Goal: Task Accomplishment & Management: Manage account settings

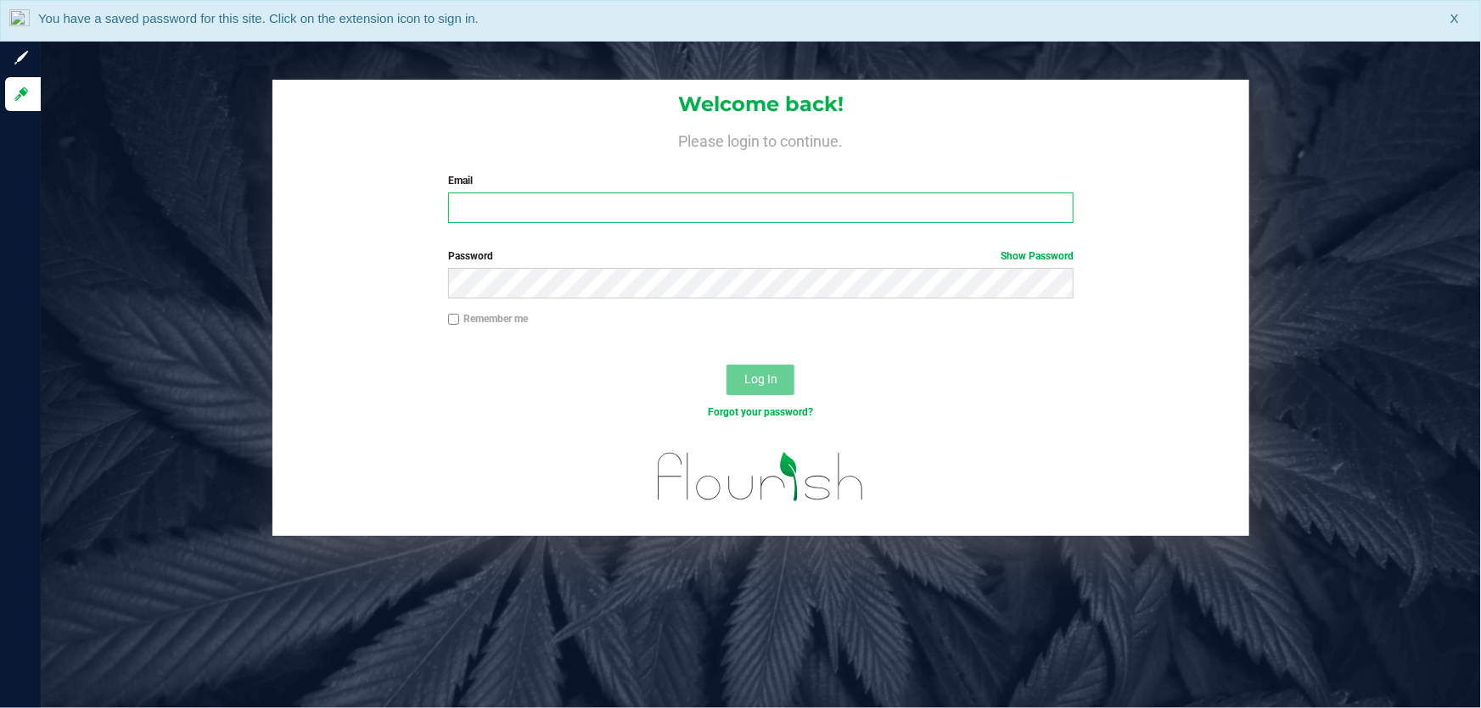
click at [578, 212] on input "Email" at bounding box center [761, 208] width 626 height 31
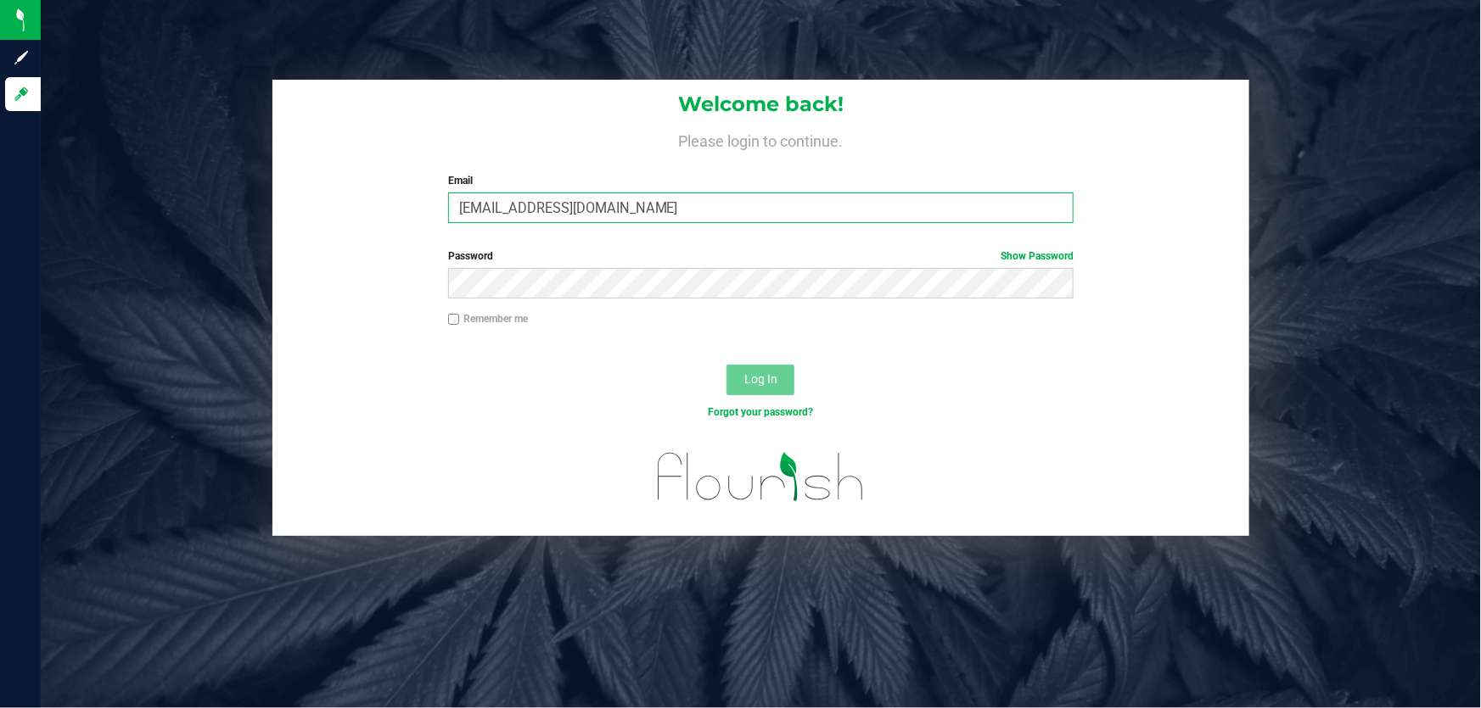
type input "[EMAIL_ADDRESS][DOMAIN_NAME]"
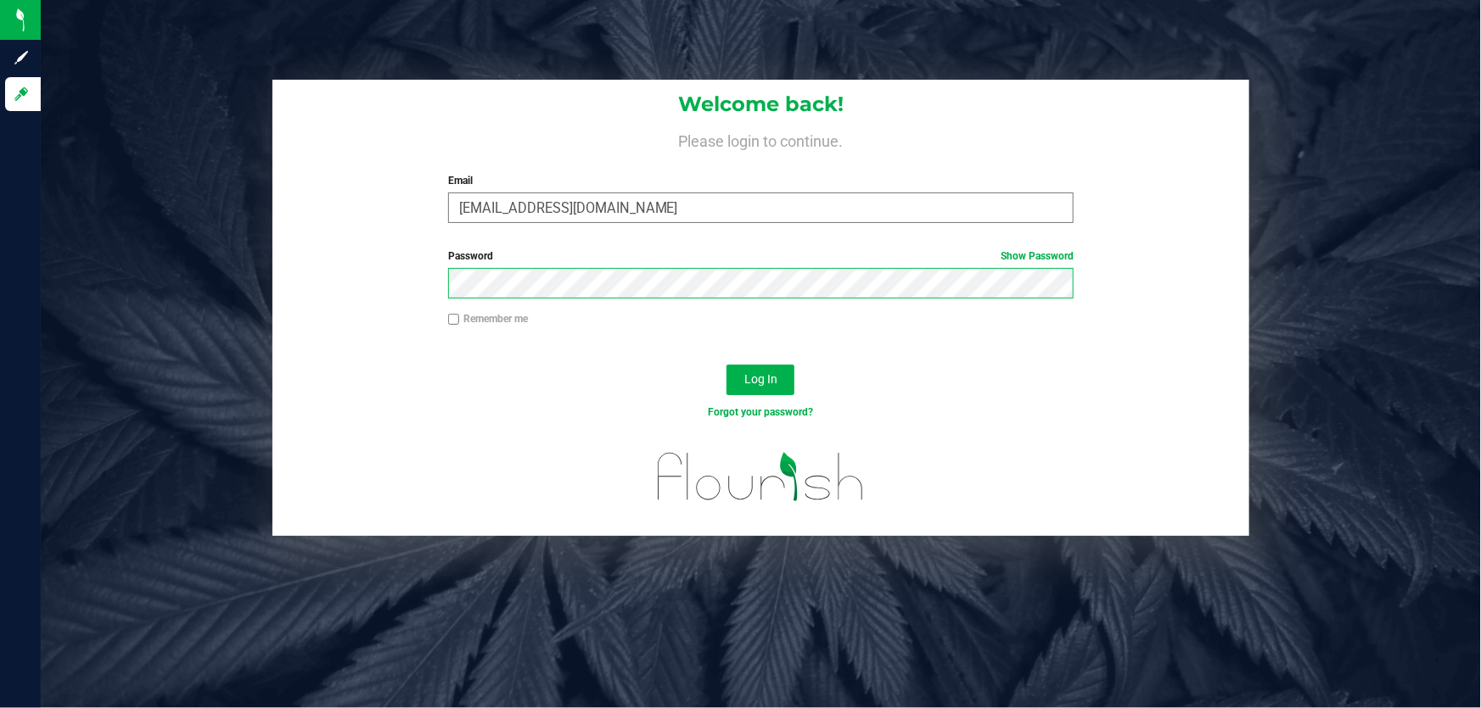
click at [726, 365] on button "Log In" at bounding box center [760, 380] width 68 height 31
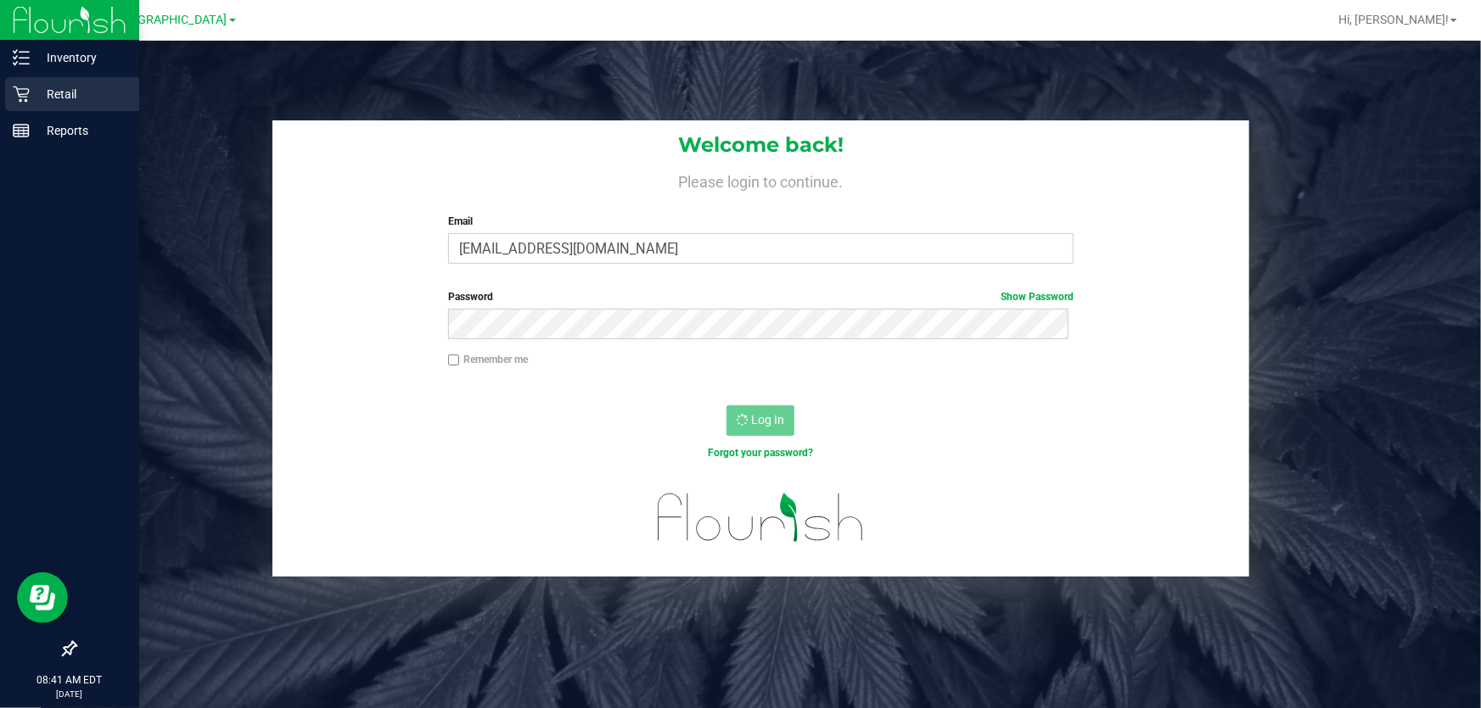
click at [52, 85] on p "Retail" at bounding box center [81, 94] width 102 height 20
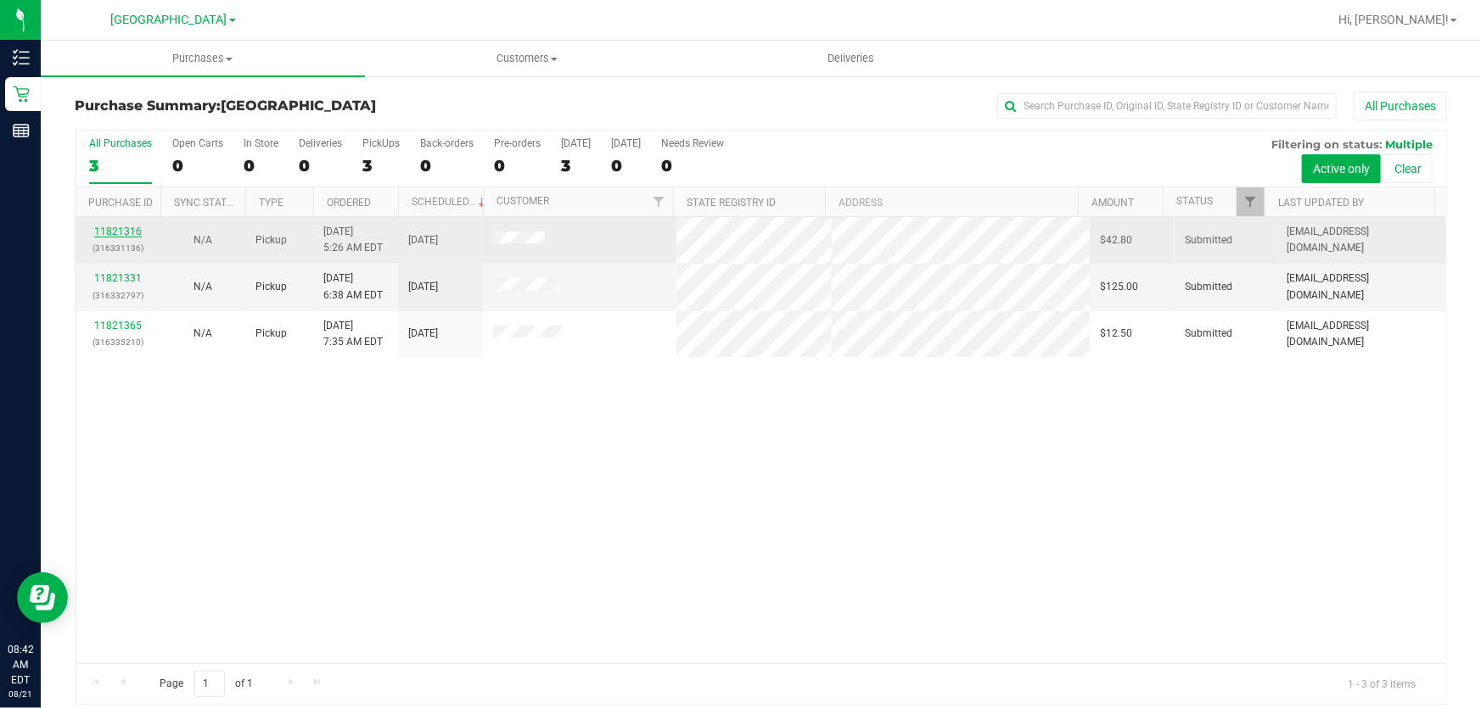
click at [128, 229] on link "11821316" at bounding box center [118, 232] width 48 height 12
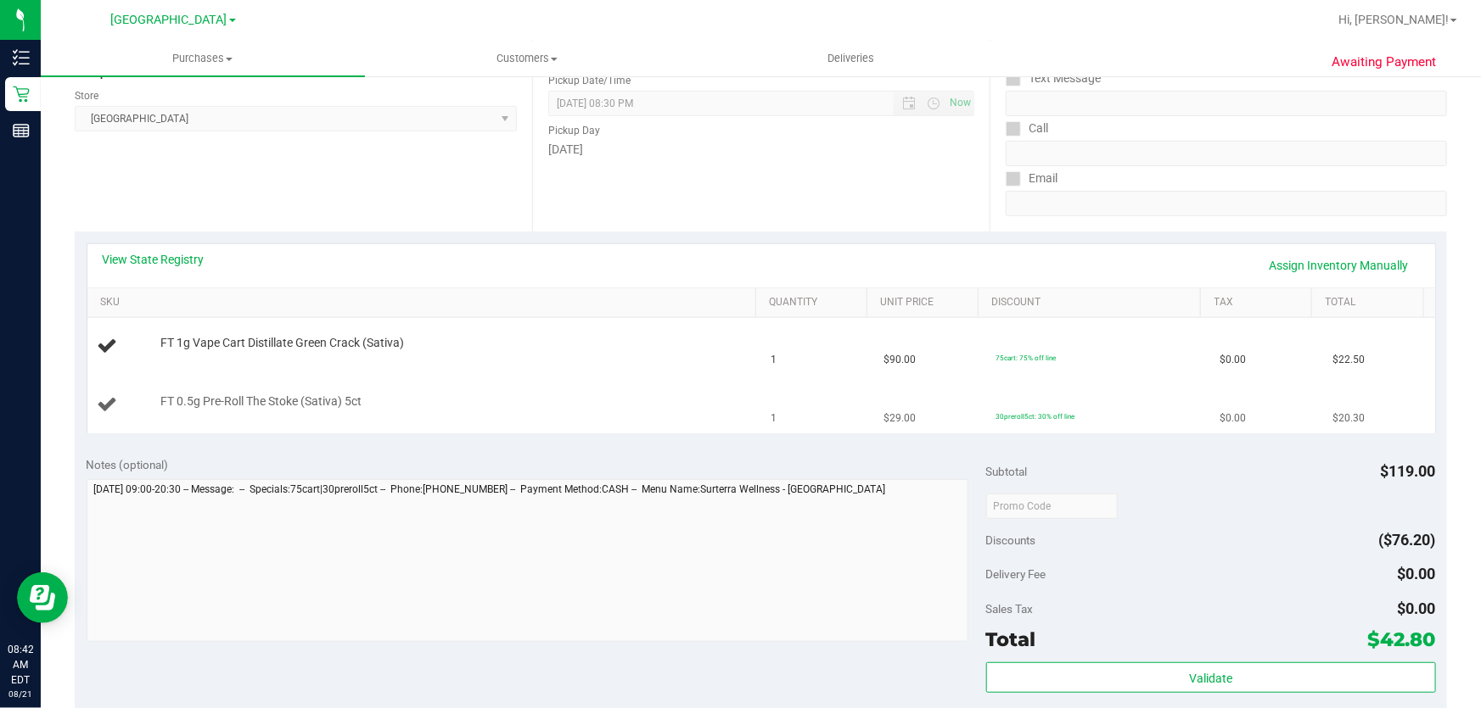
scroll to position [231, 0]
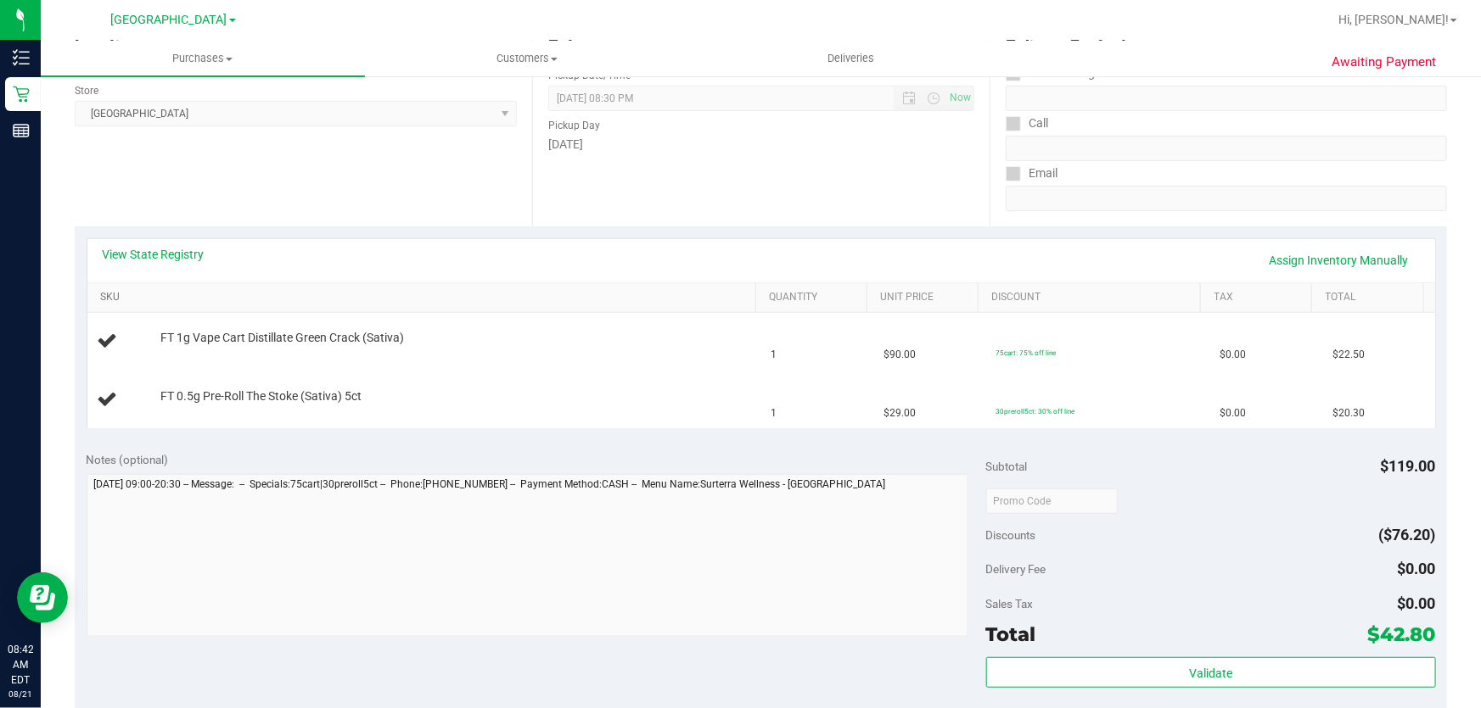
click at [118, 300] on link "SKU" at bounding box center [424, 298] width 648 height 14
drag, startPoint x: 186, startPoint y: 343, endPoint x: 803, endPoint y: 450, distance: 626.0
click at [803, 450] on purchase-details "Back Edit Purchase Cancel Purchase View Profile # 11821316 BioTrack ID: - Submi…" at bounding box center [761, 500] width 1372 height 1279
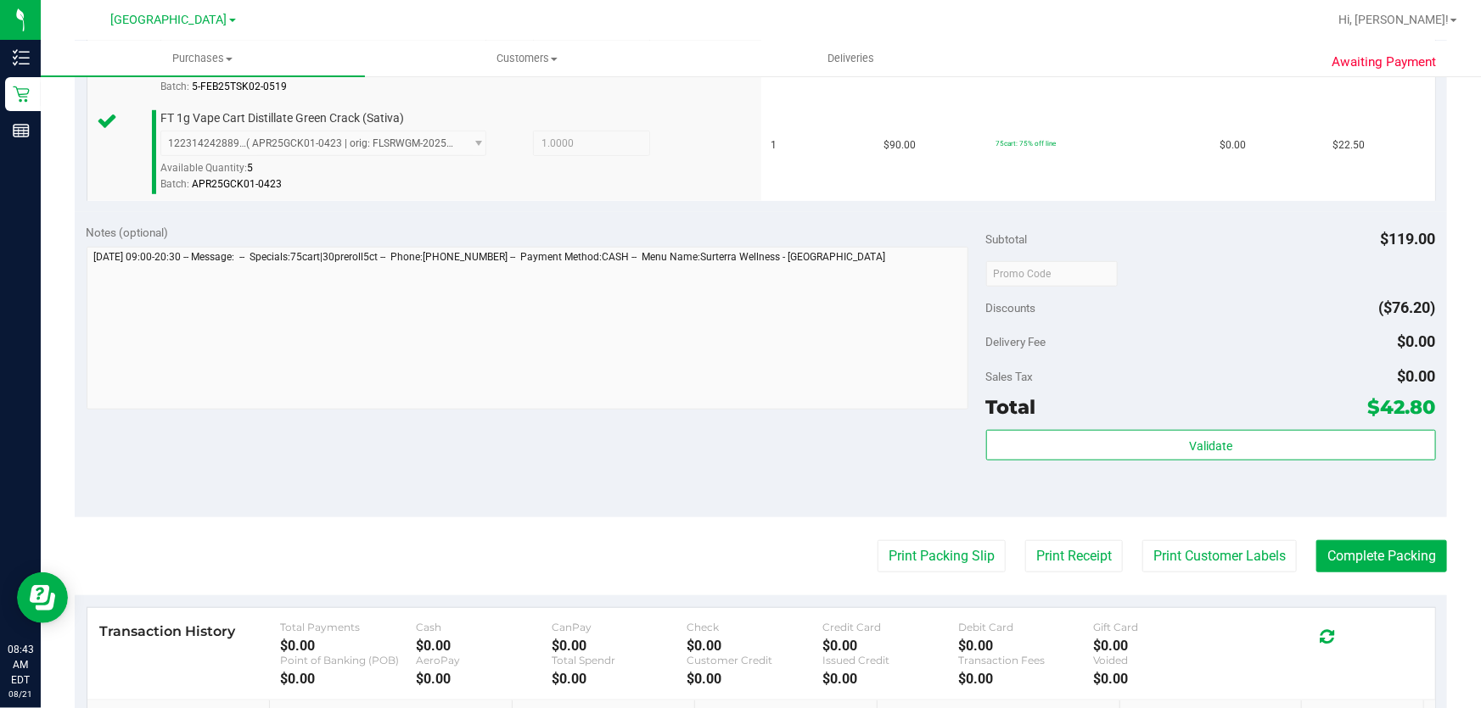
scroll to position [540, 0]
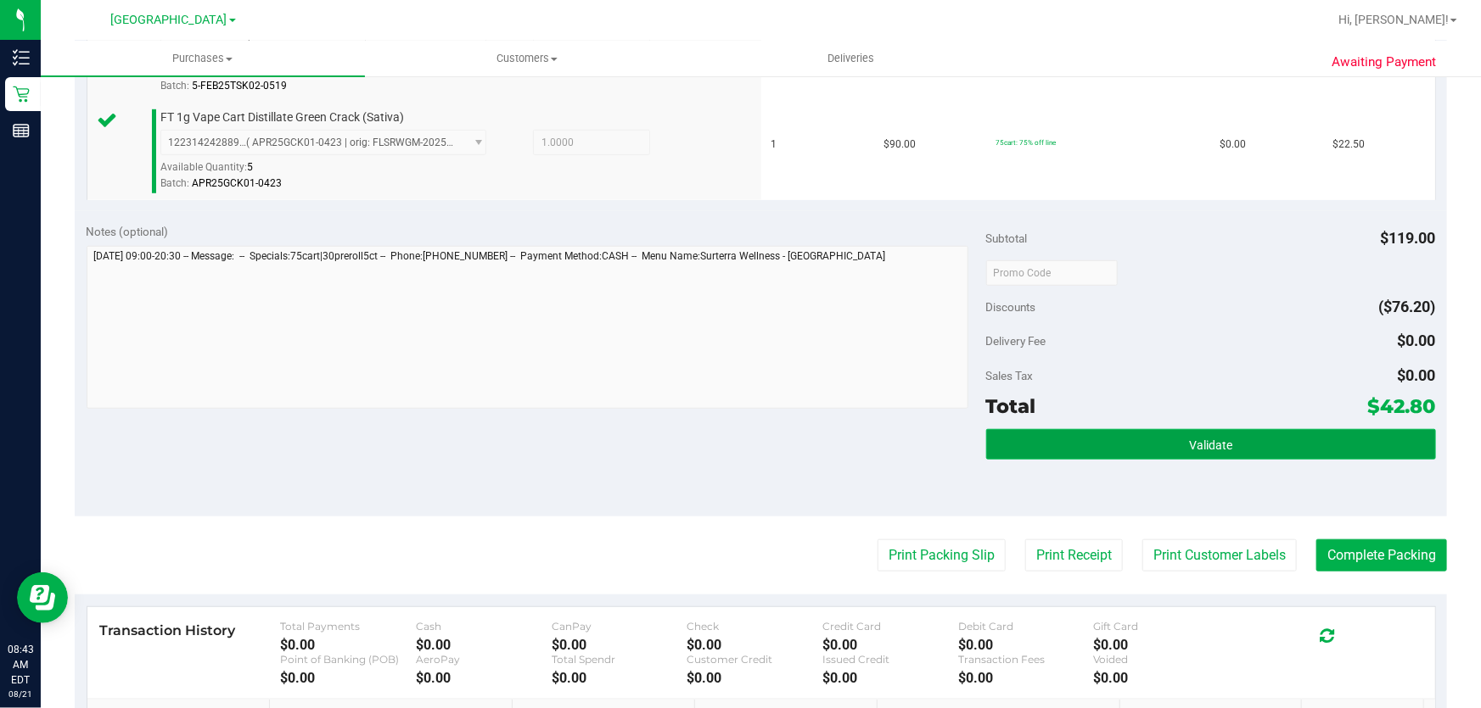
click at [1175, 442] on button "Validate" at bounding box center [1211, 444] width 450 height 31
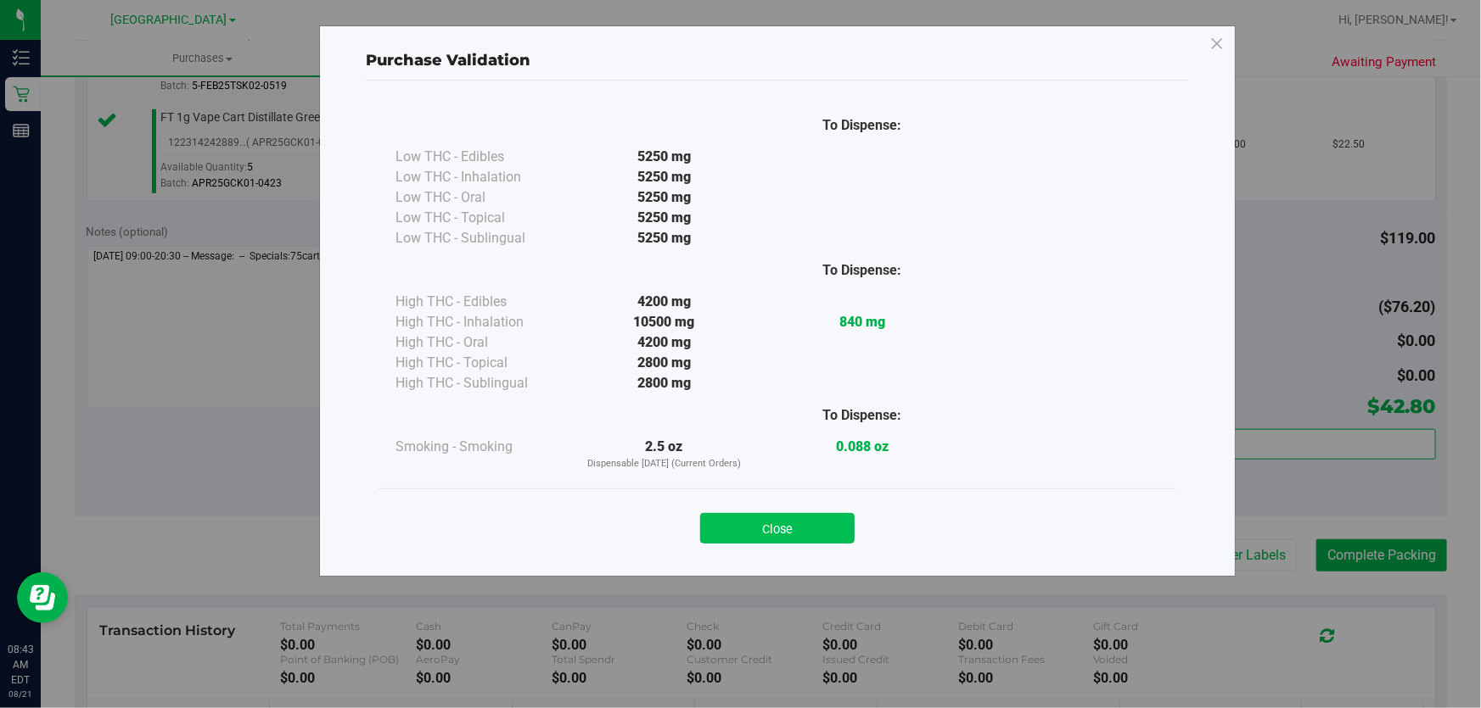
click at [768, 535] on button "Close" at bounding box center [777, 528] width 154 height 31
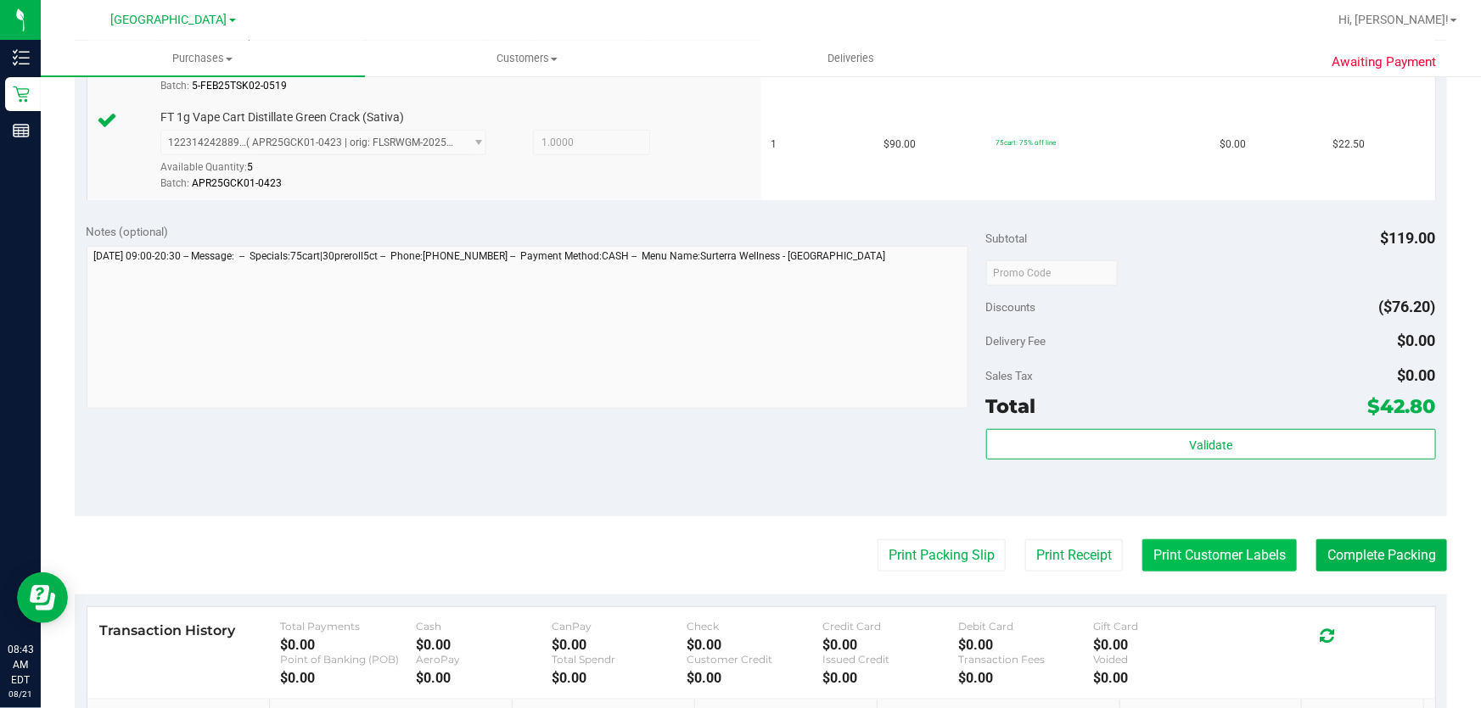
click at [1188, 564] on button "Print Customer Labels" at bounding box center [1219, 556] width 154 height 32
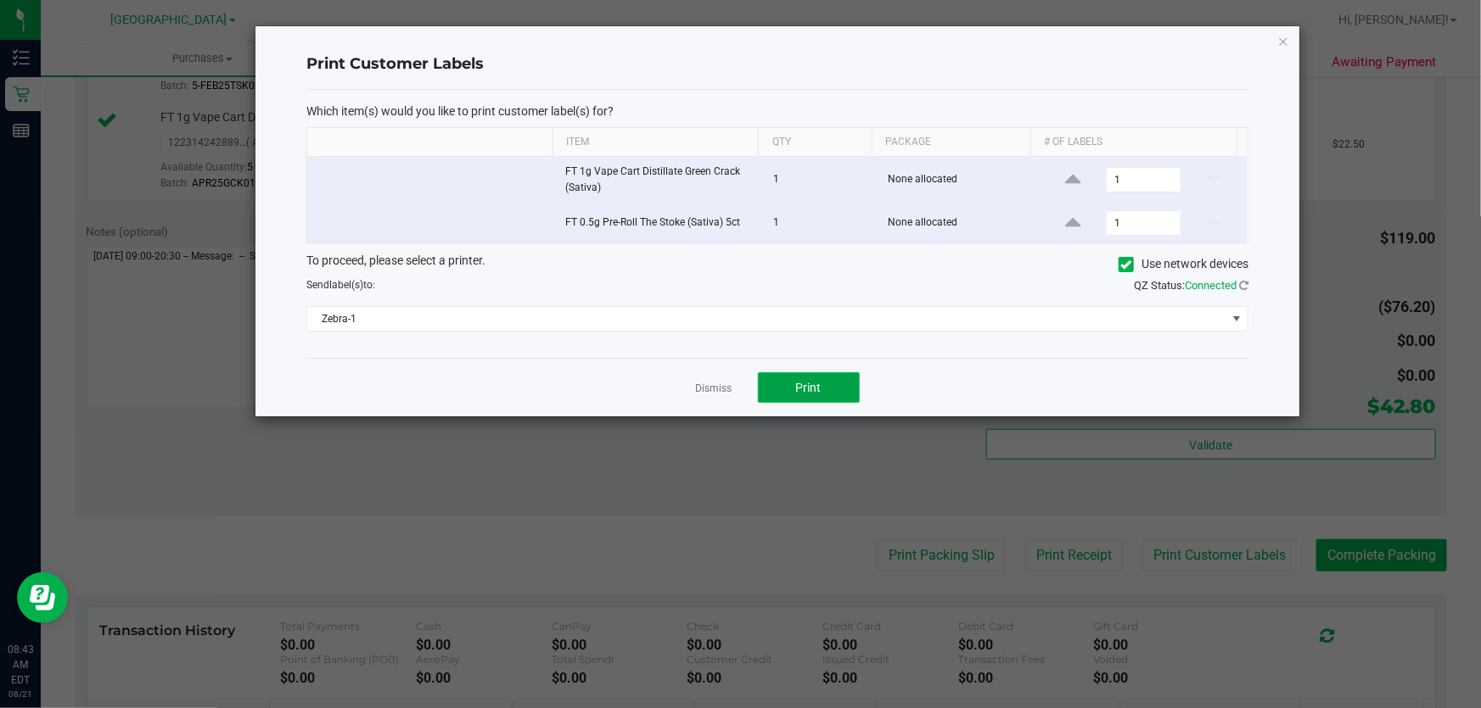
click at [815, 388] on span "Print" at bounding box center [808, 388] width 25 height 14
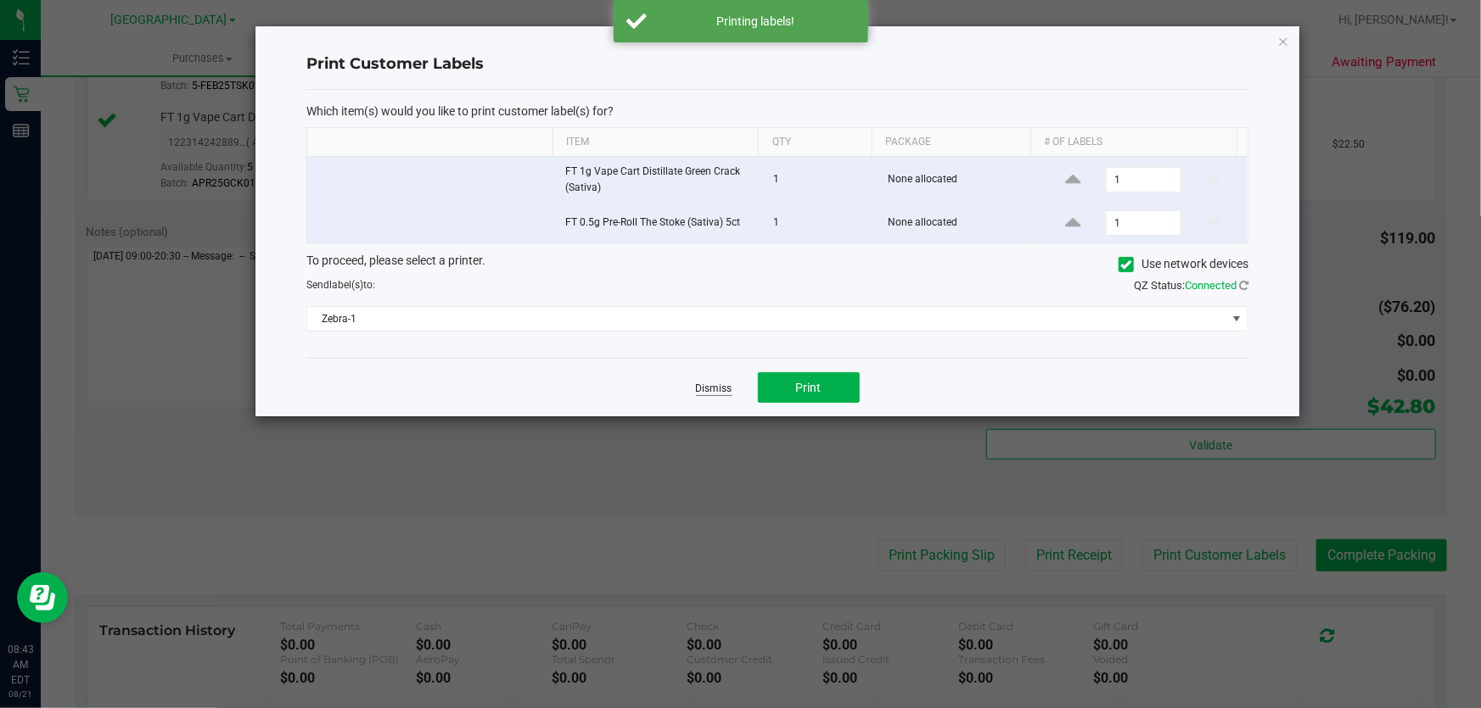
click at [728, 392] on link "Dismiss" at bounding box center [714, 389] width 36 height 14
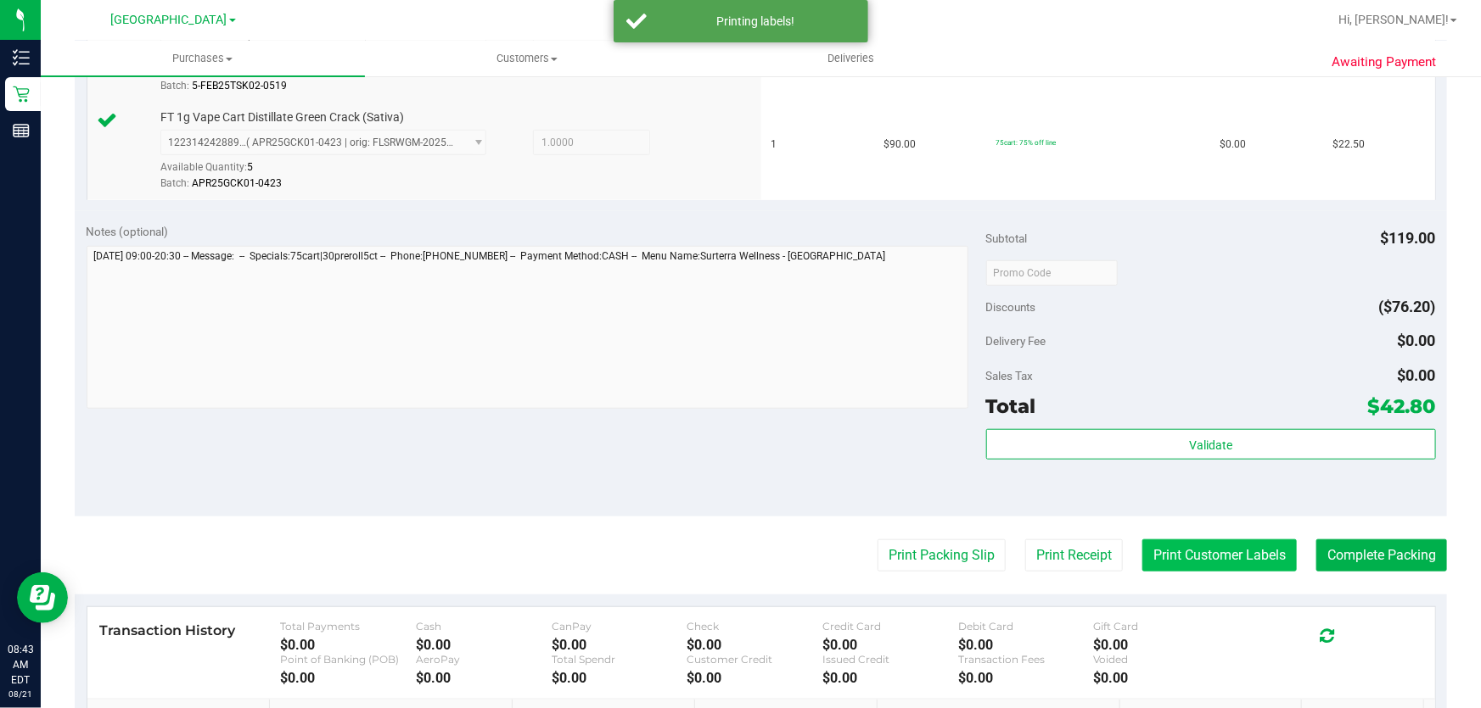
click at [1177, 556] on button "Print Customer Labels" at bounding box center [1219, 556] width 154 height 32
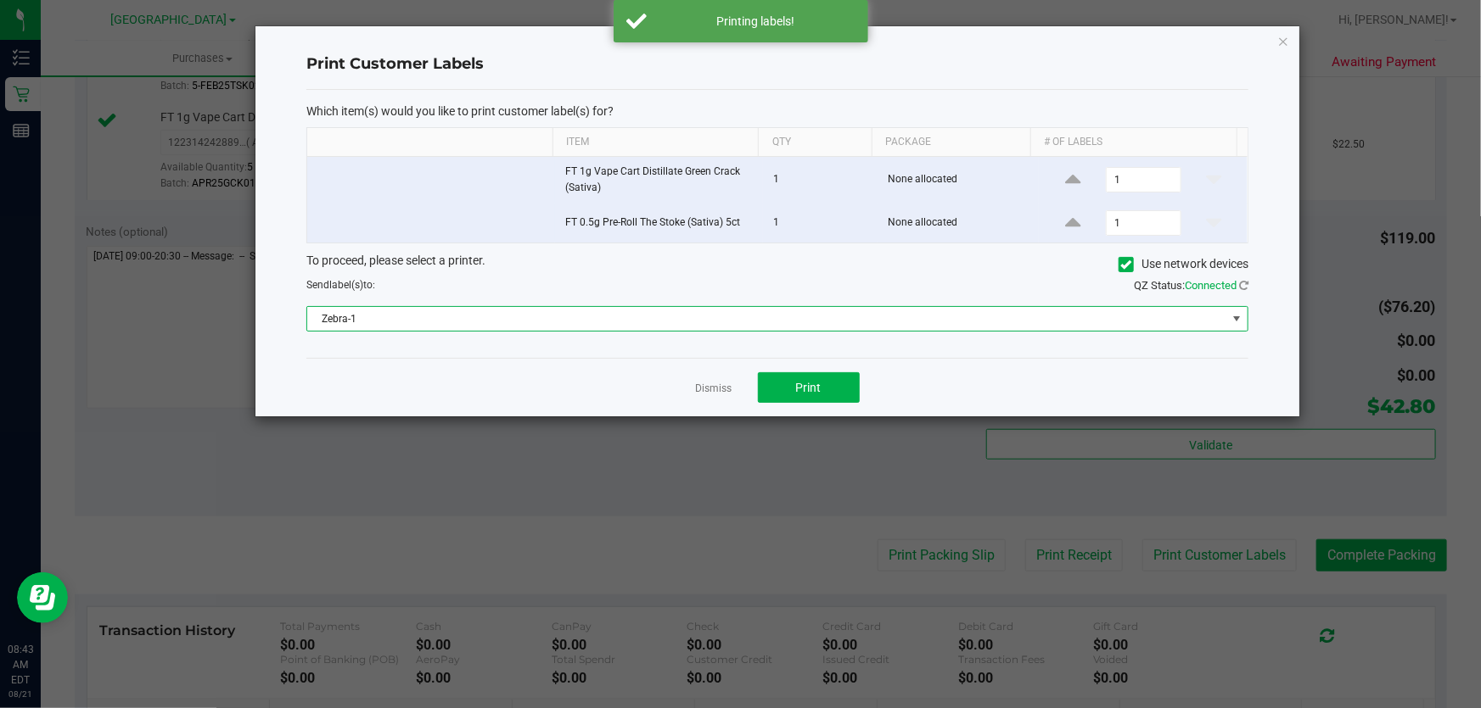
click at [756, 311] on span "Zebra-1" at bounding box center [766, 319] width 919 height 24
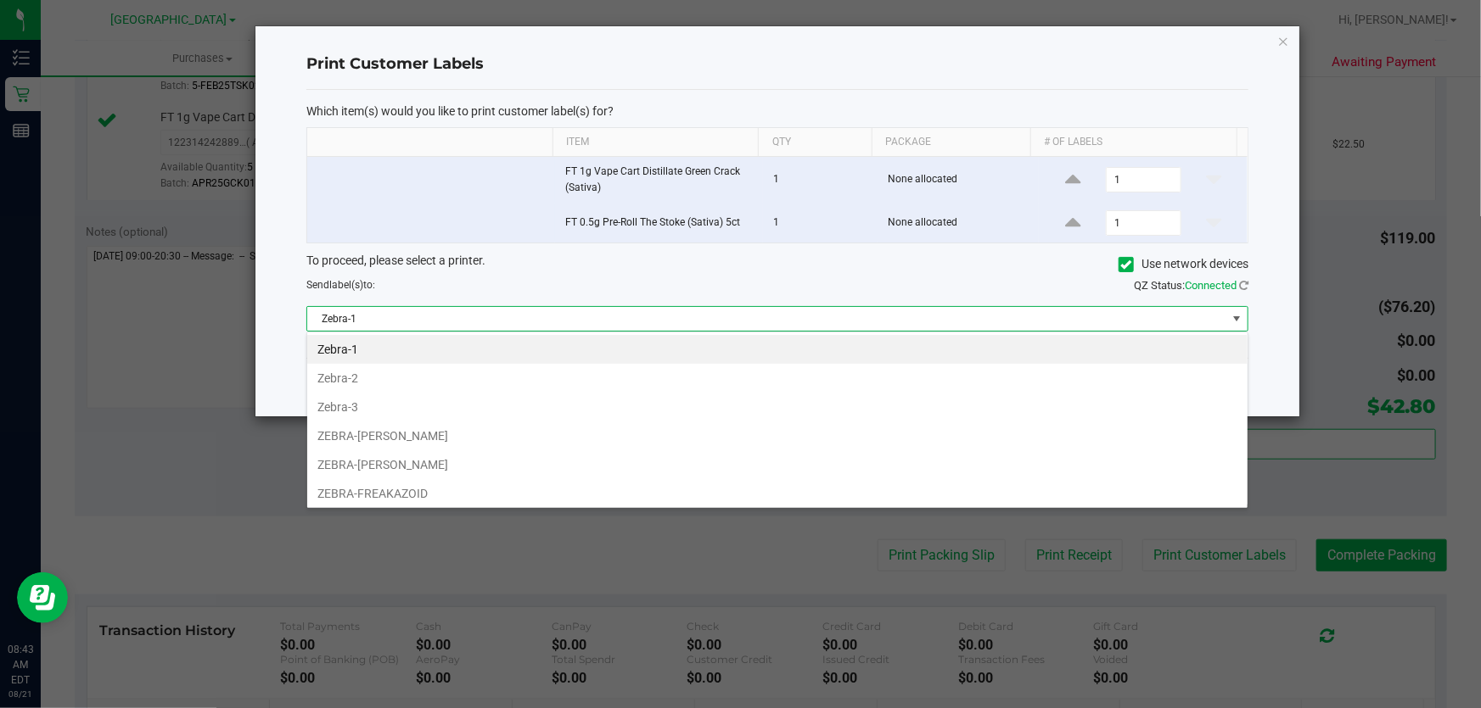
scroll to position [25, 942]
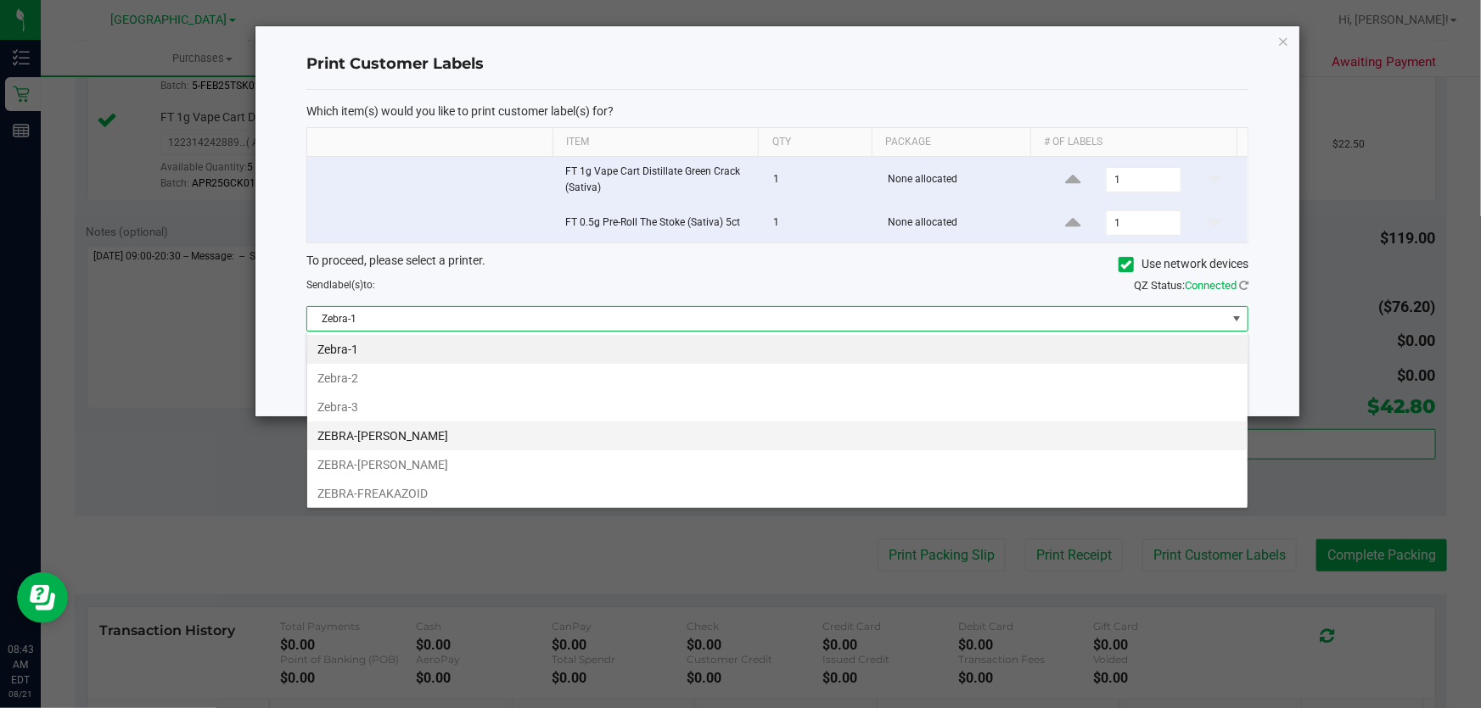
click at [435, 432] on li "ZEBRA-[PERSON_NAME]" at bounding box center [777, 436] width 940 height 29
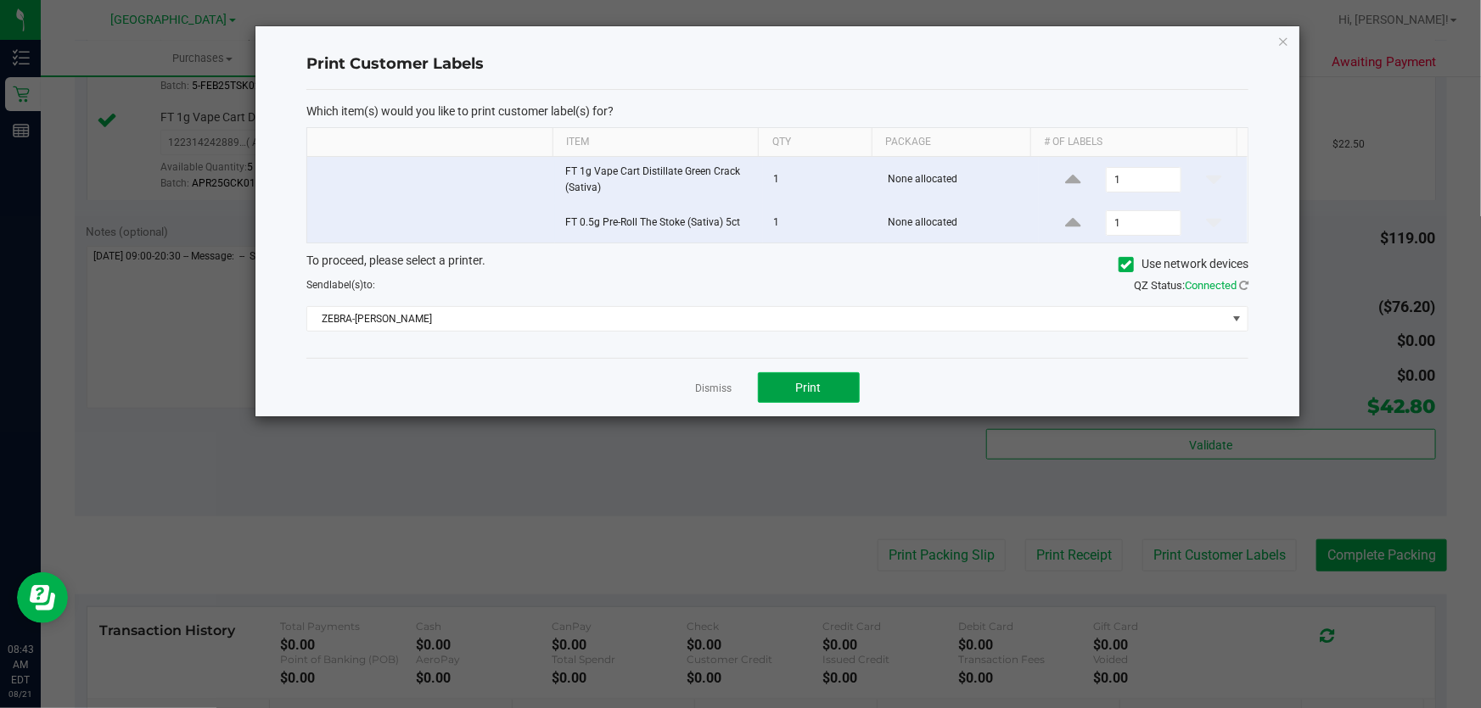
click at [784, 389] on button "Print" at bounding box center [809, 387] width 102 height 31
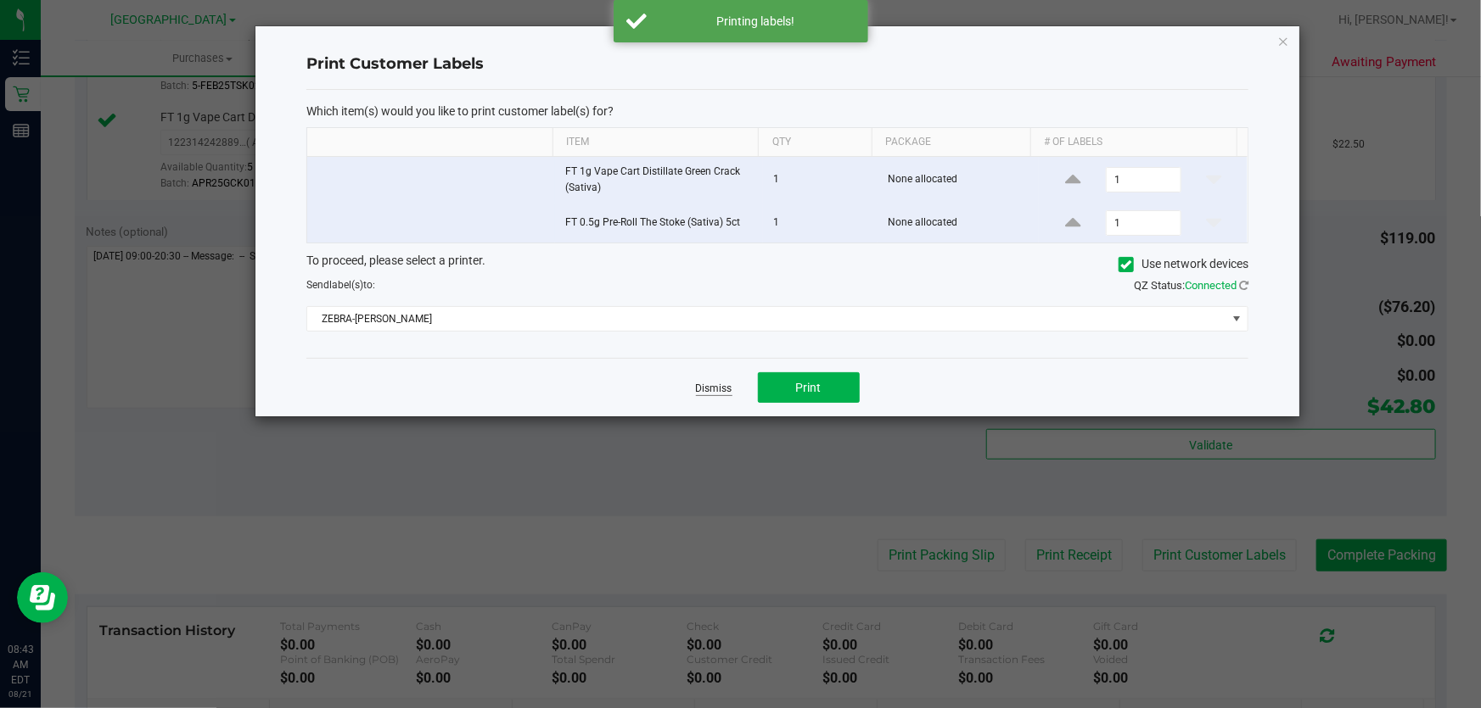
click at [726, 387] on link "Dismiss" at bounding box center [714, 389] width 36 height 14
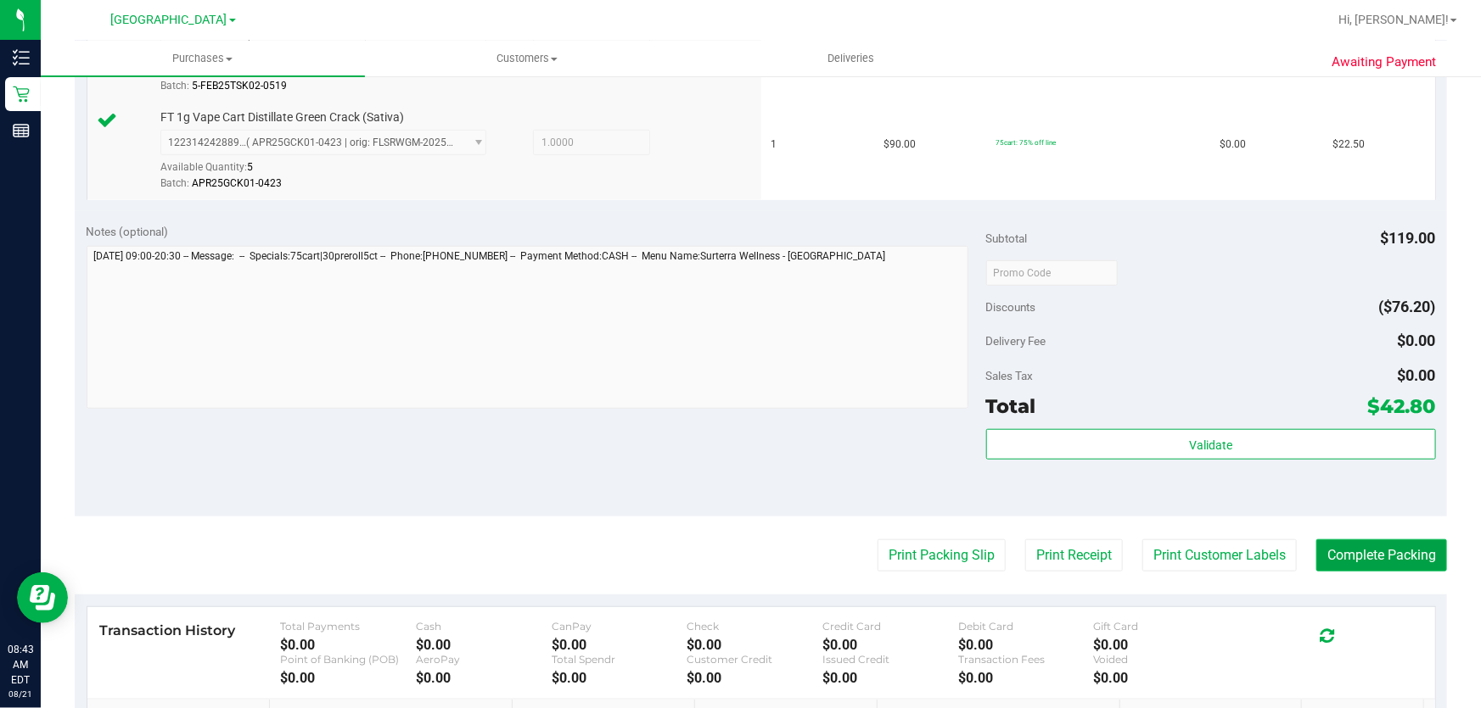
click at [1366, 554] on button "Complete Packing" at bounding box center [1381, 556] width 131 height 32
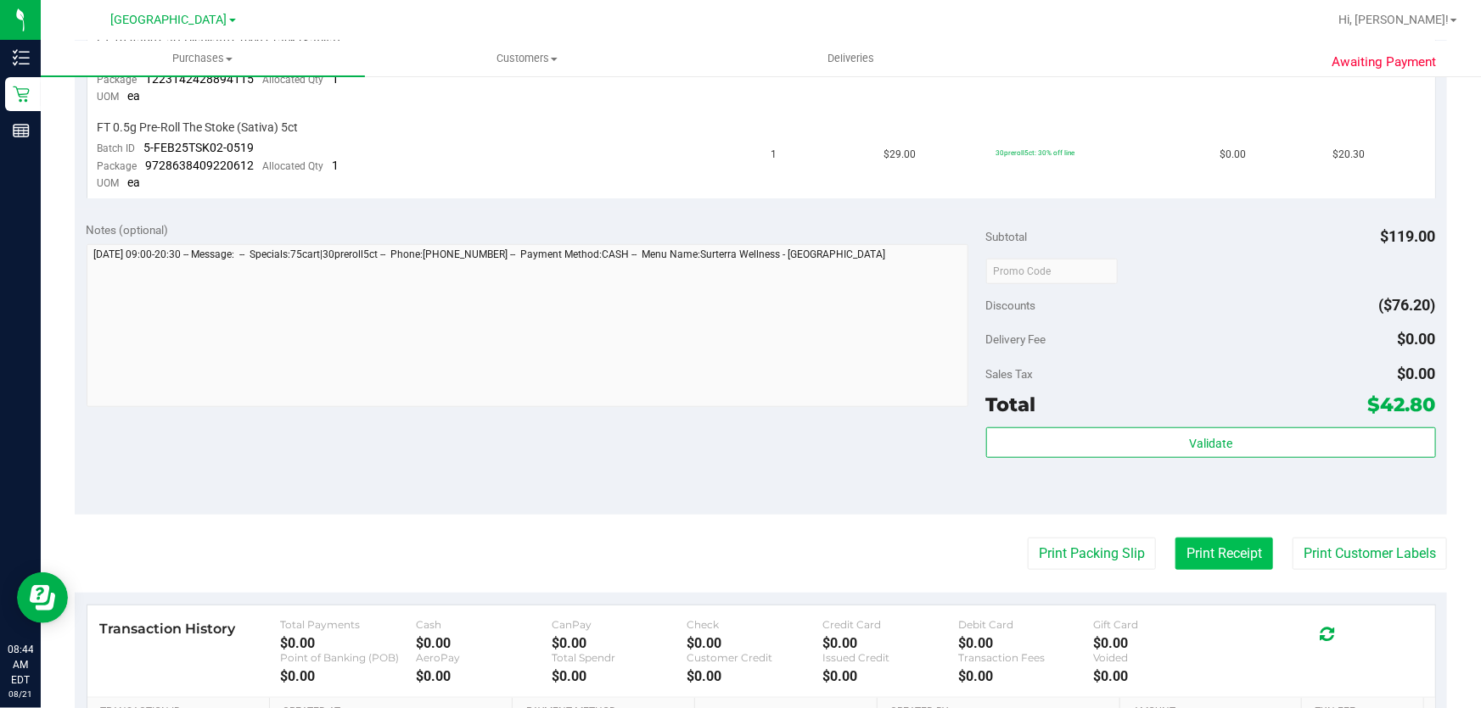
scroll to position [540, 0]
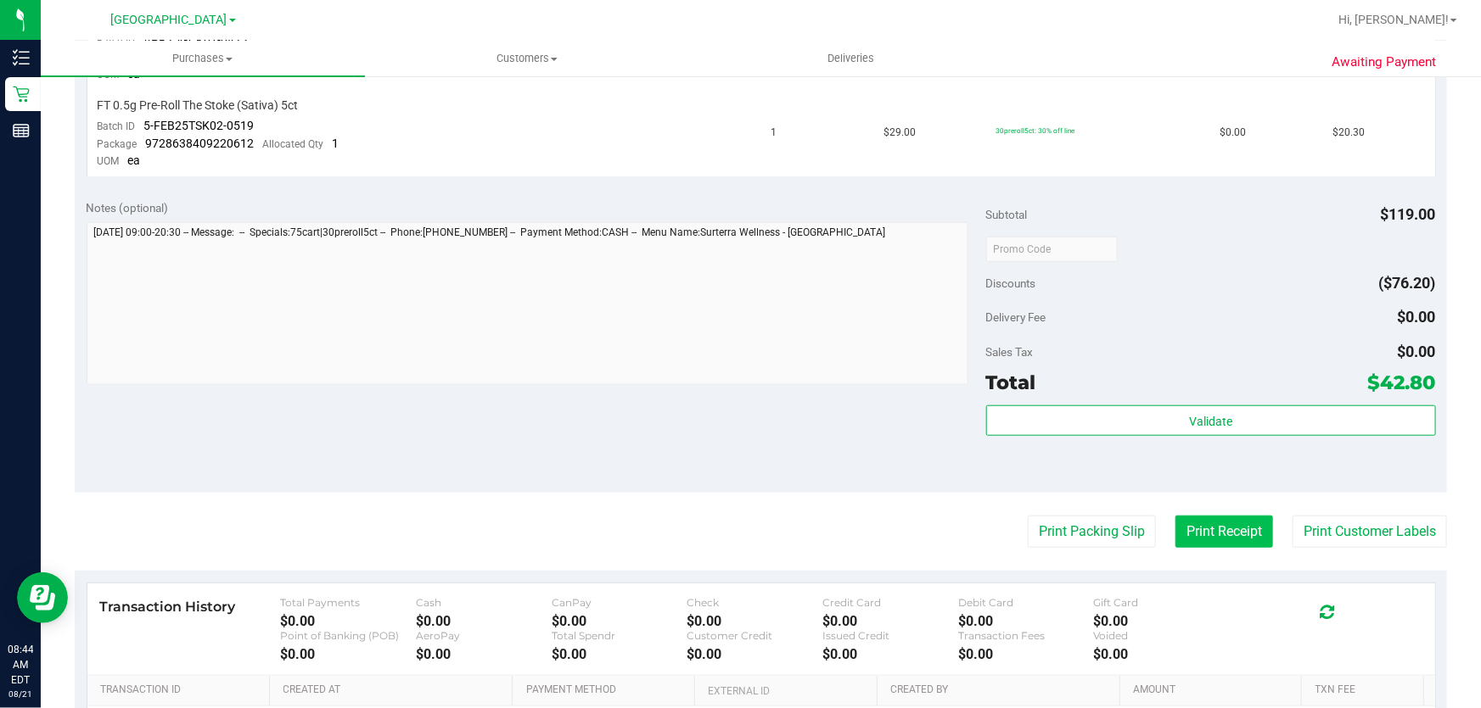
click at [1245, 528] on button "Print Receipt" at bounding box center [1224, 532] width 98 height 32
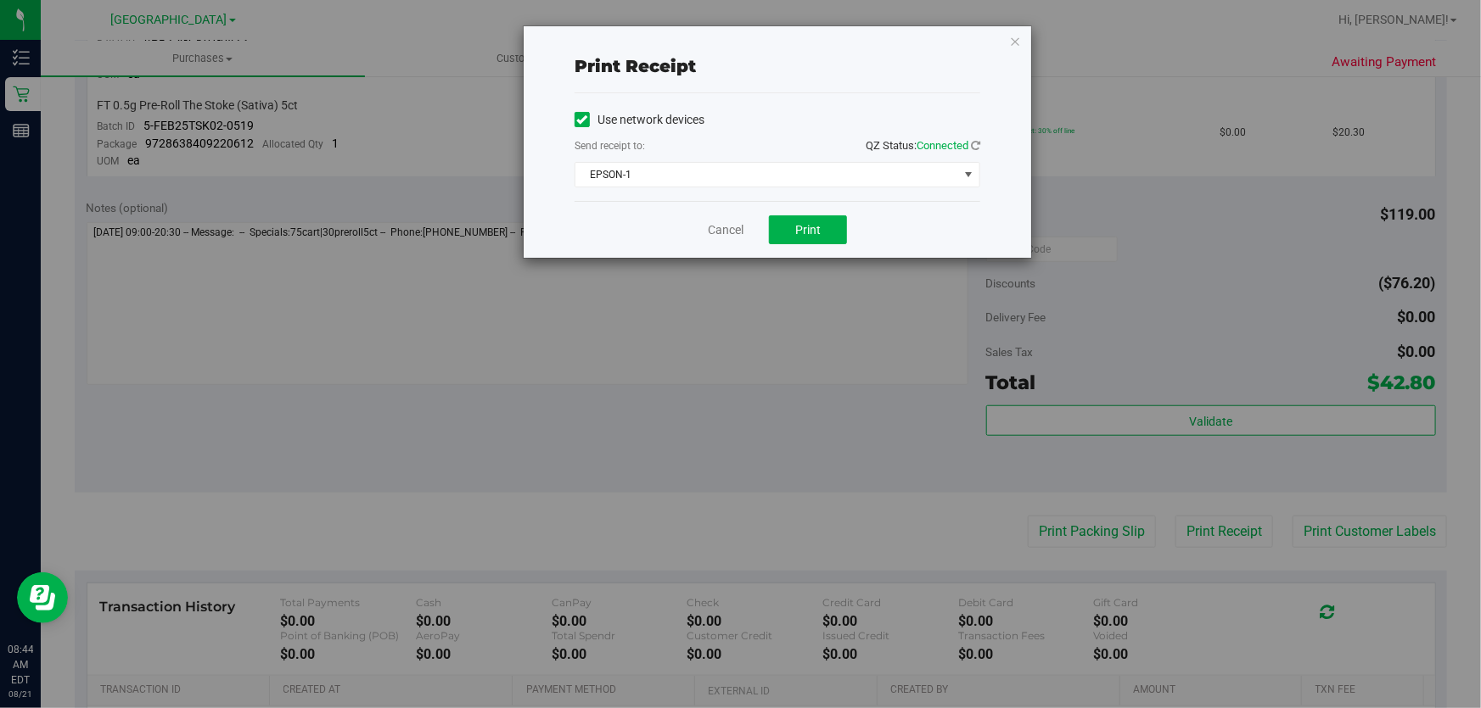
click at [740, 238] on div "Cancel Print" at bounding box center [777, 229] width 406 height 57
click at [733, 229] on link "Cancel" at bounding box center [726, 230] width 36 height 18
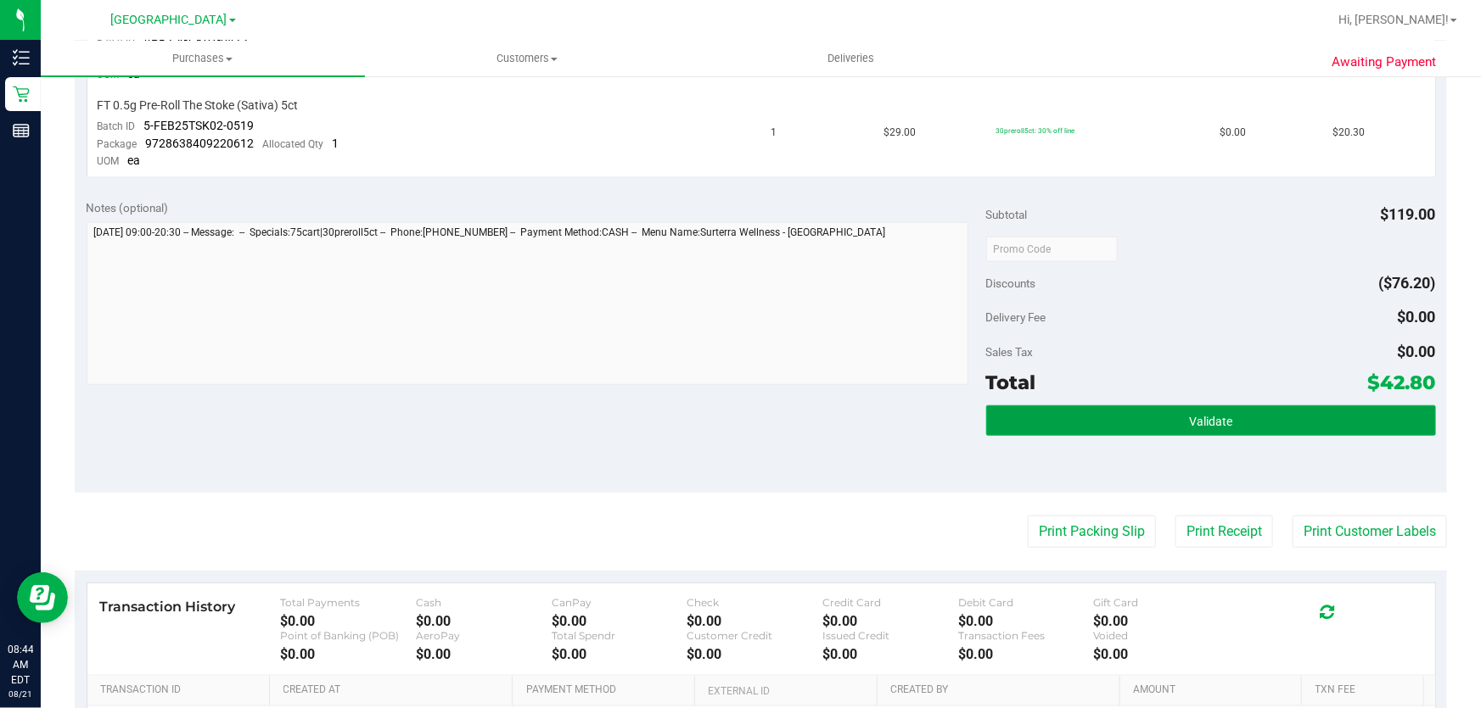
click at [1367, 418] on button "Validate" at bounding box center [1211, 421] width 450 height 31
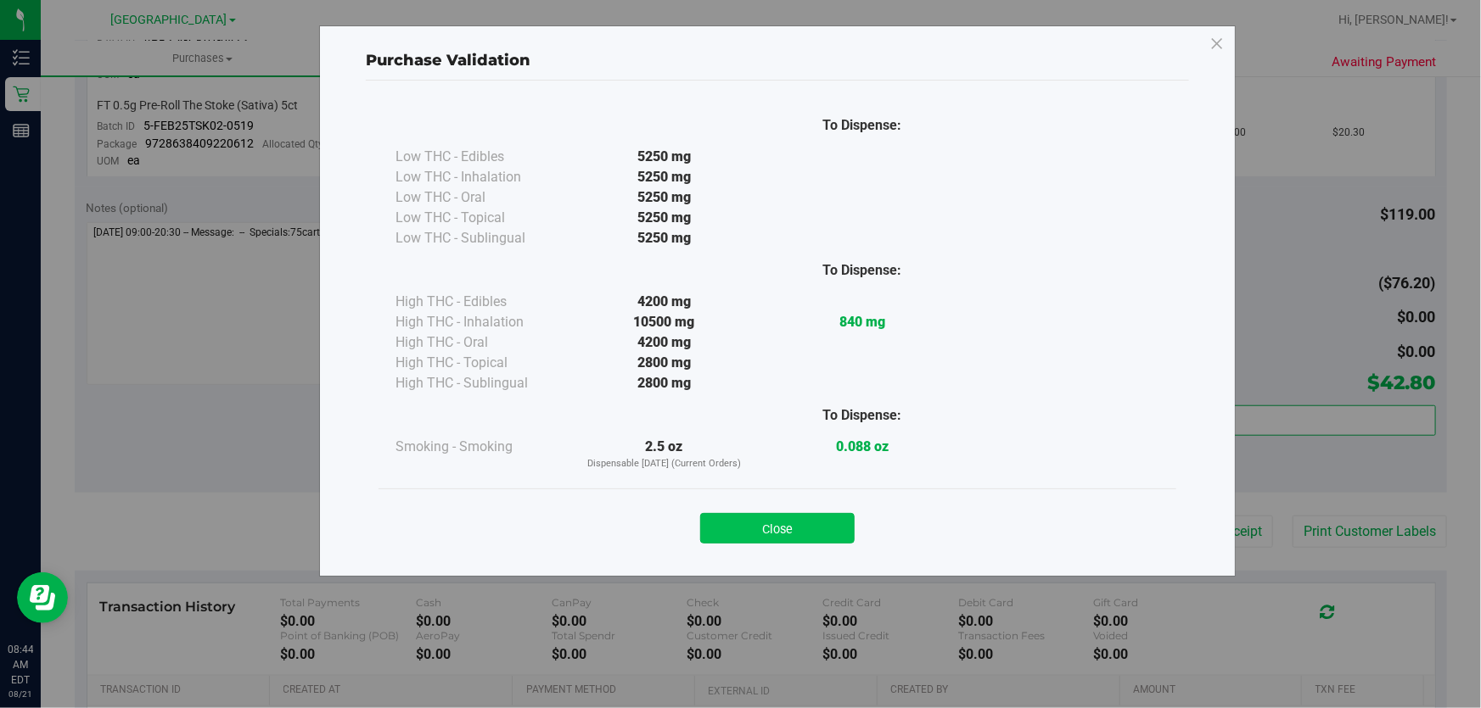
click at [786, 518] on button "Close" at bounding box center [777, 528] width 154 height 31
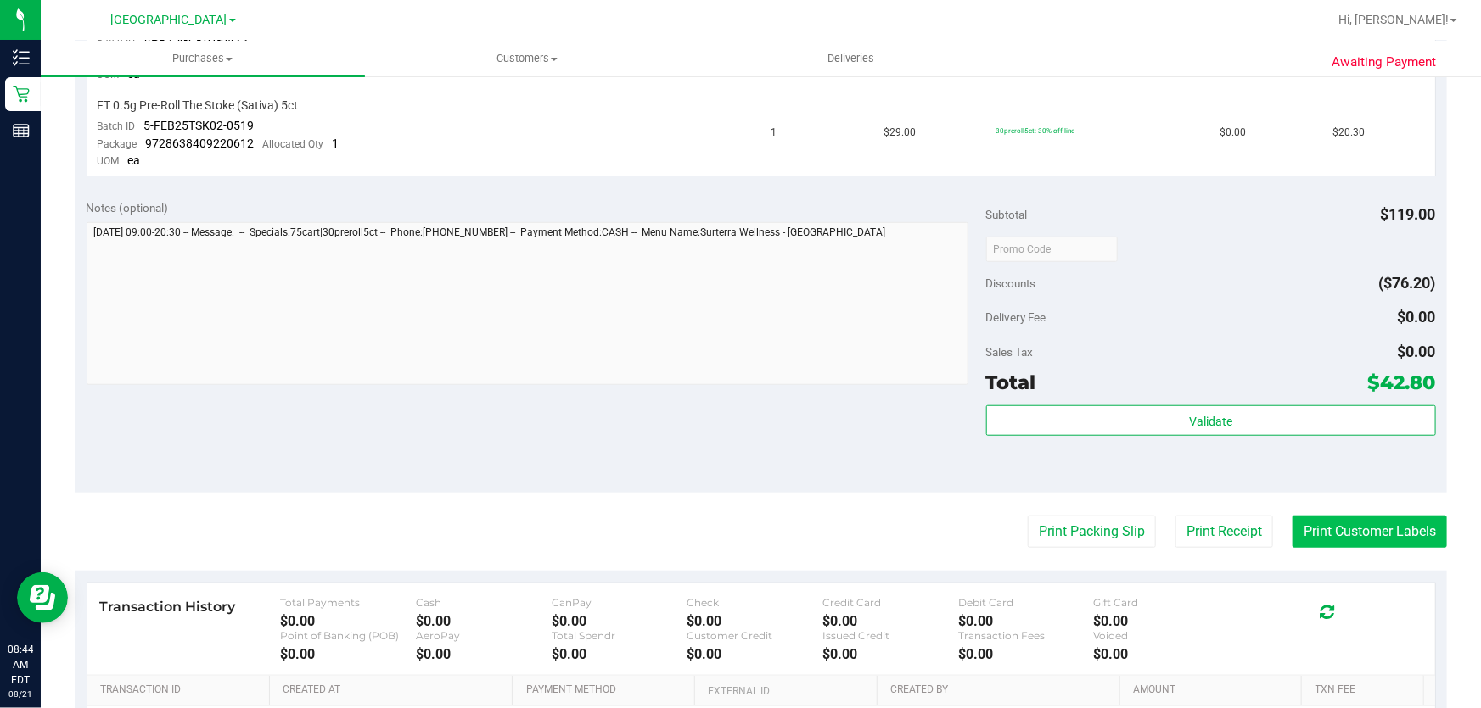
click at [1363, 532] on button "Print Customer Labels" at bounding box center [1369, 532] width 154 height 32
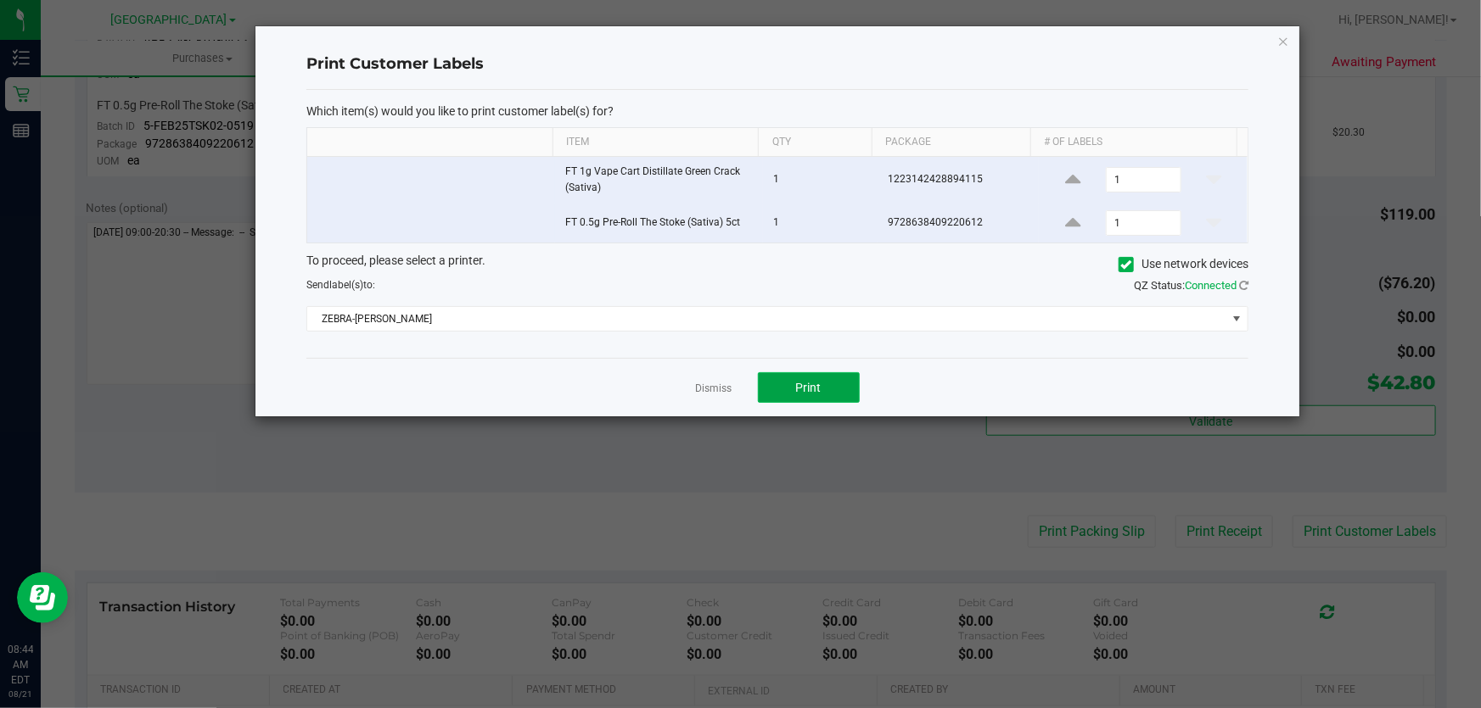
click at [824, 389] on button "Print" at bounding box center [809, 387] width 102 height 31
click at [703, 390] on link "Dismiss" at bounding box center [714, 389] width 36 height 14
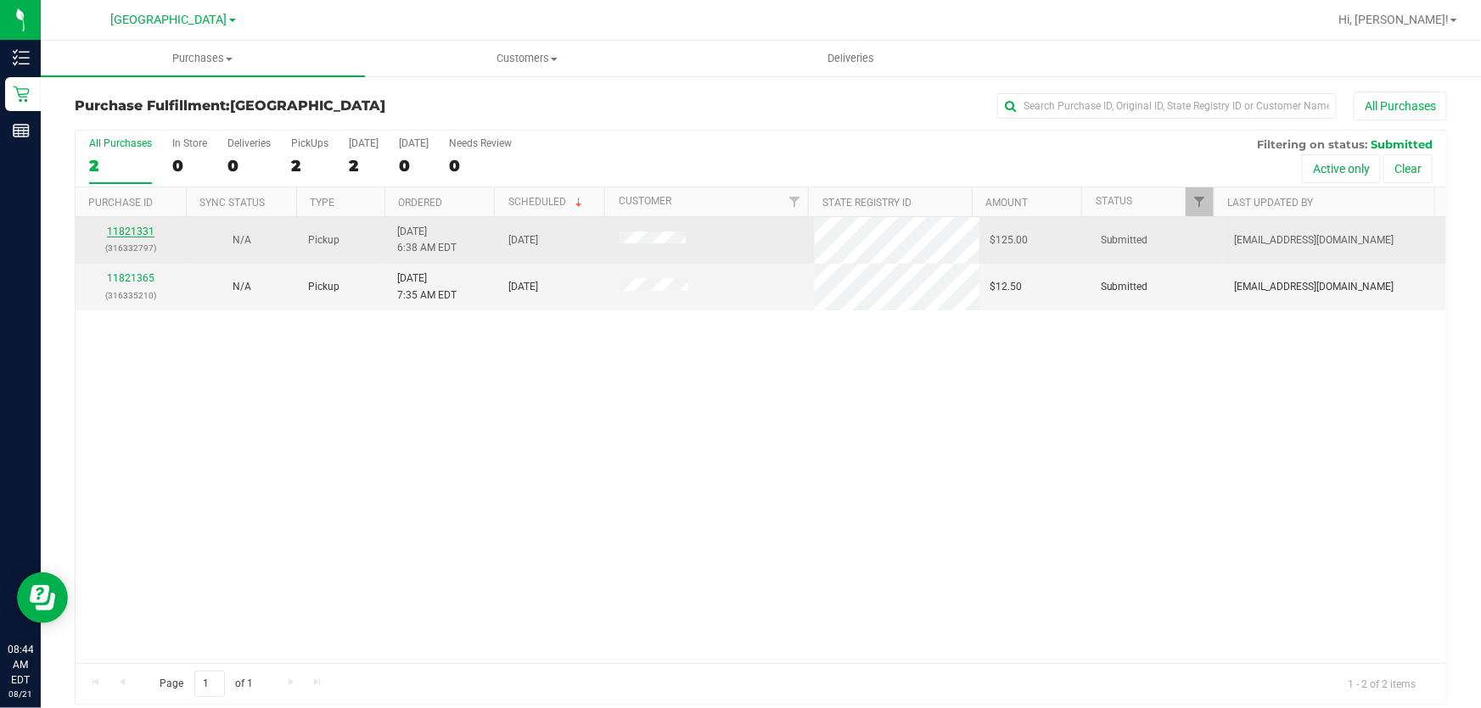
click at [129, 232] on link "11821331" at bounding box center [131, 232] width 48 height 12
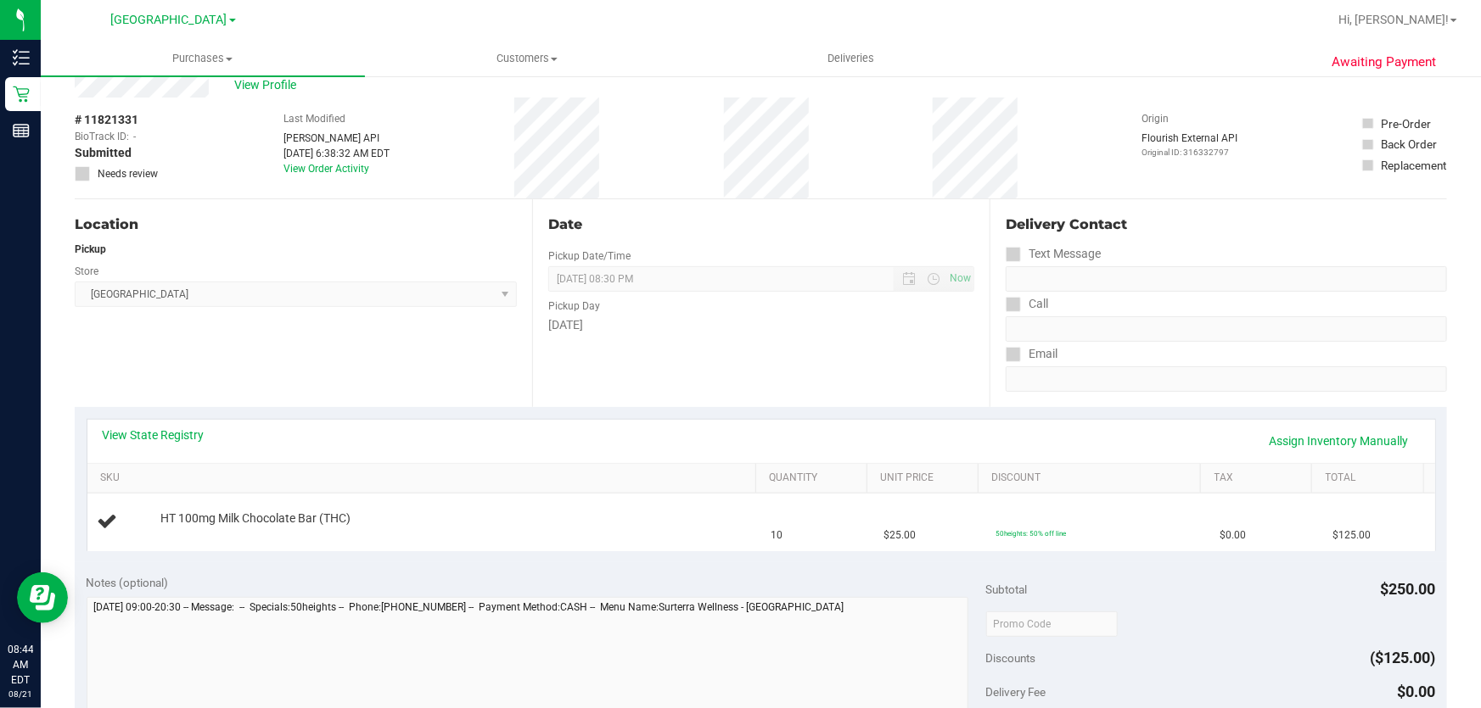
scroll to position [76, 0]
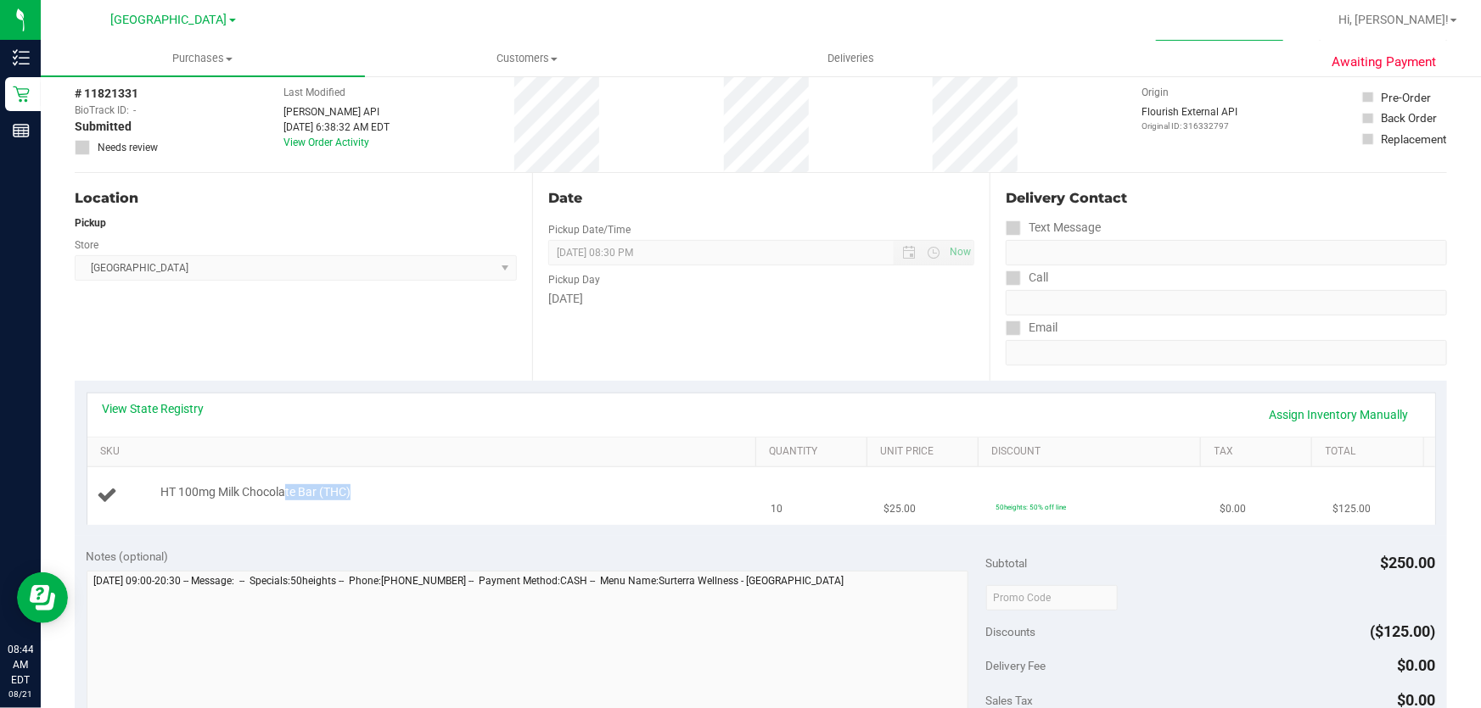
drag, startPoint x: 282, startPoint y: 495, endPoint x: 441, endPoint y: 501, distance: 159.6
click at [441, 501] on div "HT 100mg Milk Chocolate Bar (THC)" at bounding box center [450, 492] width 596 height 17
click at [323, 495] on span "HT 100mg Milk Chocolate Bar (THC)" at bounding box center [255, 492] width 190 height 16
click at [297, 501] on div at bounding box center [454, 501] width 588 height 1
drag, startPoint x: 302, startPoint y: 498, endPoint x: 830, endPoint y: 551, distance: 530.4
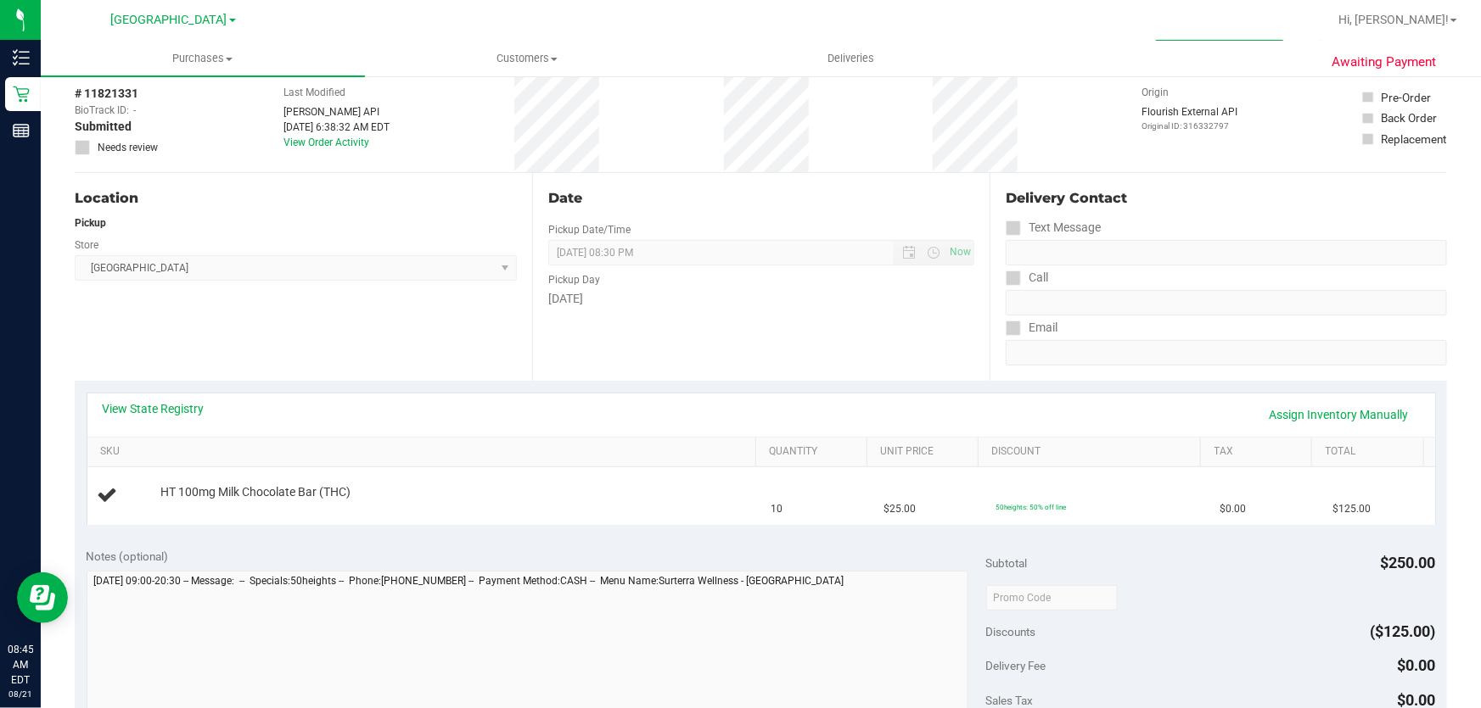
click at [830, 551] on purchase-details "Back Edit Purchase Cancel Purchase View Profile # 11821331 BioTrack ID: - Submi…" at bounding box center [761, 626] width 1372 height 1222
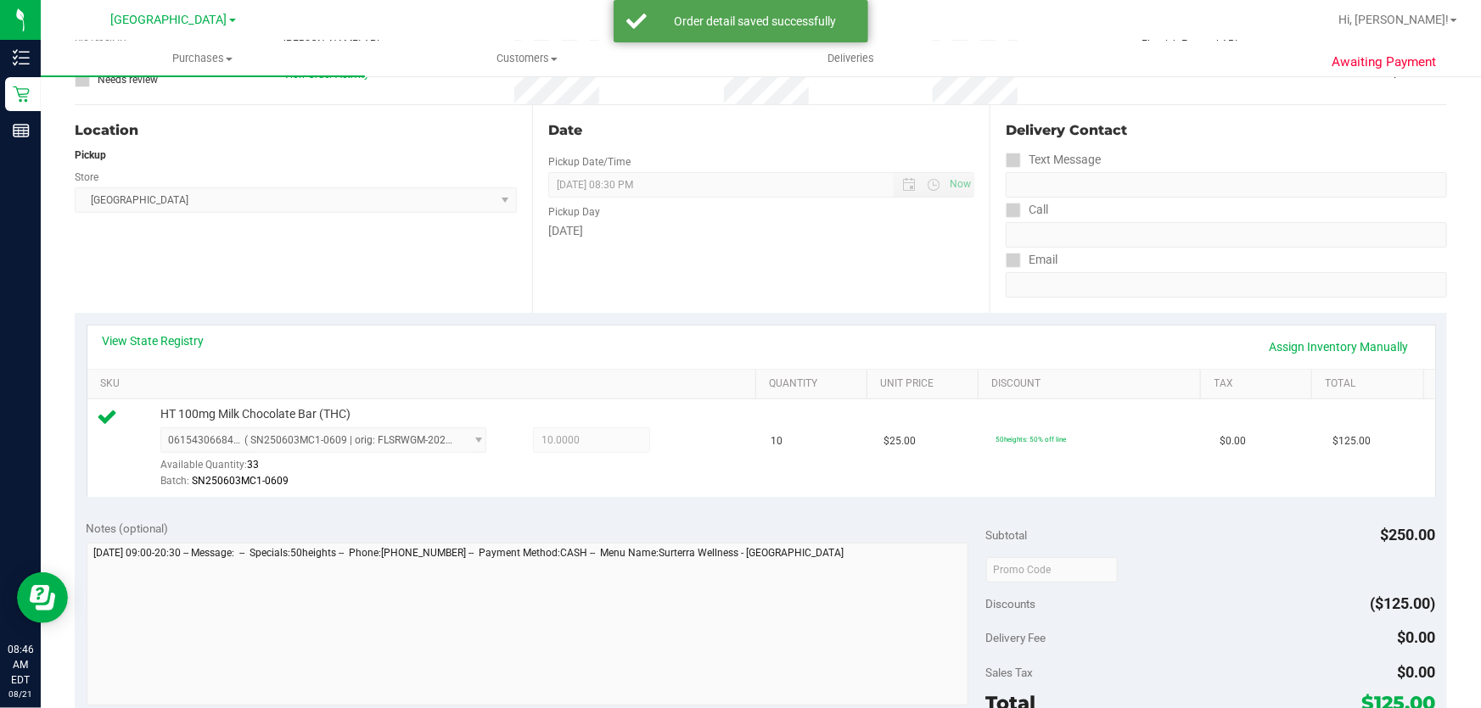
scroll to position [540, 0]
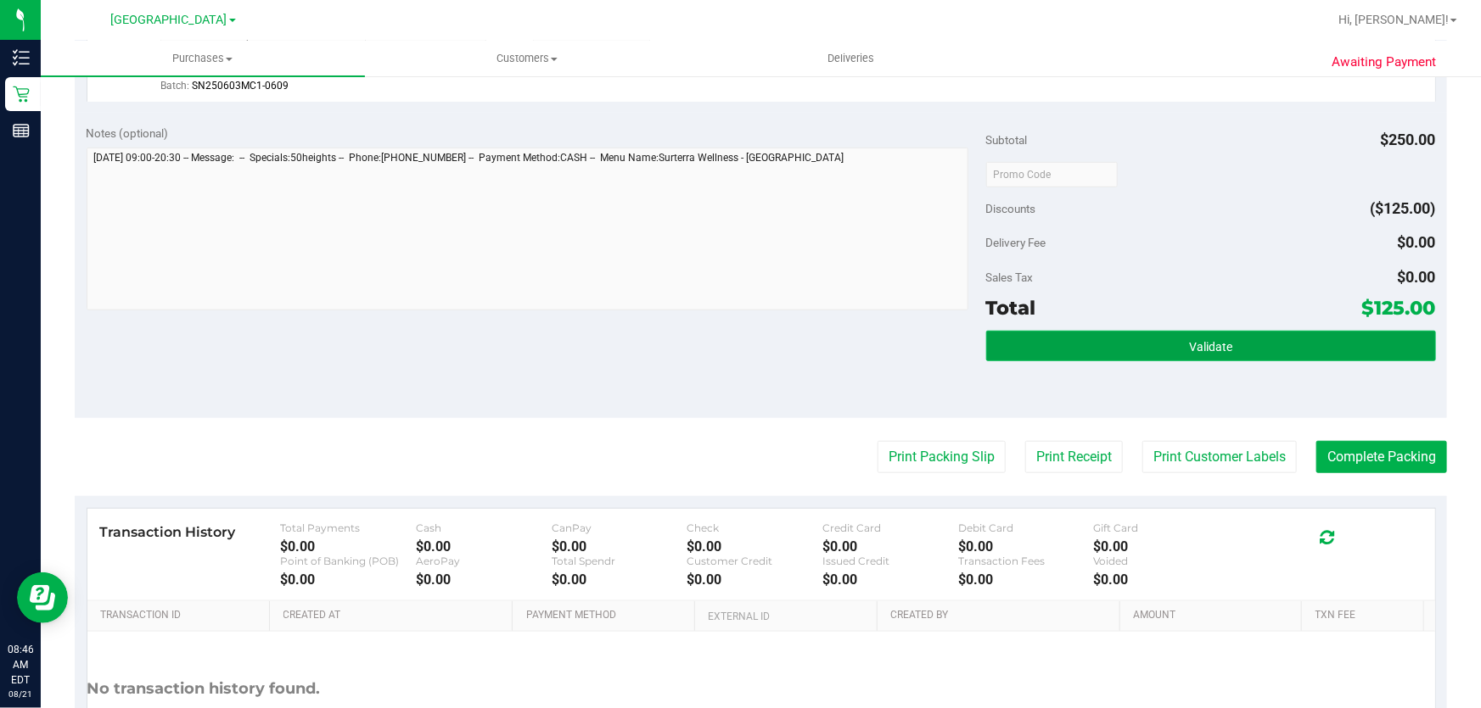
click at [1126, 358] on button "Validate" at bounding box center [1211, 346] width 450 height 31
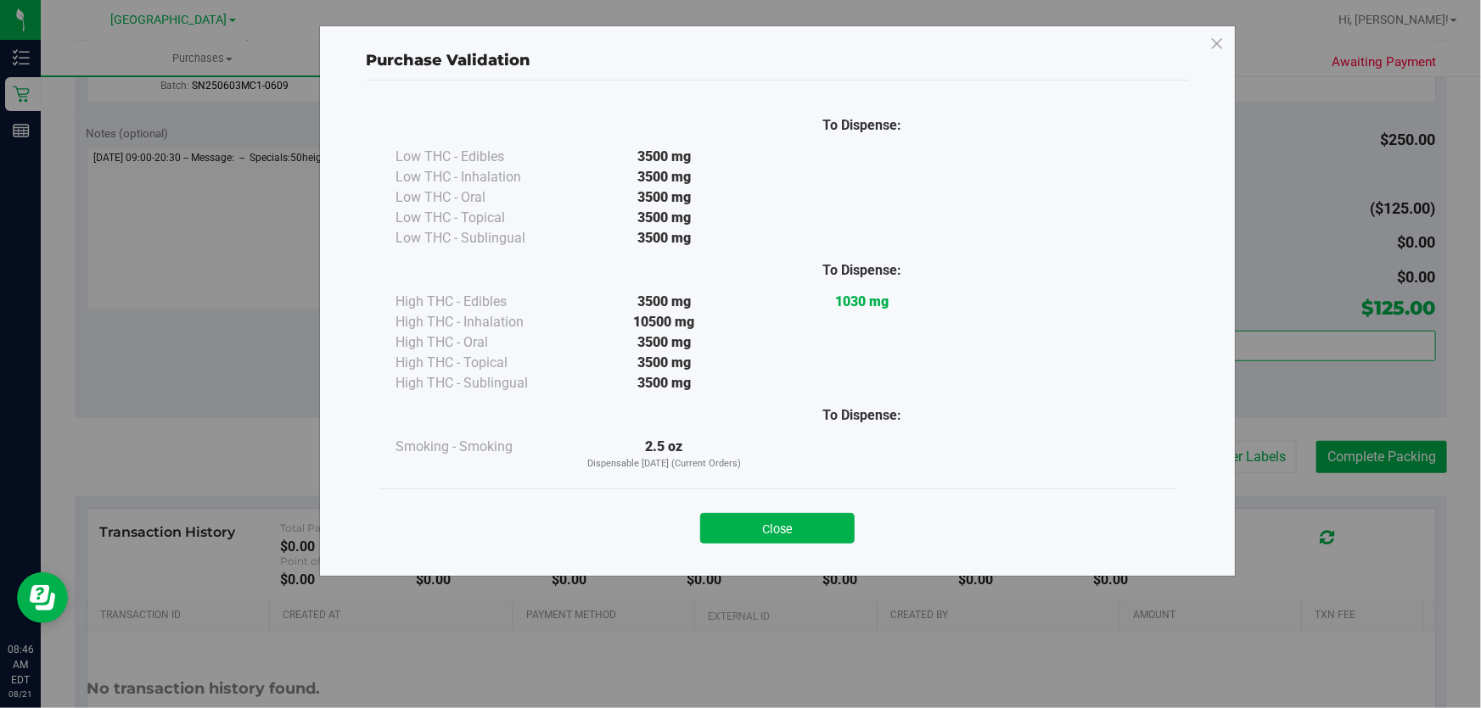
click at [1150, 434] on div "To Dispense: Low THC - Edibles 3500 mg" at bounding box center [777, 321] width 823 height 480
click at [791, 535] on button "Close" at bounding box center [777, 528] width 154 height 31
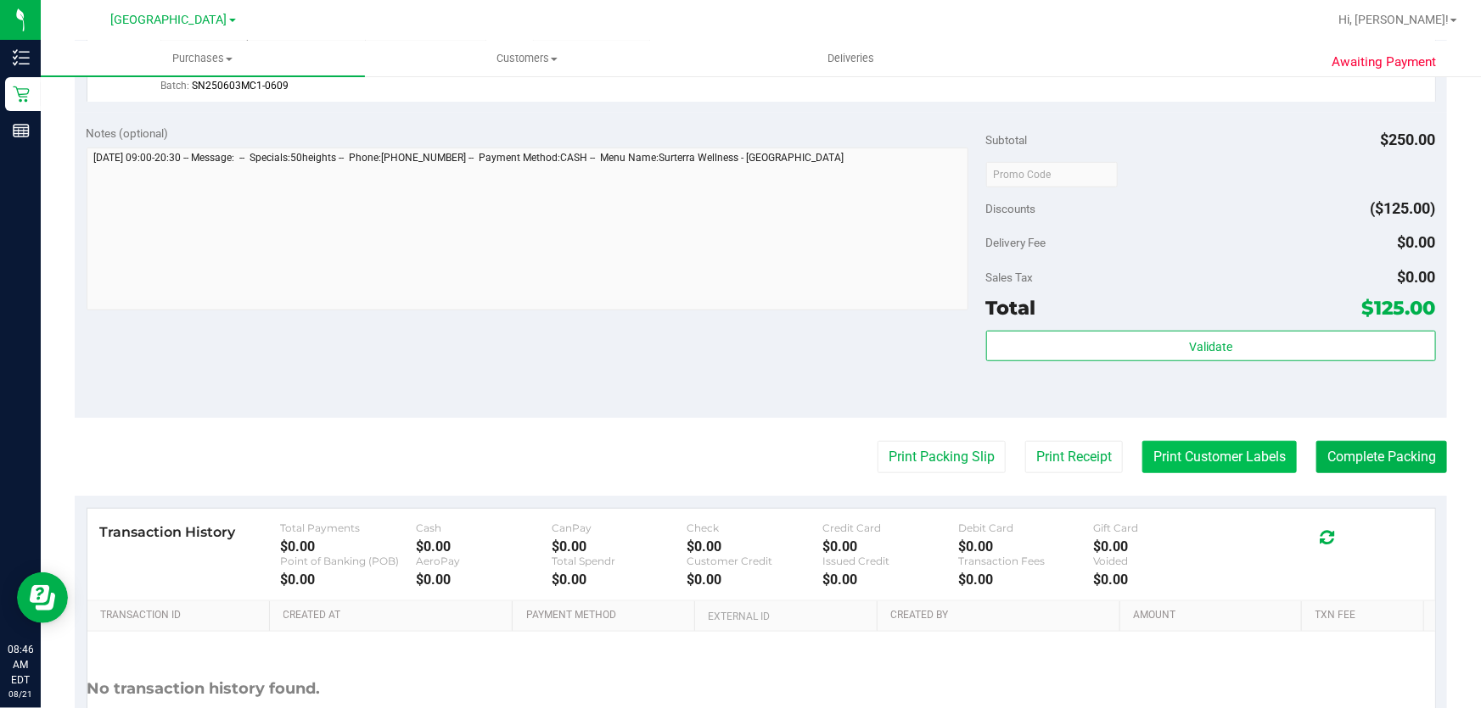
click at [1197, 454] on button "Print Customer Labels" at bounding box center [1219, 457] width 154 height 32
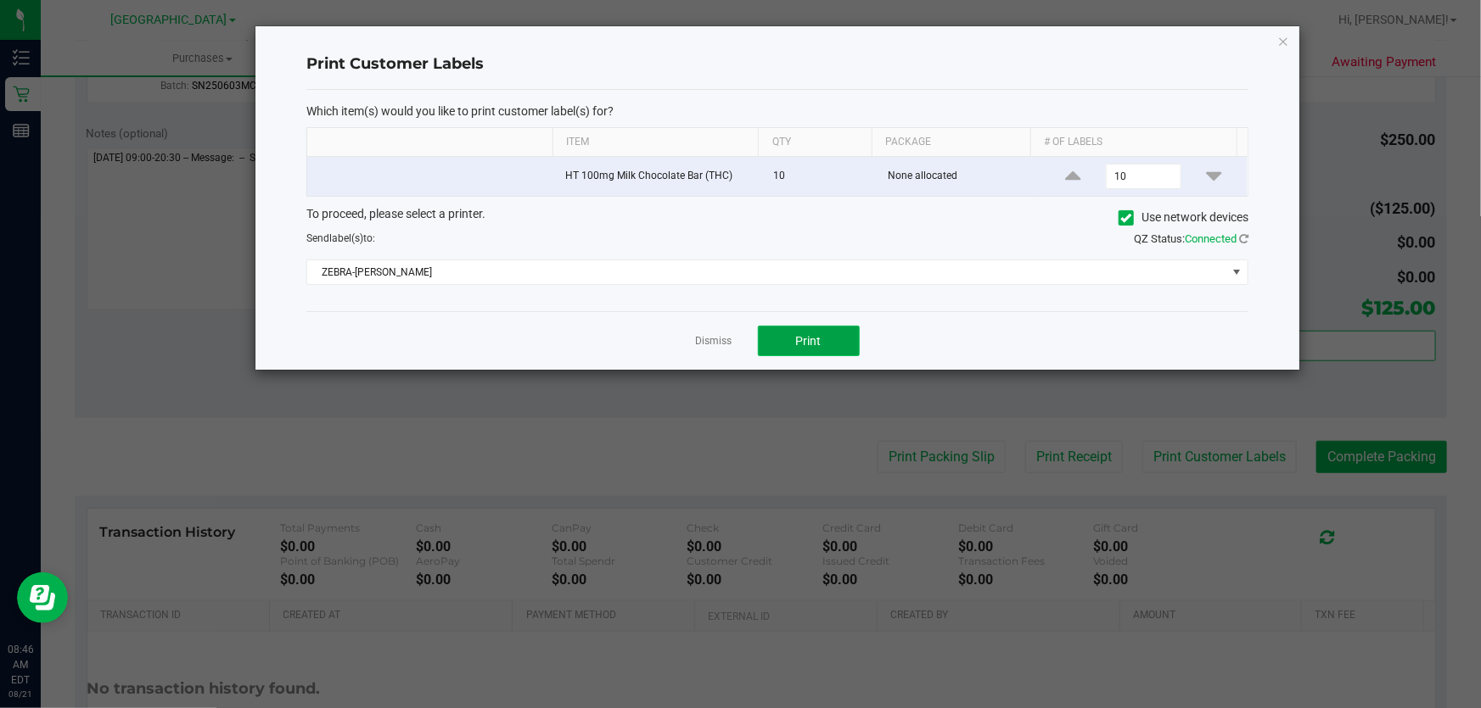
click at [811, 344] on span "Print" at bounding box center [808, 341] width 25 height 14
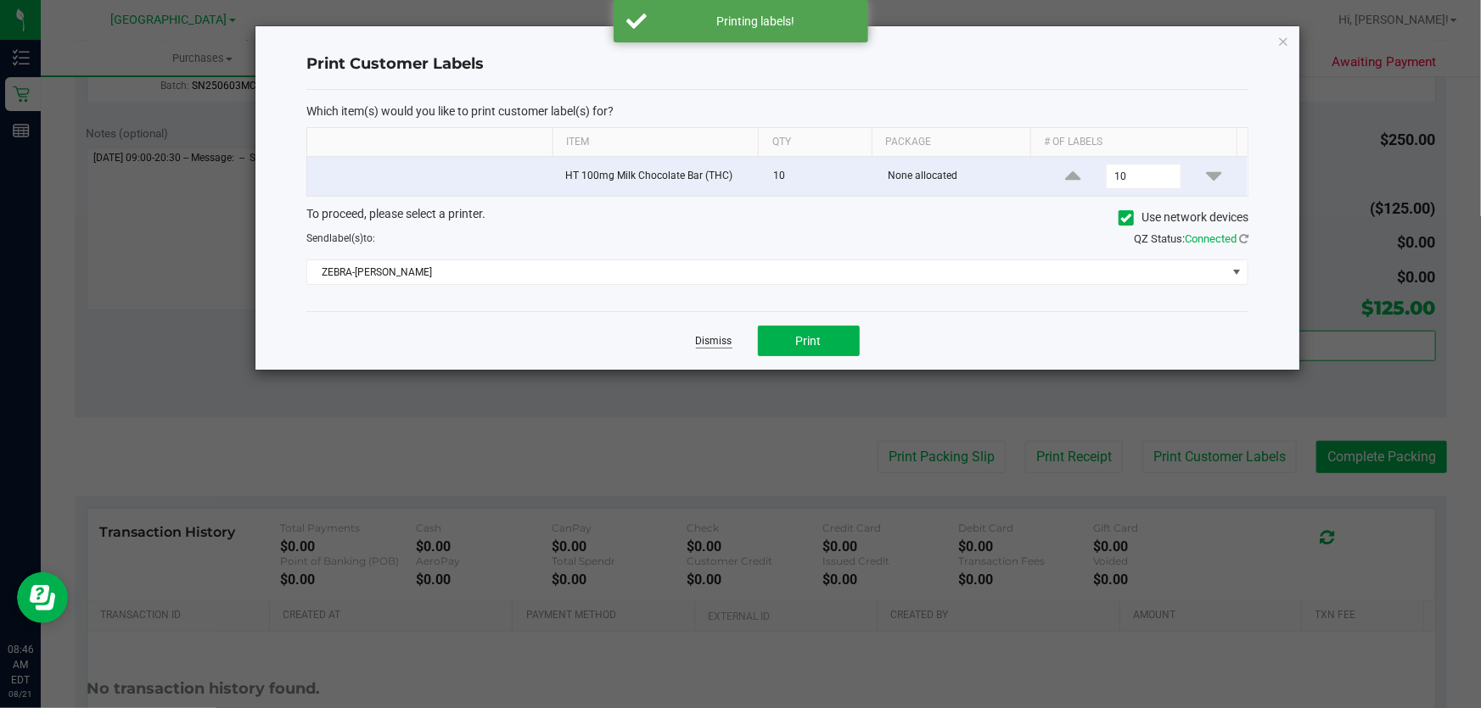
click at [711, 342] on link "Dismiss" at bounding box center [714, 341] width 36 height 14
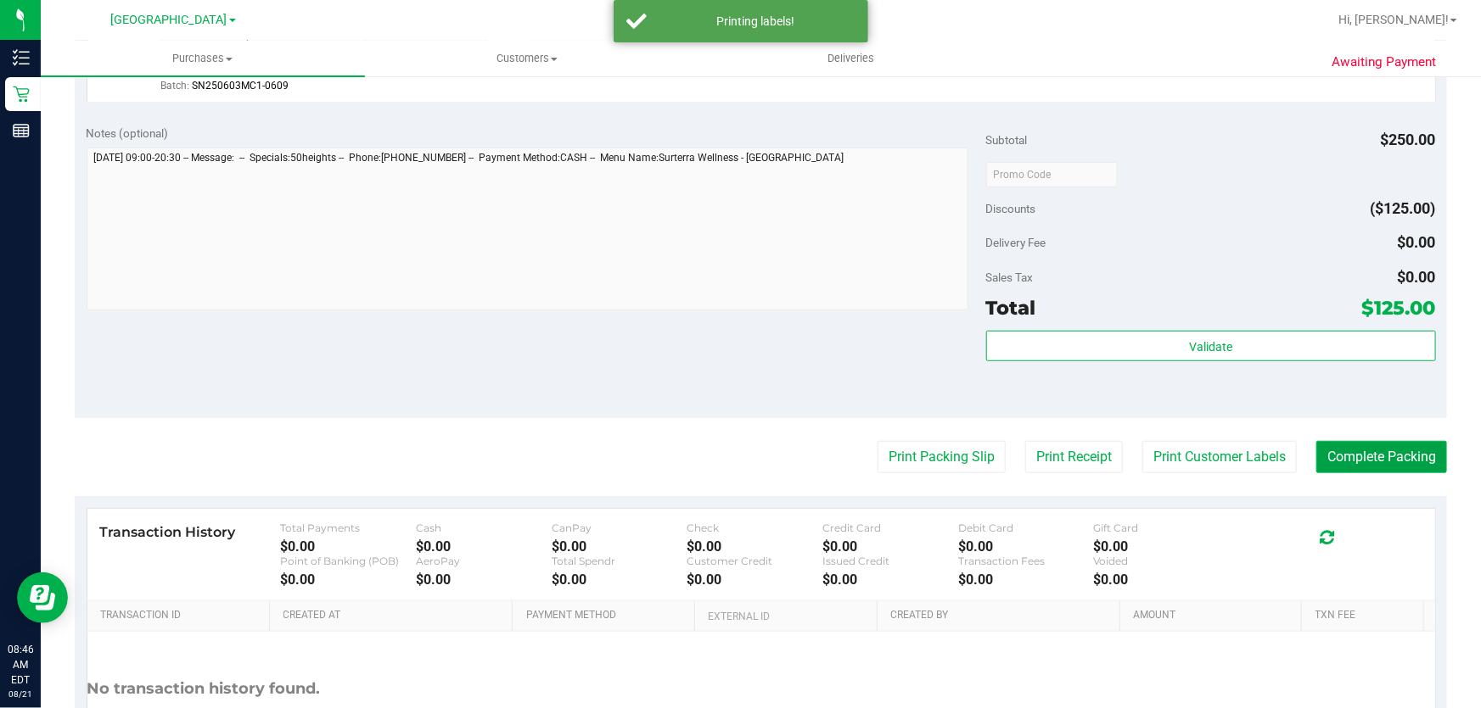
click at [1378, 464] on button "Complete Packing" at bounding box center [1381, 457] width 131 height 32
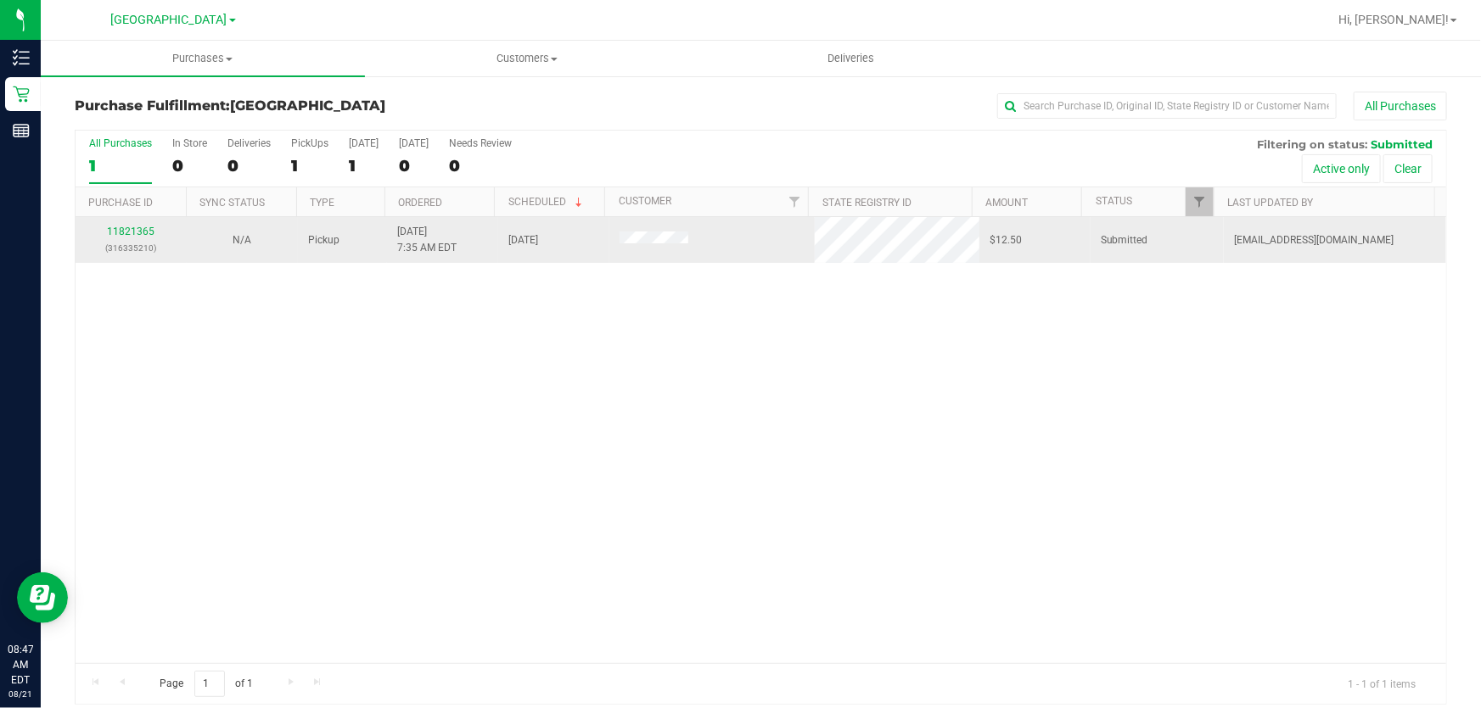
click at [121, 246] on p "(316335210)" at bounding box center [131, 248] width 91 height 16
click at [128, 232] on link "11821365" at bounding box center [131, 232] width 48 height 12
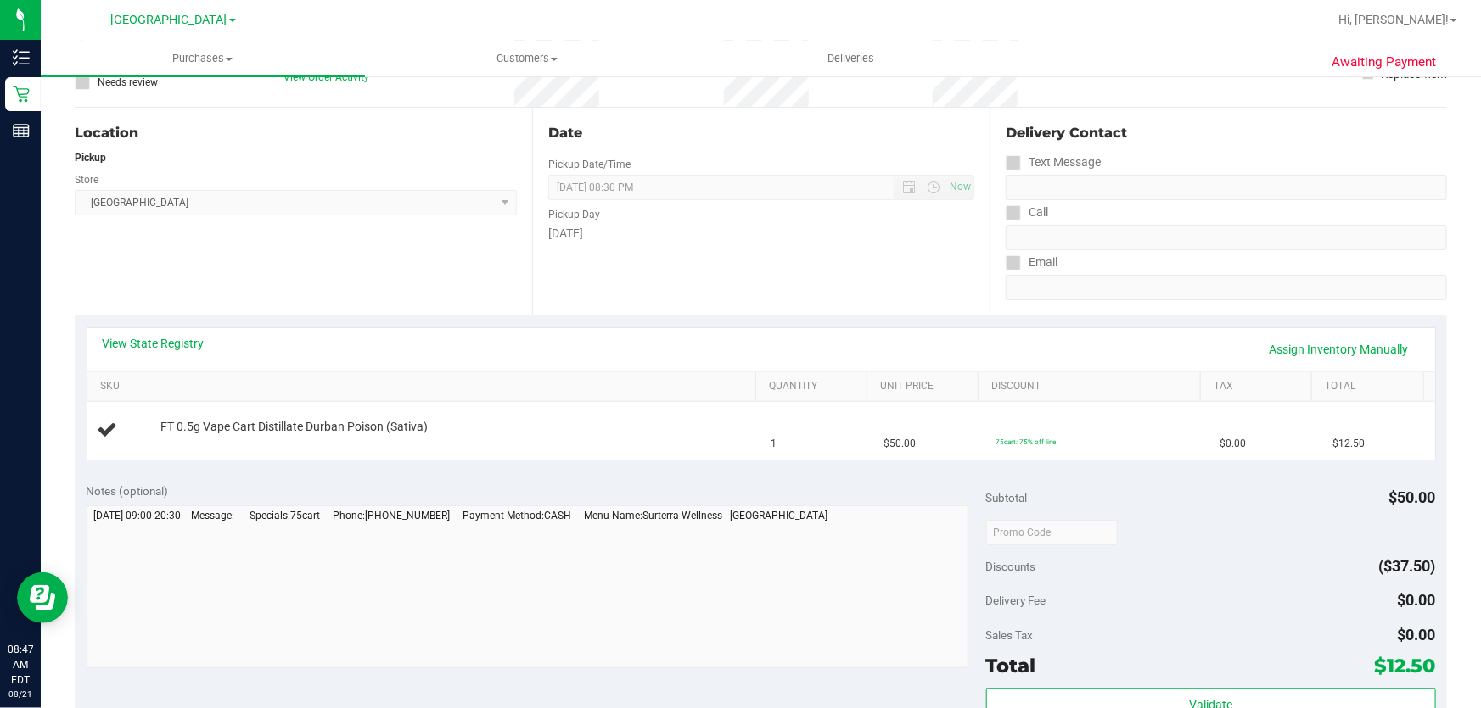
scroll to position [231, 0]
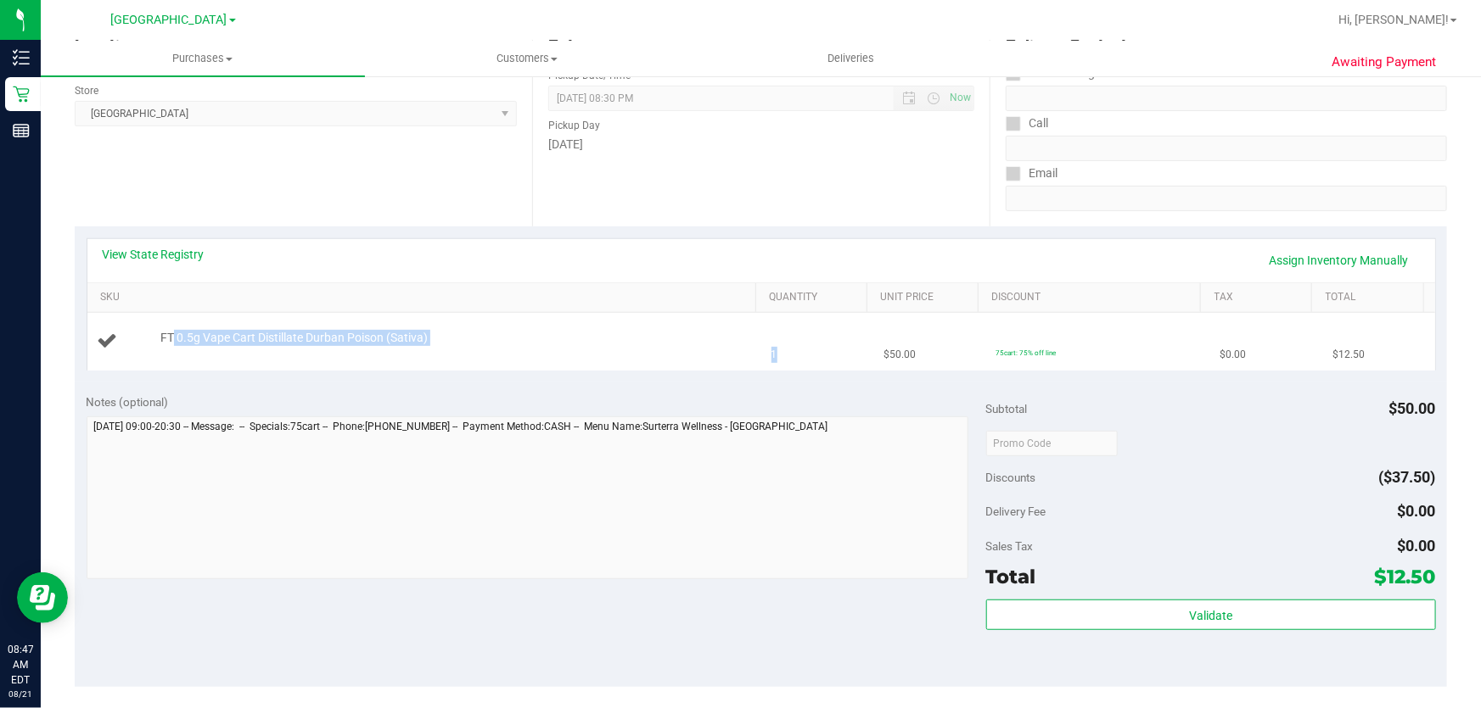
drag, startPoint x: 170, startPoint y: 343, endPoint x: 815, endPoint y: 364, distance: 646.0
click at [815, 364] on tr "FT 0.5g Vape Cart Distillate Durban Poison (Sativa) 1 $50.00 75cart: 75% off li…" at bounding box center [760, 341] width 1347 height 57
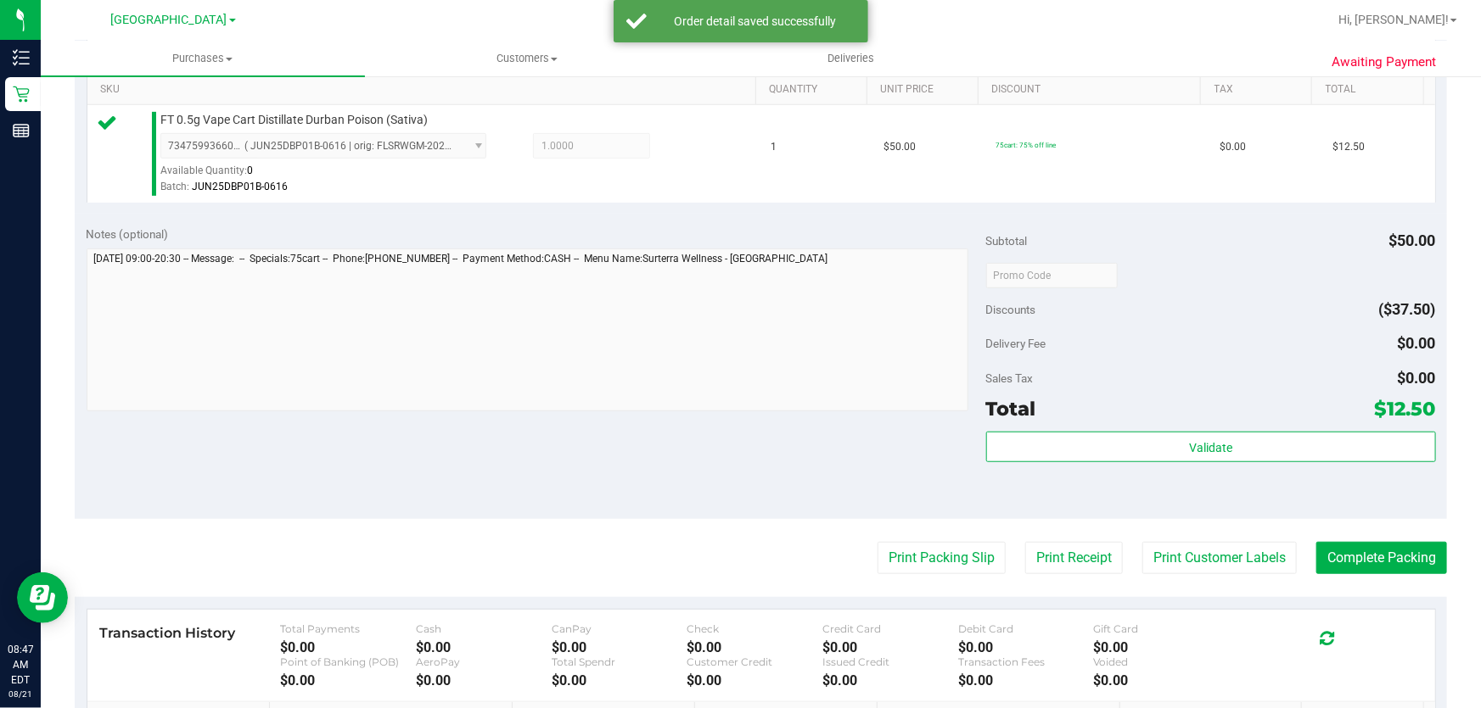
scroll to position [462, 0]
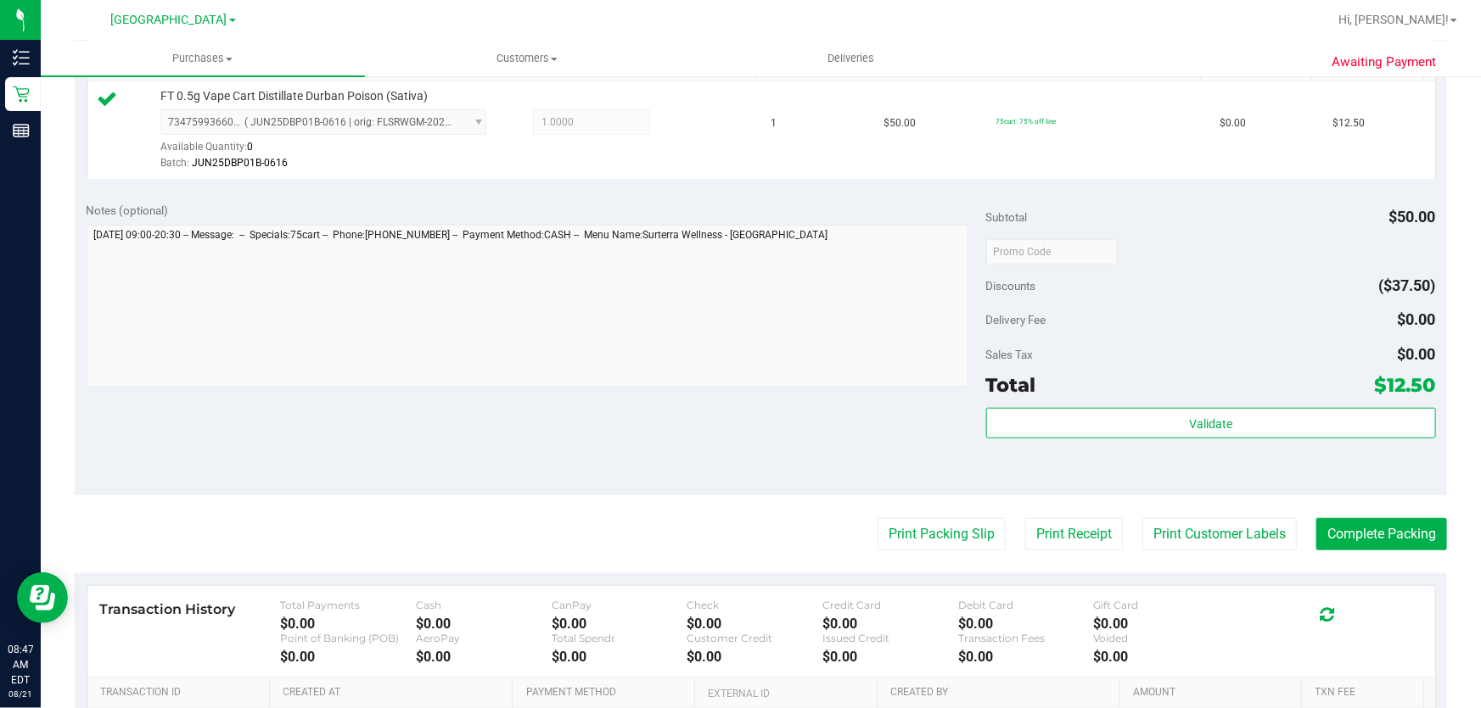
click at [1266, 450] on div "Validate" at bounding box center [1211, 446] width 450 height 76
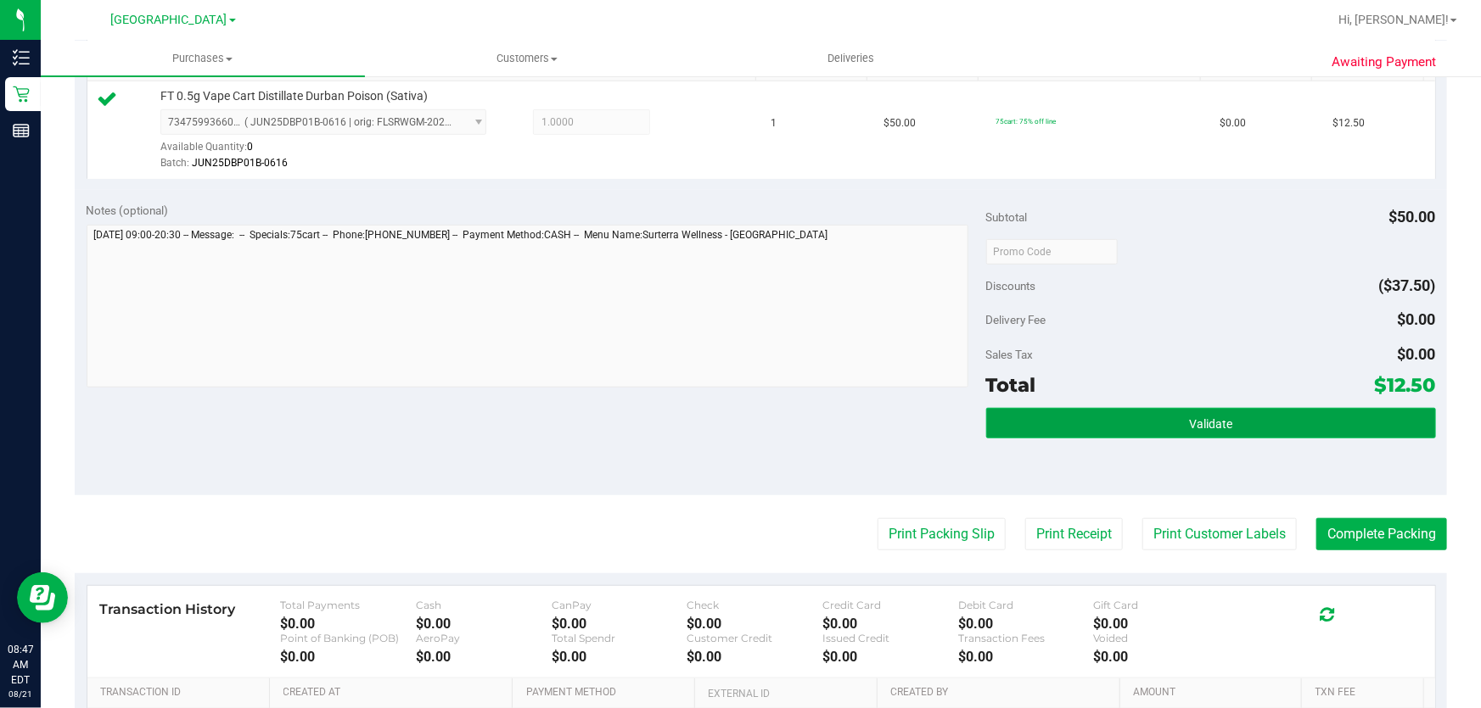
click at [1247, 432] on button "Validate" at bounding box center [1211, 423] width 450 height 31
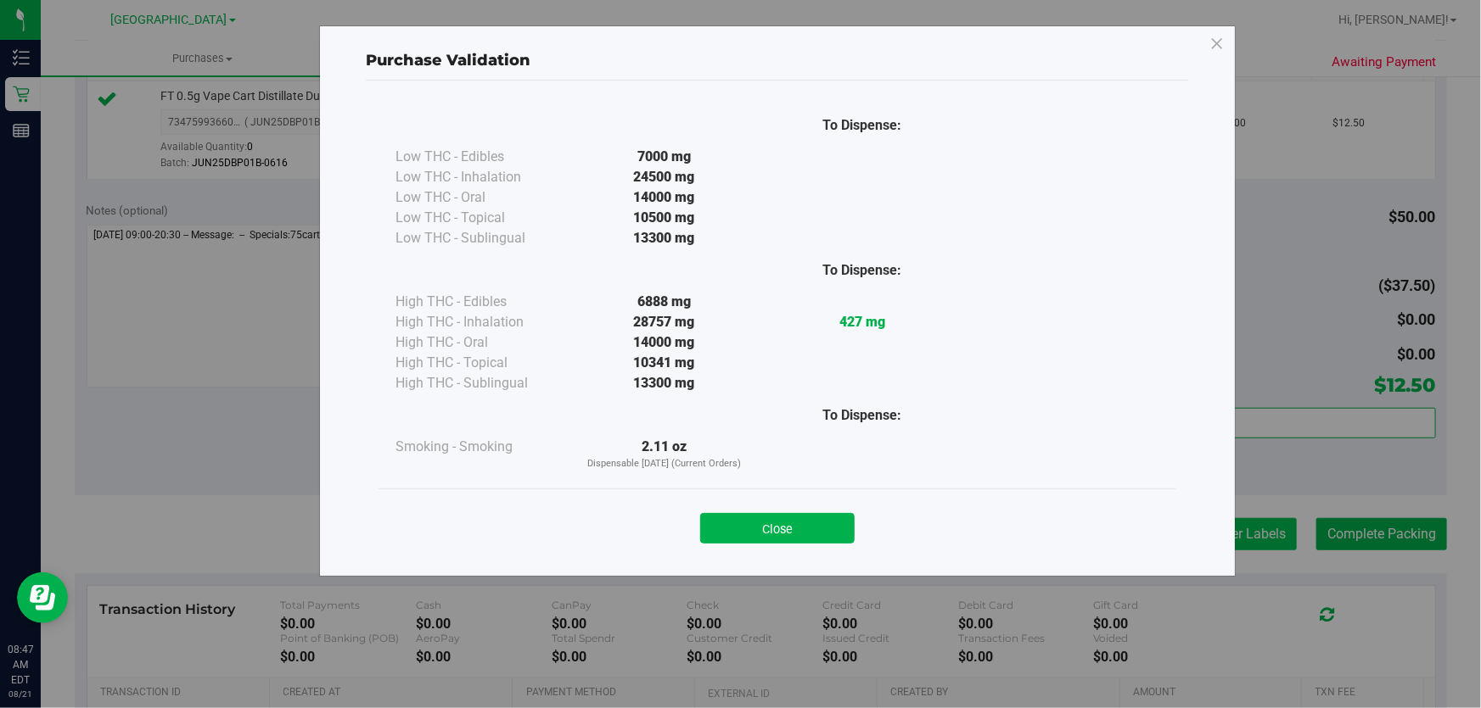
click at [1188, 518] on div "Purchase Validation To Dispense: Low THC - Edibles 7000 mg" at bounding box center [746, 354] width 1493 height 708
click at [749, 525] on button "Close" at bounding box center [777, 528] width 154 height 31
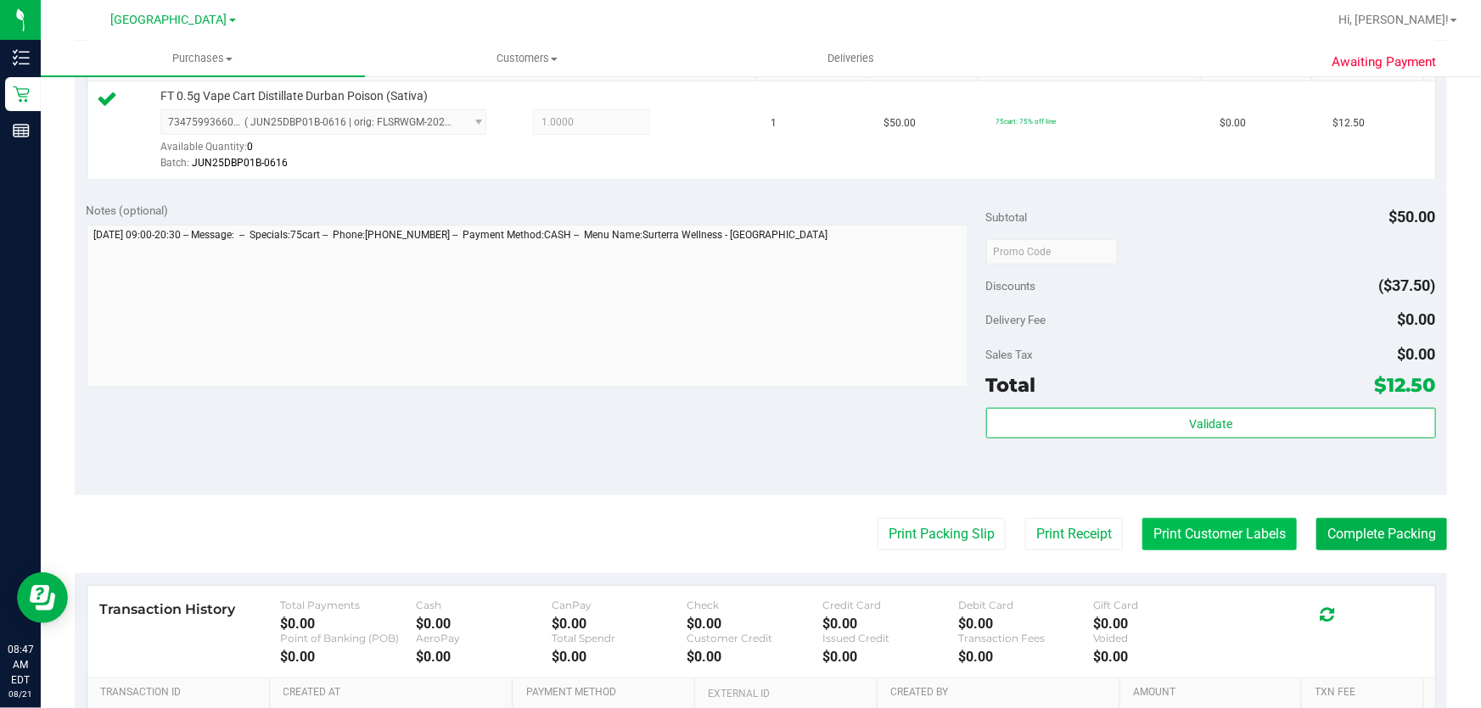
click at [1168, 524] on button "Print Customer Labels" at bounding box center [1219, 534] width 154 height 32
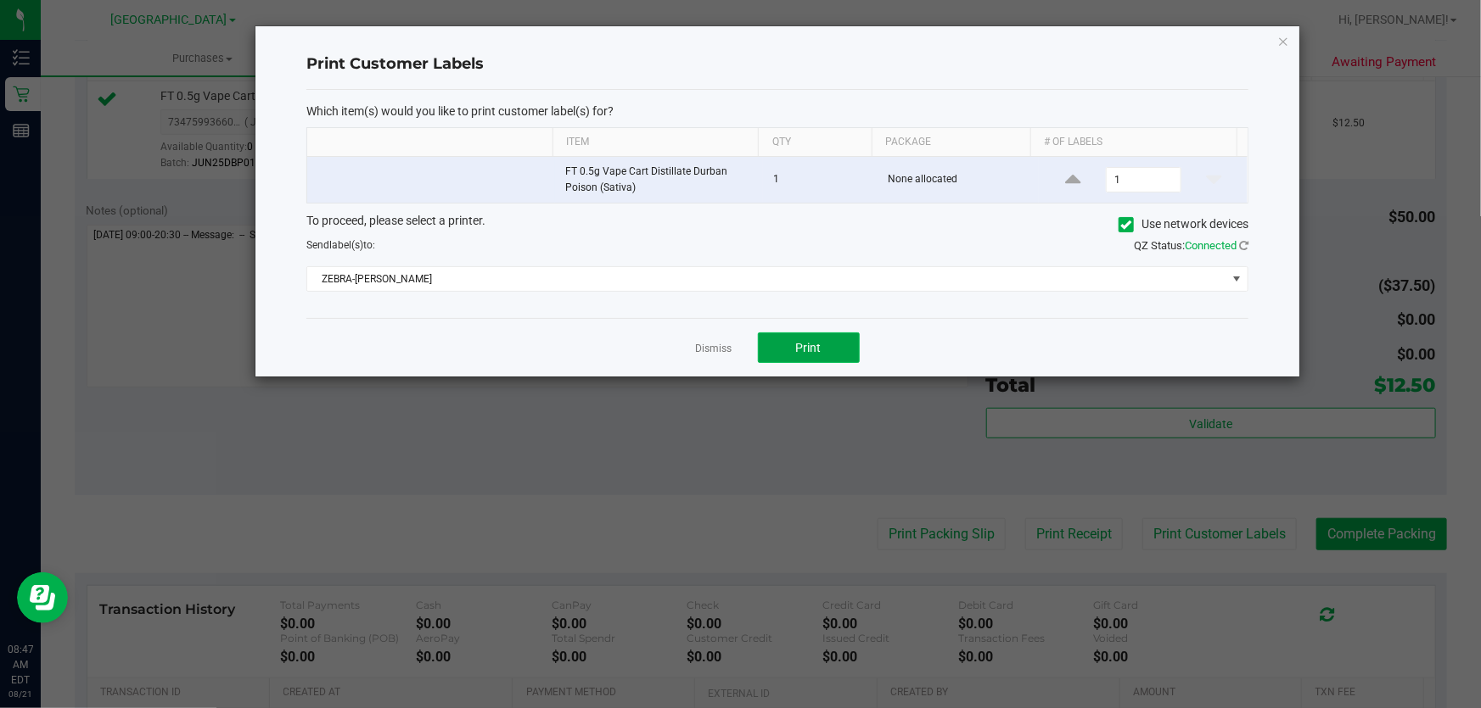
click at [772, 344] on button "Print" at bounding box center [809, 348] width 102 height 31
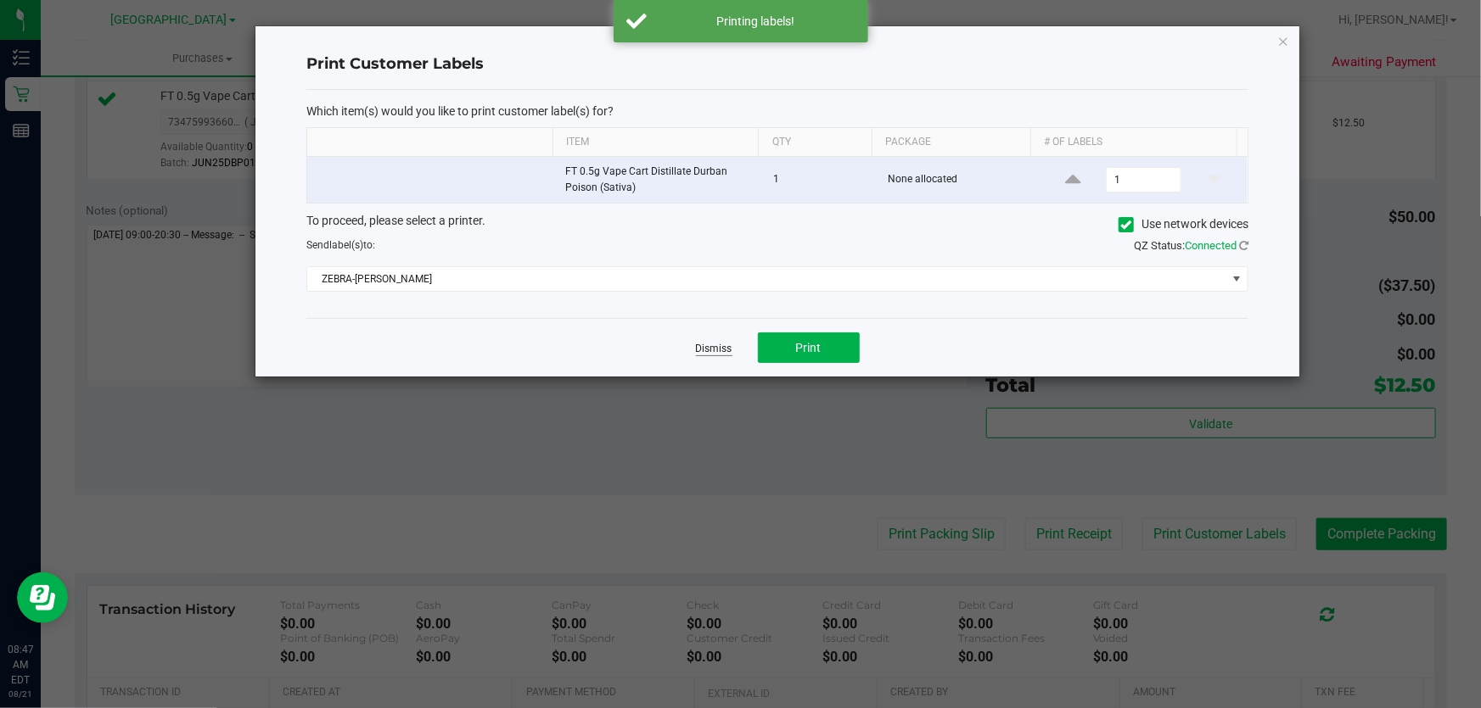
click at [731, 350] on link "Dismiss" at bounding box center [714, 349] width 36 height 14
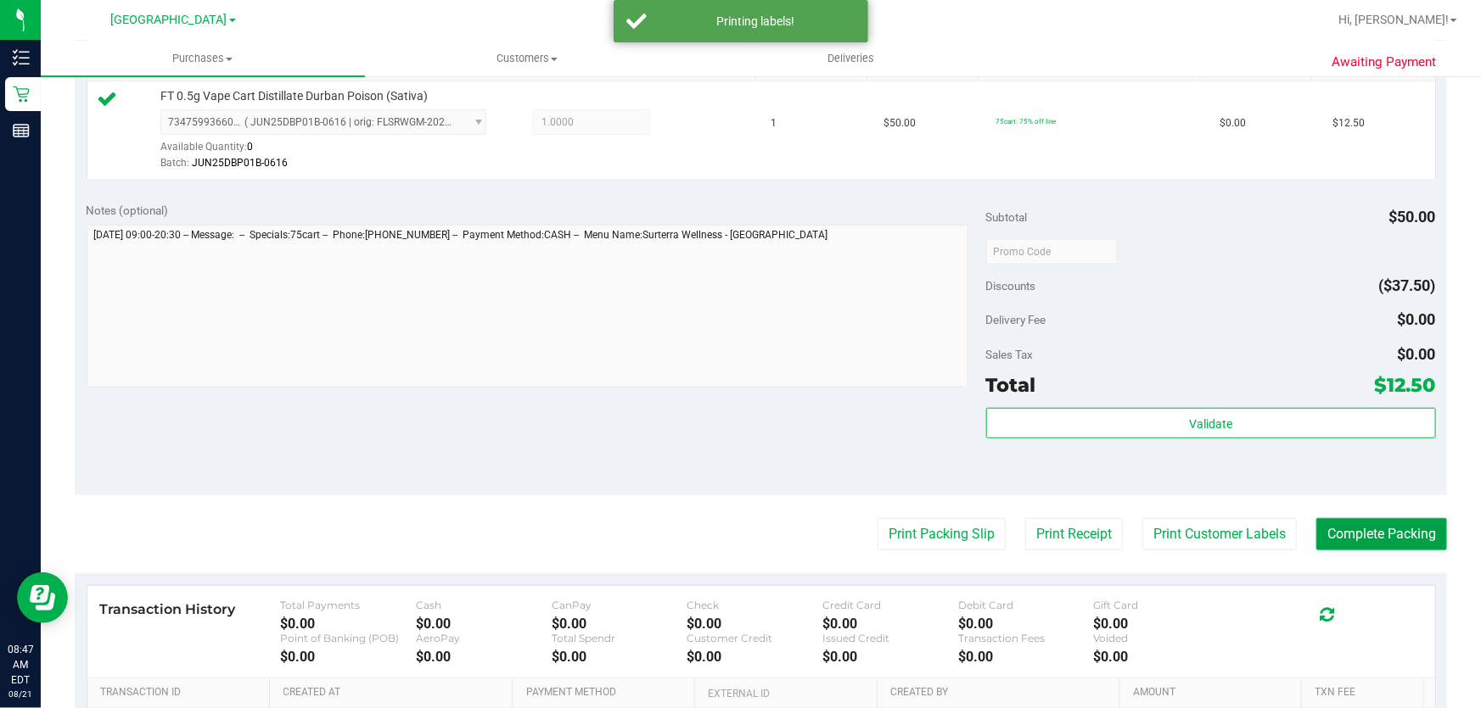
click at [1329, 544] on button "Complete Packing" at bounding box center [1381, 534] width 131 height 32
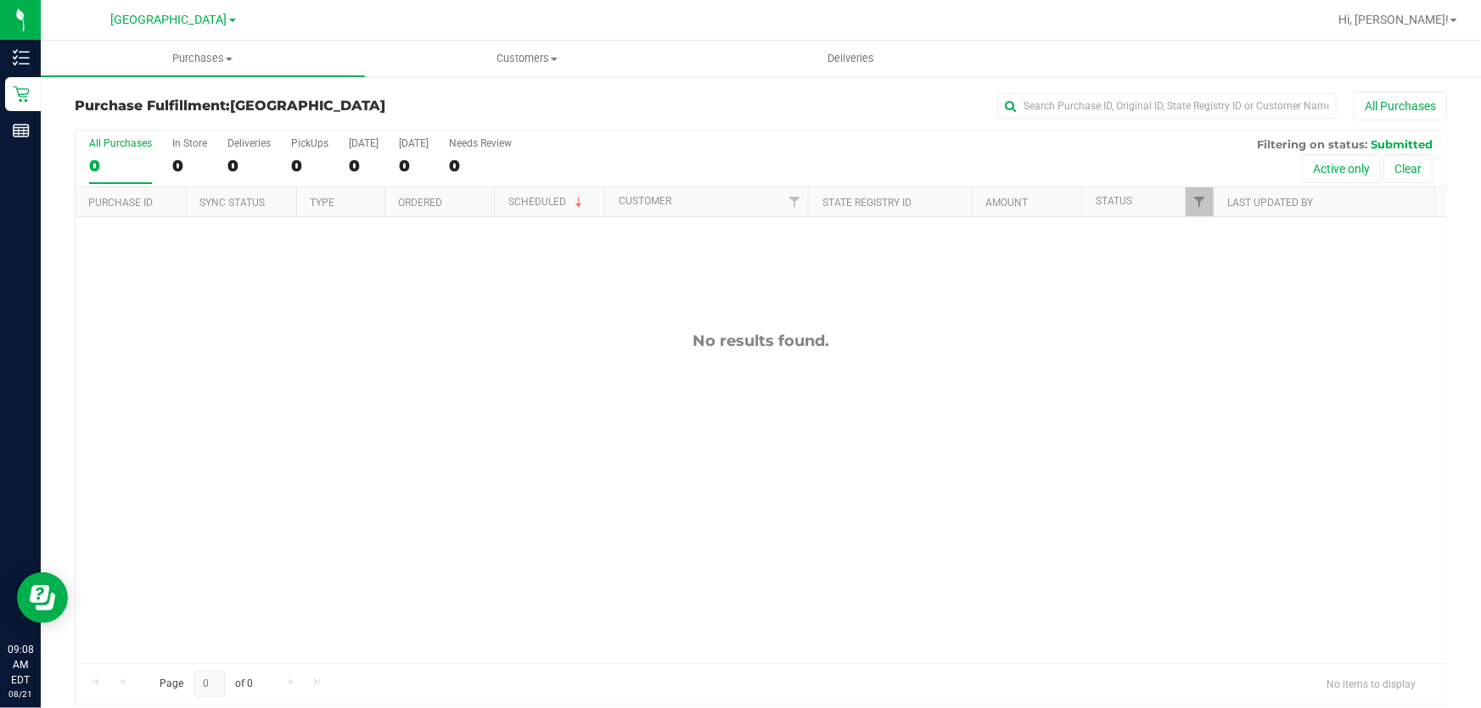
click at [120, 329] on div "No results found." at bounding box center [761, 497] width 1370 height 561
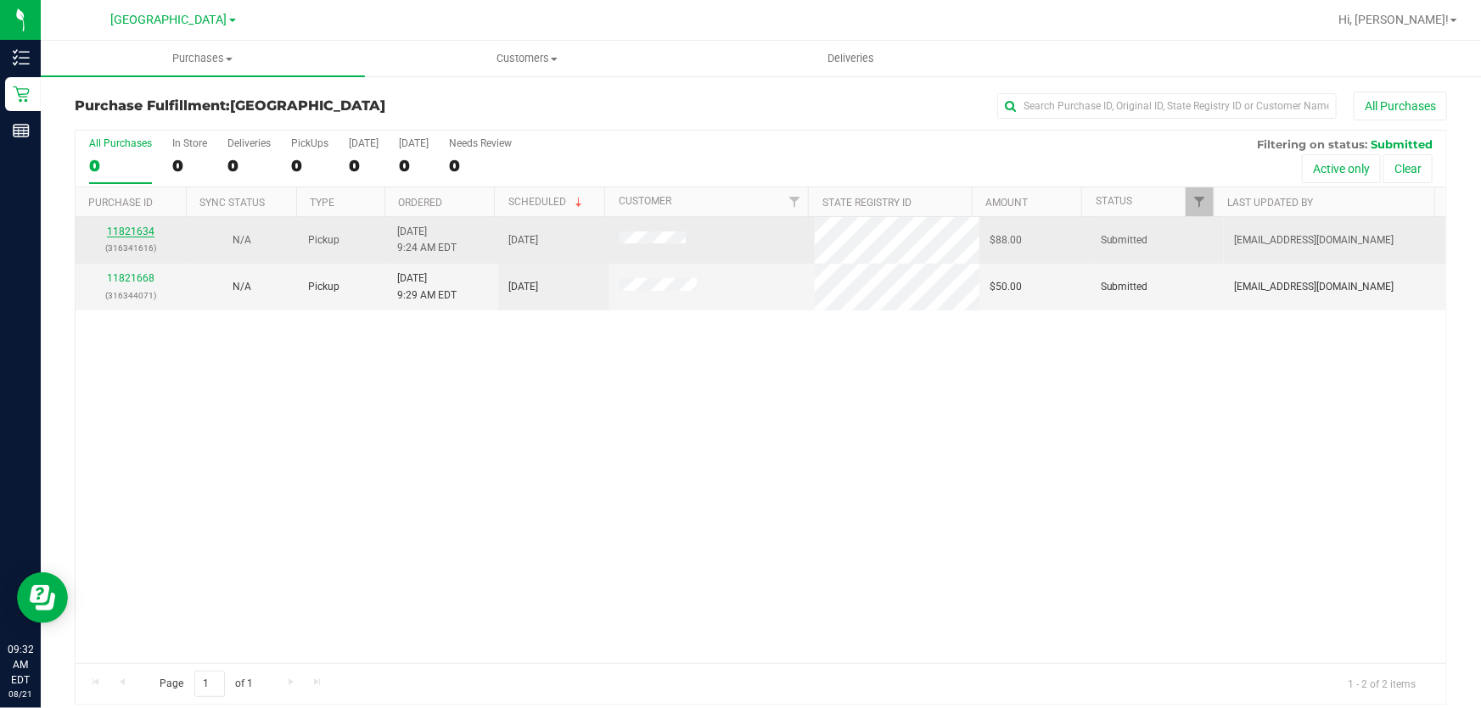
click at [128, 227] on link "11821634" at bounding box center [131, 232] width 48 height 12
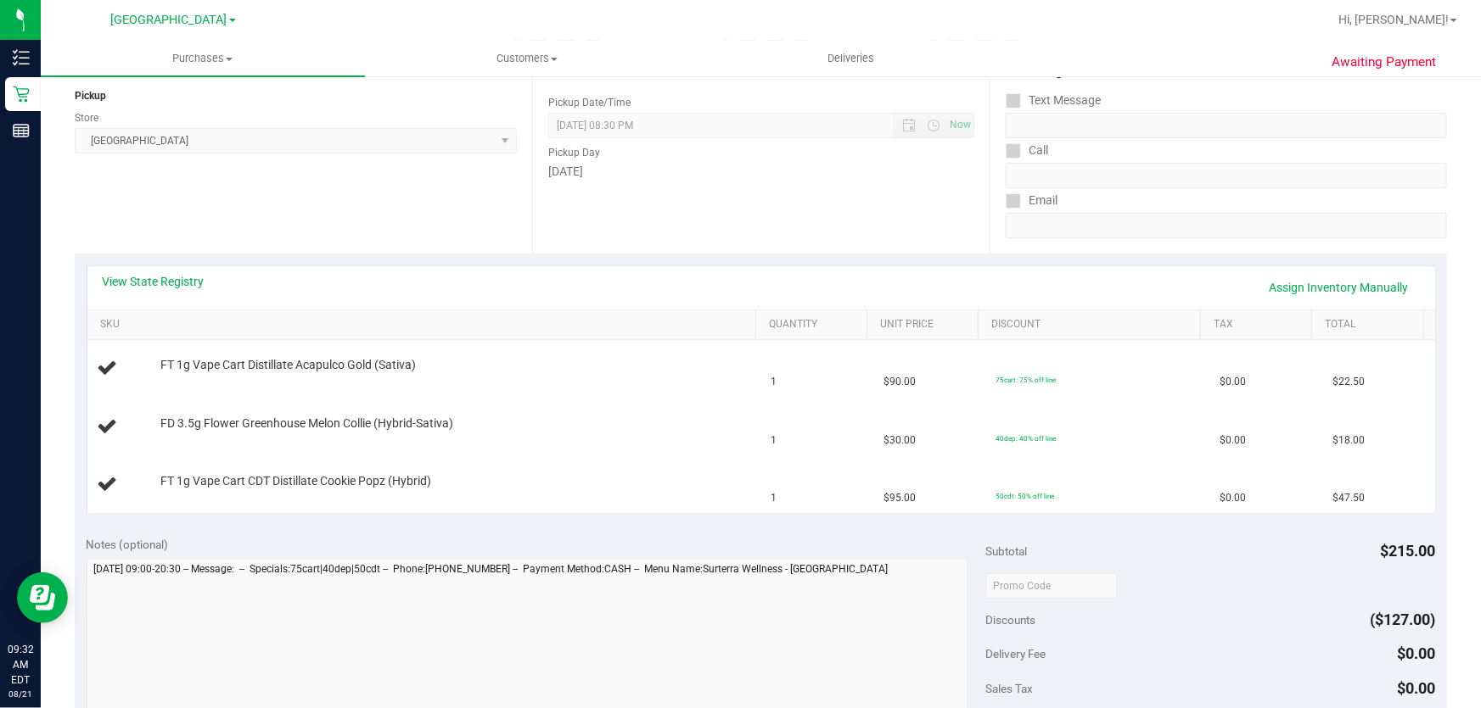
scroll to position [231, 0]
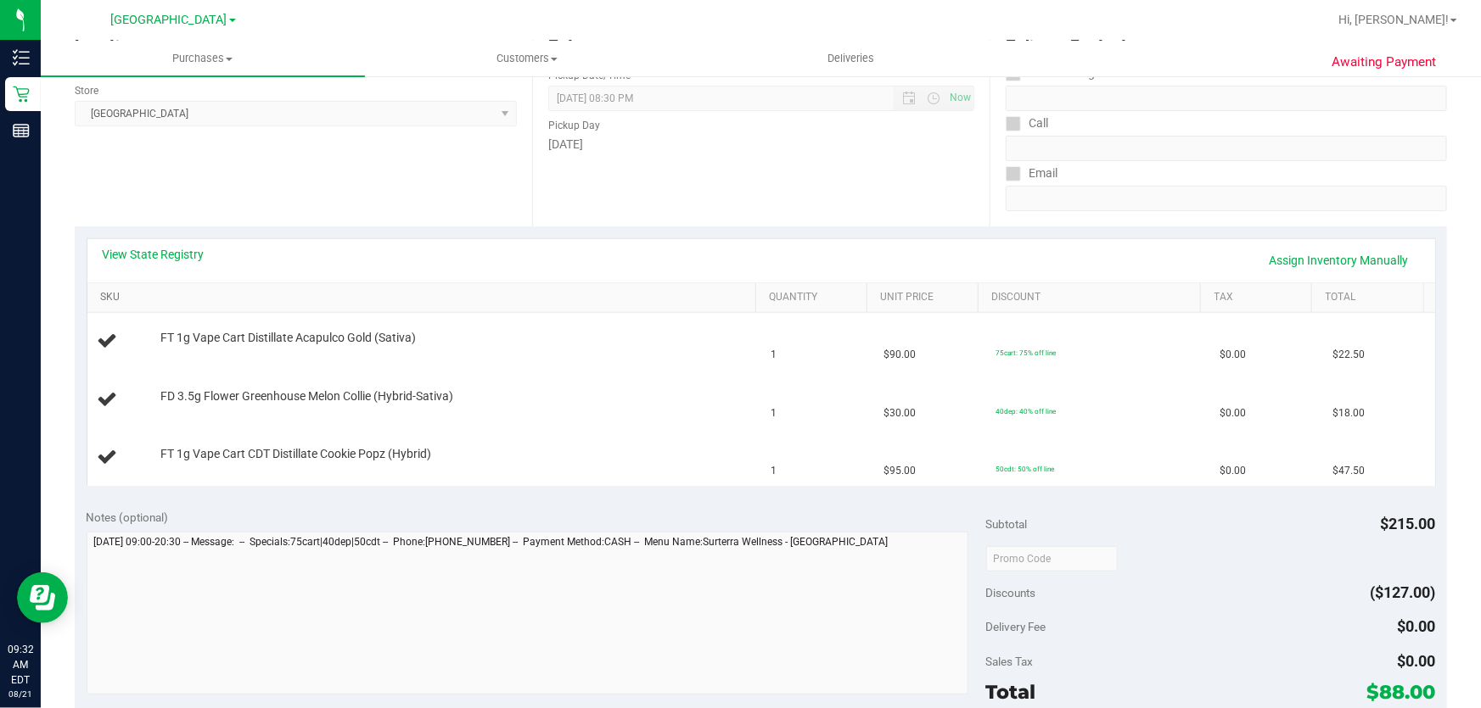
click at [109, 297] on link "SKU" at bounding box center [424, 298] width 648 height 14
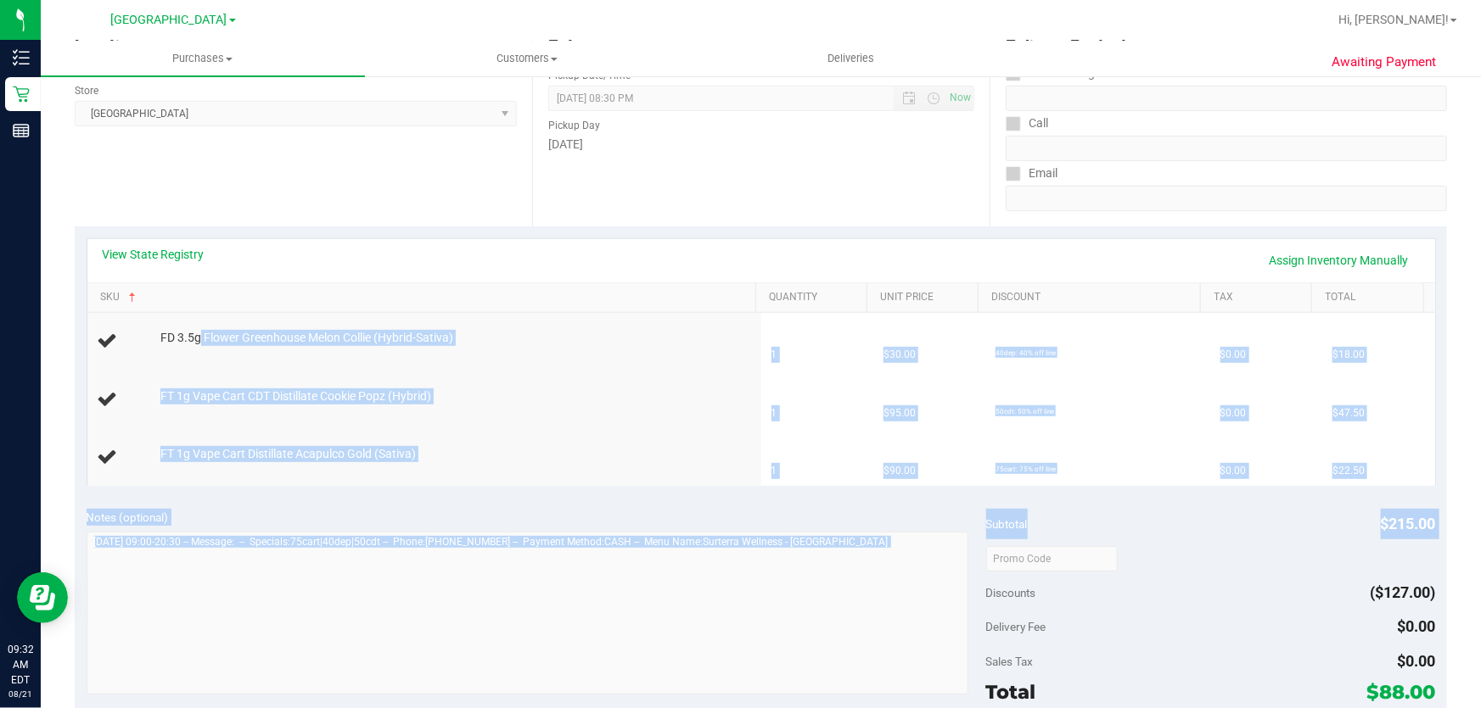
click at [1014, 568] on purchase-details "Back Edit Purchase Cancel Purchase View Profile # 11821634 BioTrack ID: - Submi…" at bounding box center [761, 529] width 1372 height 1337
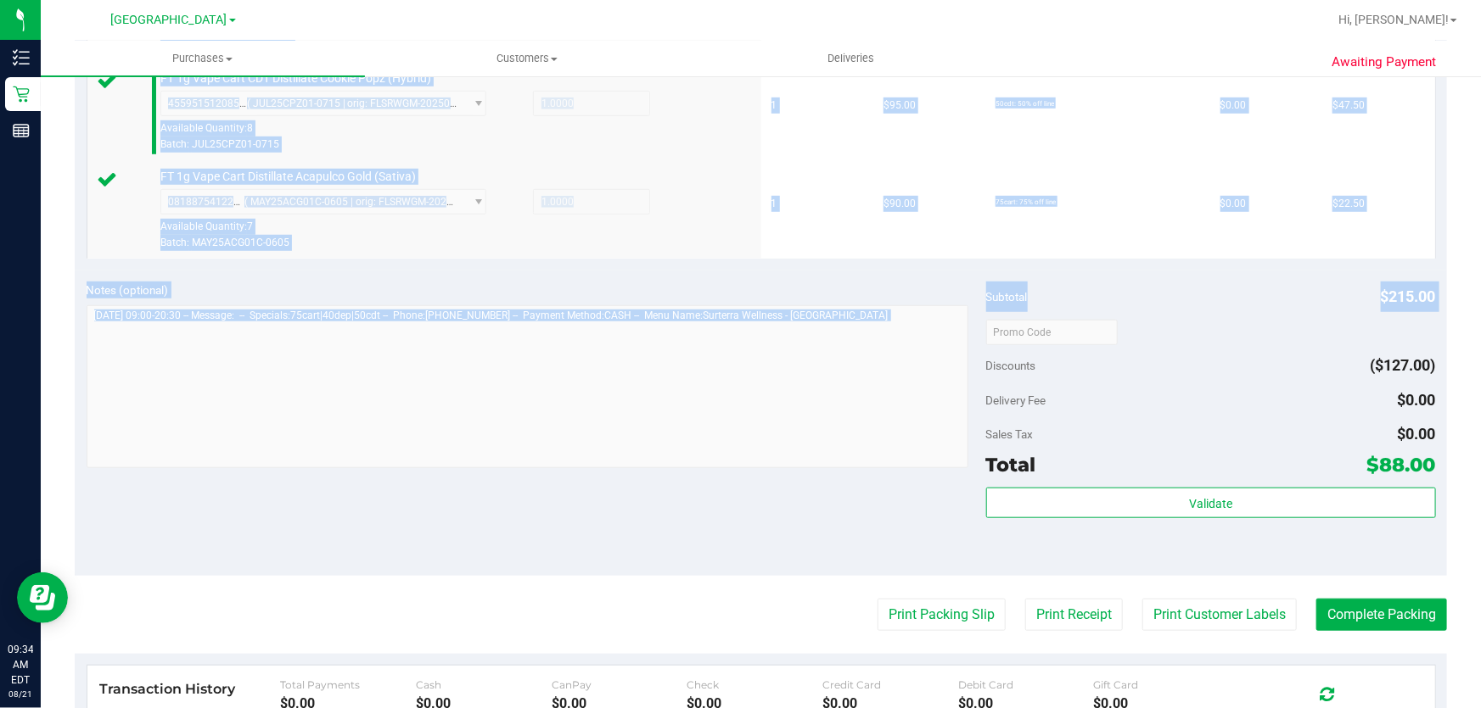
scroll to position [617, 0]
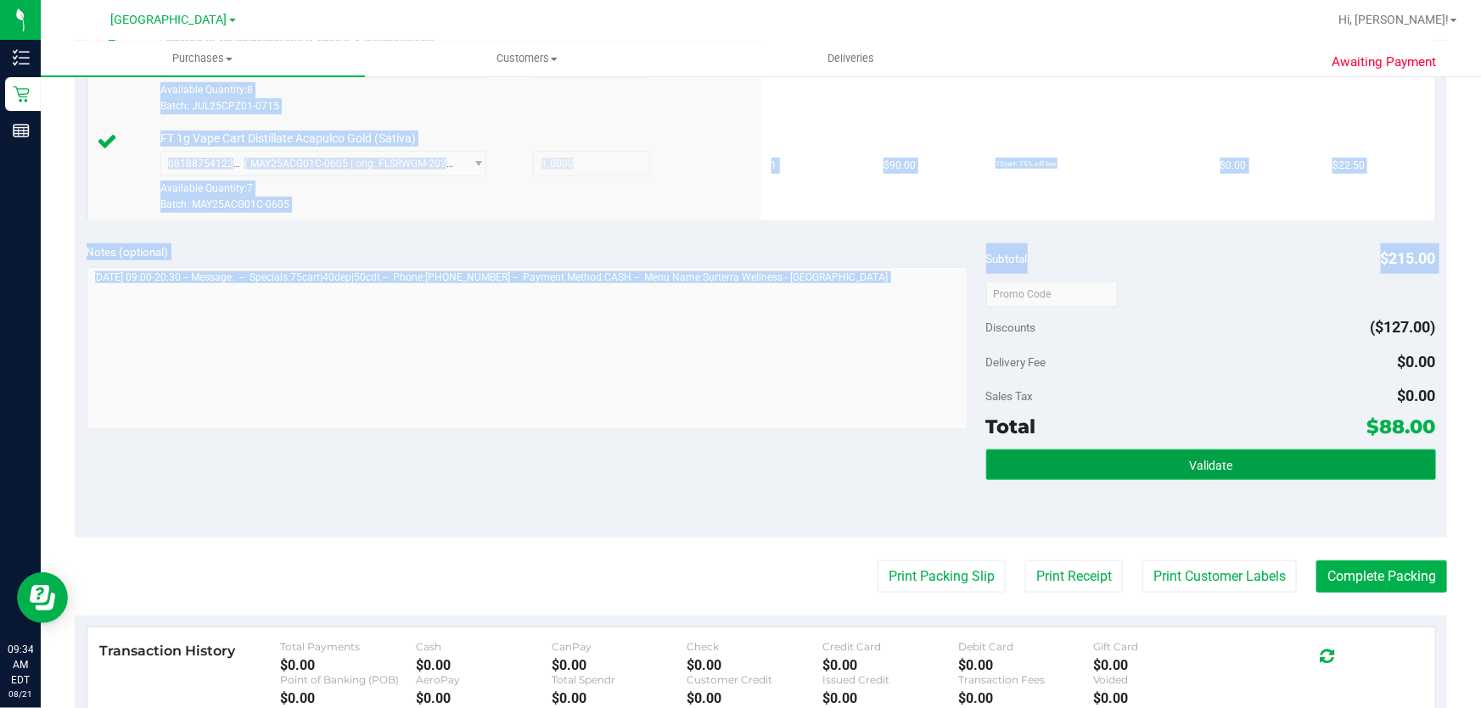
click at [1181, 475] on button "Validate" at bounding box center [1211, 465] width 450 height 31
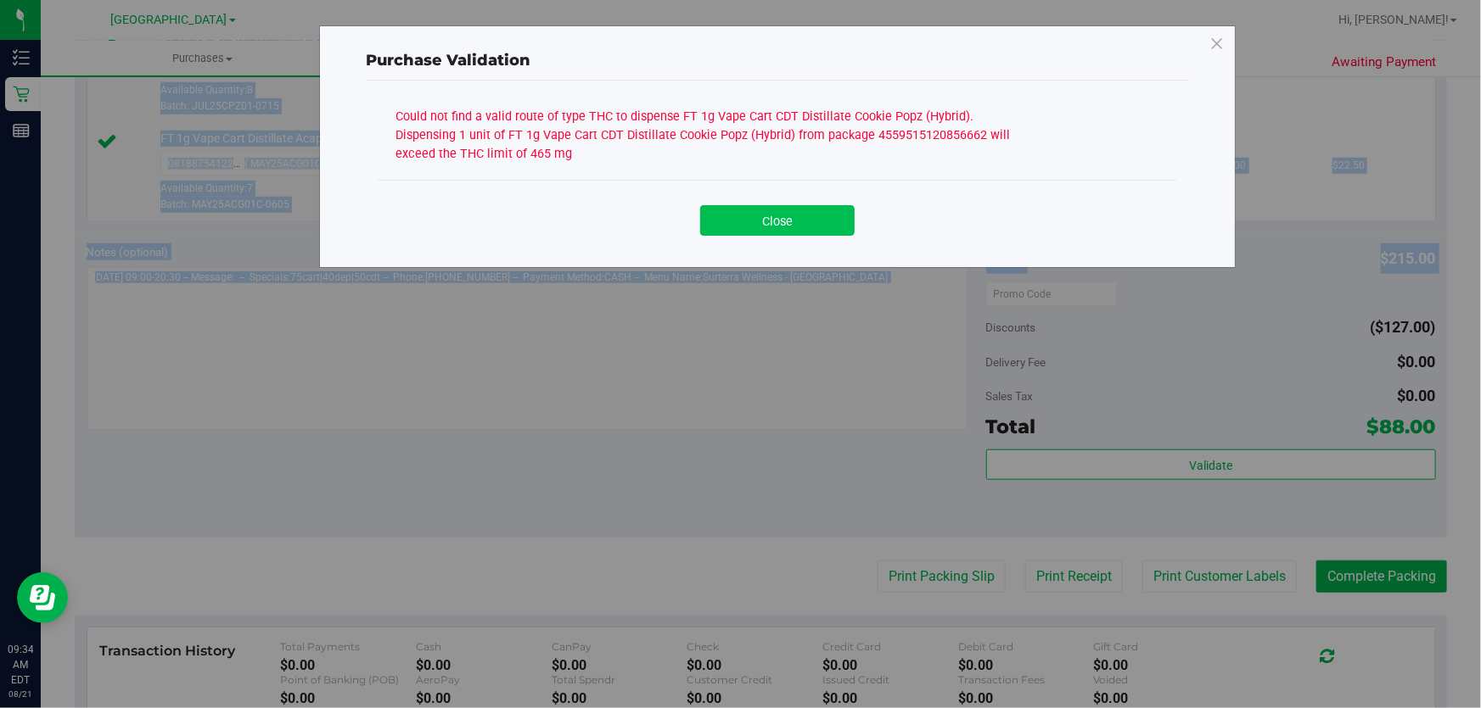
click at [810, 218] on button "Close" at bounding box center [777, 220] width 154 height 31
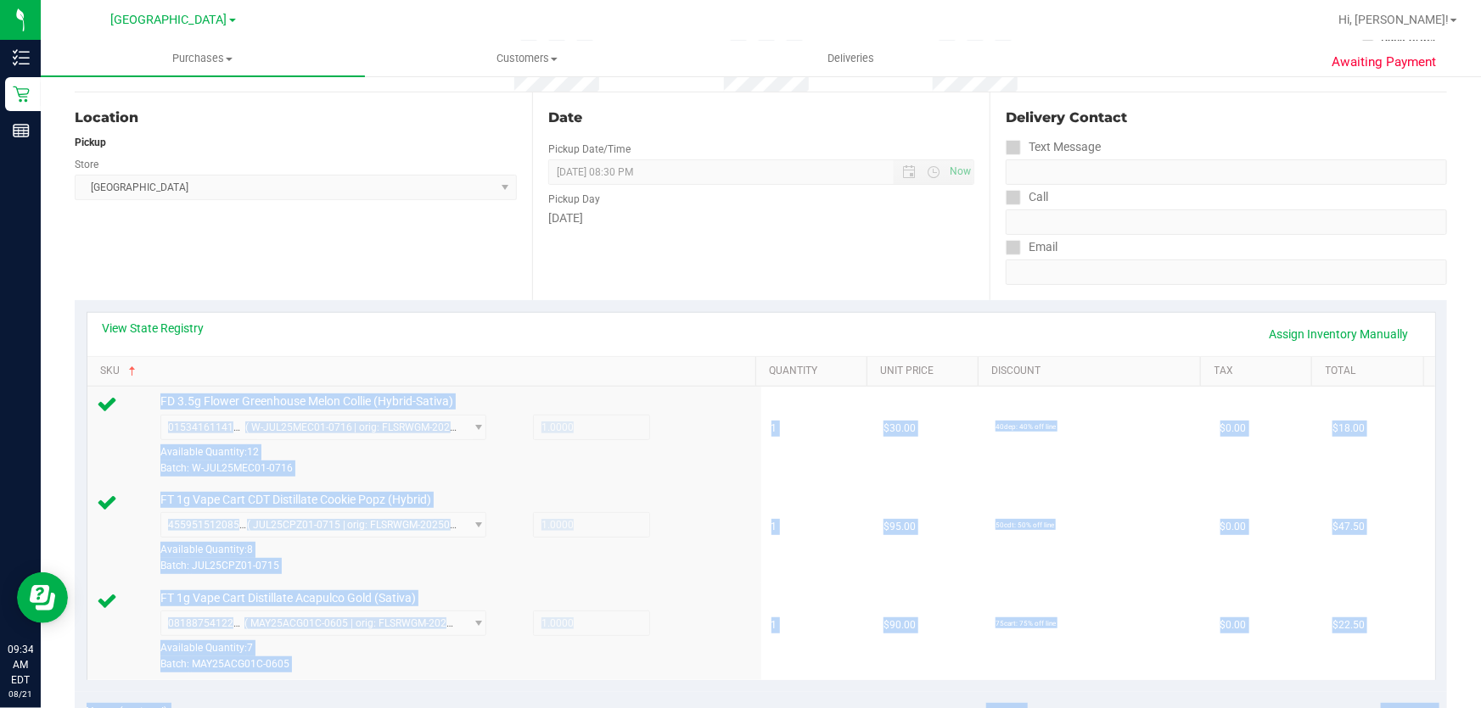
scroll to position [154, 0]
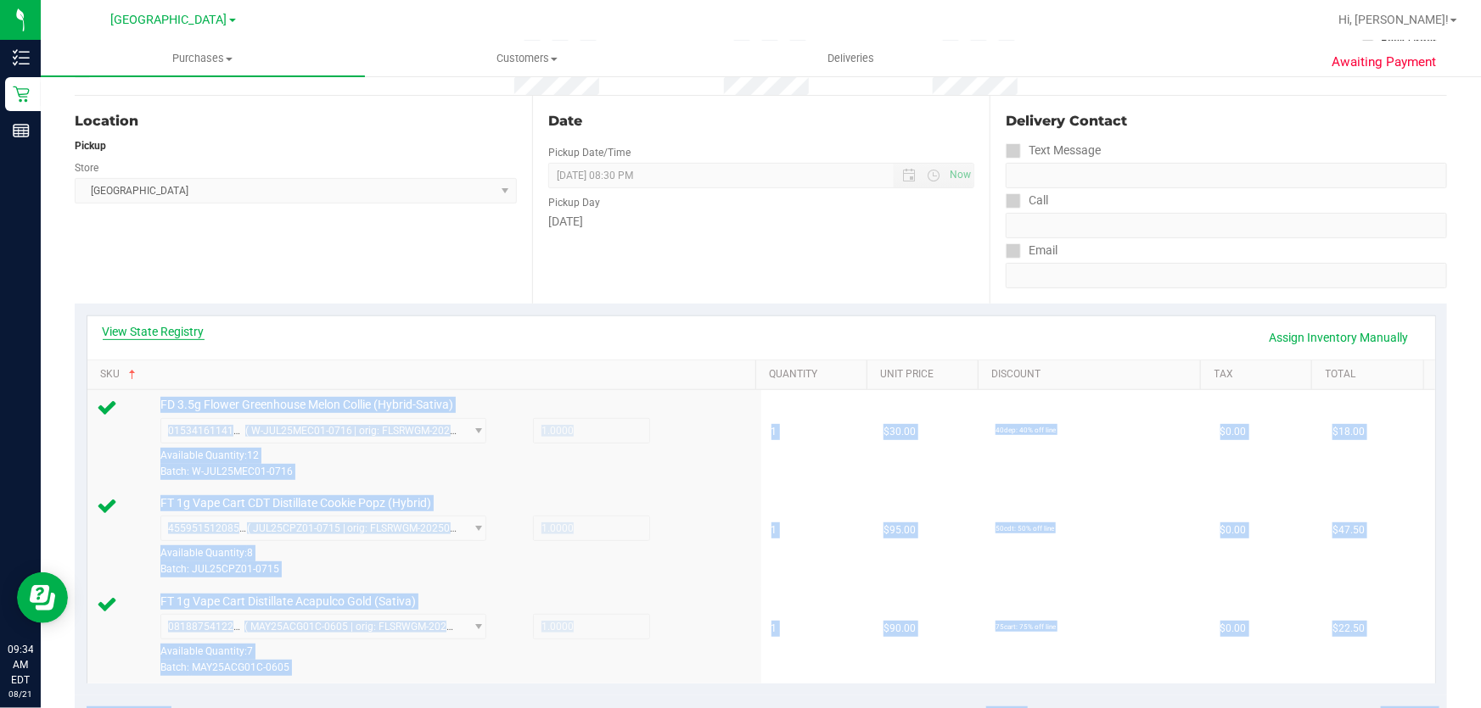
click at [127, 332] on link "View State Registry" at bounding box center [154, 331] width 102 height 17
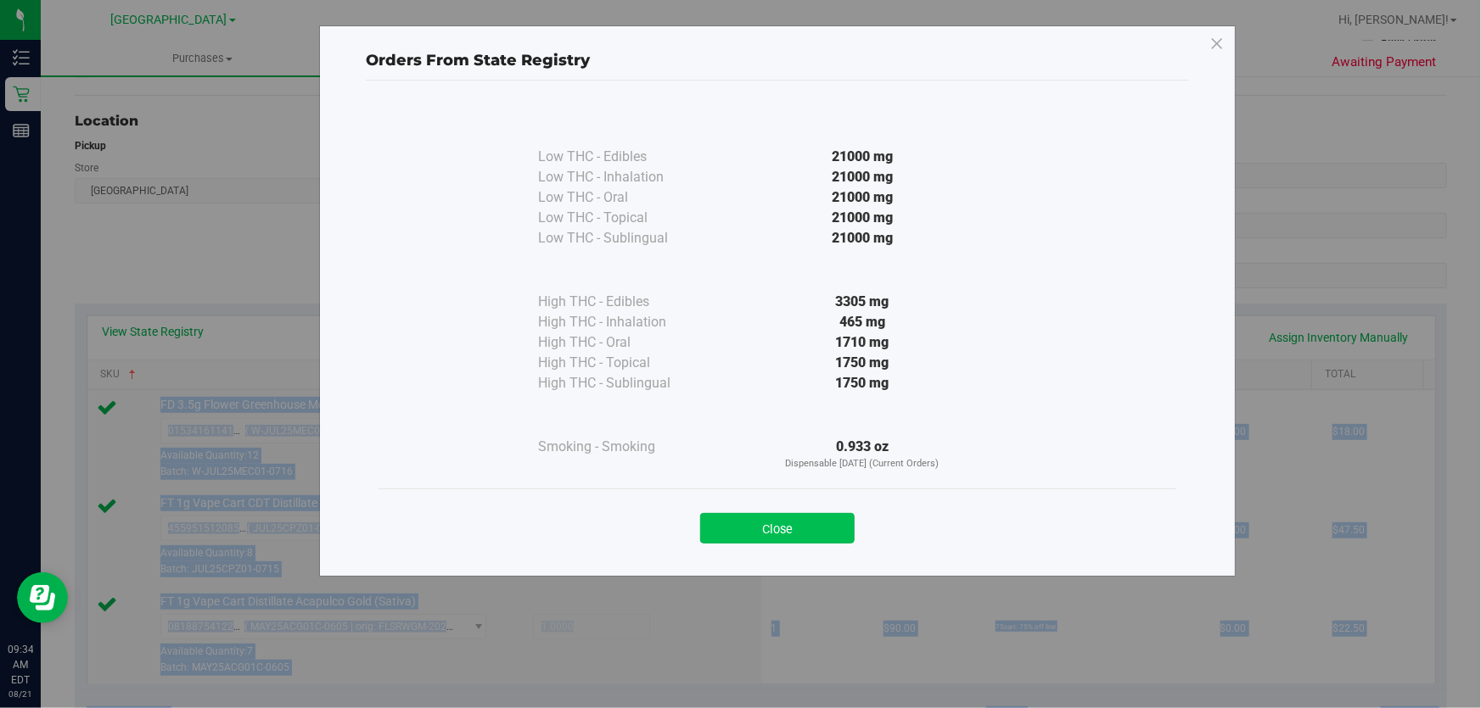
click at [803, 521] on button "Close" at bounding box center [777, 528] width 154 height 31
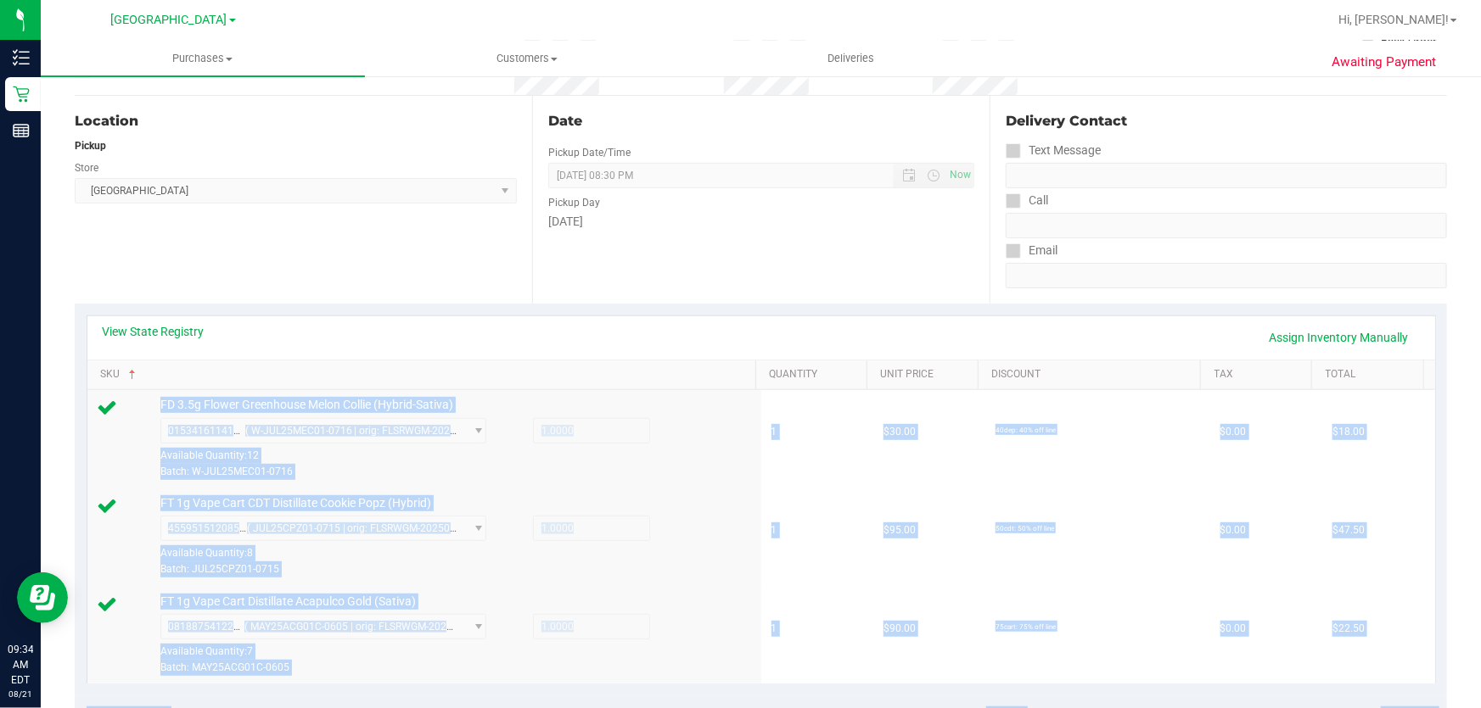
scroll to position [0, 0]
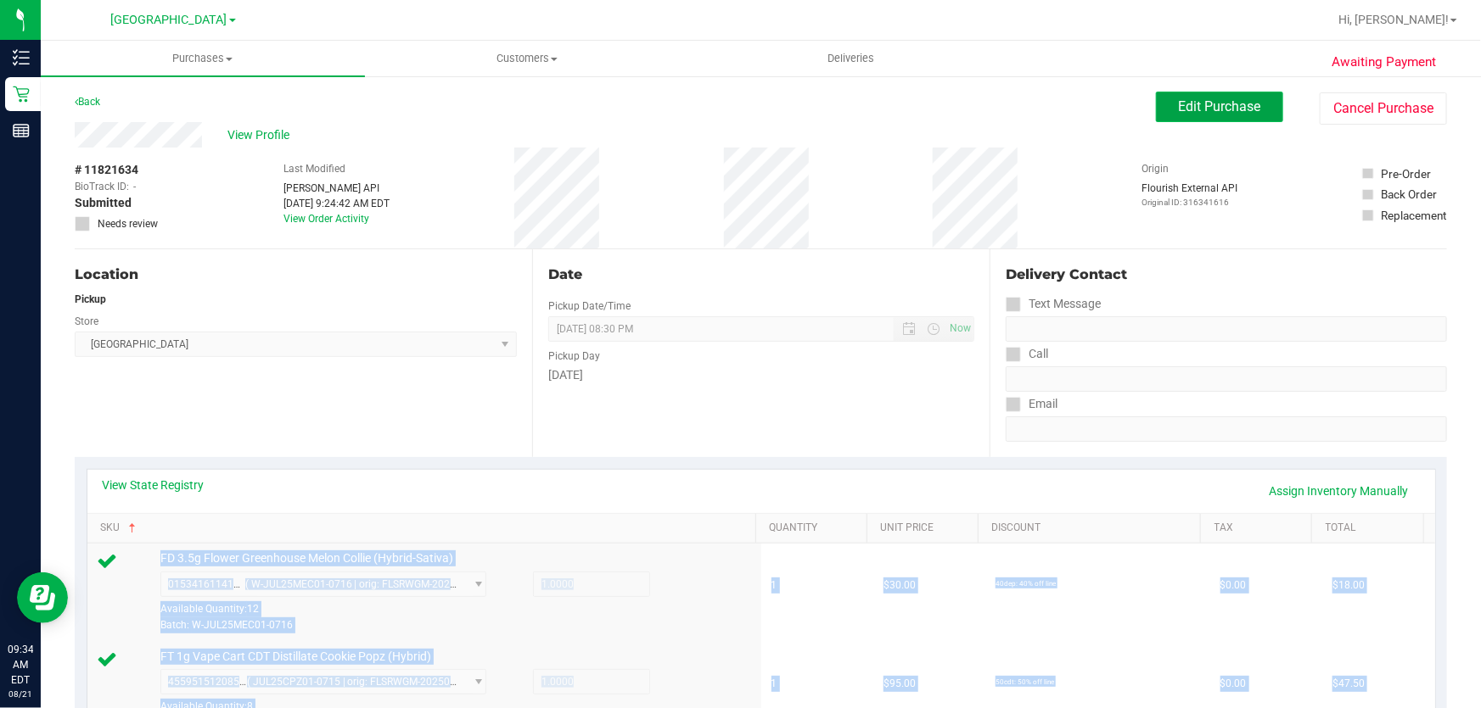
click at [1178, 110] on span "Edit Purchase" at bounding box center [1219, 106] width 82 height 16
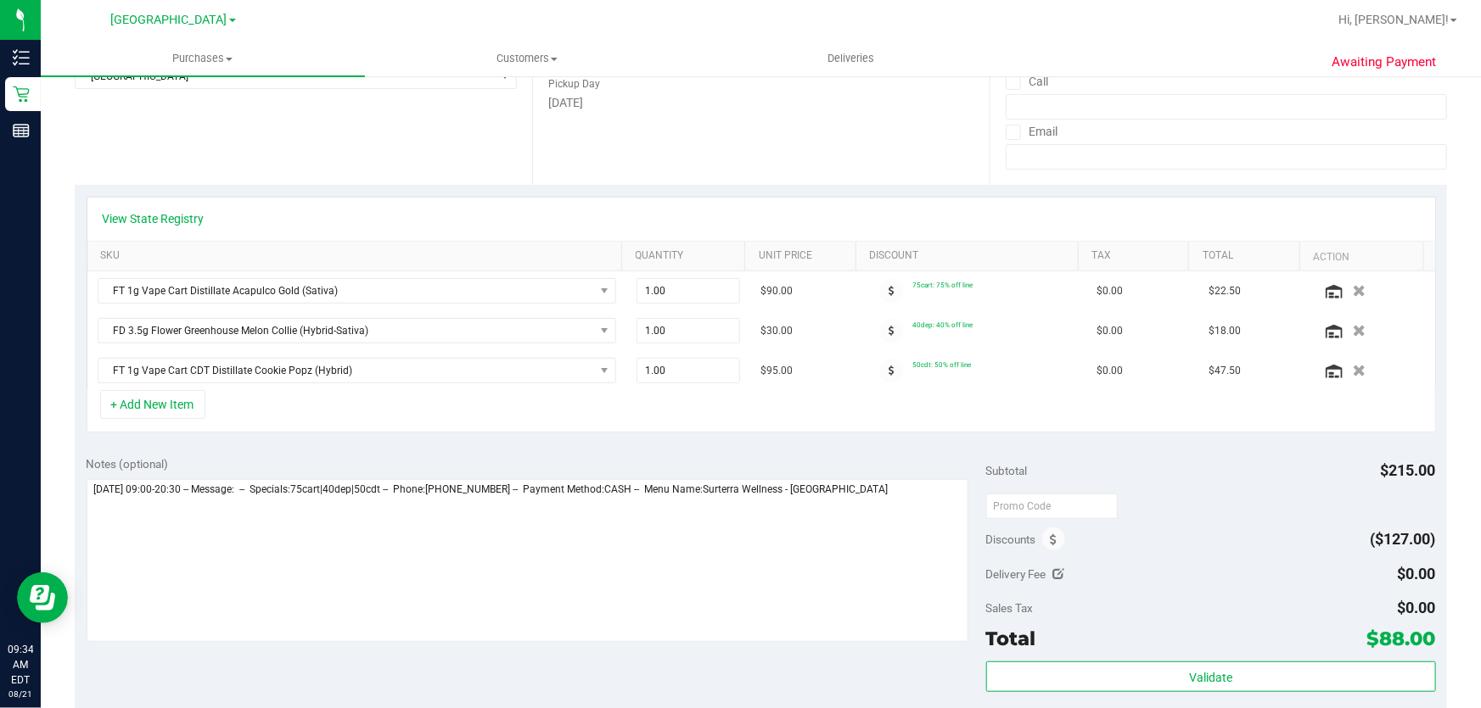
scroll to position [308, 0]
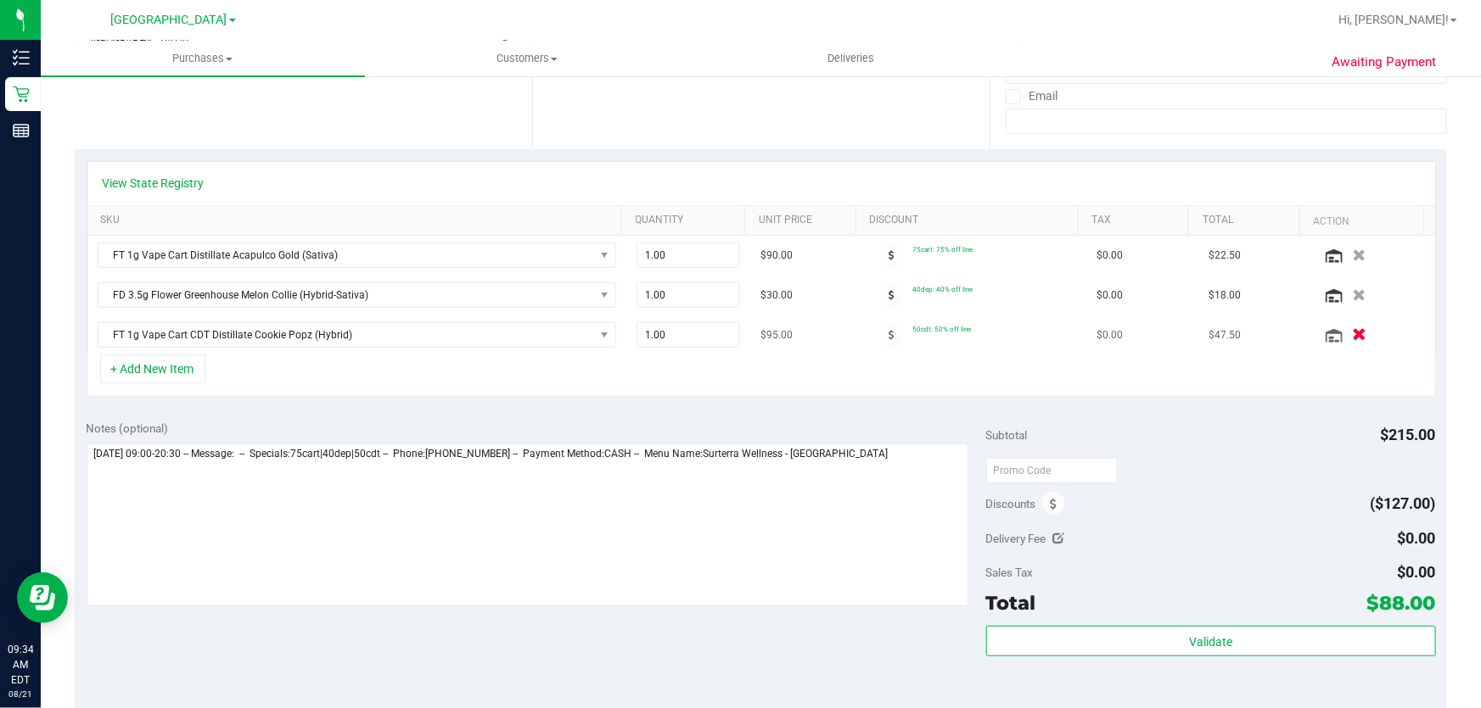
click at [1346, 339] on button "button" at bounding box center [1358, 335] width 29 height 18
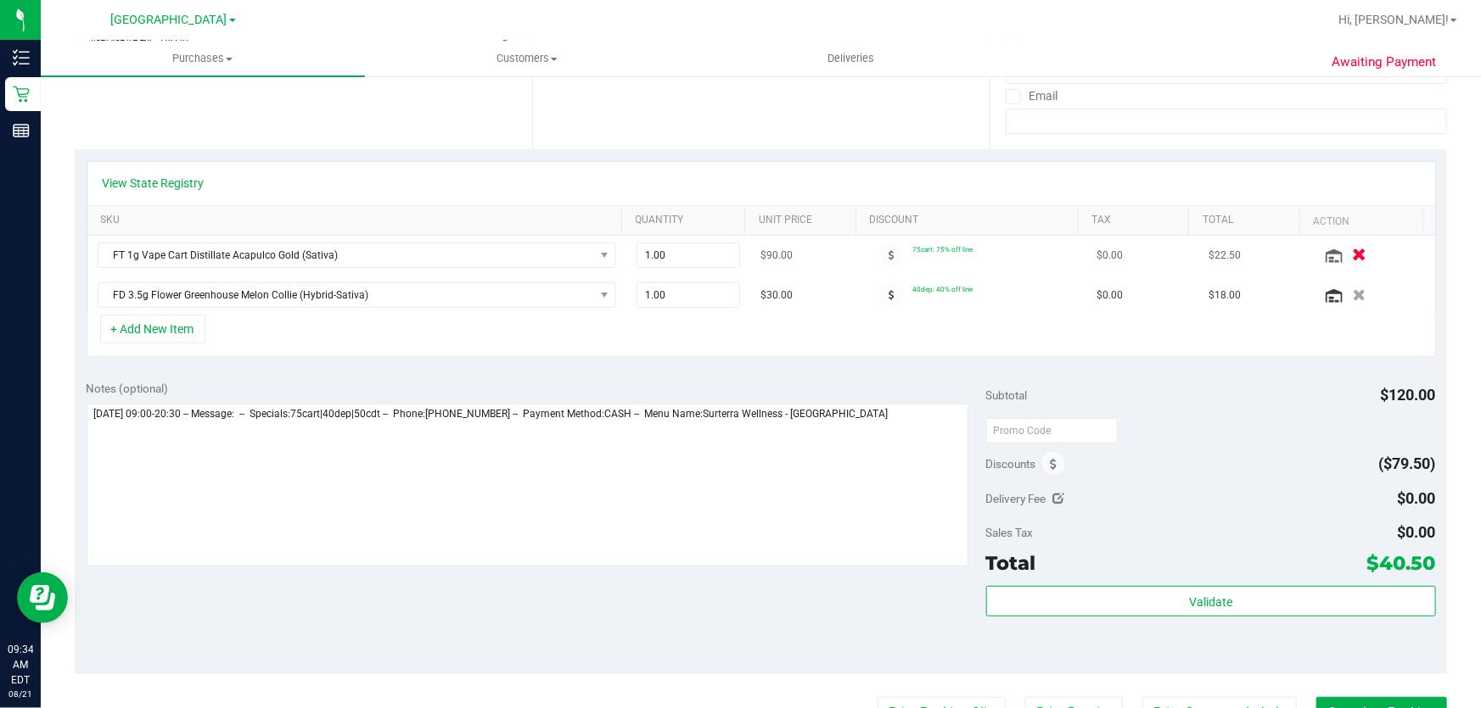
click at [1338, 262] on div at bounding box center [1372, 255] width 104 height 17
click at [1352, 256] on icon "button" at bounding box center [1359, 255] width 14 height 13
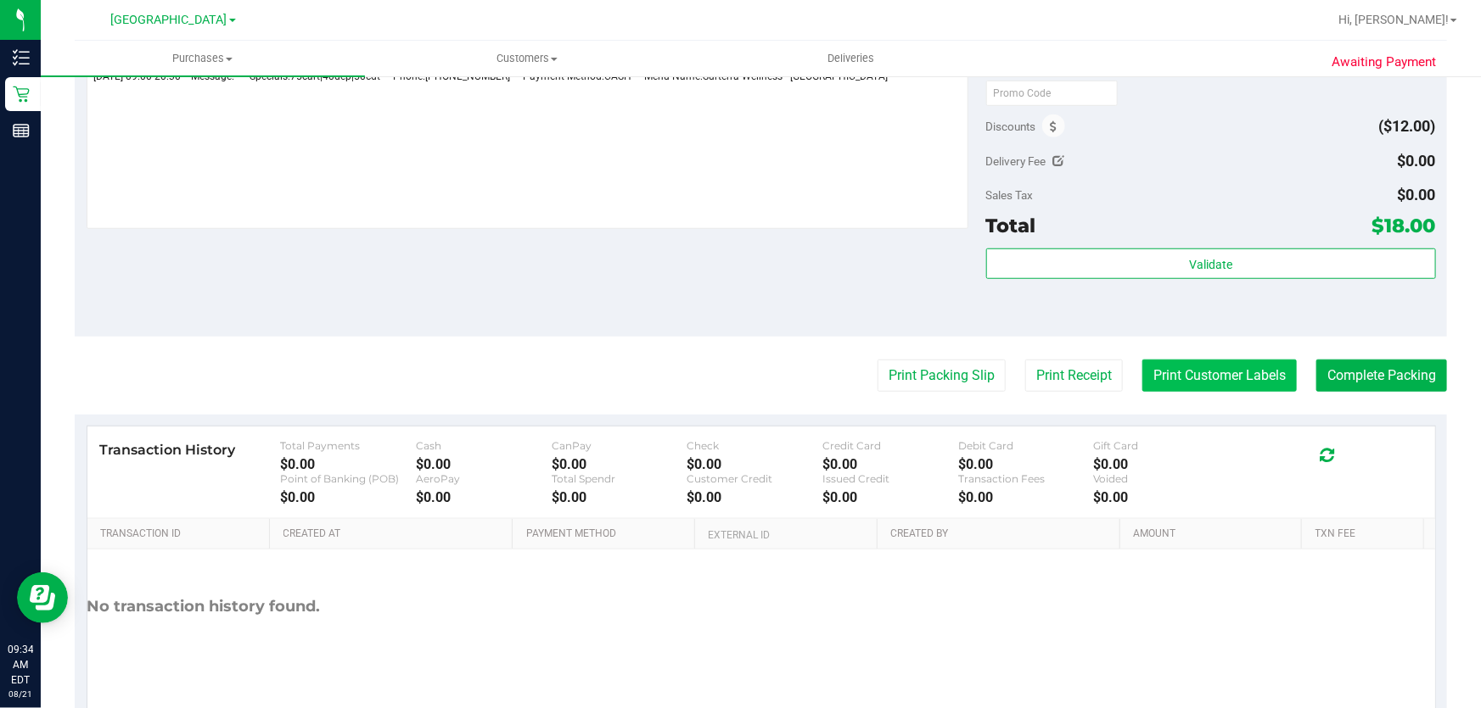
scroll to position [617, 0]
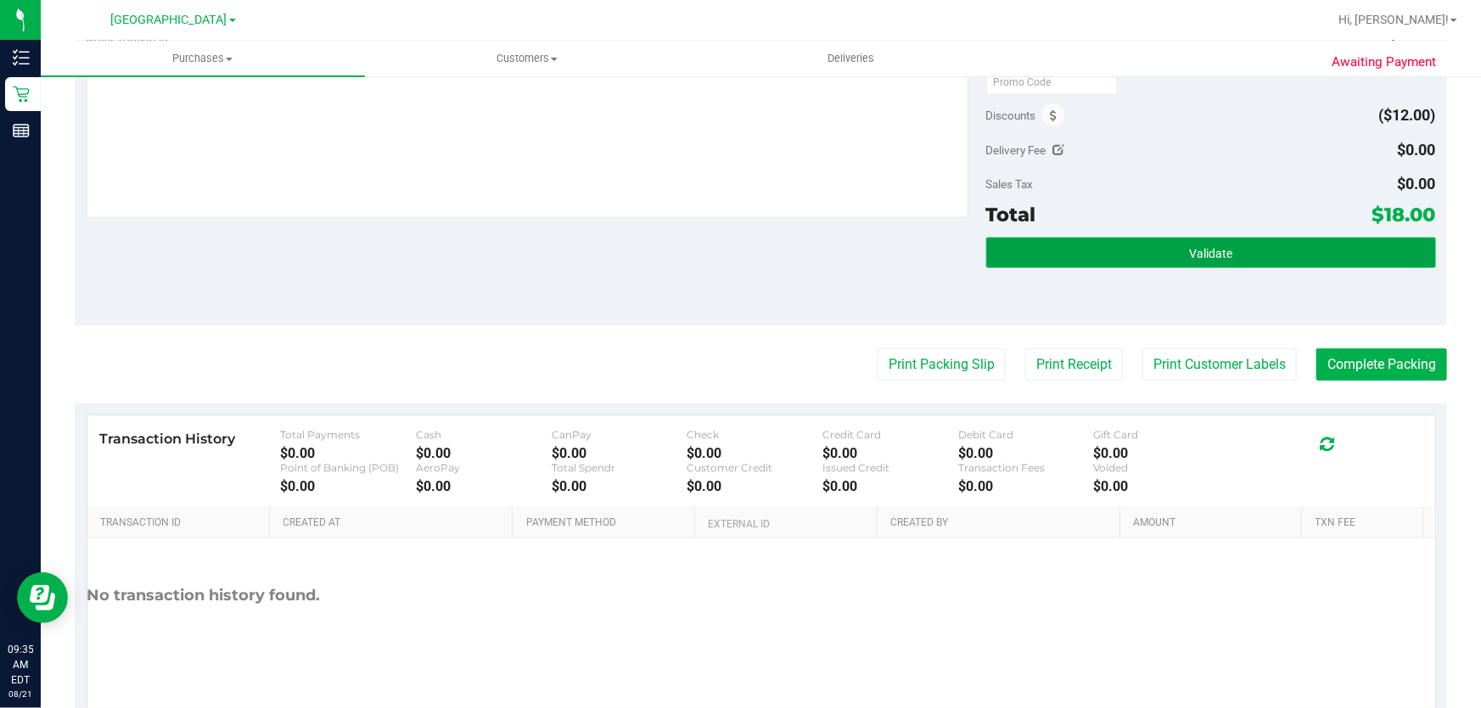
click at [1260, 261] on button "Validate" at bounding box center [1211, 253] width 450 height 31
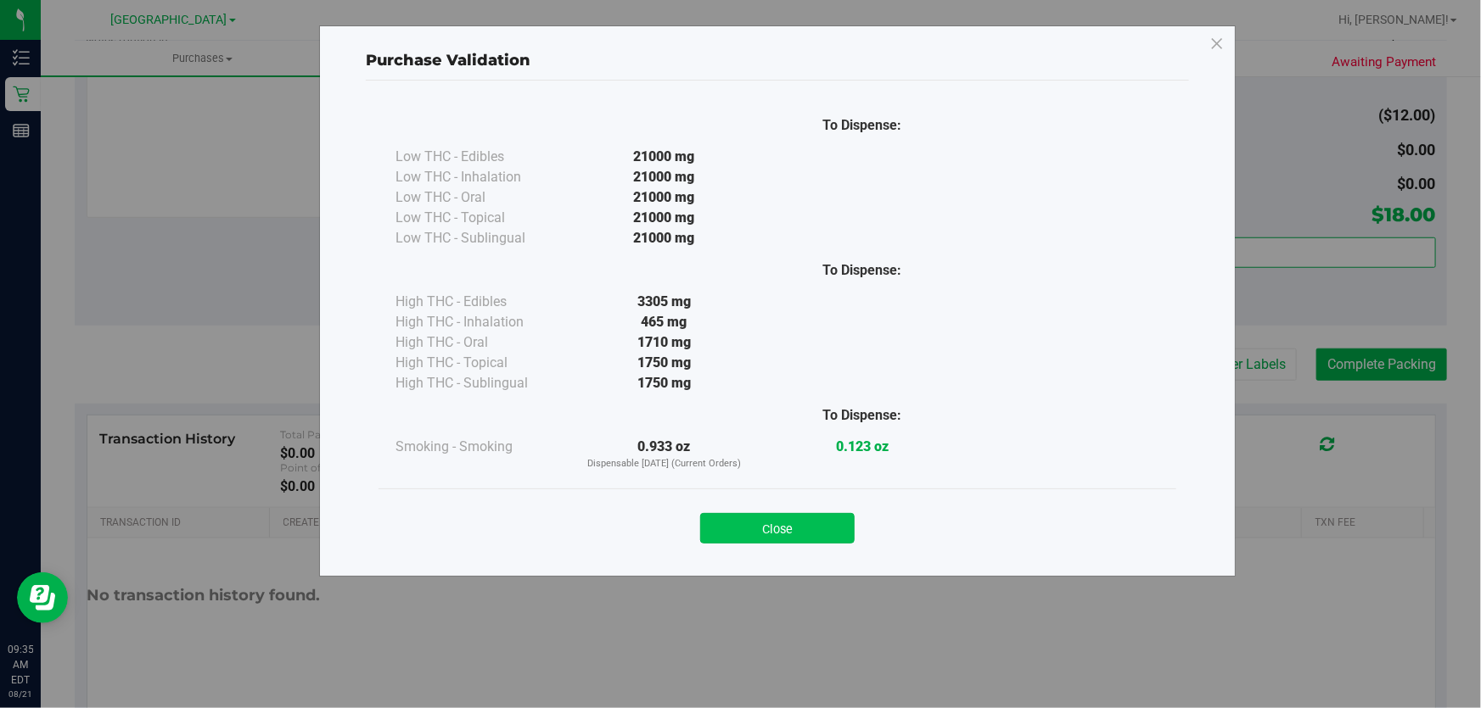
click at [808, 535] on button "Close" at bounding box center [777, 528] width 154 height 31
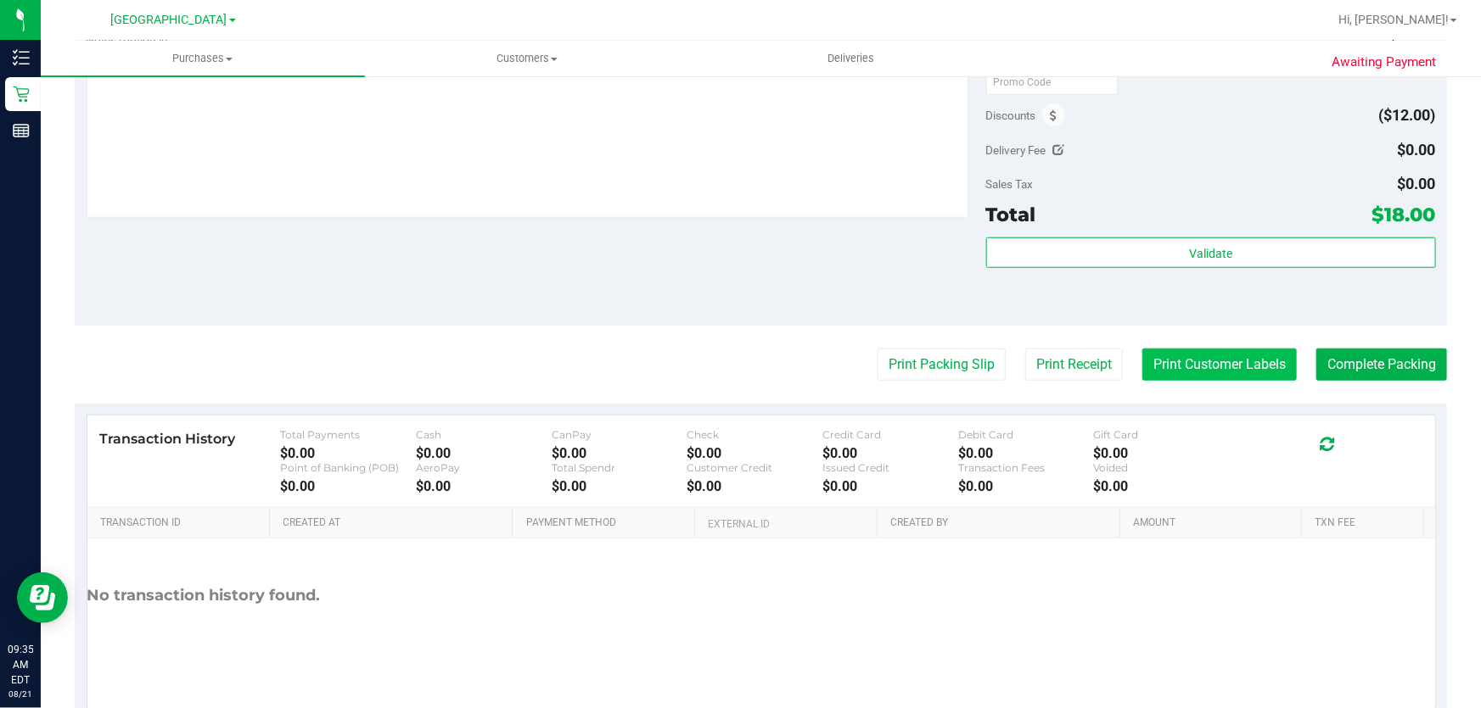
click at [1184, 372] on button "Print Customer Labels" at bounding box center [1219, 365] width 154 height 32
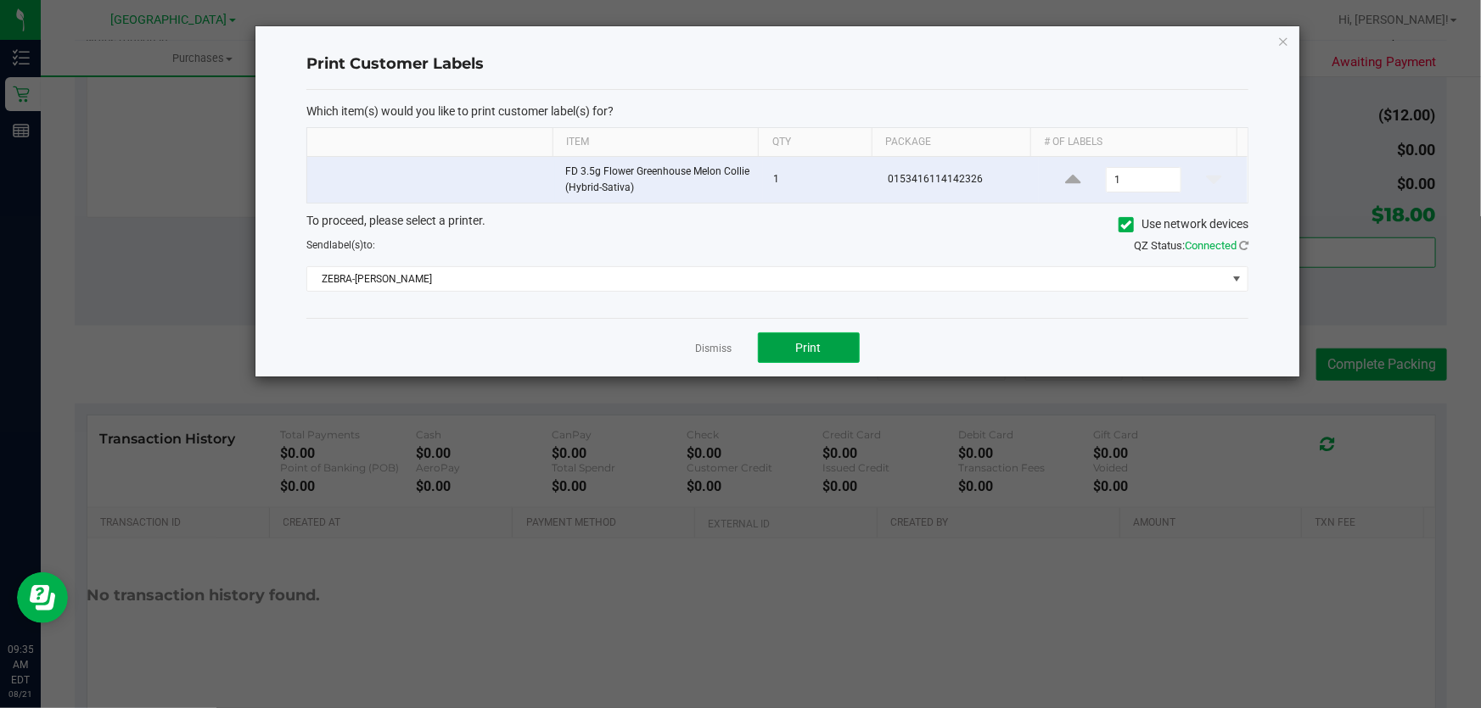
click at [795, 333] on button "Print" at bounding box center [809, 348] width 102 height 31
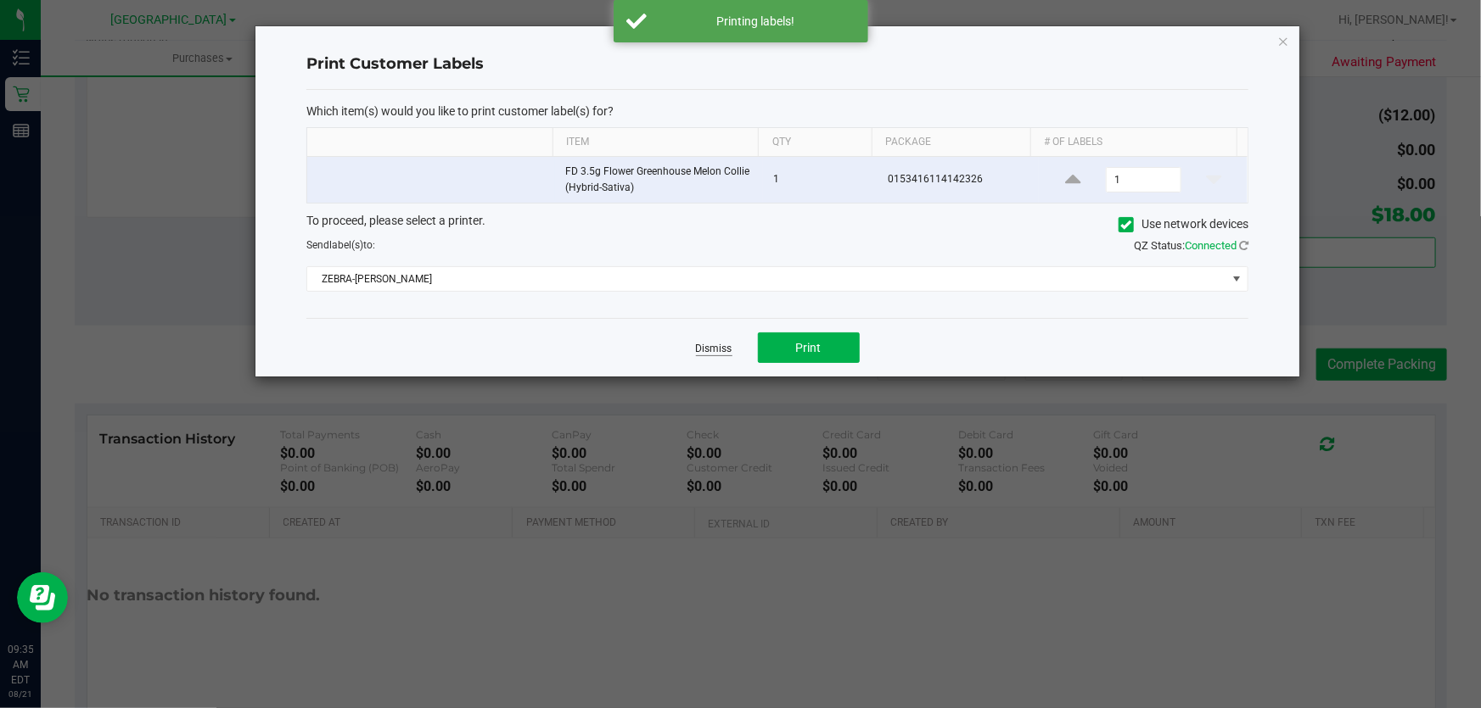
click at [721, 349] on link "Dismiss" at bounding box center [714, 349] width 36 height 14
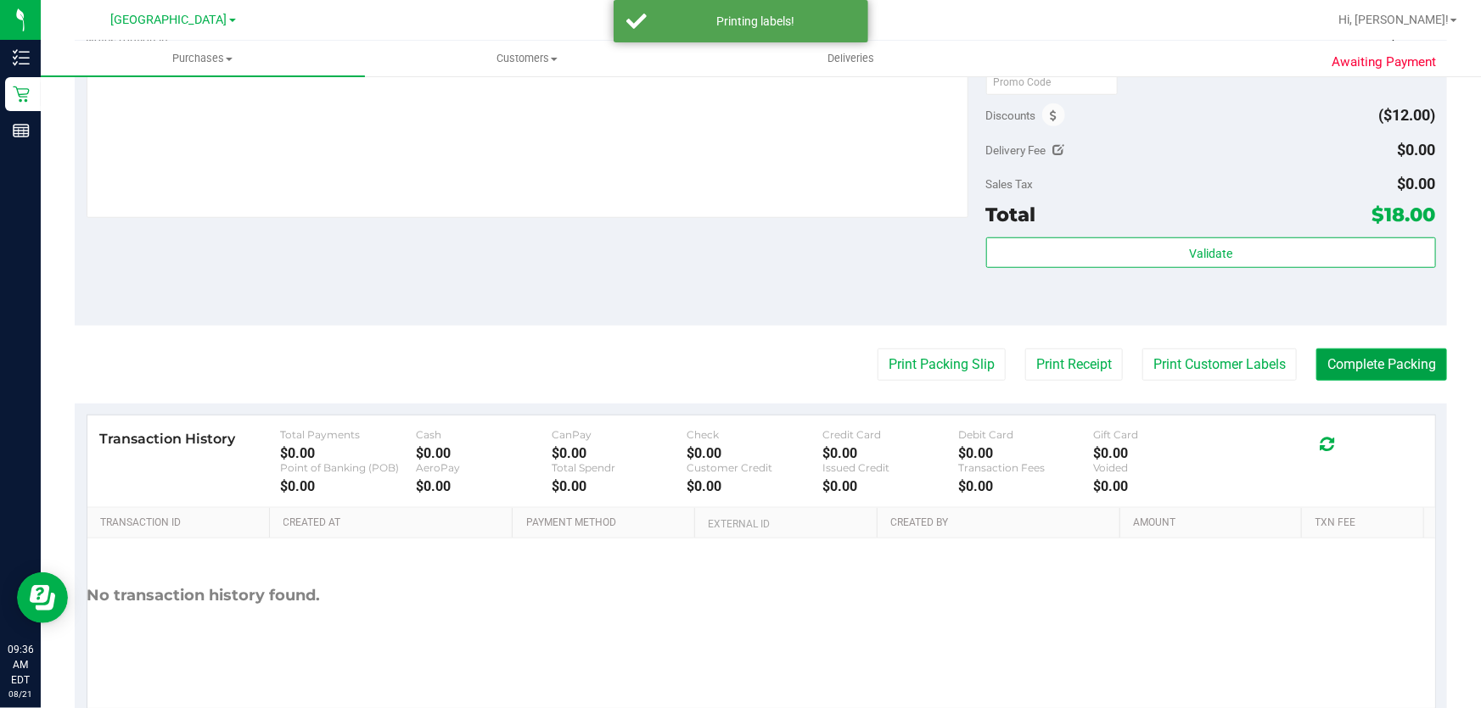
click at [1371, 364] on button "Complete Packing" at bounding box center [1381, 365] width 131 height 32
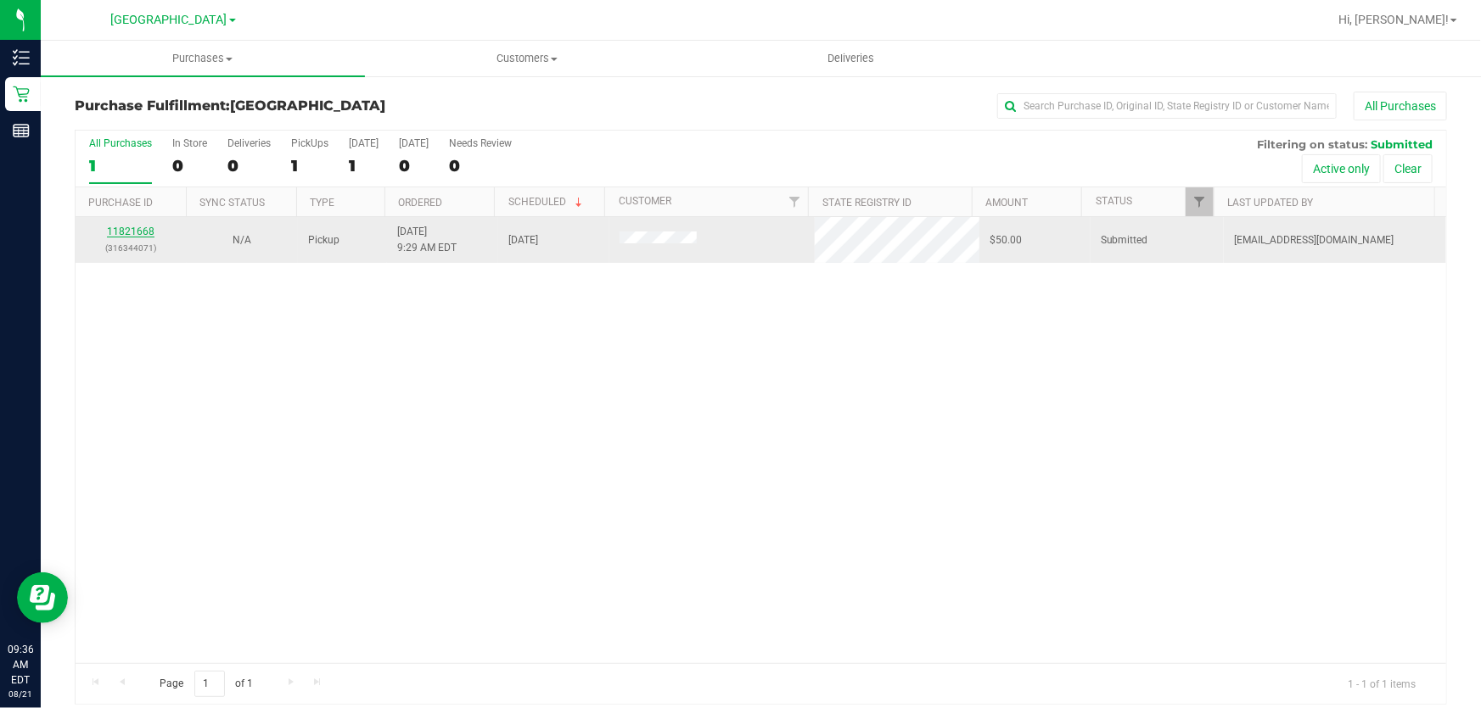
click at [115, 233] on link "11821668" at bounding box center [131, 232] width 48 height 12
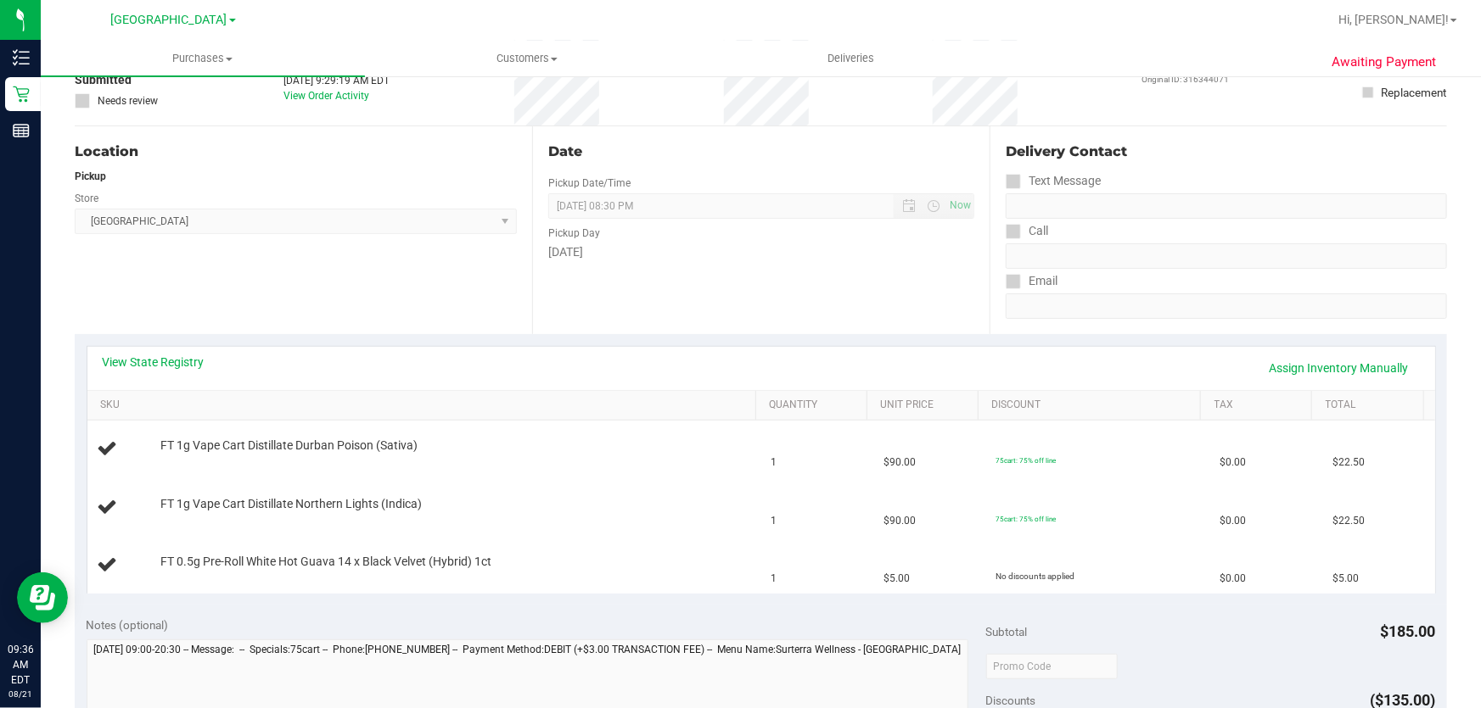
scroll to position [154, 0]
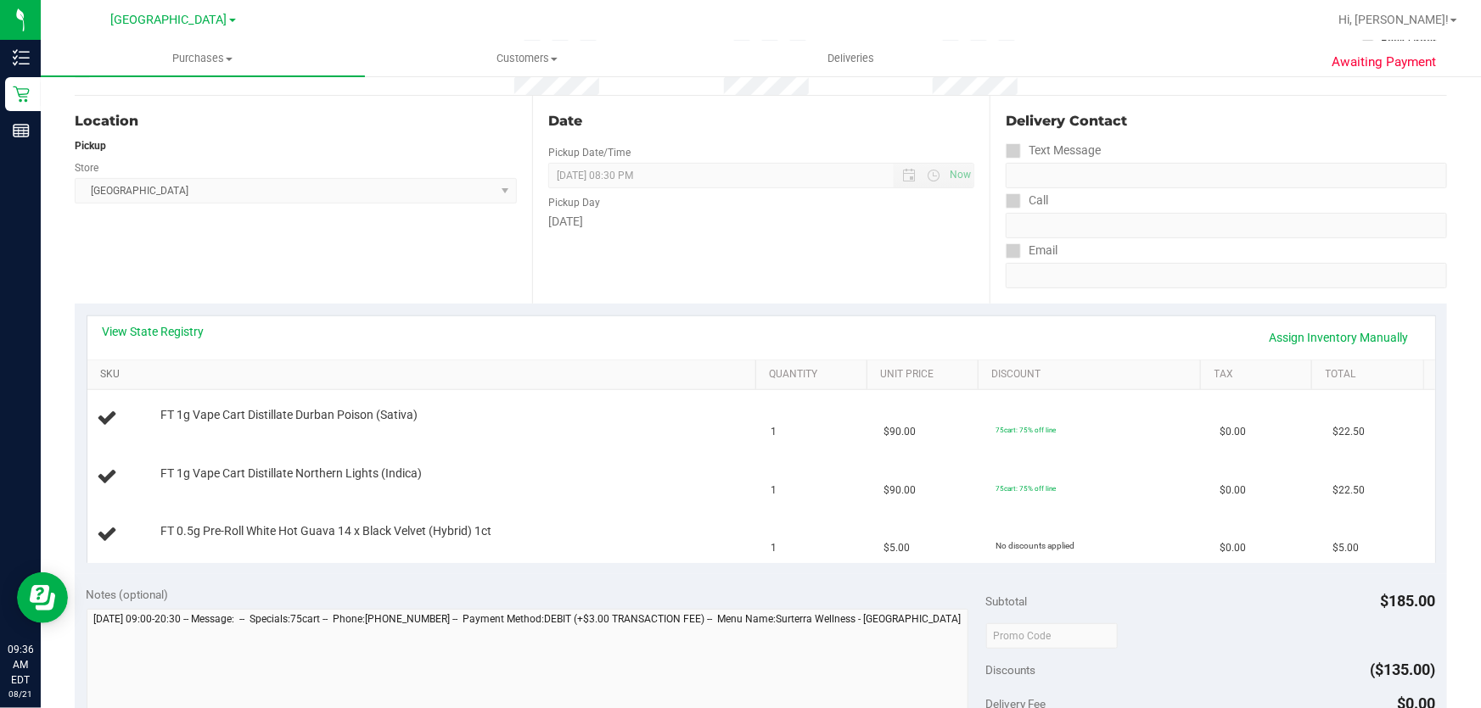
click at [123, 372] on link "SKU" at bounding box center [424, 375] width 648 height 14
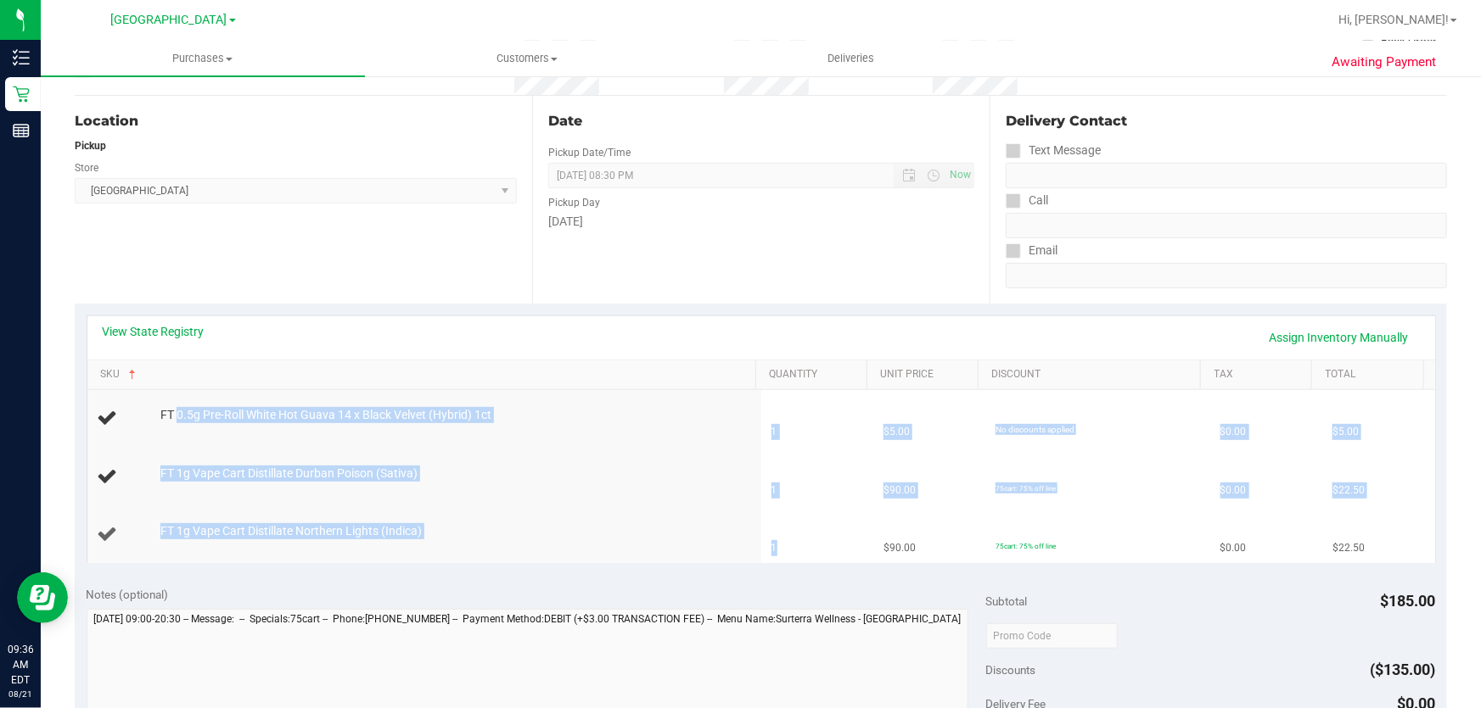
drag, startPoint x: 177, startPoint y: 411, endPoint x: 850, endPoint y: 535, distance: 684.0
click at [850, 535] on tbody "FT 0.5g Pre-Roll White Hot Guava 14 x Black Velvet (Hybrid) 1ct 1 $5.00 No disc…" at bounding box center [760, 476] width 1347 height 173
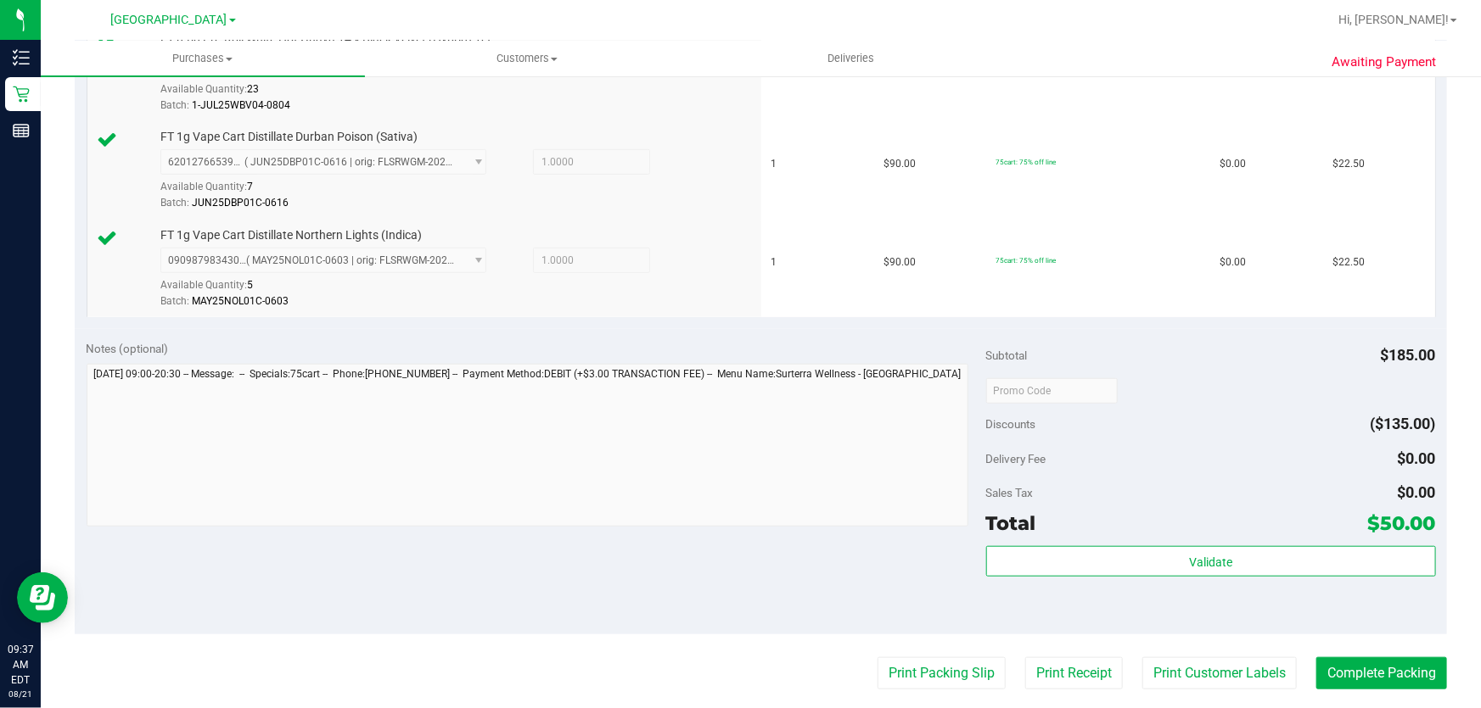
scroll to position [540, 0]
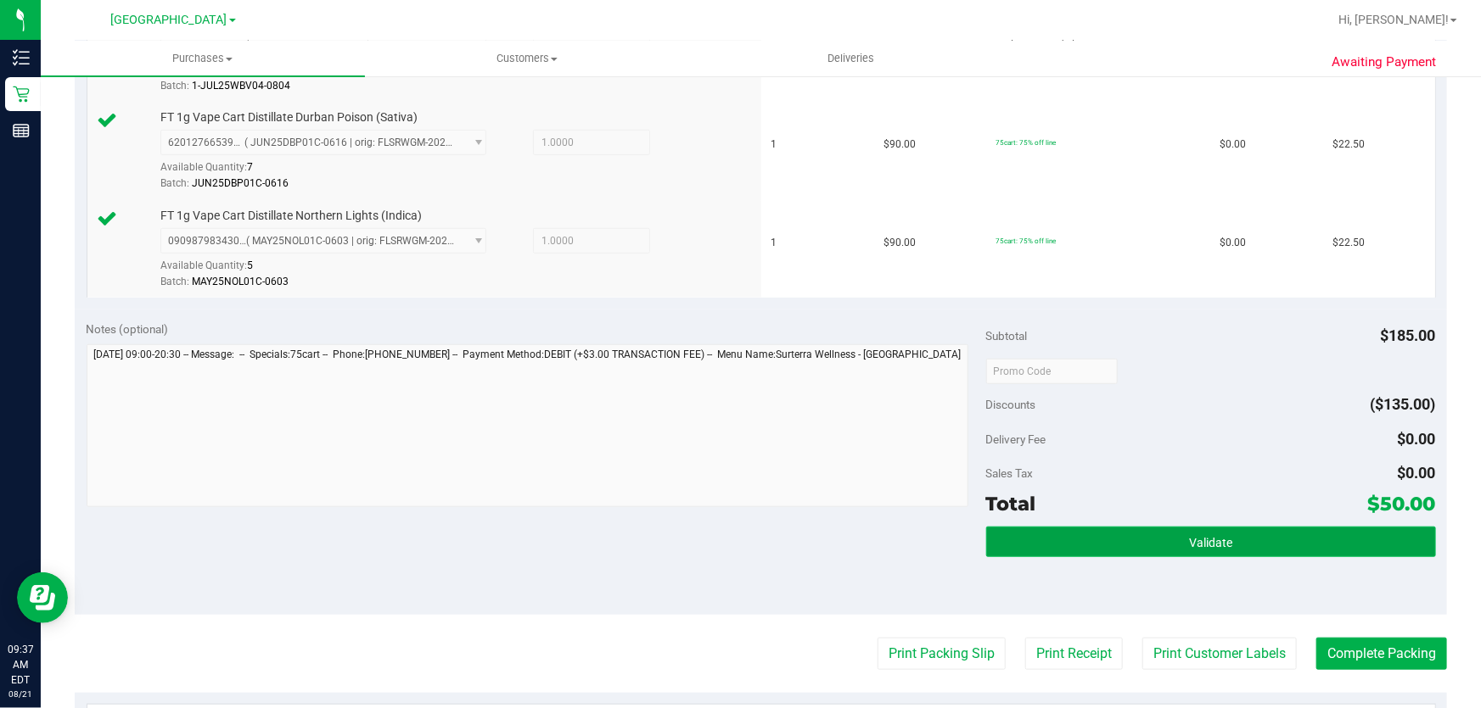
click at [1177, 546] on button "Validate" at bounding box center [1211, 542] width 450 height 31
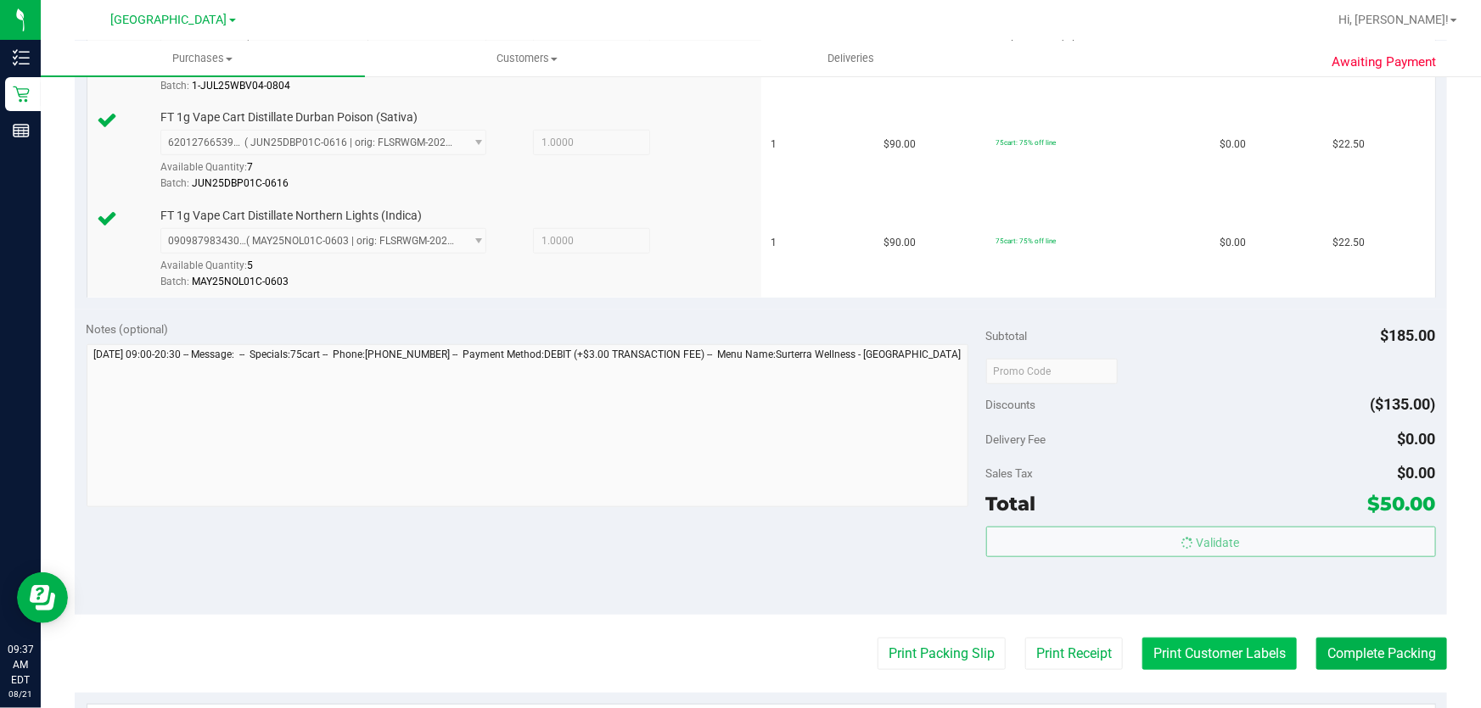
click at [1187, 648] on body "Inventory Retail Reports 09:37 AM EDT 08/21/2025 08/21 Delray Beach WC Hi, Joey…" at bounding box center [740, 354] width 1481 height 708
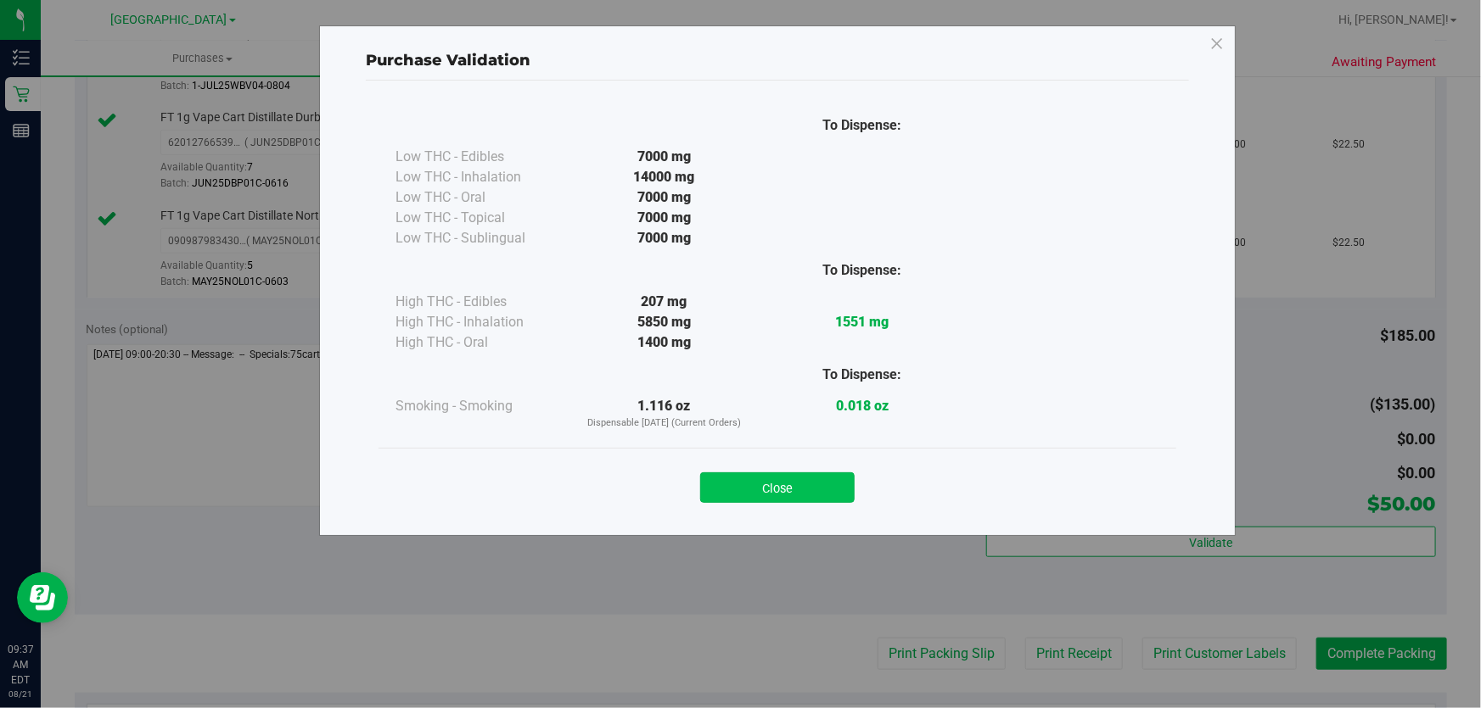
click at [827, 484] on button "Close" at bounding box center [777, 488] width 154 height 31
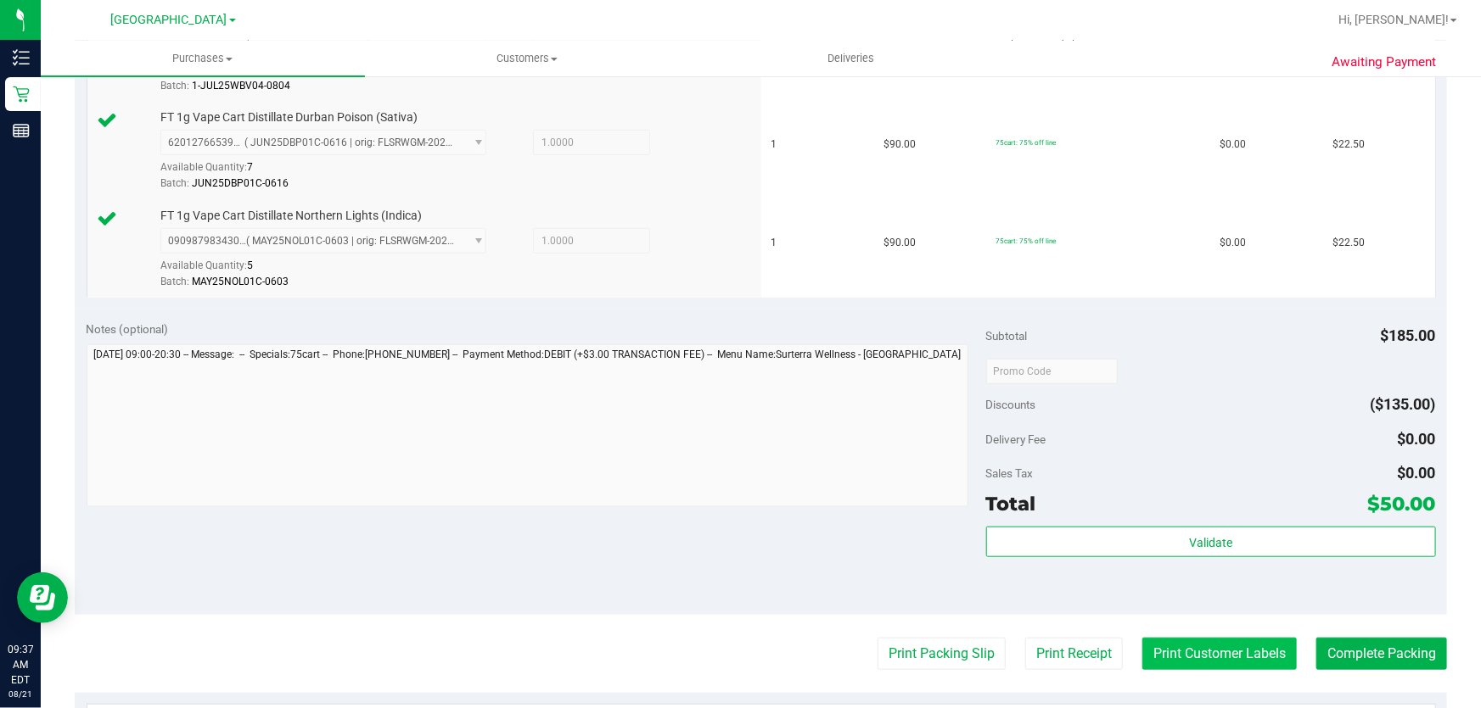
click at [1197, 651] on button "Print Customer Labels" at bounding box center [1219, 654] width 154 height 32
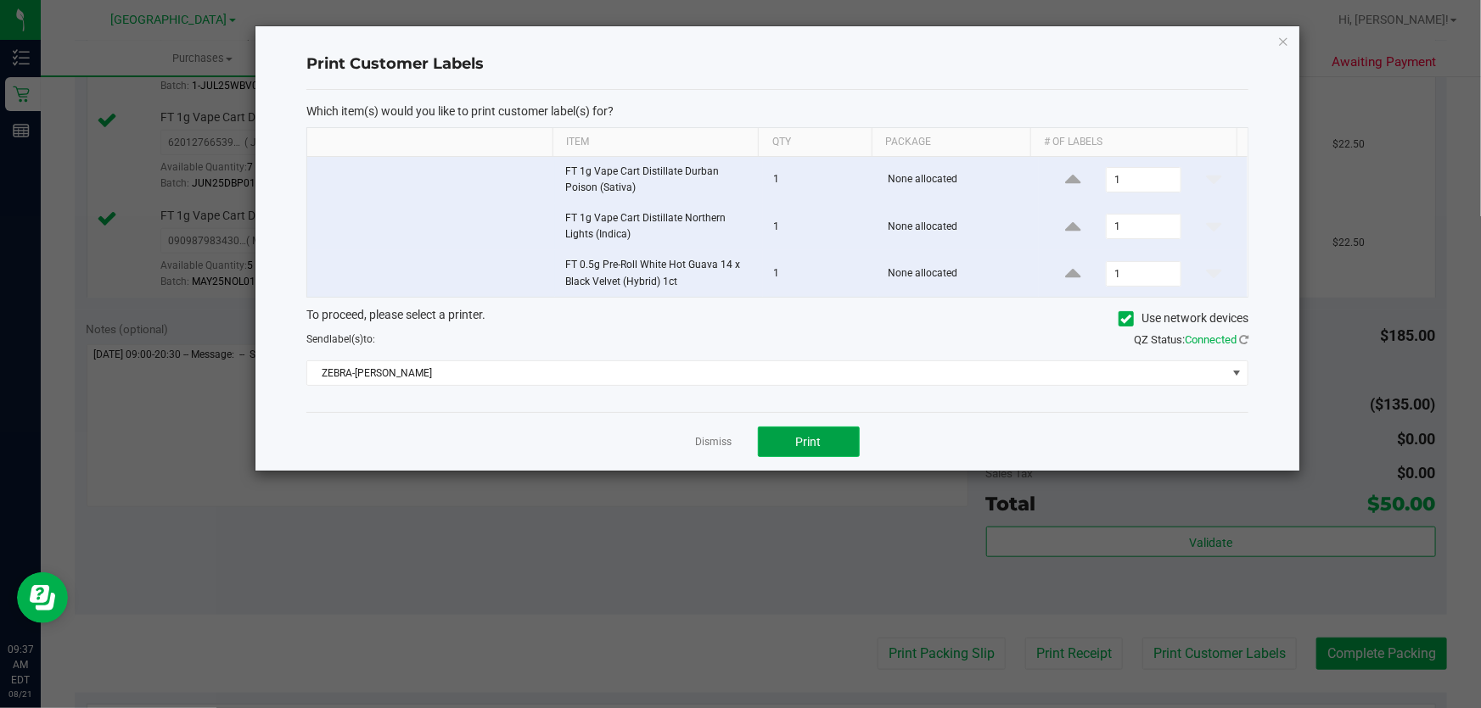
click at [792, 437] on button "Print" at bounding box center [809, 442] width 102 height 31
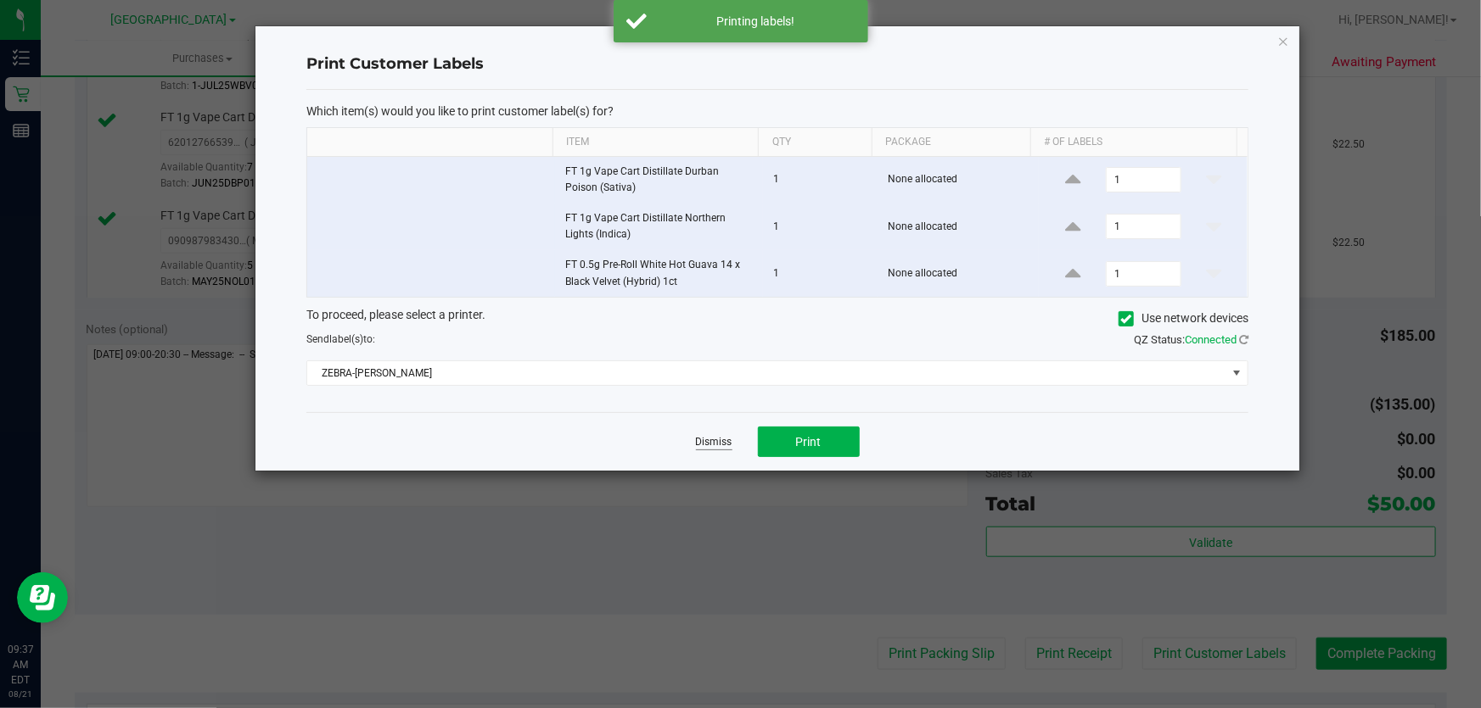
click at [721, 436] on link "Dismiss" at bounding box center [714, 442] width 36 height 14
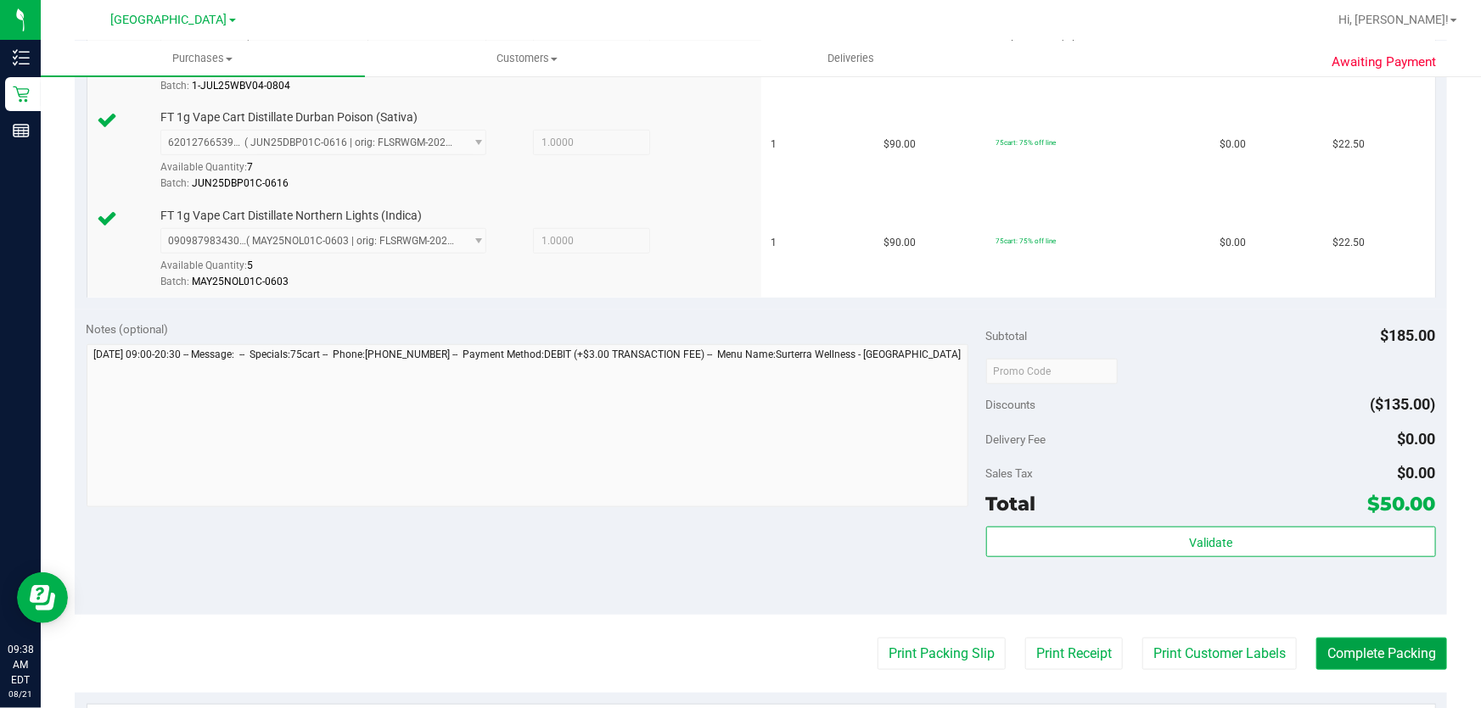
click at [1396, 643] on button "Complete Packing" at bounding box center [1381, 654] width 131 height 32
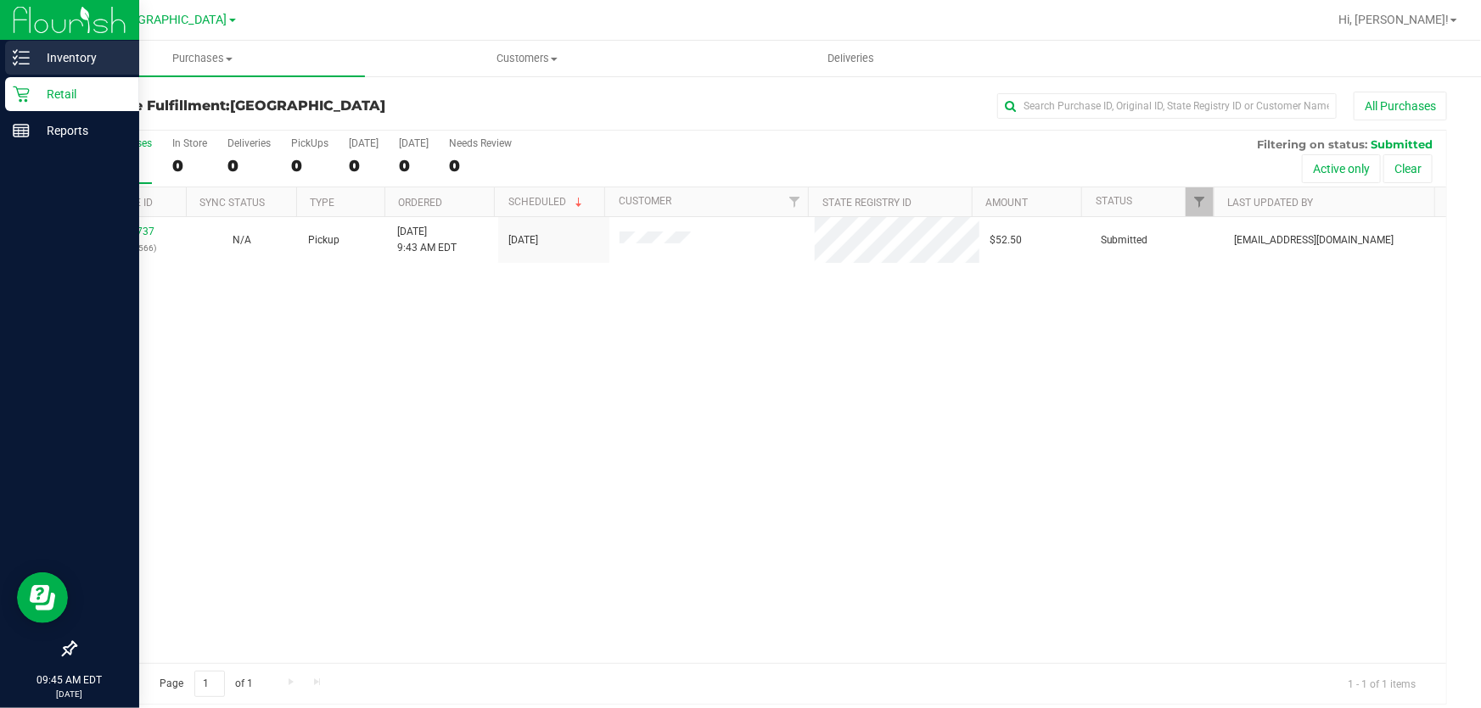
click at [79, 55] on p "Inventory" at bounding box center [81, 58] width 102 height 20
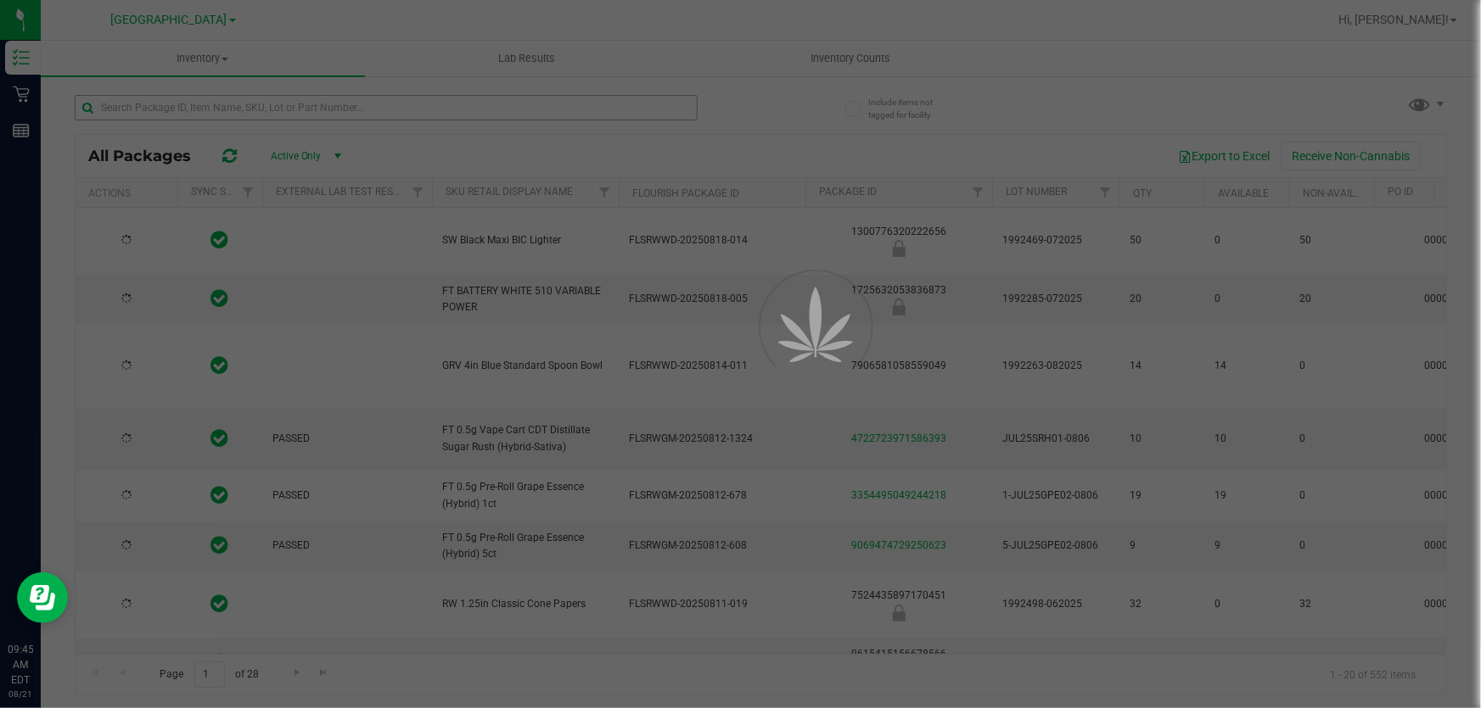
click at [271, 104] on div at bounding box center [740, 354] width 1481 height 708
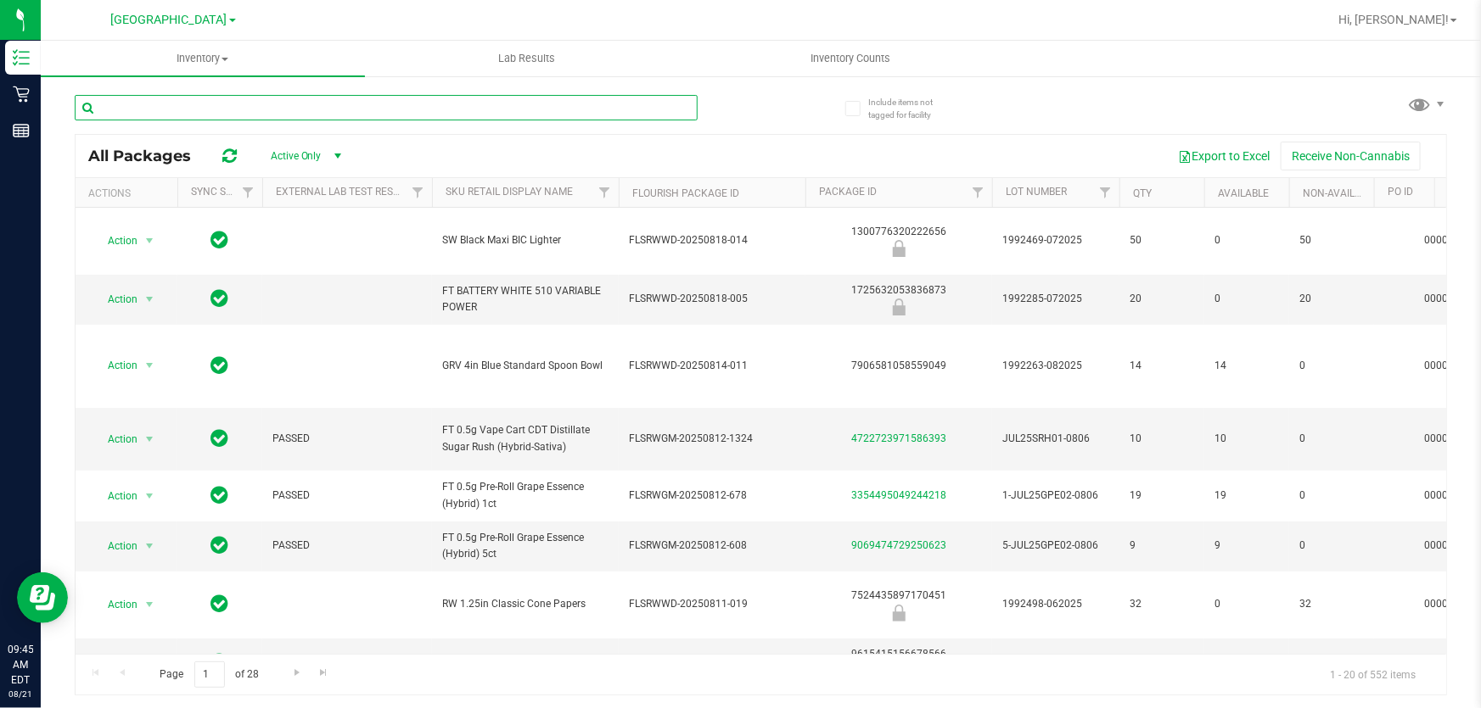
click at [271, 104] on input "text" at bounding box center [386, 107] width 623 height 25
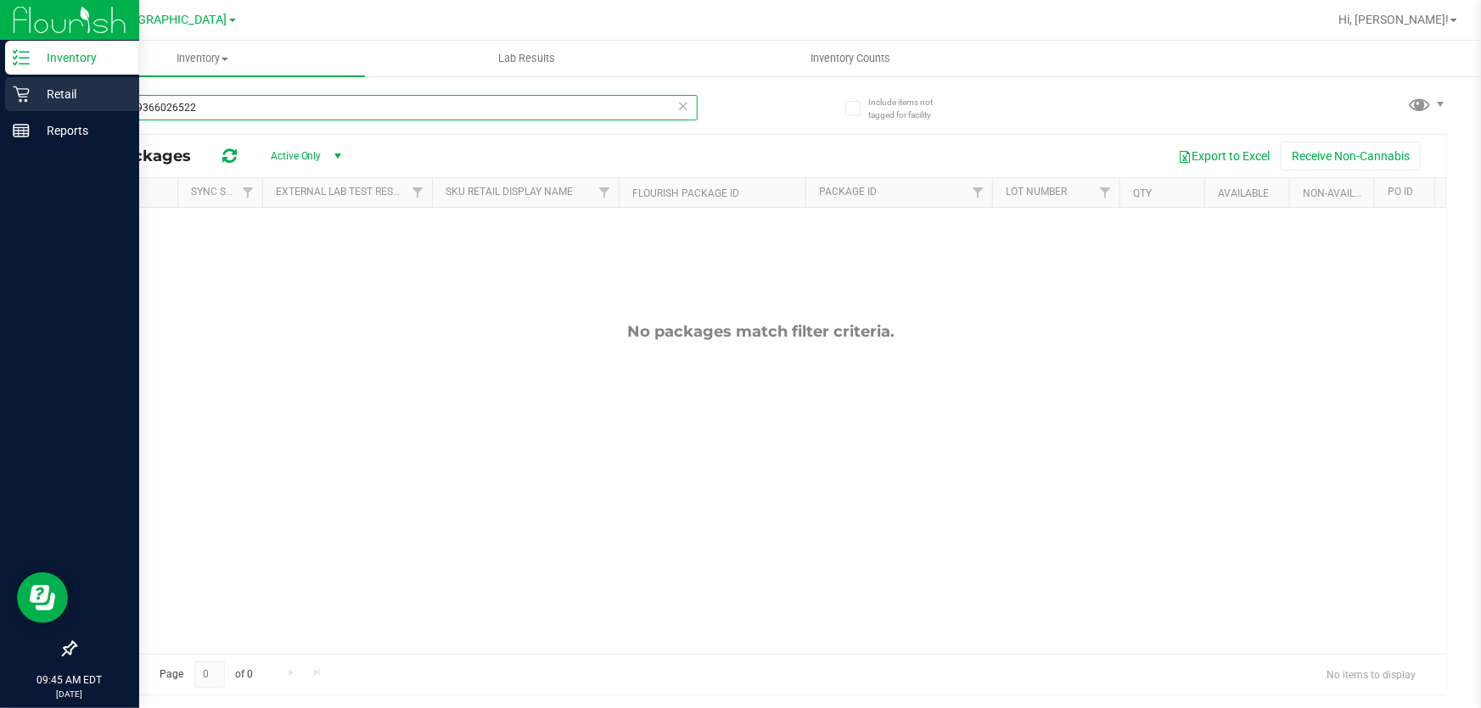
type input "7347599366026522"
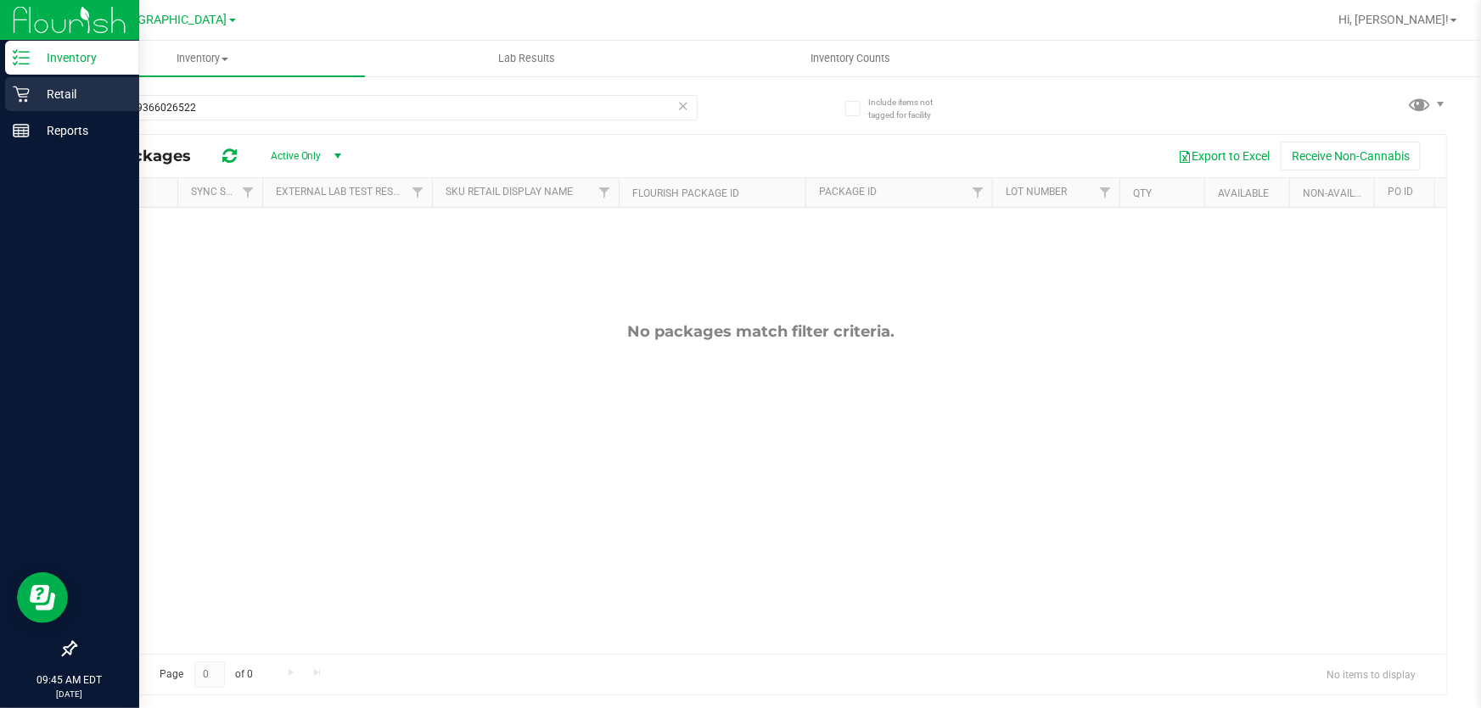
click at [73, 92] on p "Retail" at bounding box center [81, 94] width 102 height 20
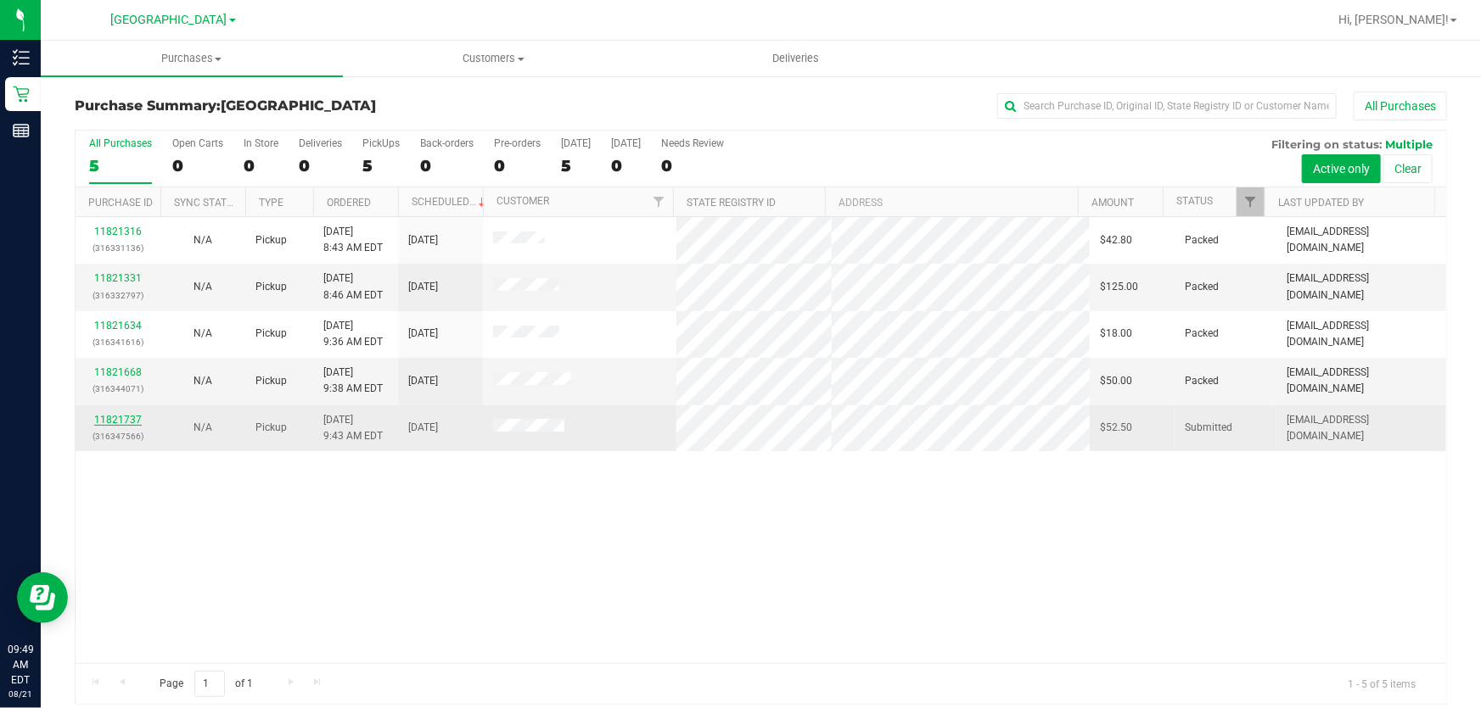
click at [120, 414] on link "11821737" at bounding box center [118, 420] width 48 height 12
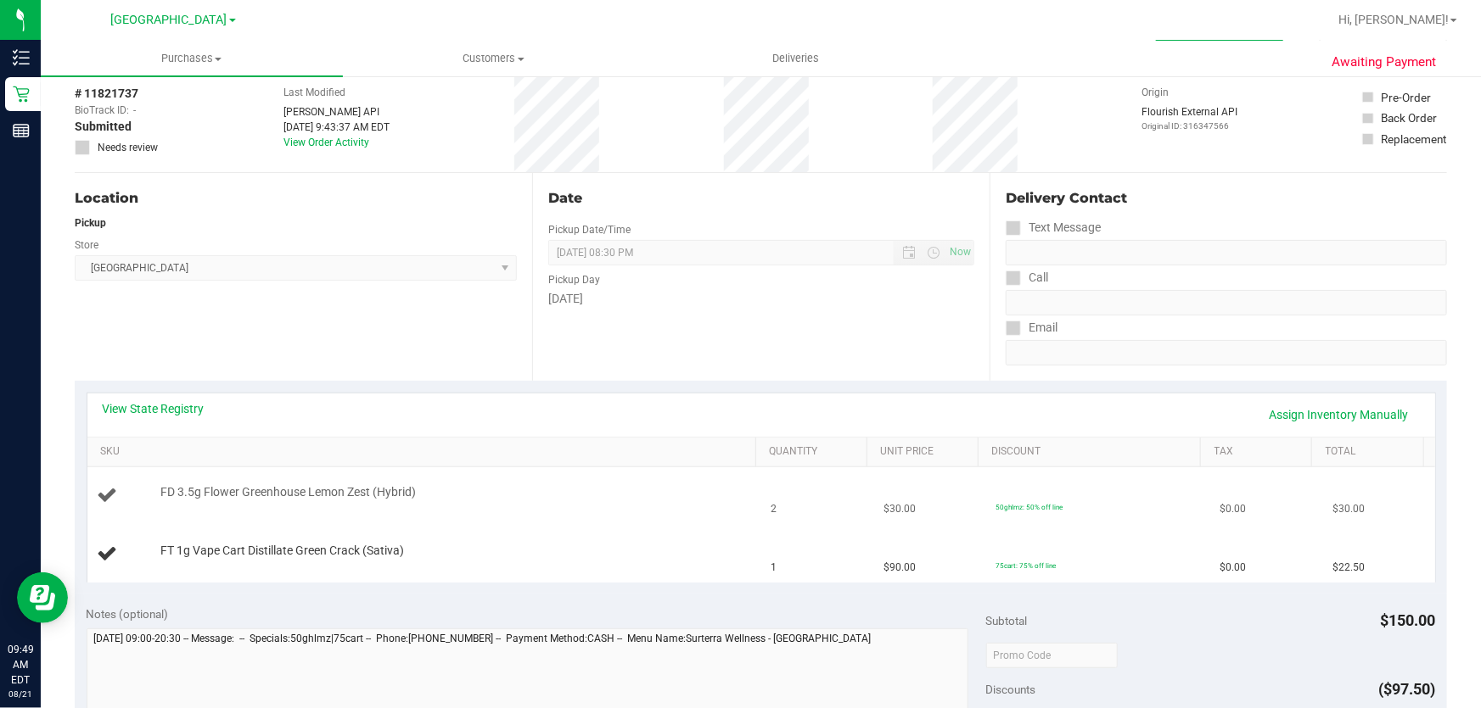
scroll to position [154, 0]
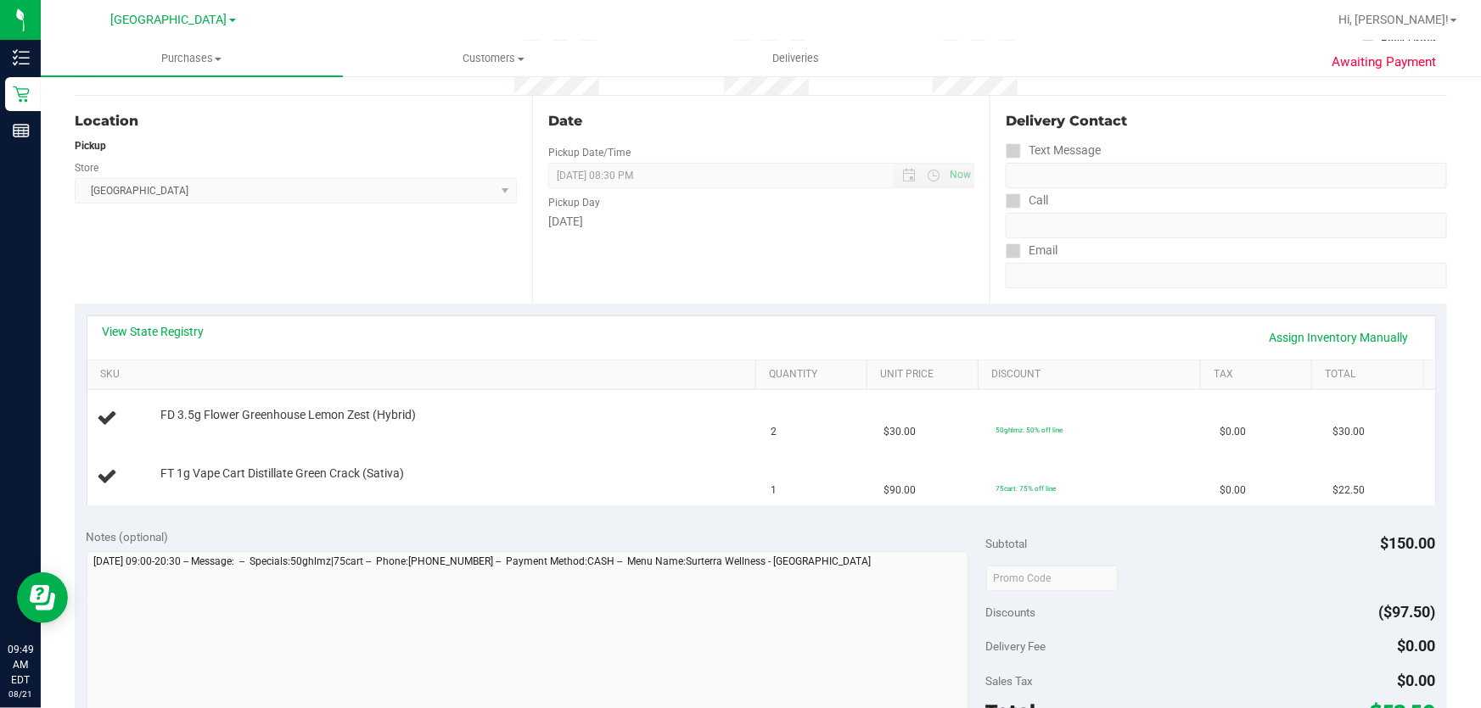
drag, startPoint x: 199, startPoint y: 411, endPoint x: 894, endPoint y: 526, distance: 704.4
click at [894, 526] on purchase-details "Back Edit Purchase Cancel Purchase View Profile # 11821737 BioTrack ID: - Submi…" at bounding box center [761, 577] width 1372 height 1279
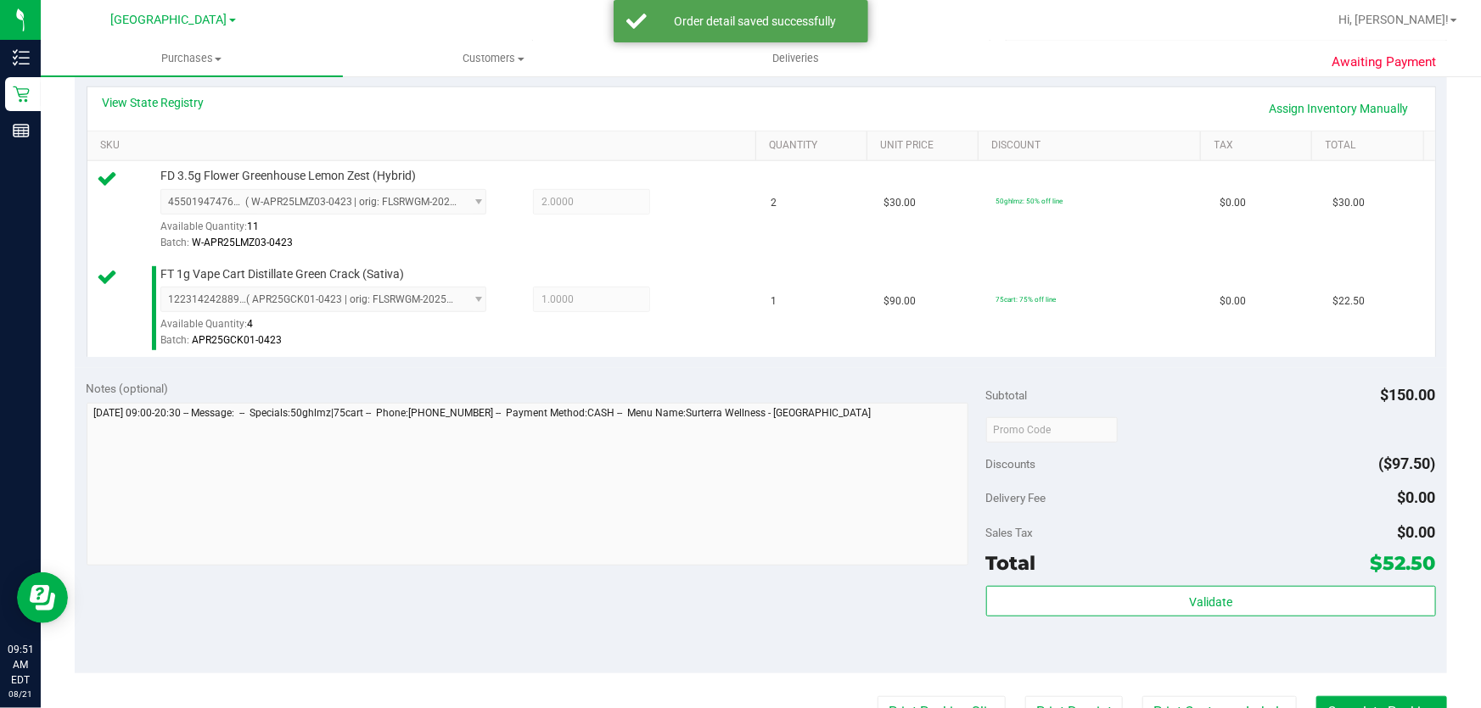
scroll to position [462, 0]
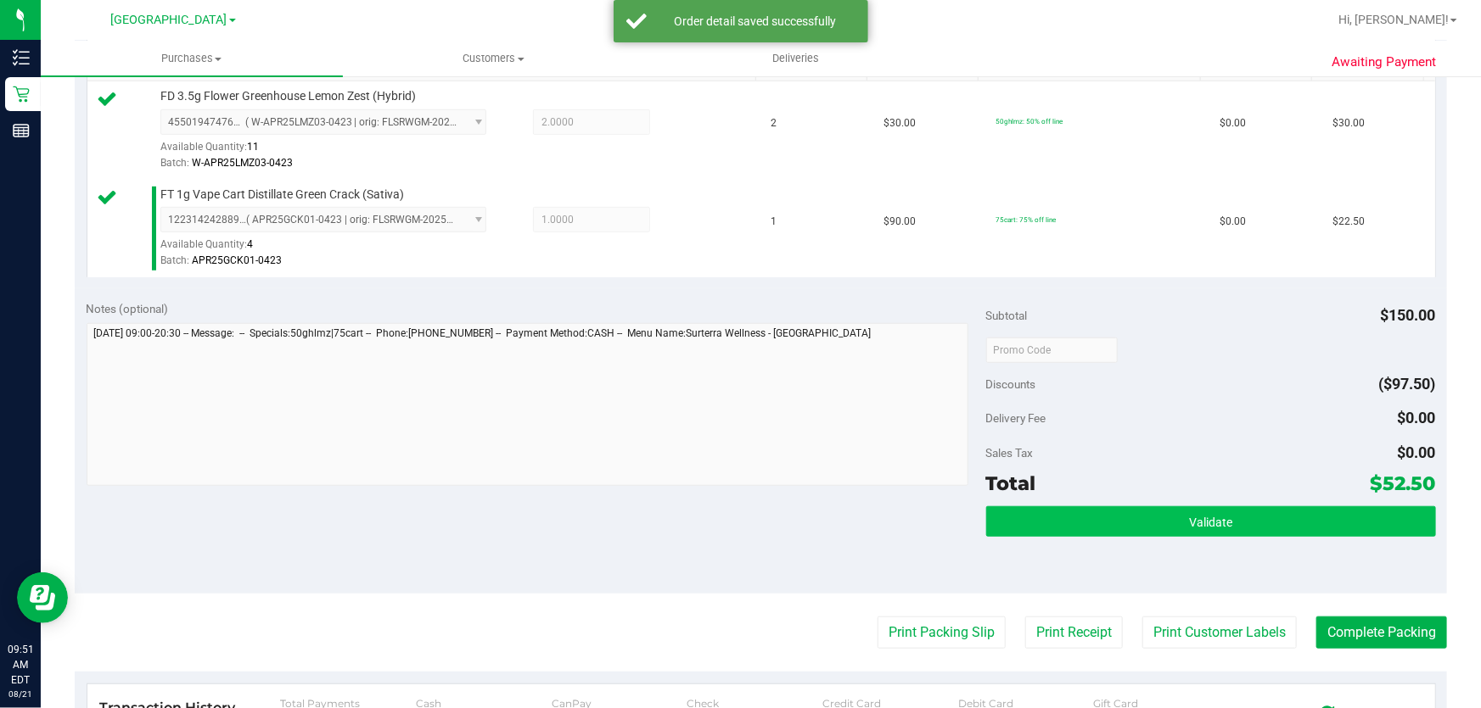
click at [1150, 507] on div "Subtotal $150.00 Discounts ($97.50) Delivery Fee $0.00 Sales Tax $0.00 Total $5…" at bounding box center [1211, 441] width 450 height 283
click at [1145, 522] on button "Validate" at bounding box center [1211, 522] width 450 height 31
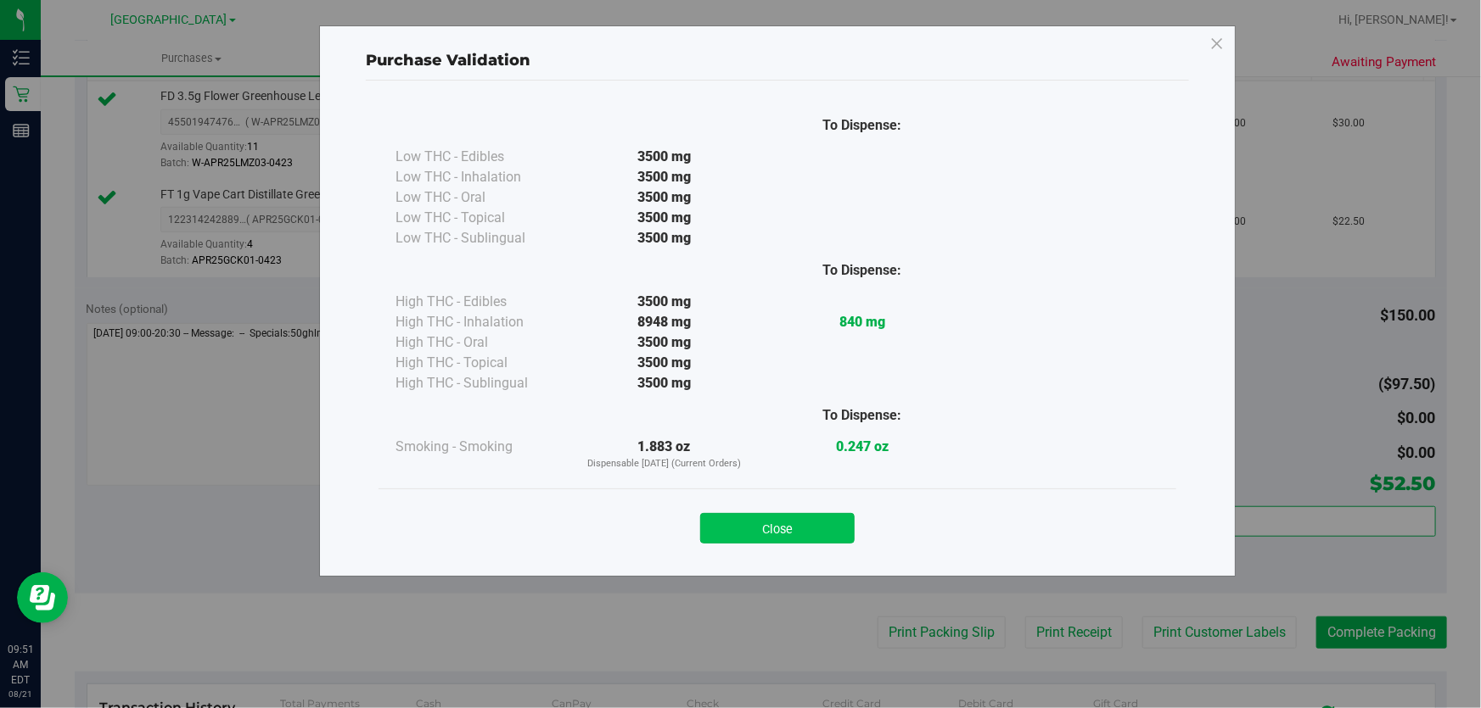
click at [800, 528] on button "Close" at bounding box center [777, 528] width 154 height 31
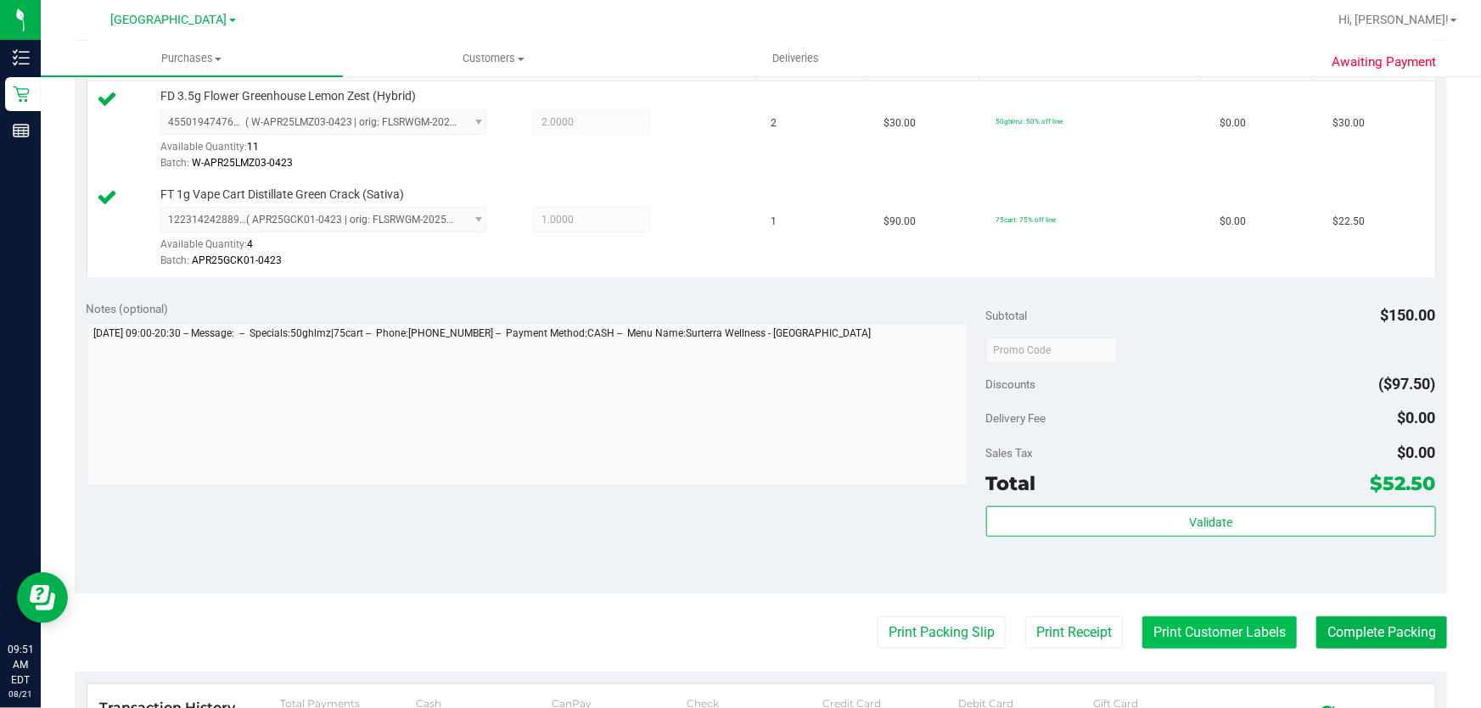
click at [1211, 618] on button "Print Customer Labels" at bounding box center [1219, 633] width 154 height 32
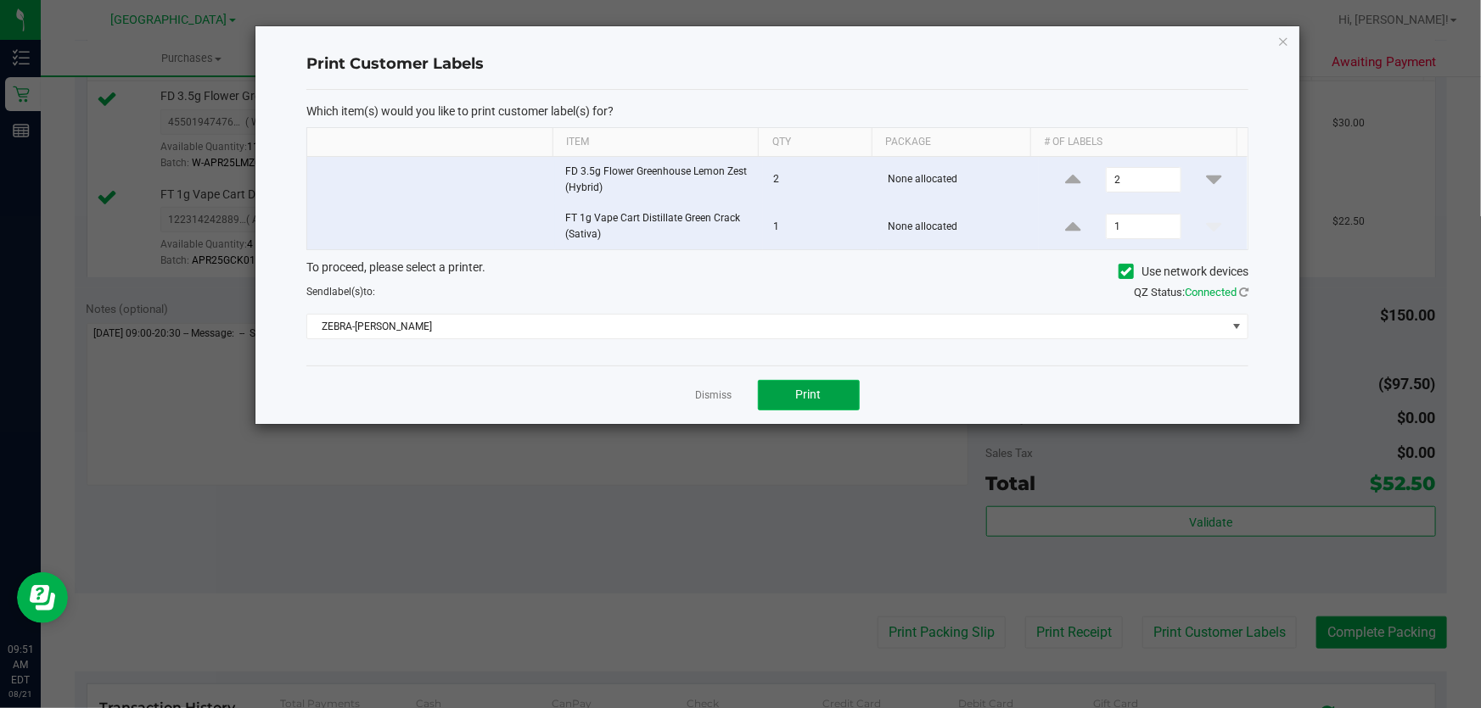
click at [820, 398] on span "Print" at bounding box center [808, 395] width 25 height 14
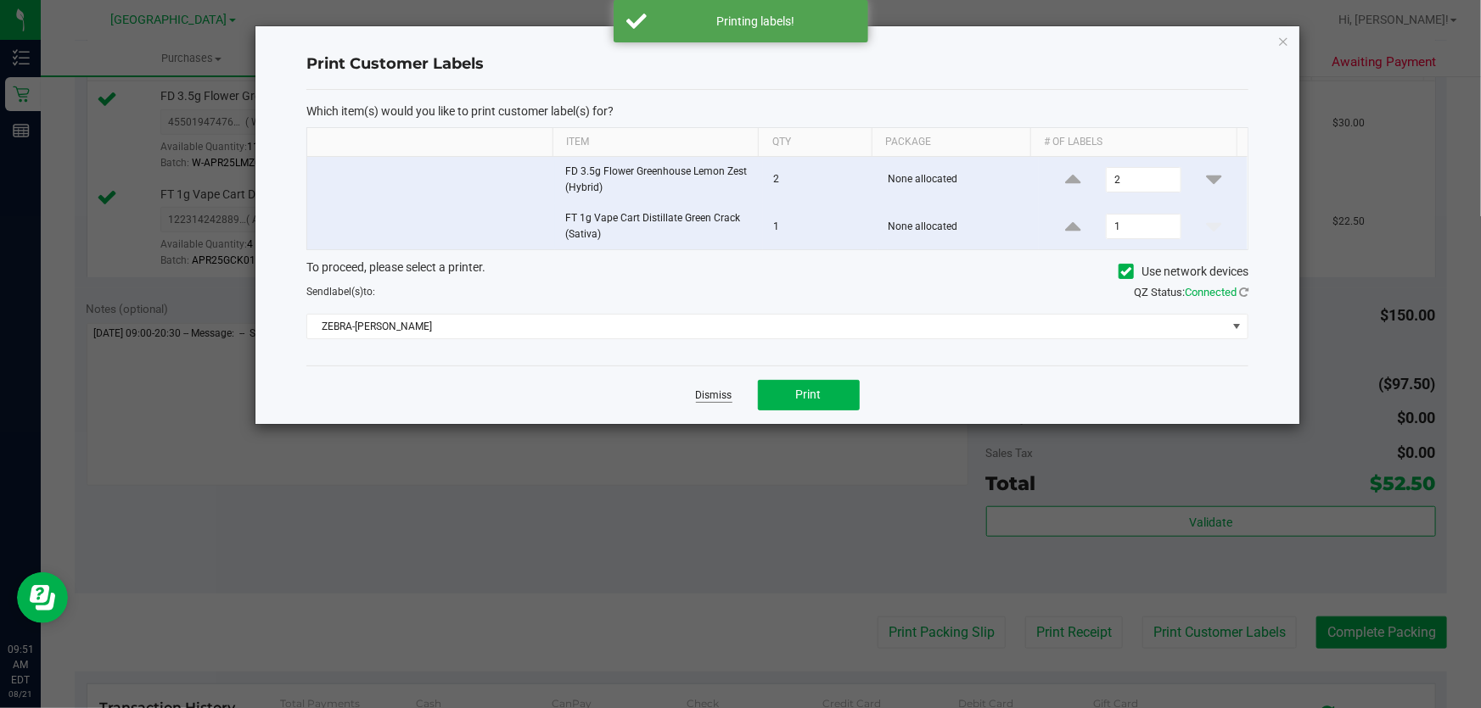
click at [718, 389] on link "Dismiss" at bounding box center [714, 396] width 36 height 14
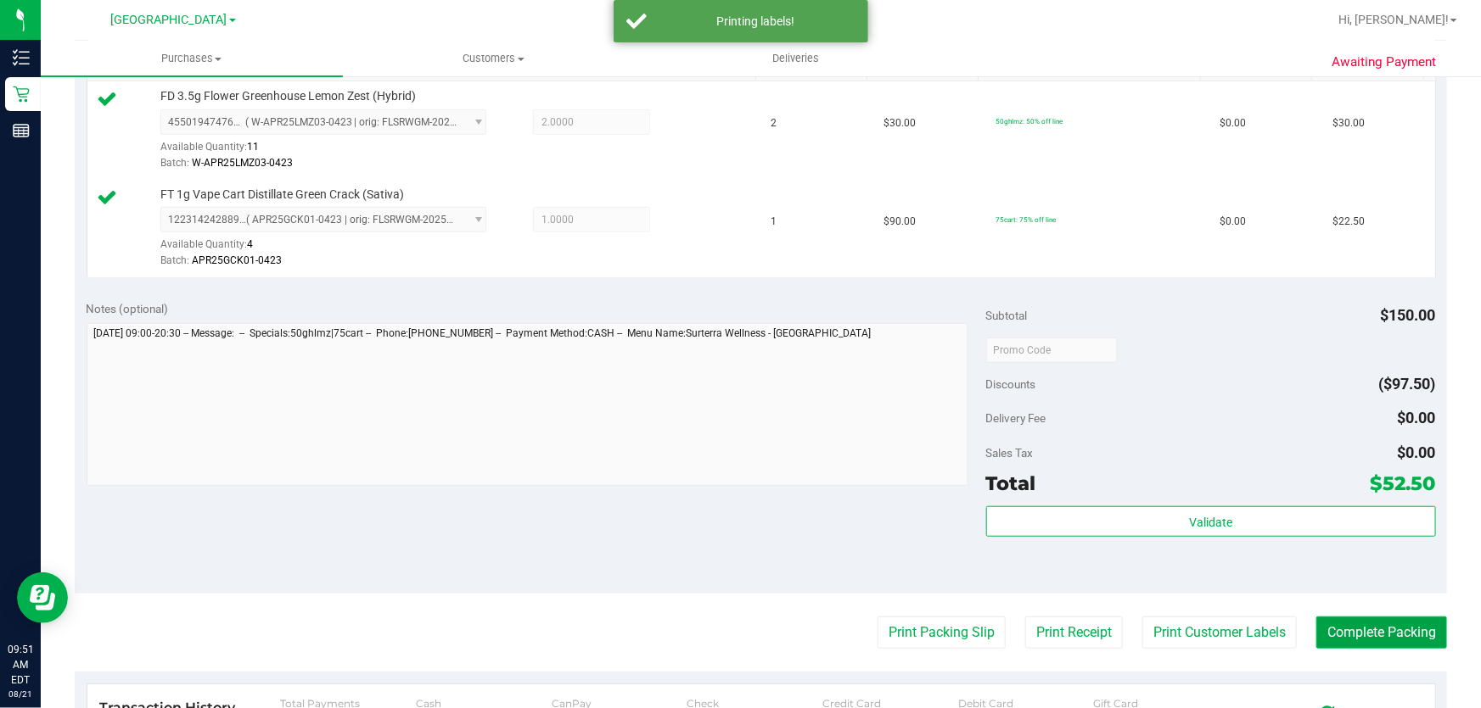
click at [1318, 621] on button "Complete Packing" at bounding box center [1381, 633] width 131 height 32
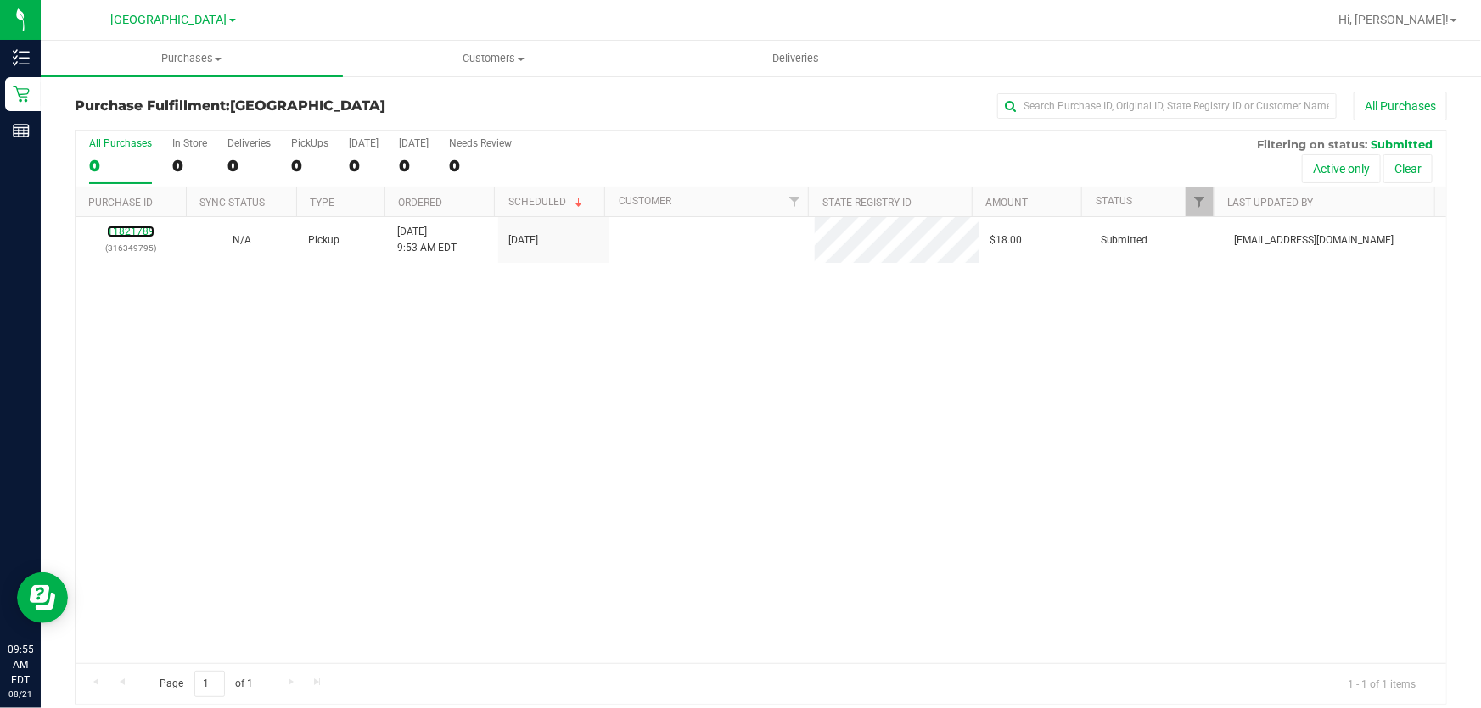
click at [136, 228] on link "11821789" at bounding box center [131, 232] width 48 height 12
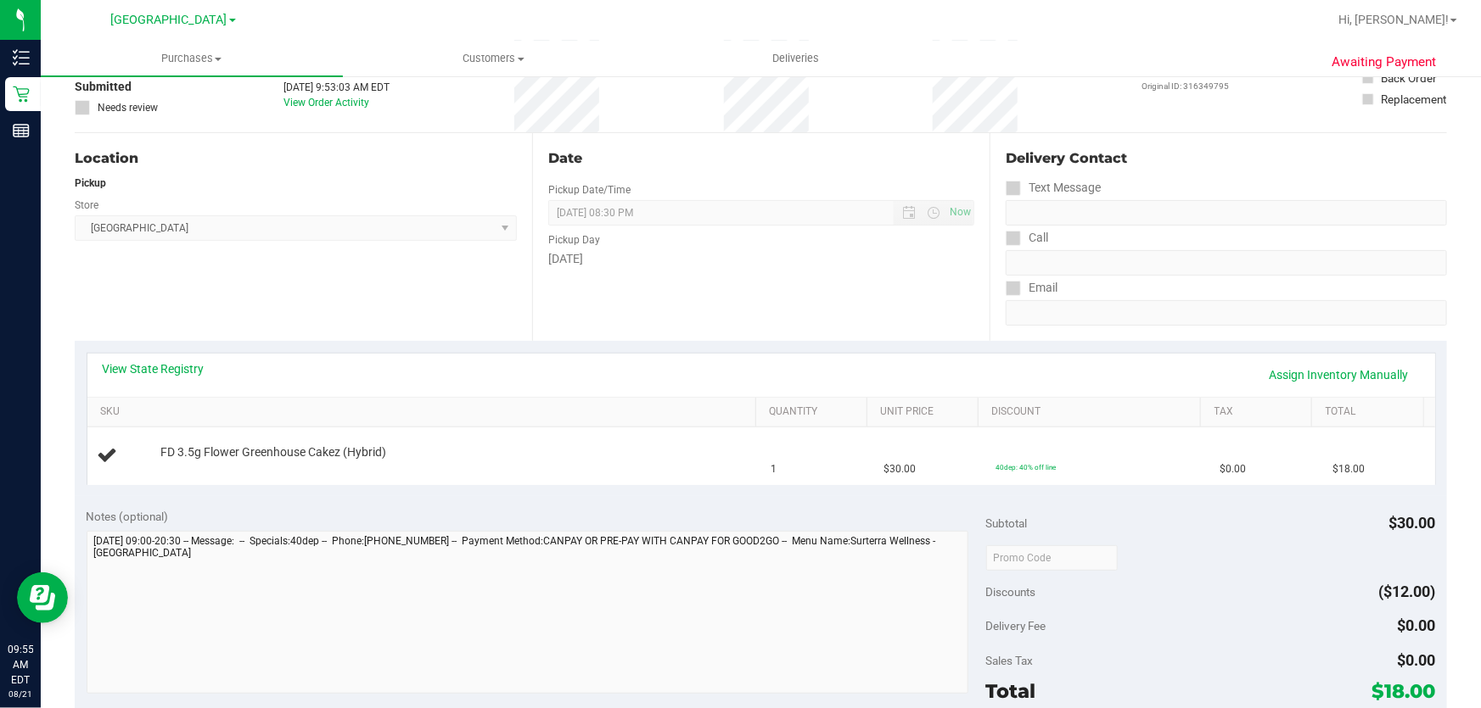
scroll to position [154, 0]
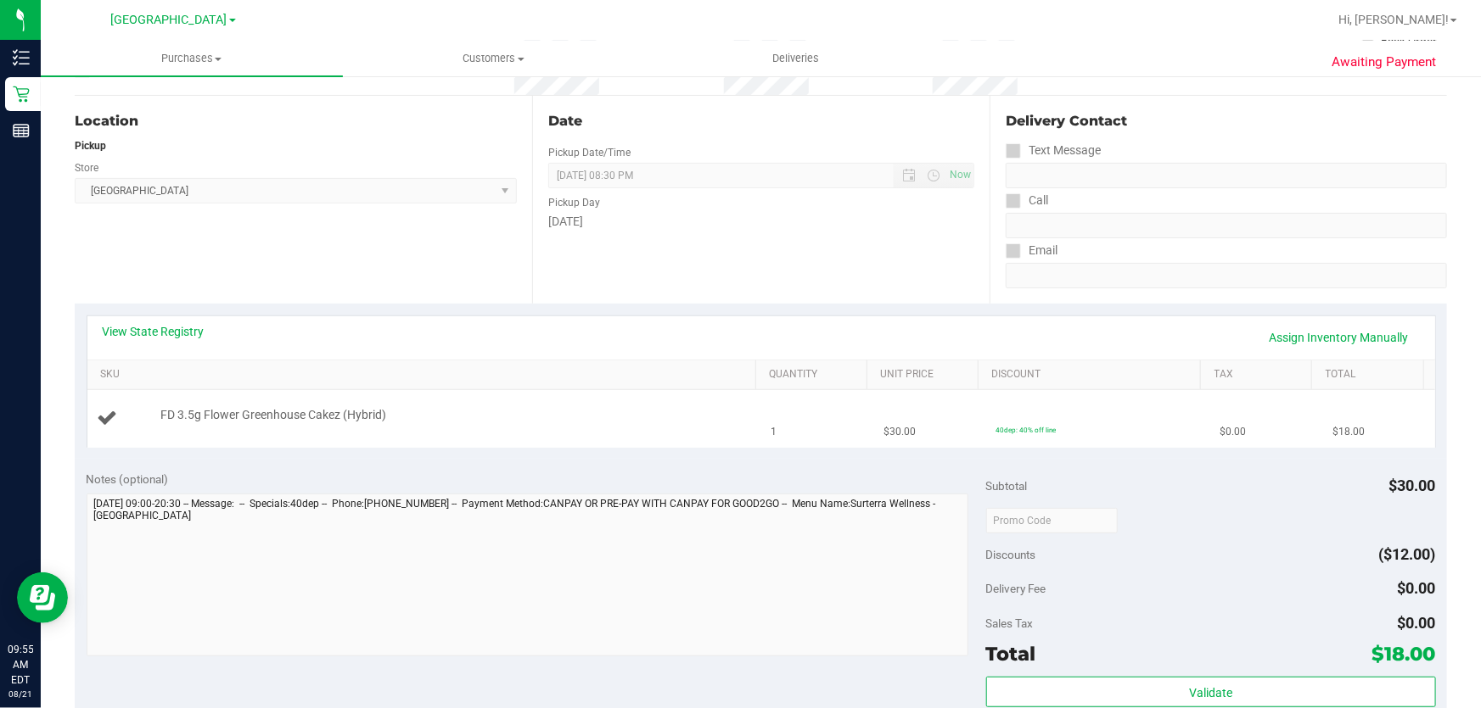
drag, startPoint x: 191, startPoint y: 420, endPoint x: 889, endPoint y: 430, distance: 698.3
click at [889, 430] on tr "FD 3.5g Flower Greenhouse Cakez (Hybrid) 1 $30.00 40dep: 40% off line $0.00 $18…" at bounding box center [760, 418] width 1347 height 57
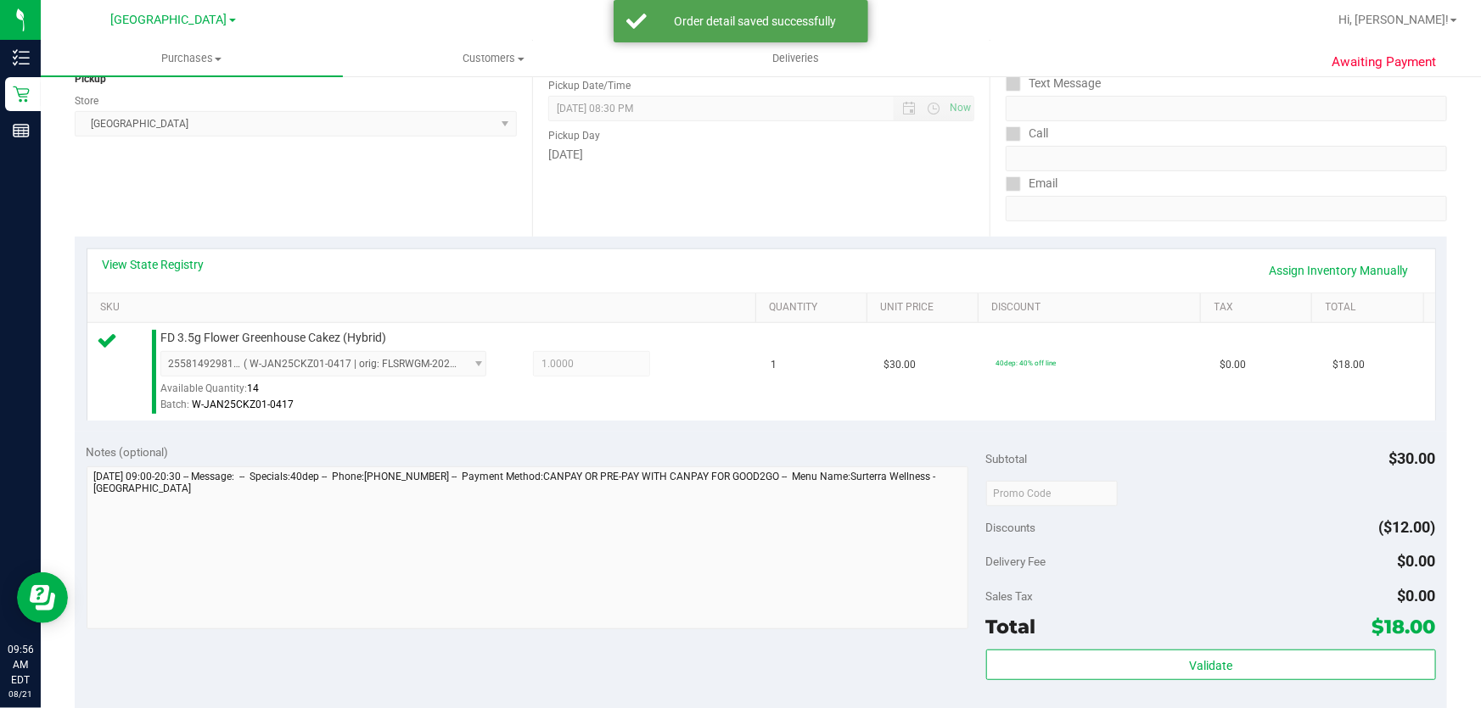
scroll to position [462, 0]
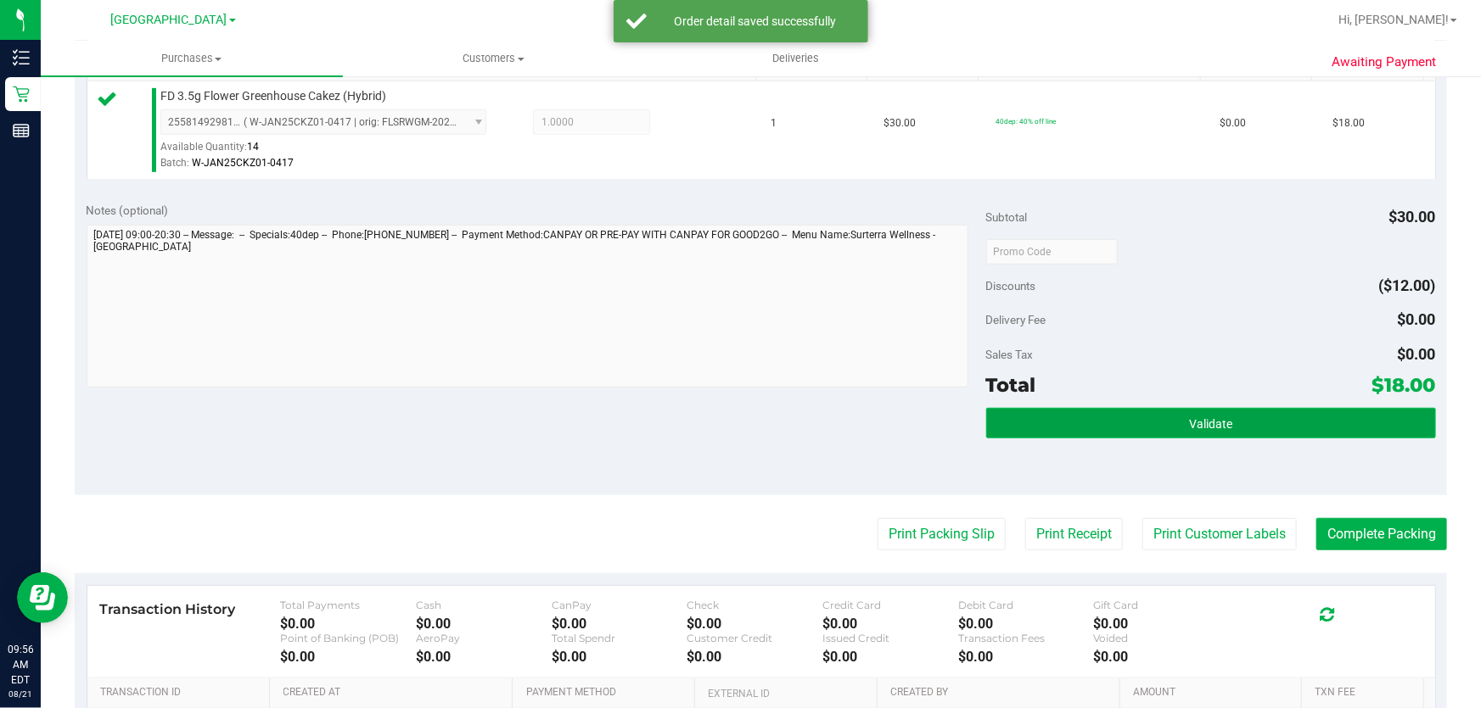
click at [1197, 417] on span "Validate" at bounding box center [1210, 424] width 43 height 14
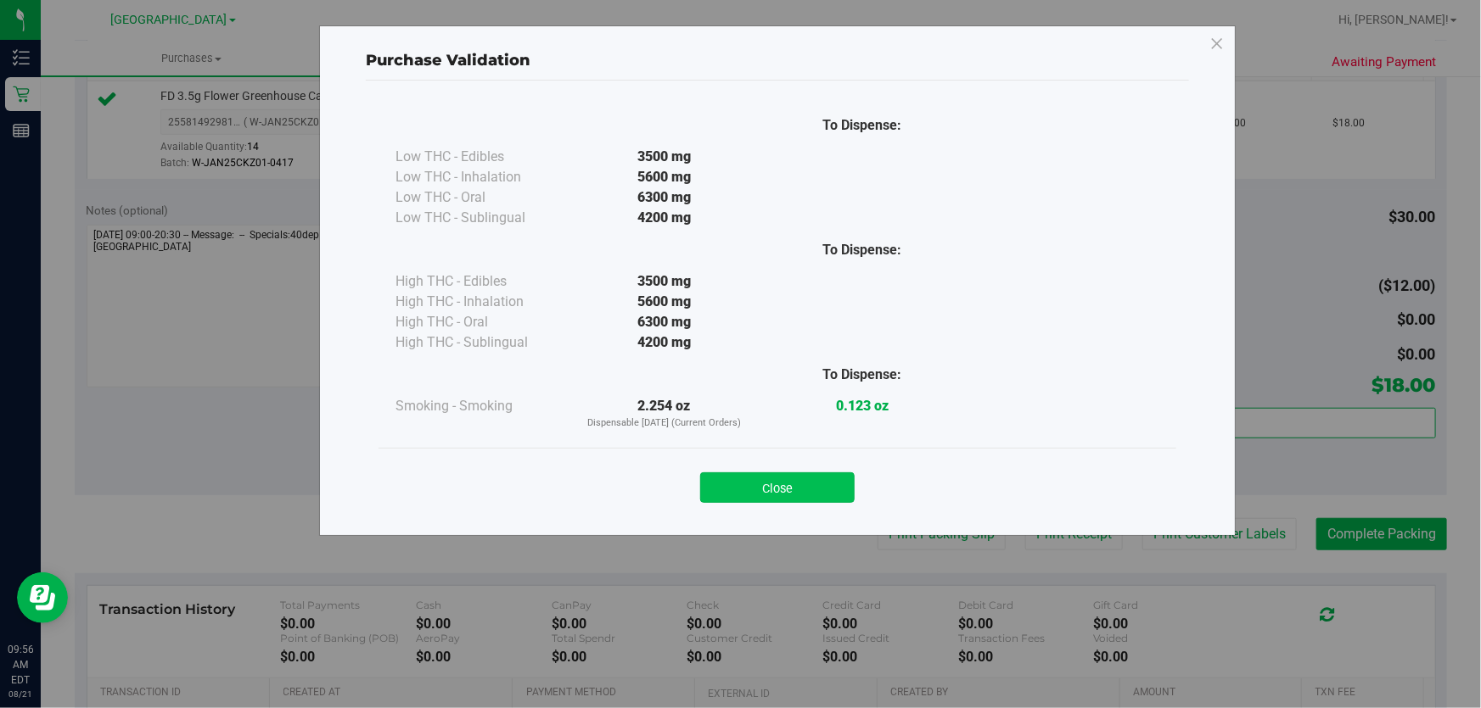
click at [797, 492] on button "Close" at bounding box center [777, 488] width 154 height 31
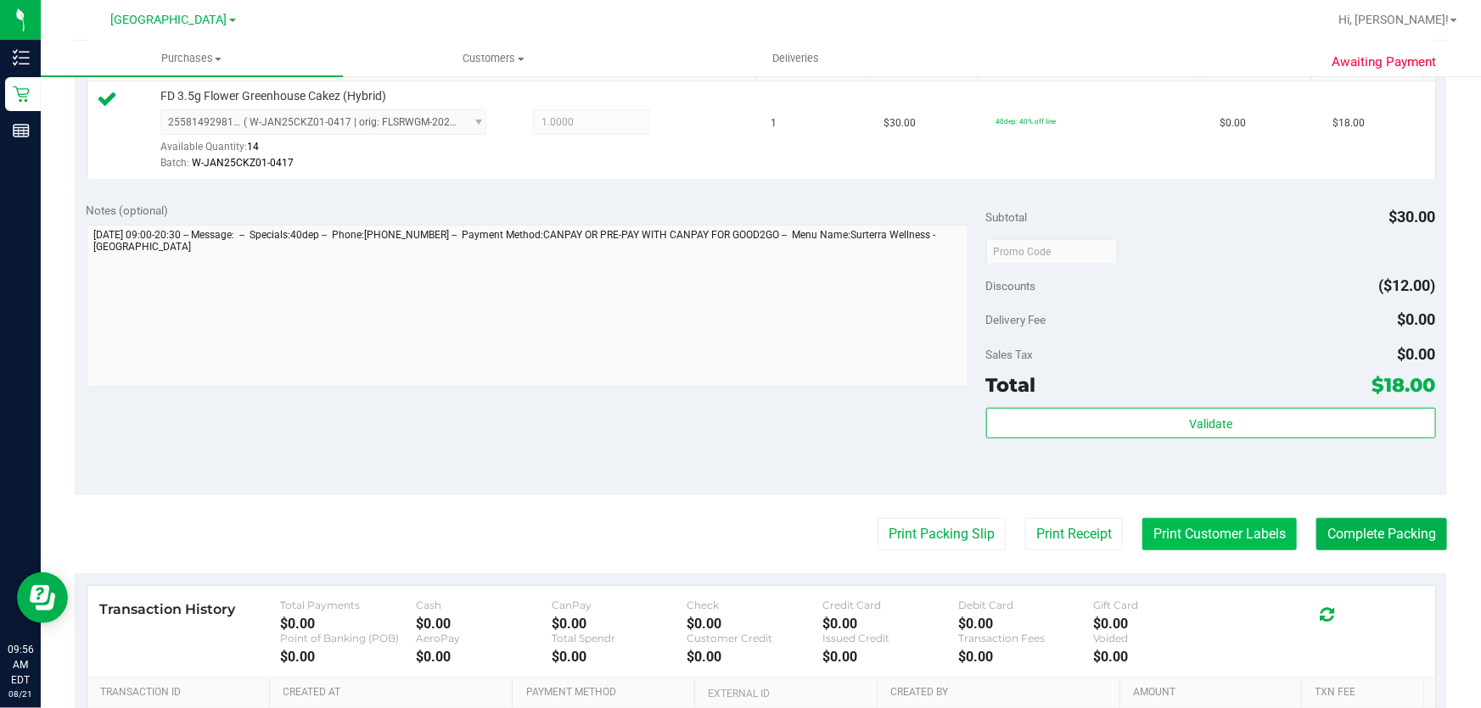
click at [1230, 532] on button "Print Customer Labels" at bounding box center [1219, 534] width 154 height 32
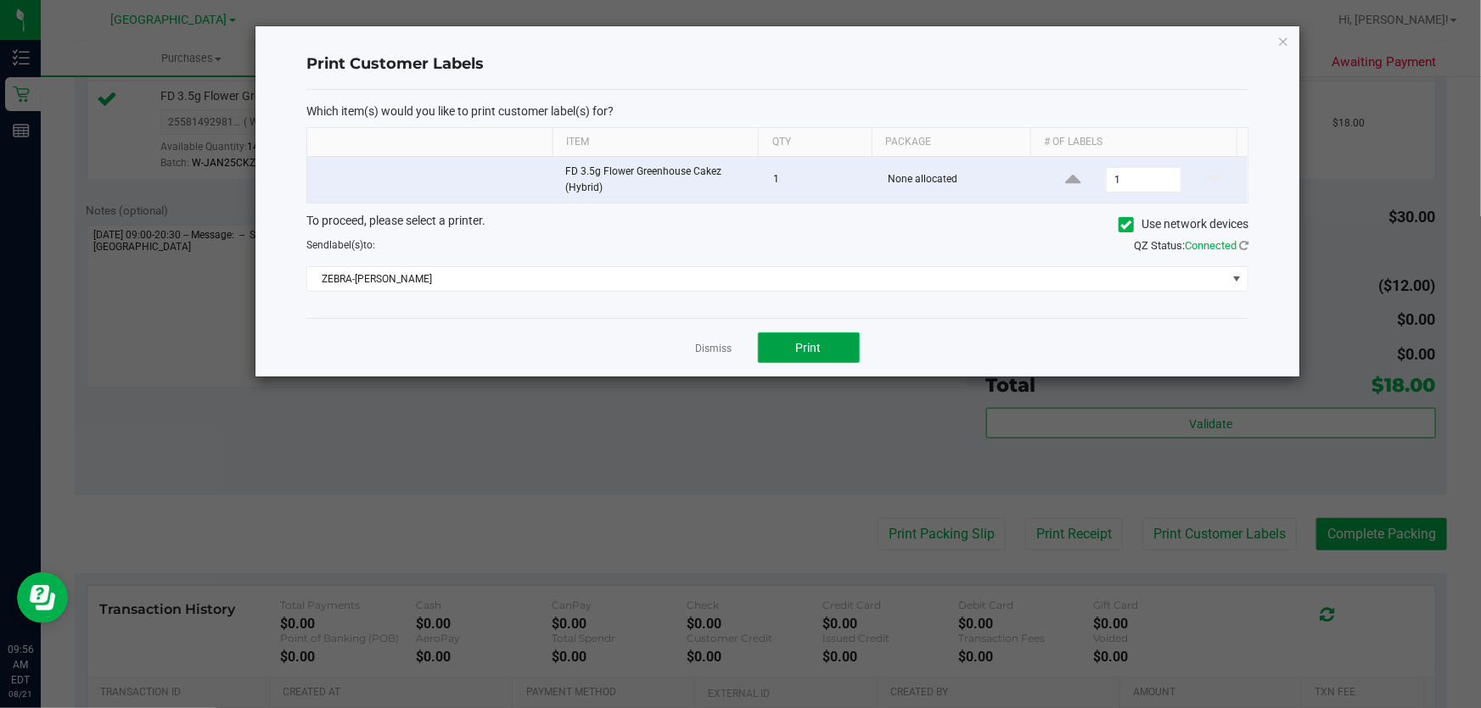
click at [855, 349] on button "Print" at bounding box center [809, 348] width 102 height 31
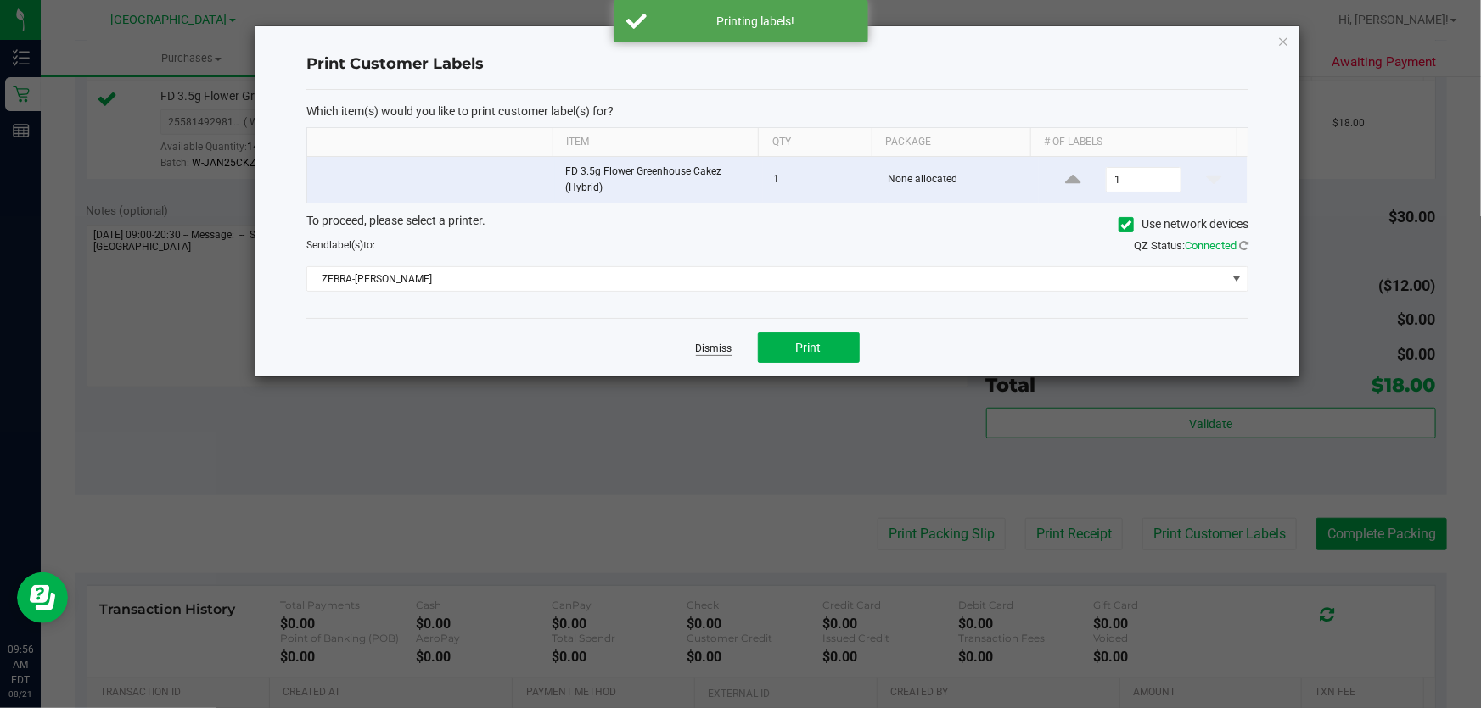
click at [717, 342] on link "Dismiss" at bounding box center [714, 349] width 36 height 14
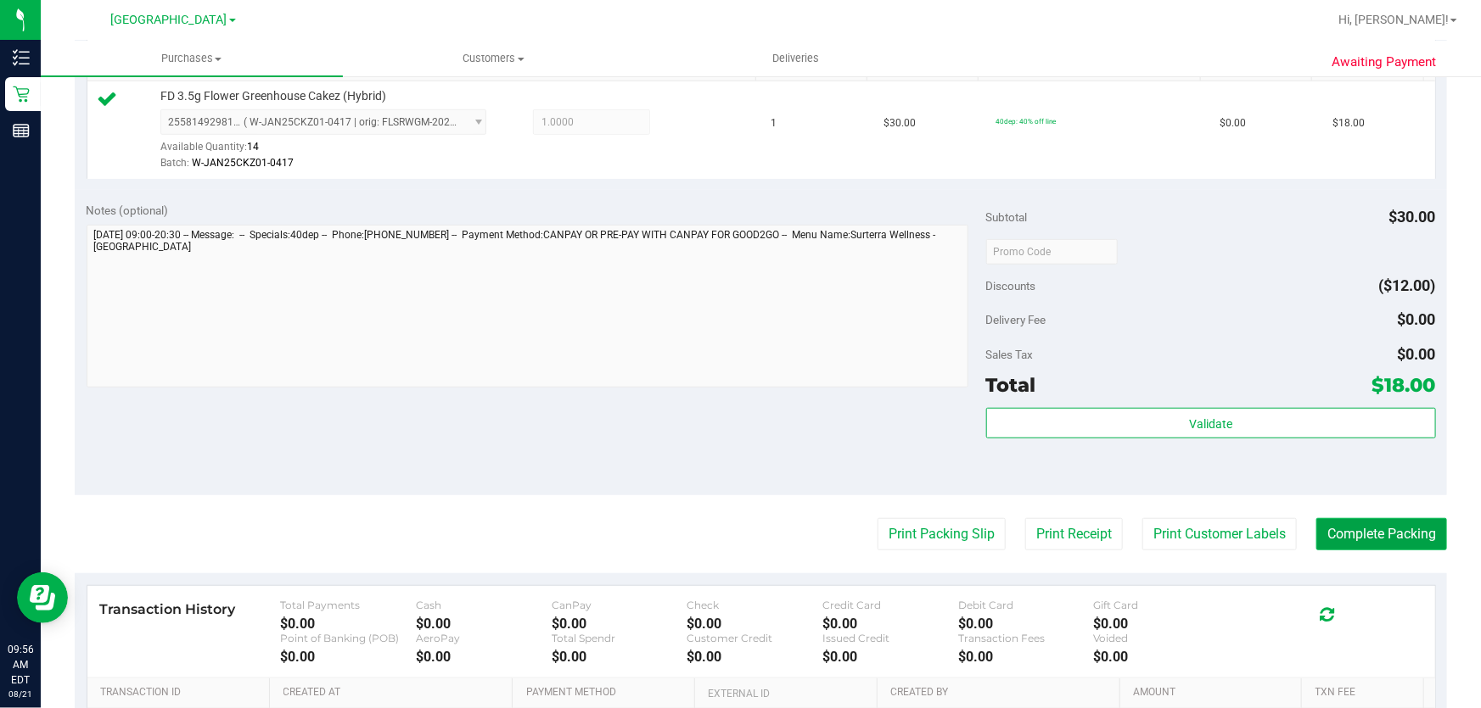
click at [1362, 535] on button "Complete Packing" at bounding box center [1381, 534] width 131 height 32
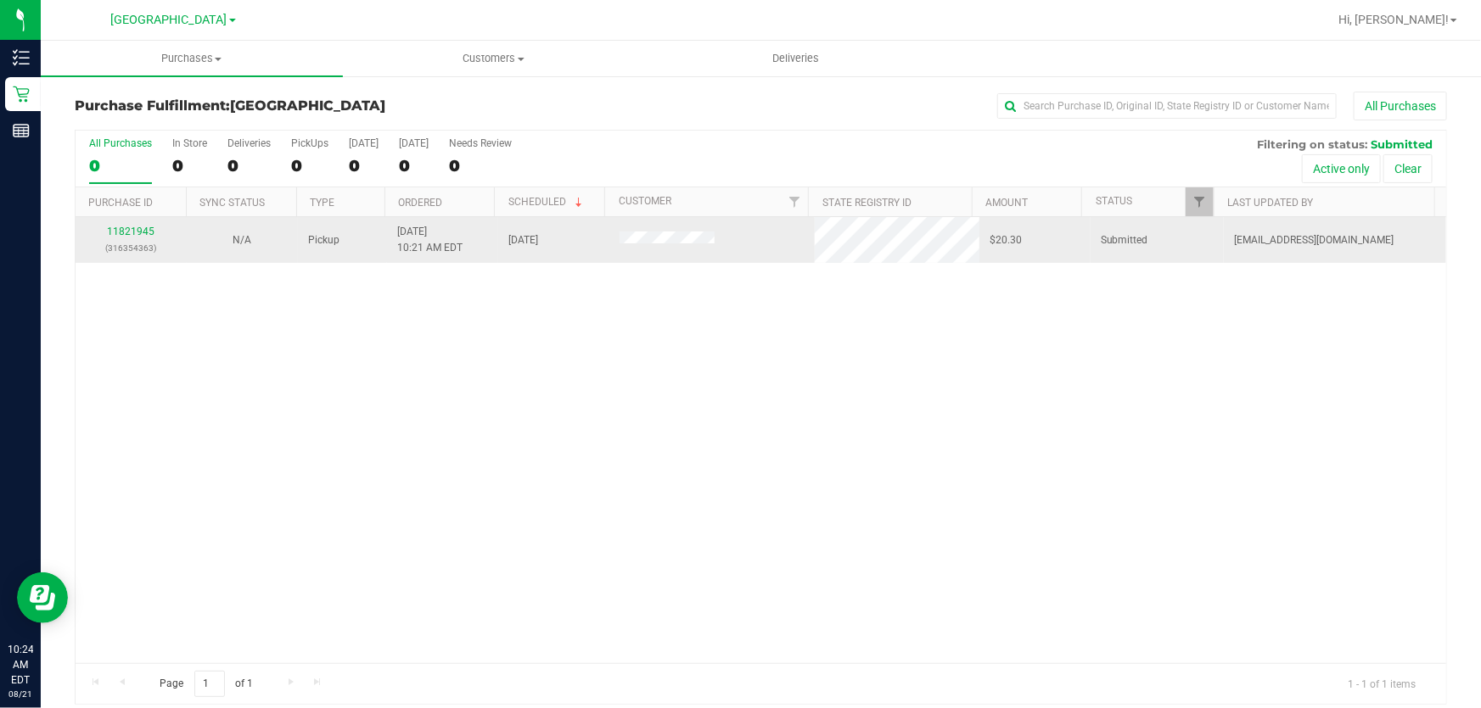
click at [127, 224] on div "11821945 (316354363)" at bounding box center [131, 240] width 91 height 32
click at [127, 232] on link "11821945" at bounding box center [131, 232] width 48 height 12
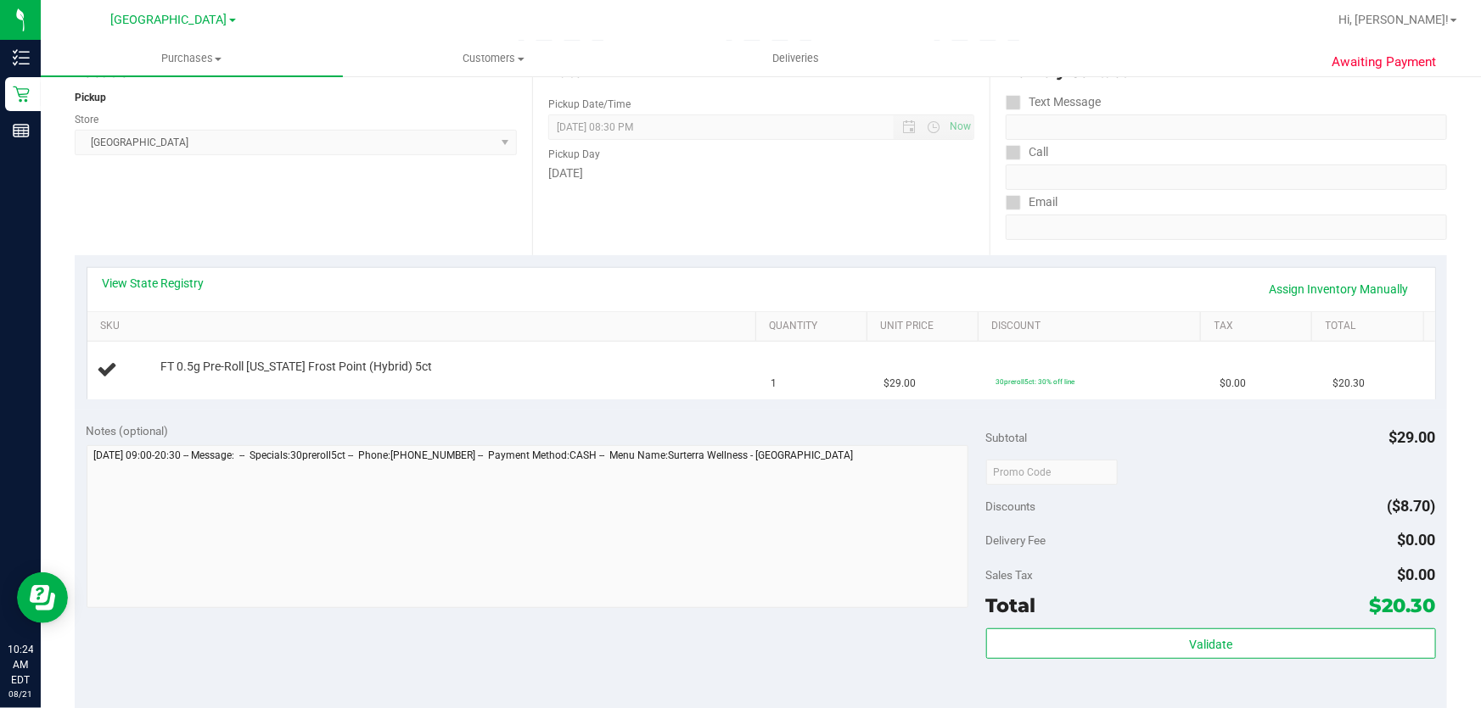
scroll to position [231, 0]
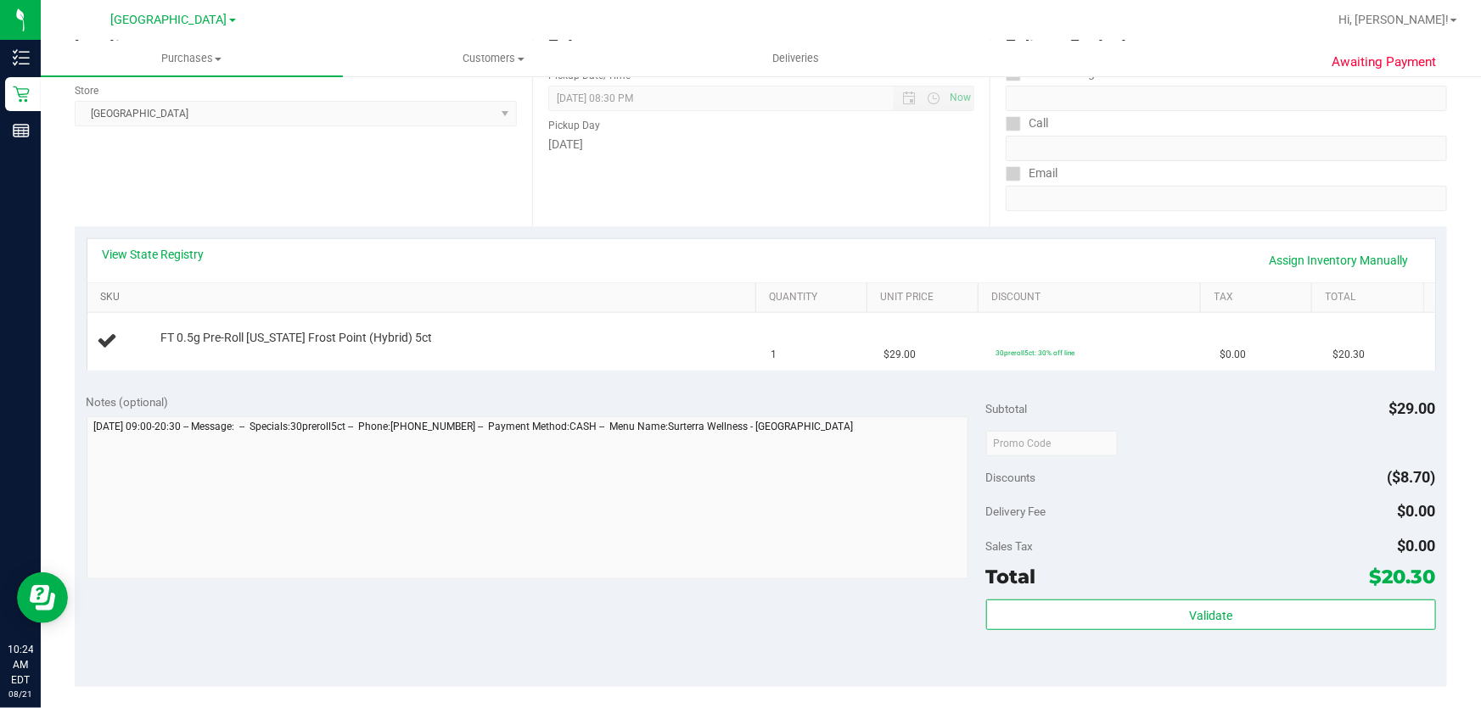
click at [107, 291] on link "SKU" at bounding box center [424, 298] width 648 height 14
drag, startPoint x: 235, startPoint y: 338, endPoint x: 922, endPoint y: 383, distance: 688.7
click at [922, 383] on purchase-details "Back Edit Purchase Cancel Purchase View Profile # 11821945 BioTrack ID: - Submi…" at bounding box center [761, 472] width 1372 height 1222
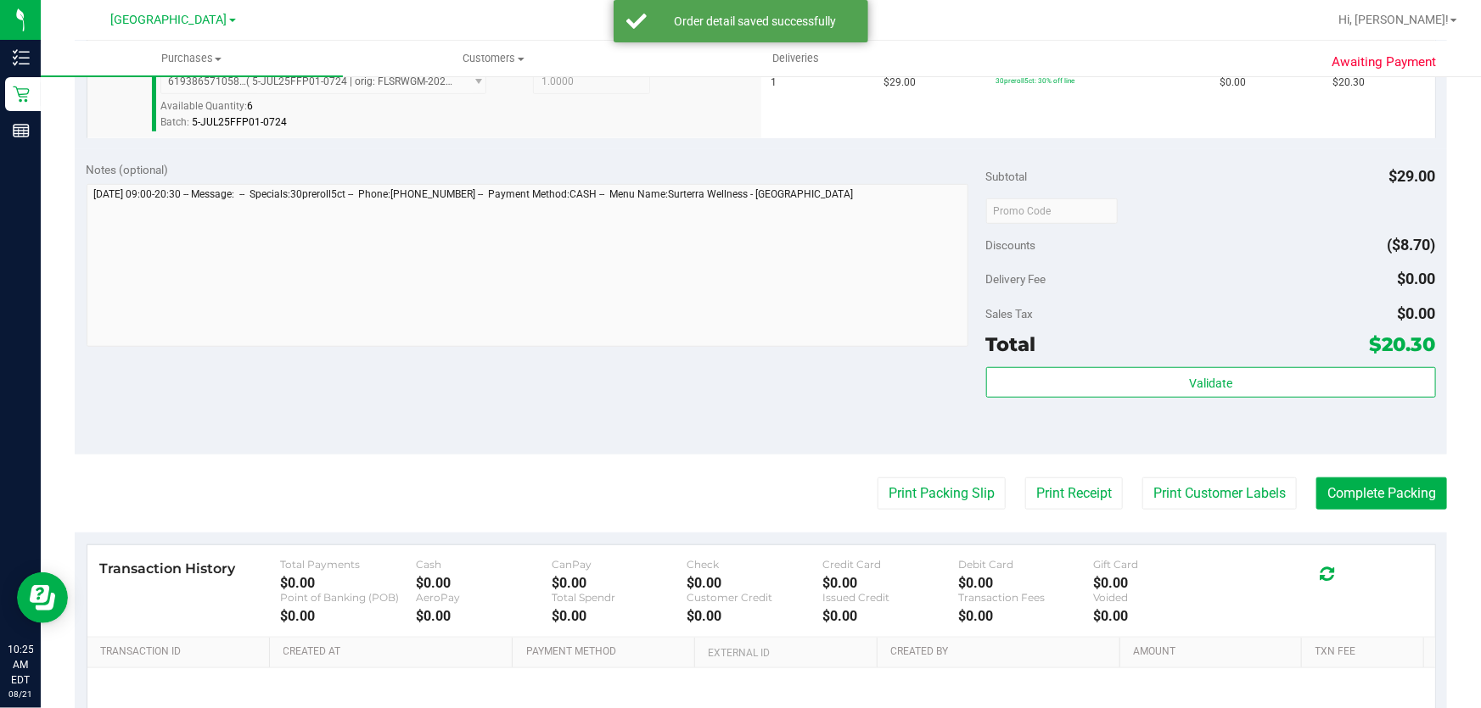
scroll to position [540, 0]
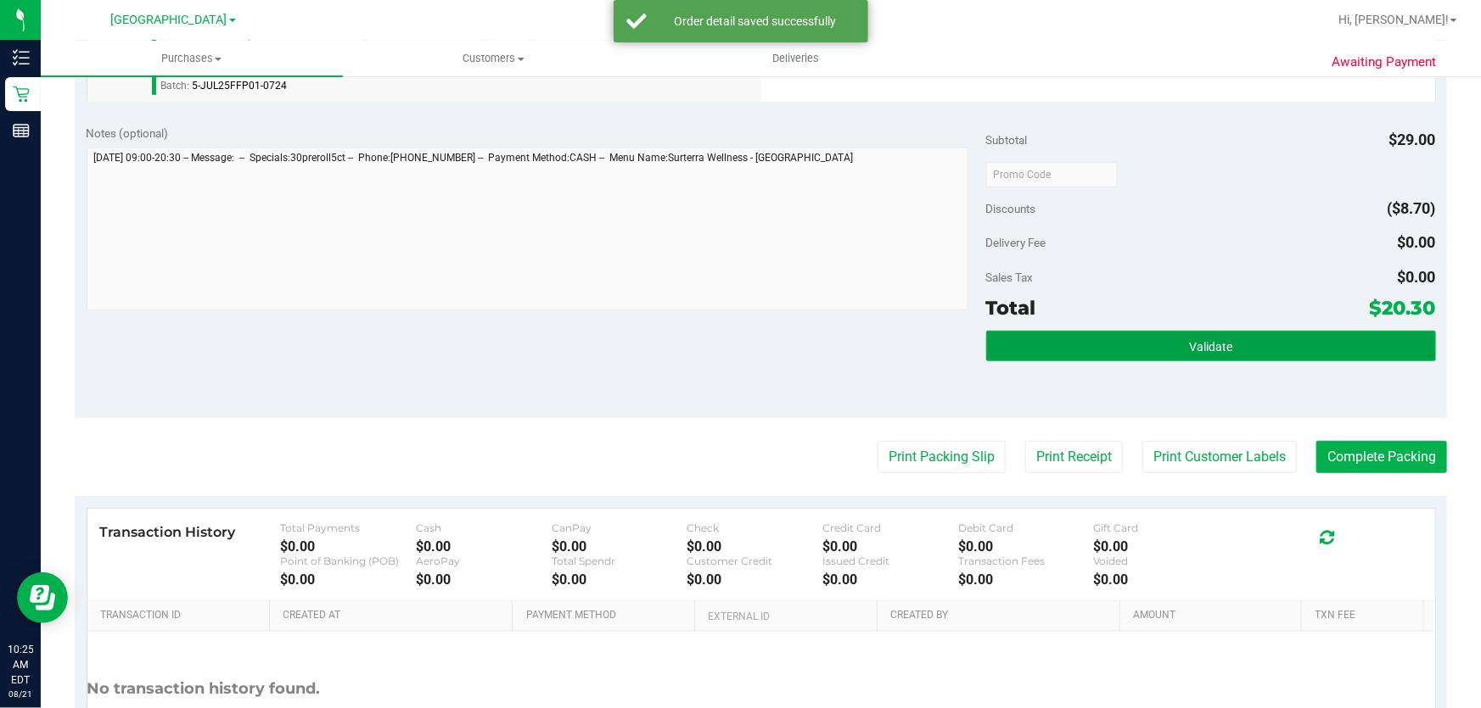
click at [1151, 339] on button "Validate" at bounding box center [1211, 346] width 450 height 31
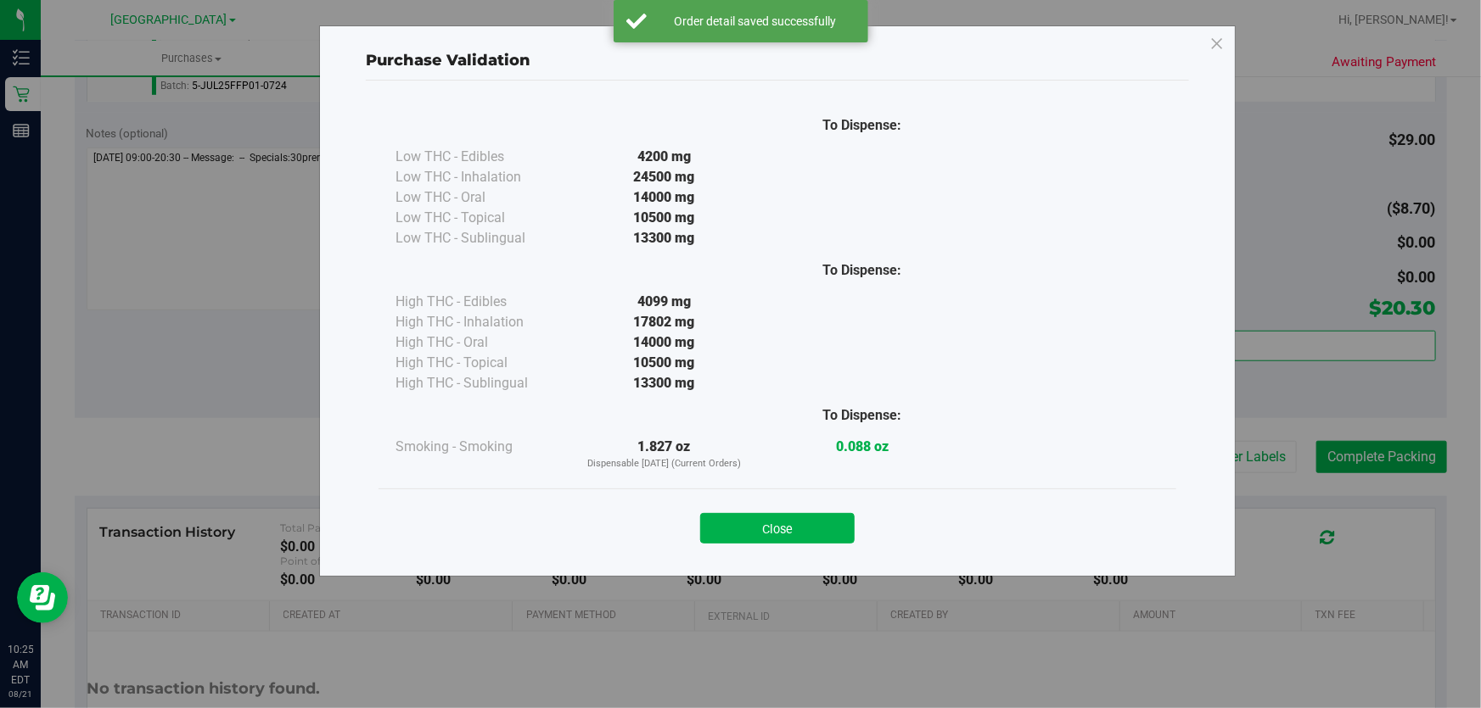
click at [771, 531] on button "Close" at bounding box center [777, 528] width 154 height 31
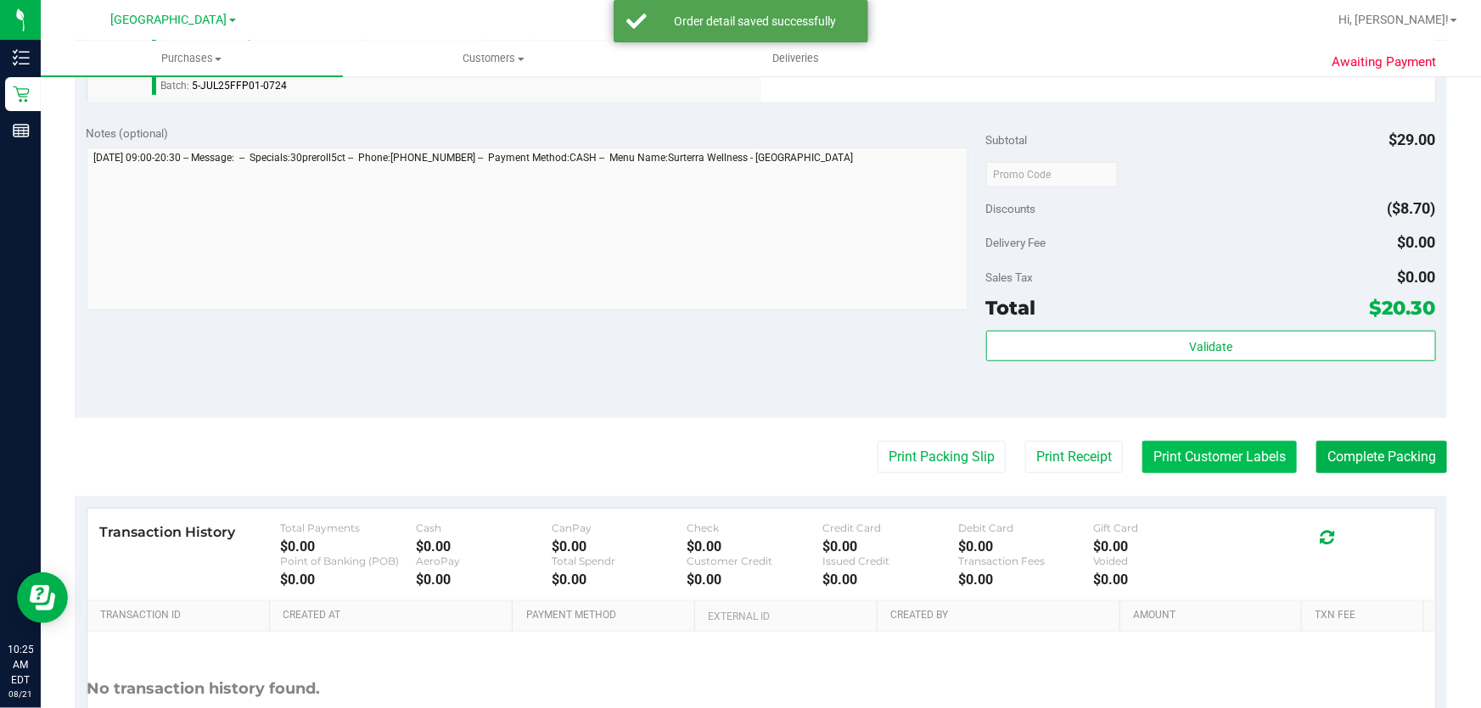
click at [1142, 458] on button "Print Customer Labels" at bounding box center [1219, 457] width 154 height 32
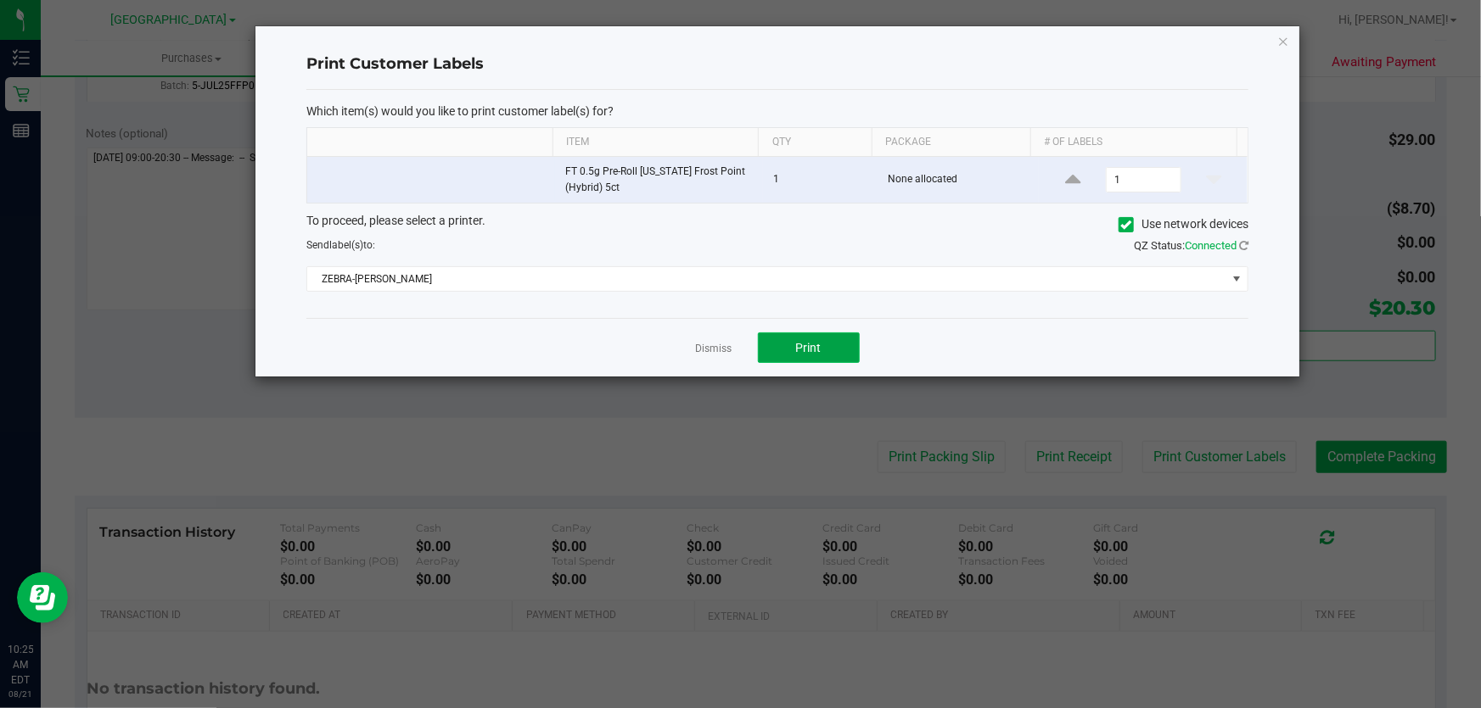
click at [831, 347] on button "Print" at bounding box center [809, 348] width 102 height 31
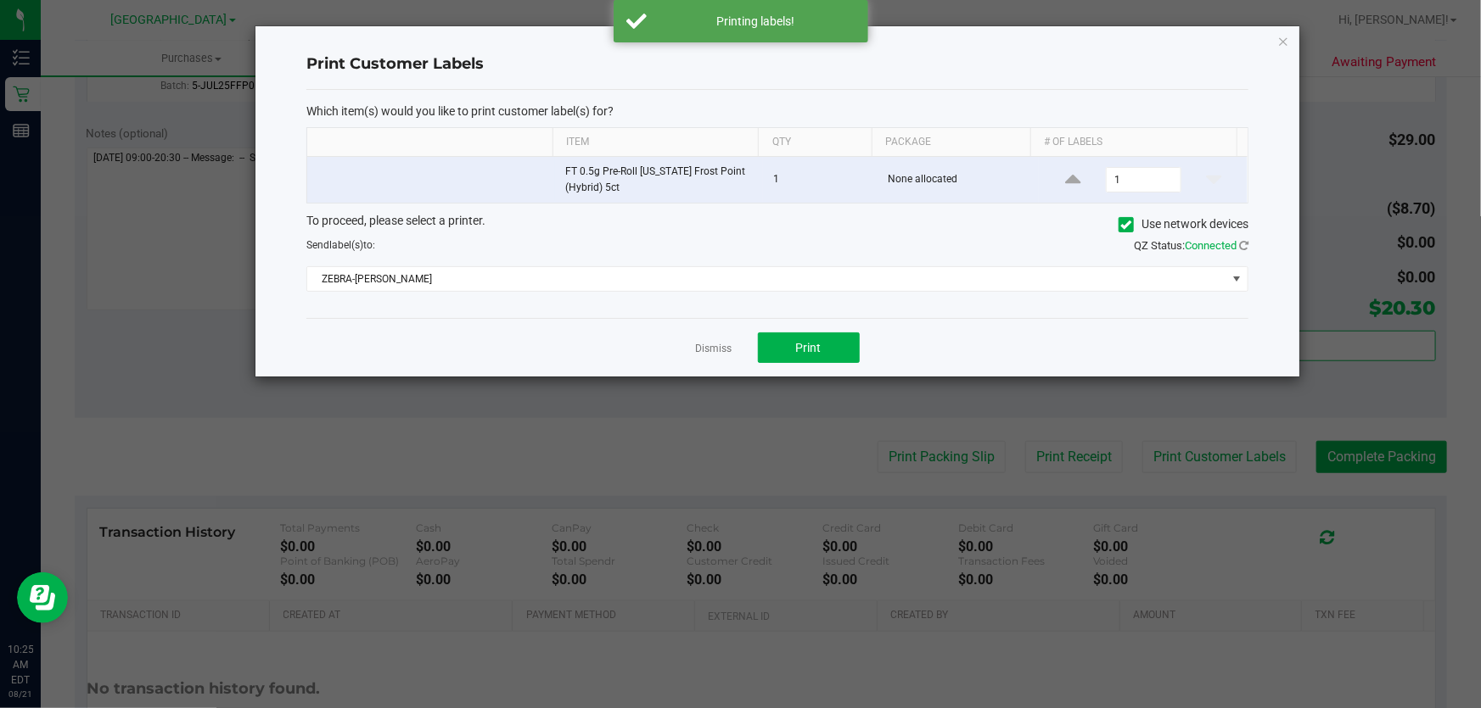
click at [692, 348] on div "Dismiss Print" at bounding box center [777, 347] width 942 height 59
click at [709, 350] on link "Dismiss" at bounding box center [714, 349] width 36 height 14
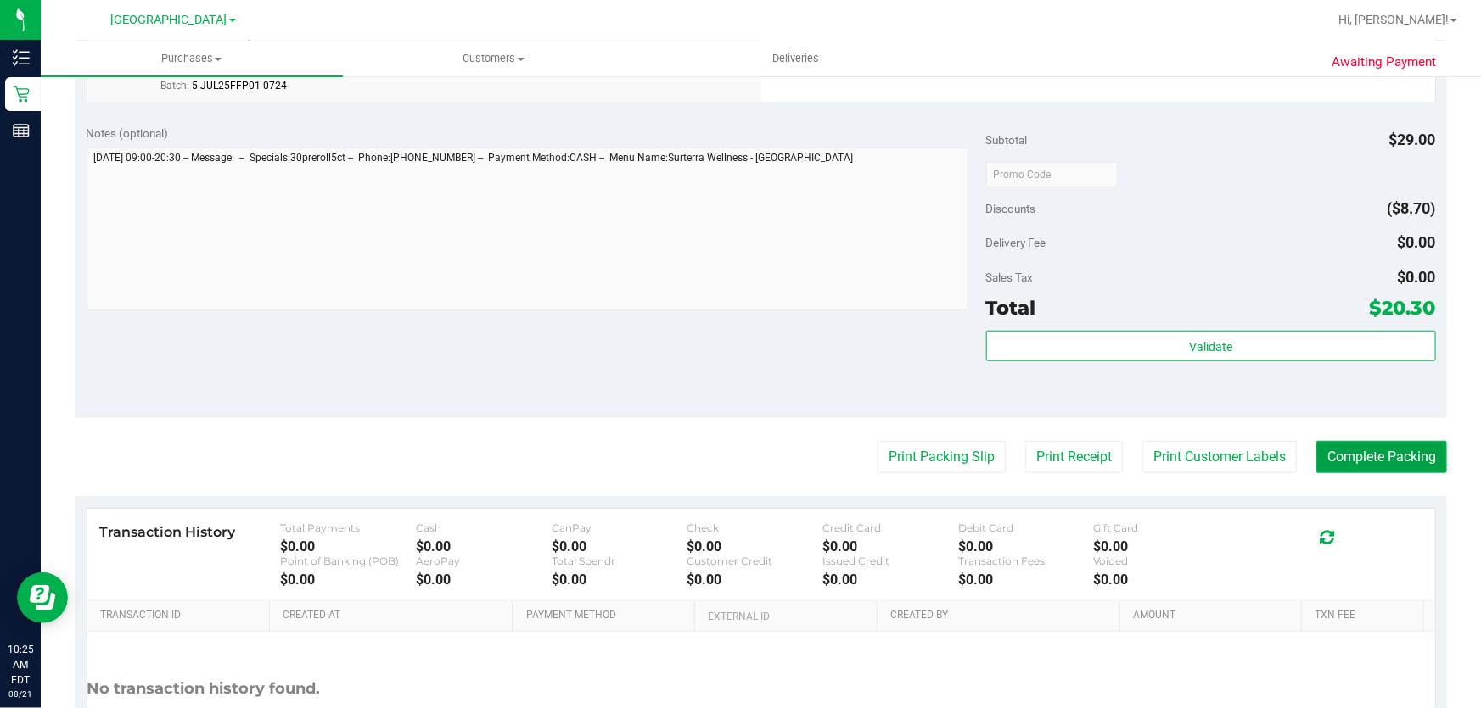
click at [1402, 457] on button "Complete Packing" at bounding box center [1381, 457] width 131 height 32
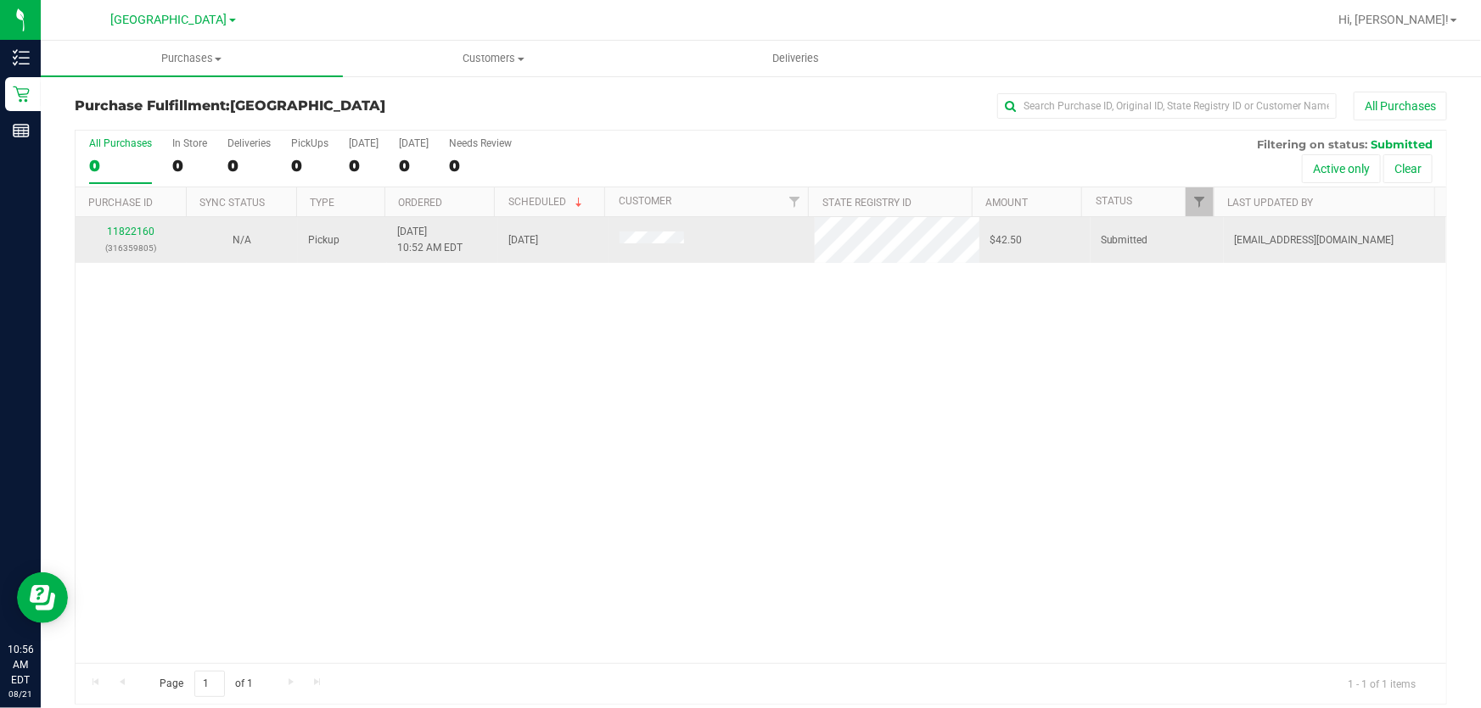
click at [199, 246] on div "N/A" at bounding box center [242, 240] width 91 height 16
click at [129, 237] on link "11822160" at bounding box center [131, 232] width 48 height 12
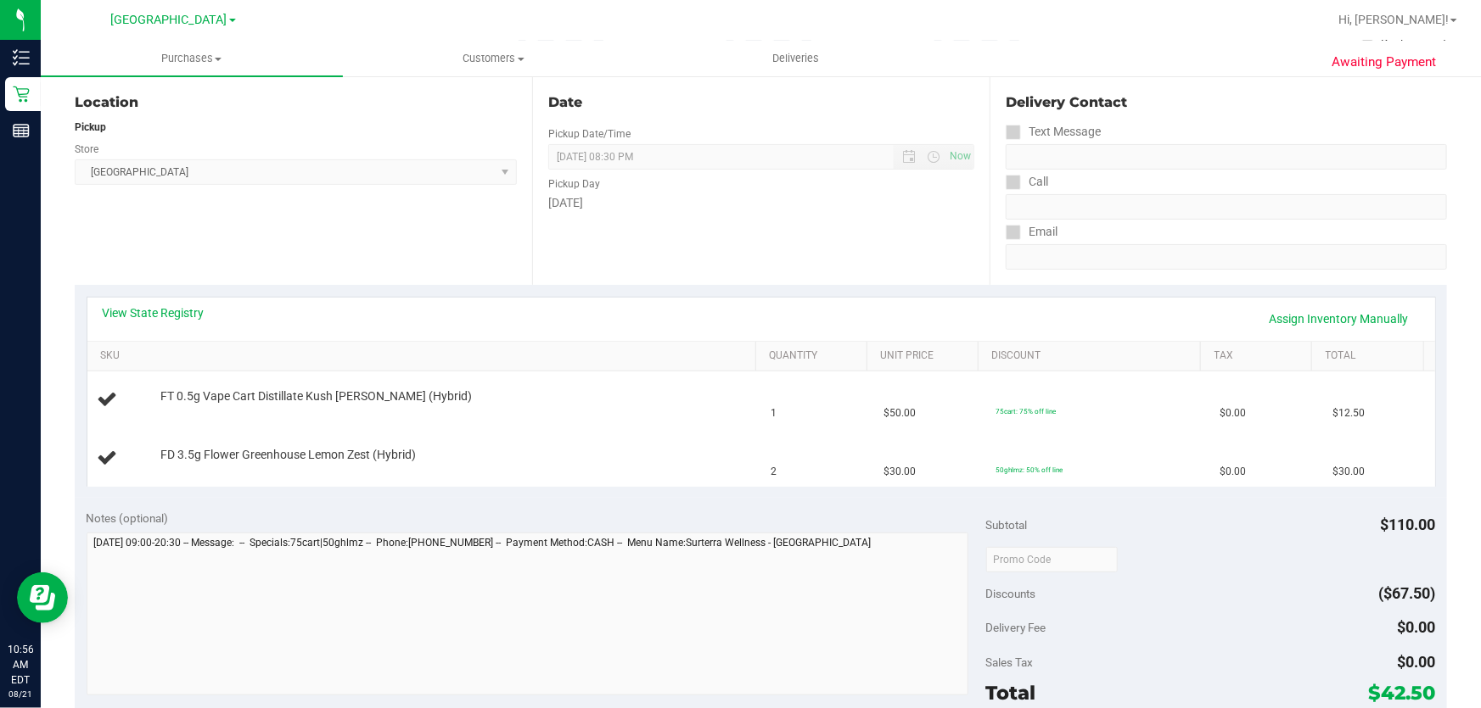
scroll to position [231, 0]
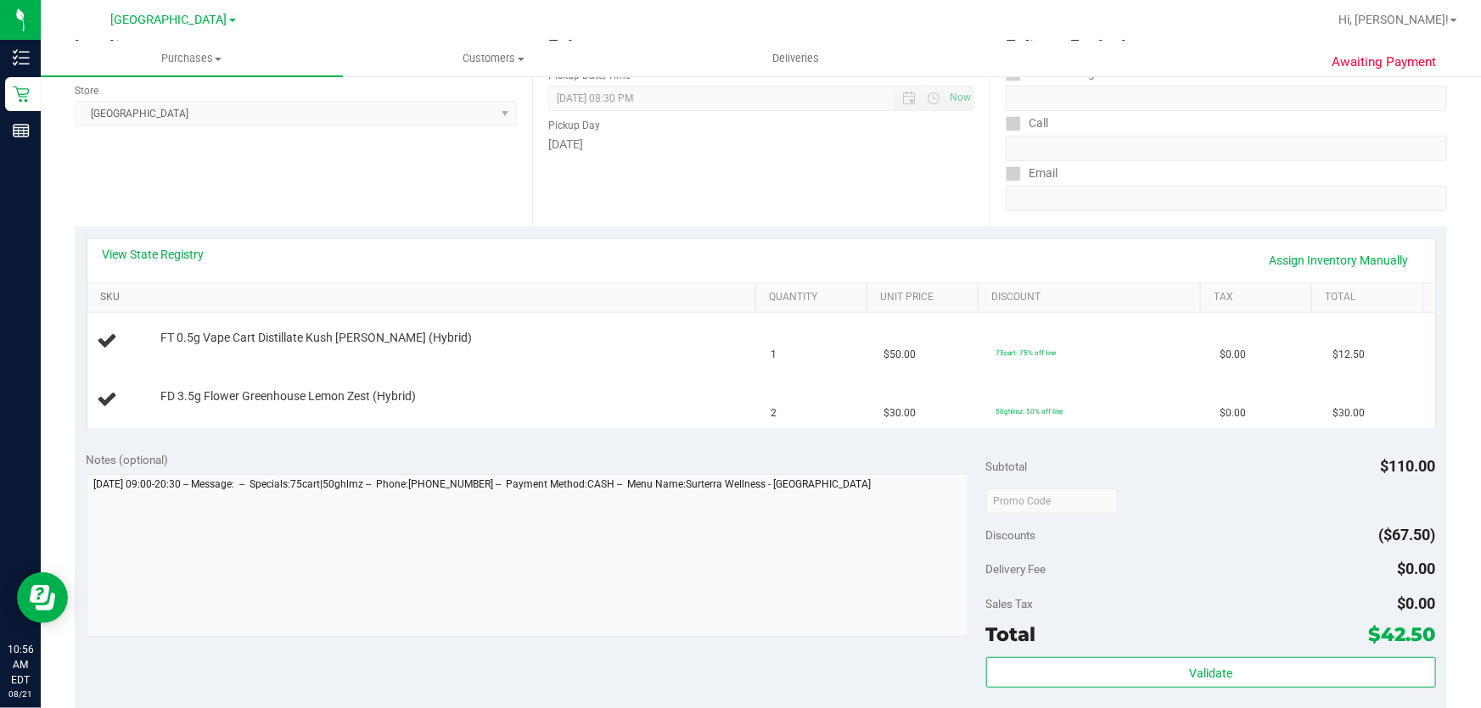
click at [116, 293] on link "SKU" at bounding box center [424, 298] width 648 height 14
drag, startPoint x: 237, startPoint y: 341, endPoint x: 780, endPoint y: 456, distance: 555.0
click at [780, 456] on purchase-details "Back Edit Purchase Cancel Purchase View Profile # 11822160 BioTrack ID: - Submi…" at bounding box center [761, 500] width 1372 height 1279
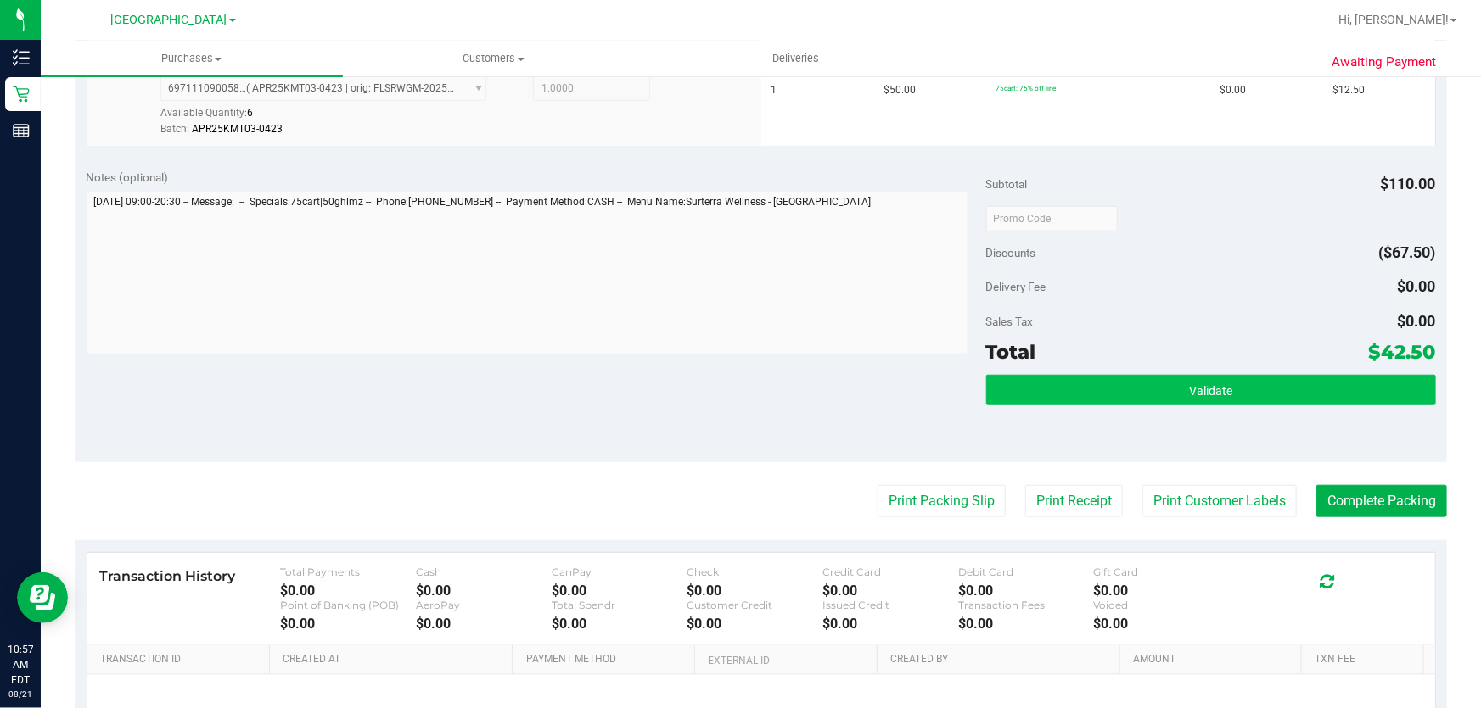
scroll to position [617, 0]
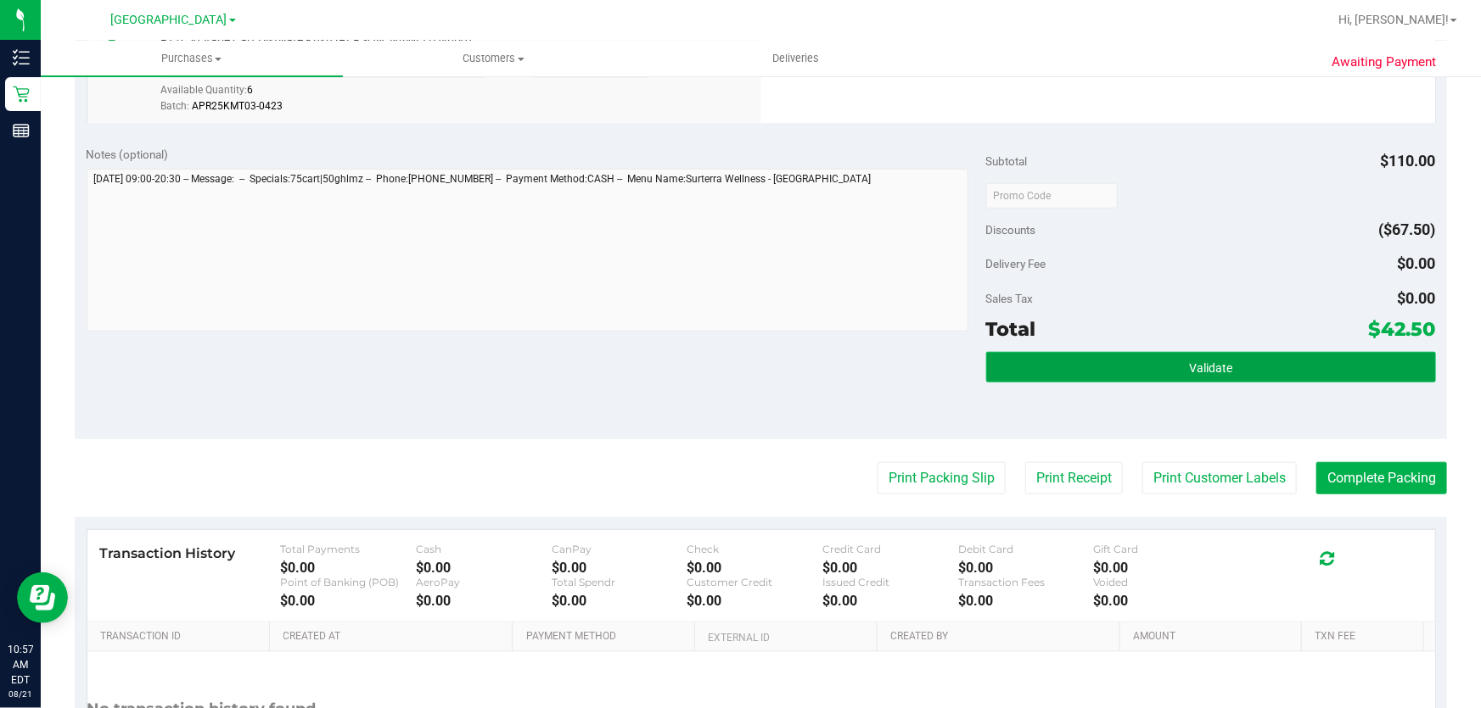
click at [1189, 365] on span "Validate" at bounding box center [1210, 368] width 43 height 14
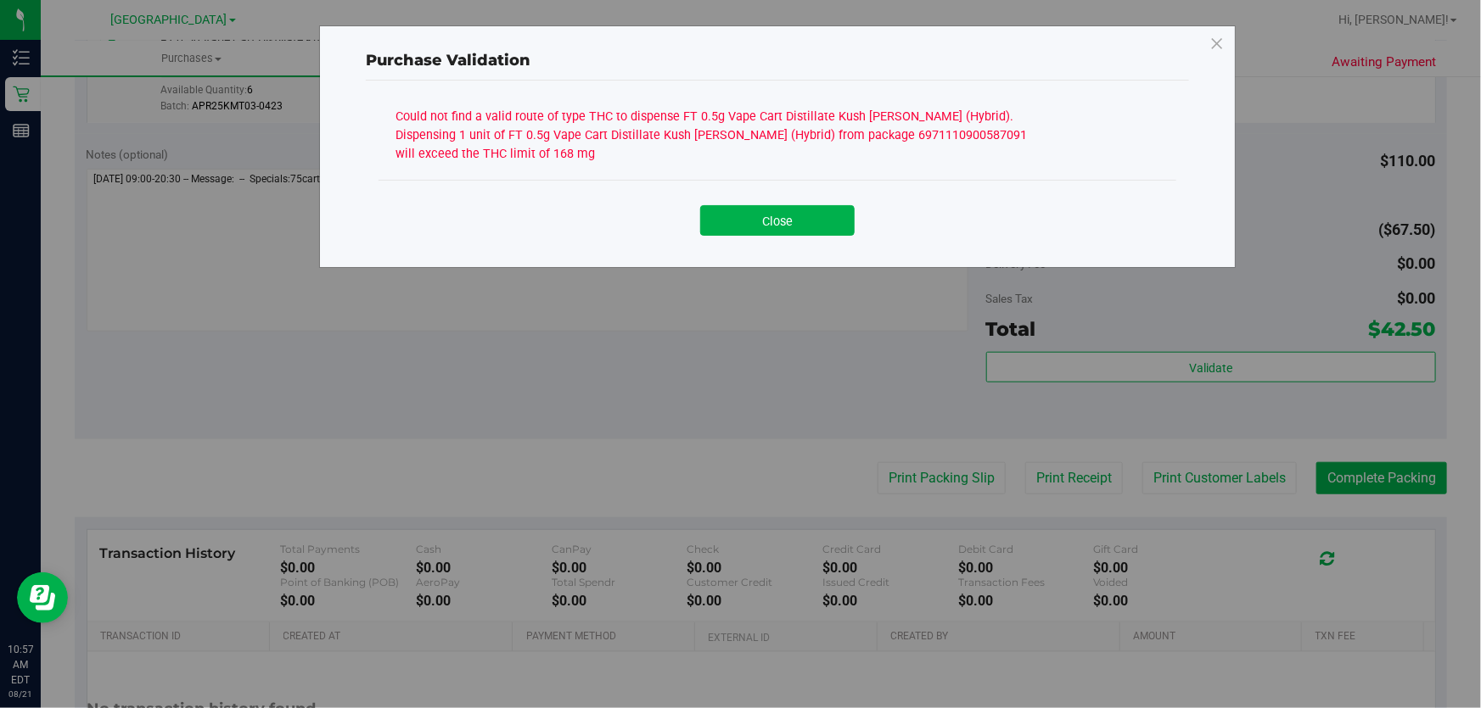
click at [1178, 430] on body "Purchase Validation Could not find a valid route of type THC to dispense FT 0.5…" at bounding box center [740, 354] width 1481 height 708
click at [797, 235] on button "Close" at bounding box center [777, 220] width 154 height 31
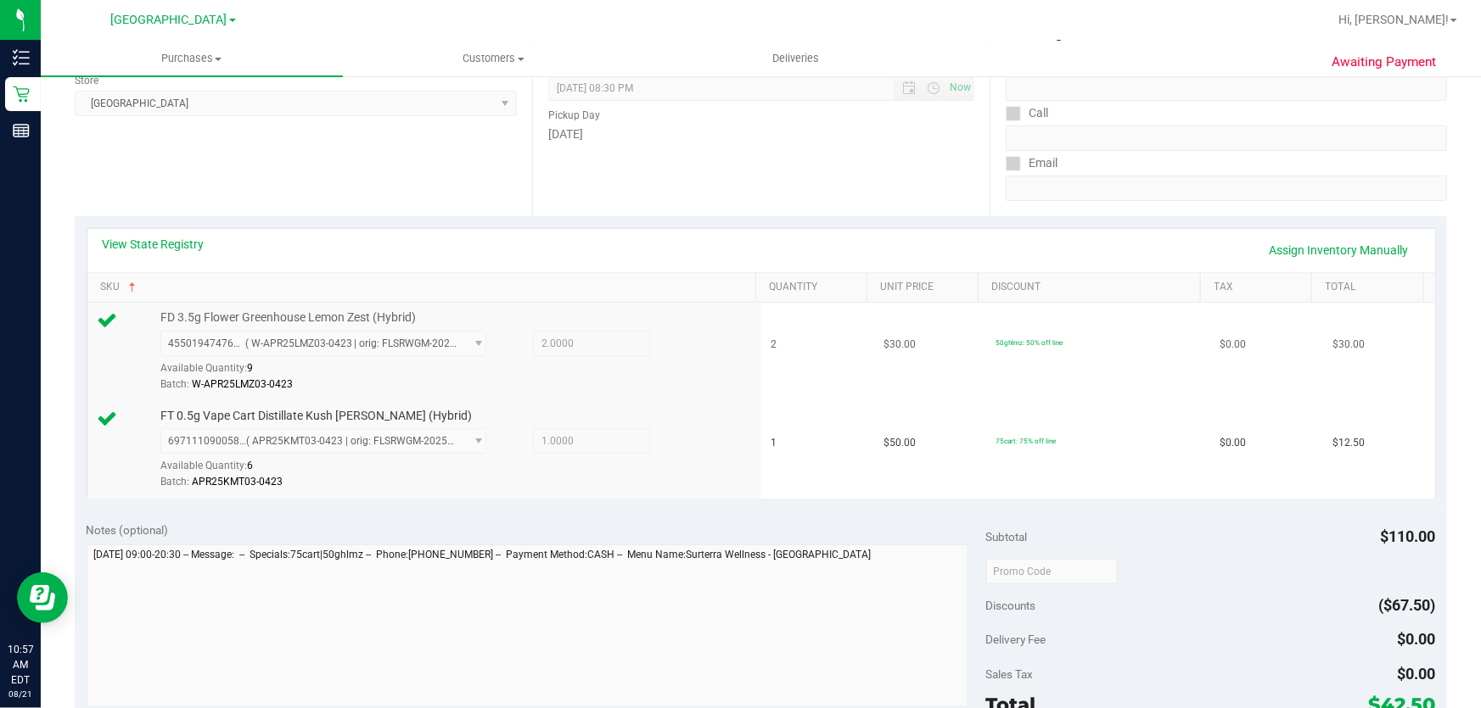
scroll to position [231, 0]
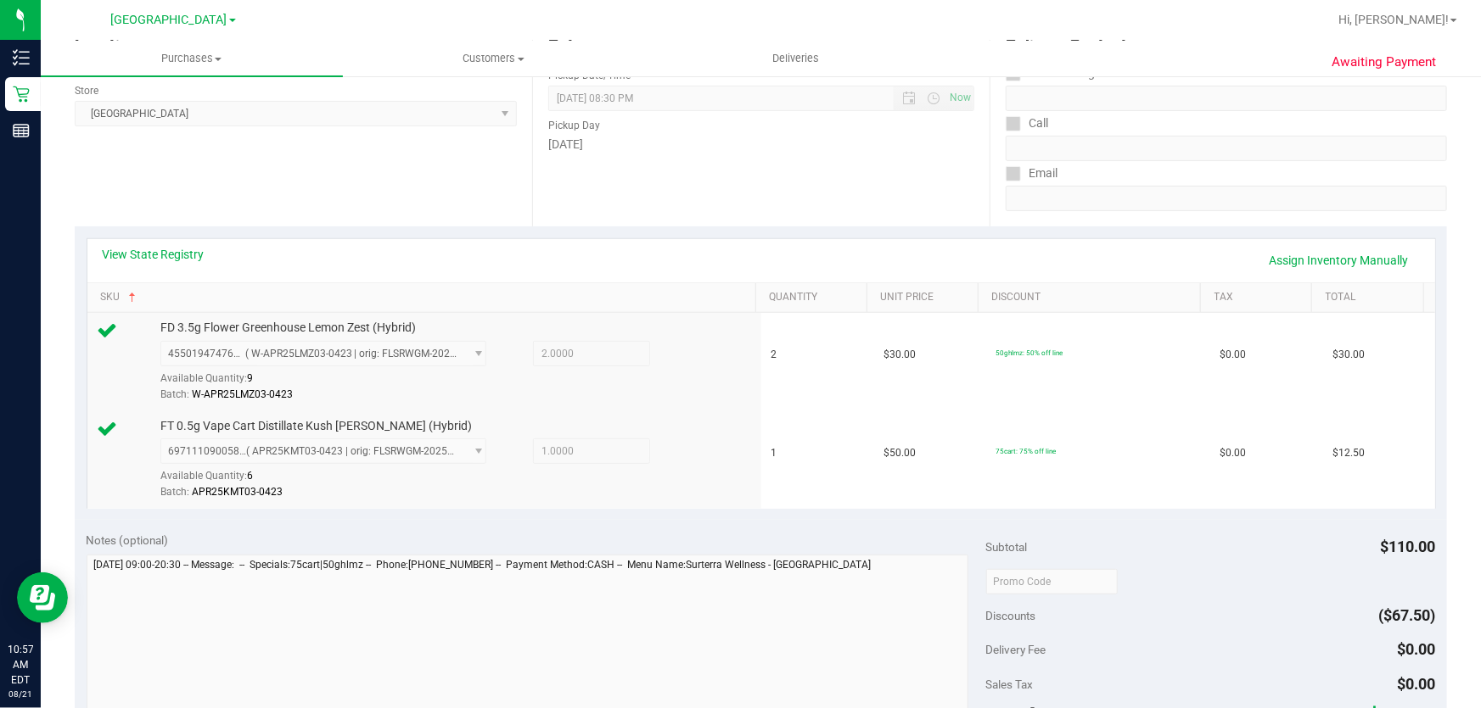
click at [106, 244] on div "View State Registry Assign Inventory Manually" at bounding box center [760, 260] width 1347 height 43
click at [117, 251] on link "View State Registry" at bounding box center [154, 254] width 102 height 17
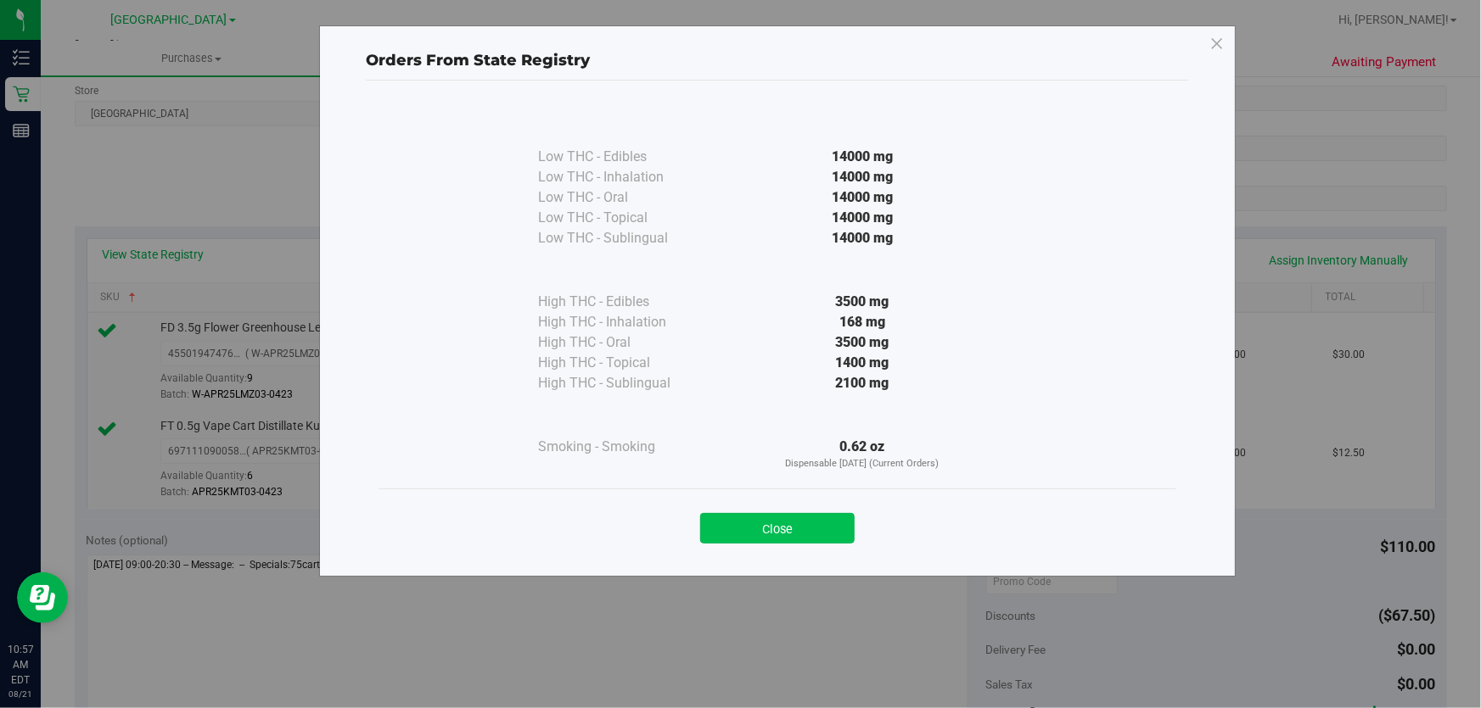
click at [737, 529] on button "Close" at bounding box center [777, 528] width 154 height 31
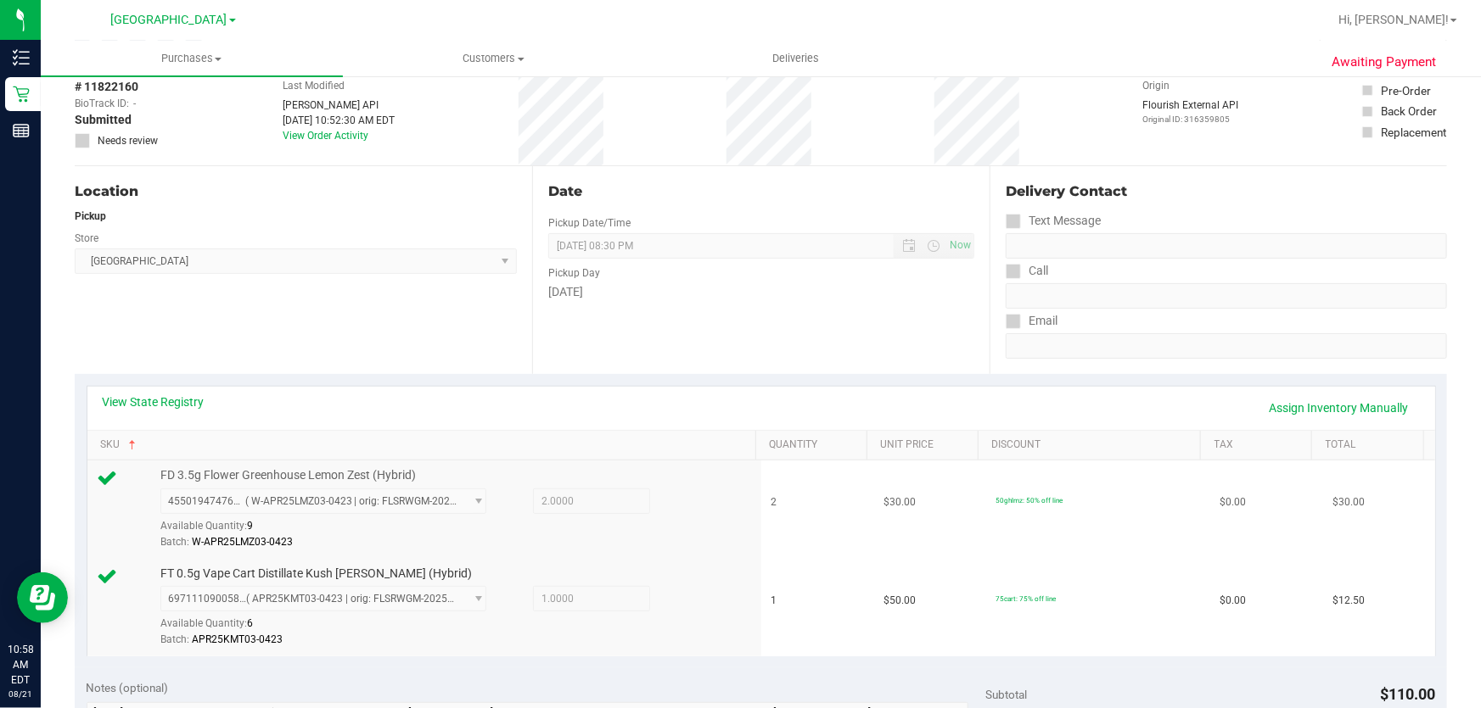
scroll to position [0, 0]
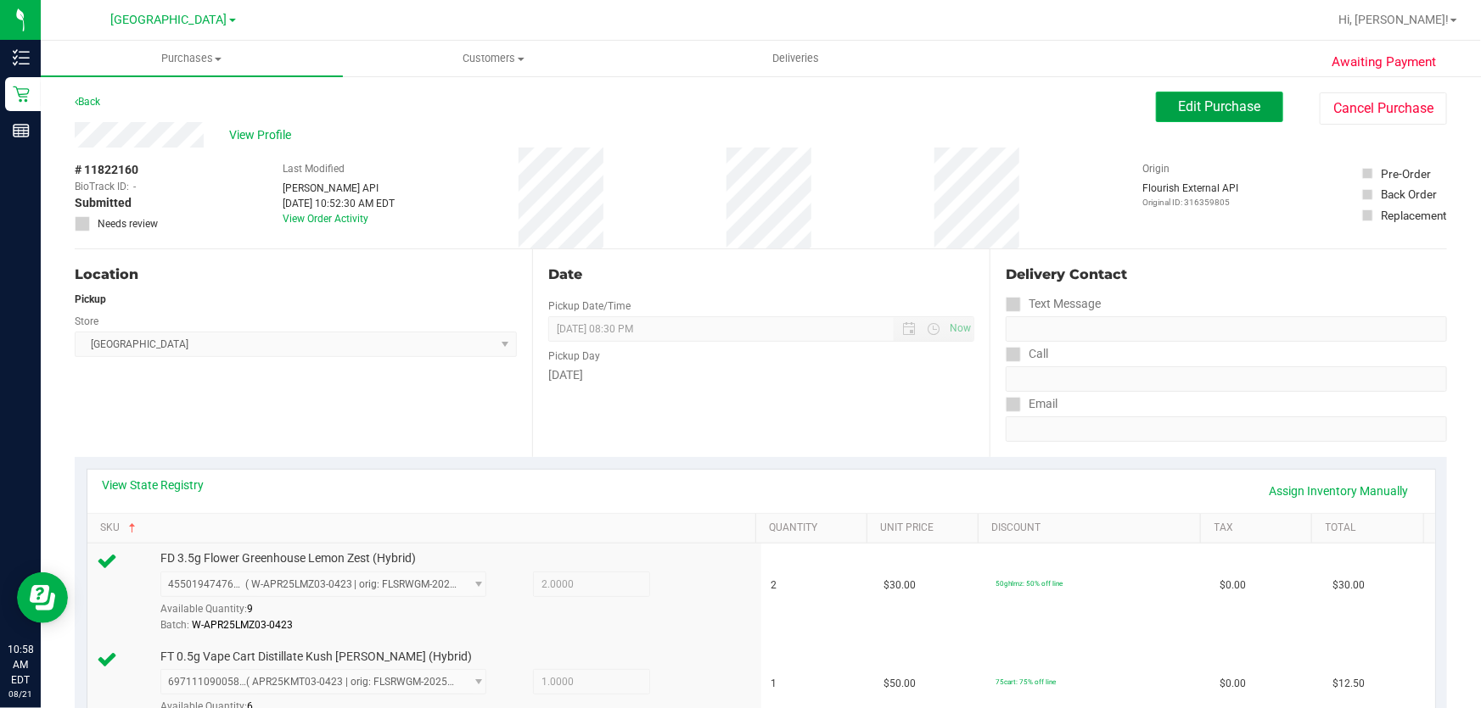
click at [1219, 105] on span "Edit Purchase" at bounding box center [1219, 106] width 82 height 16
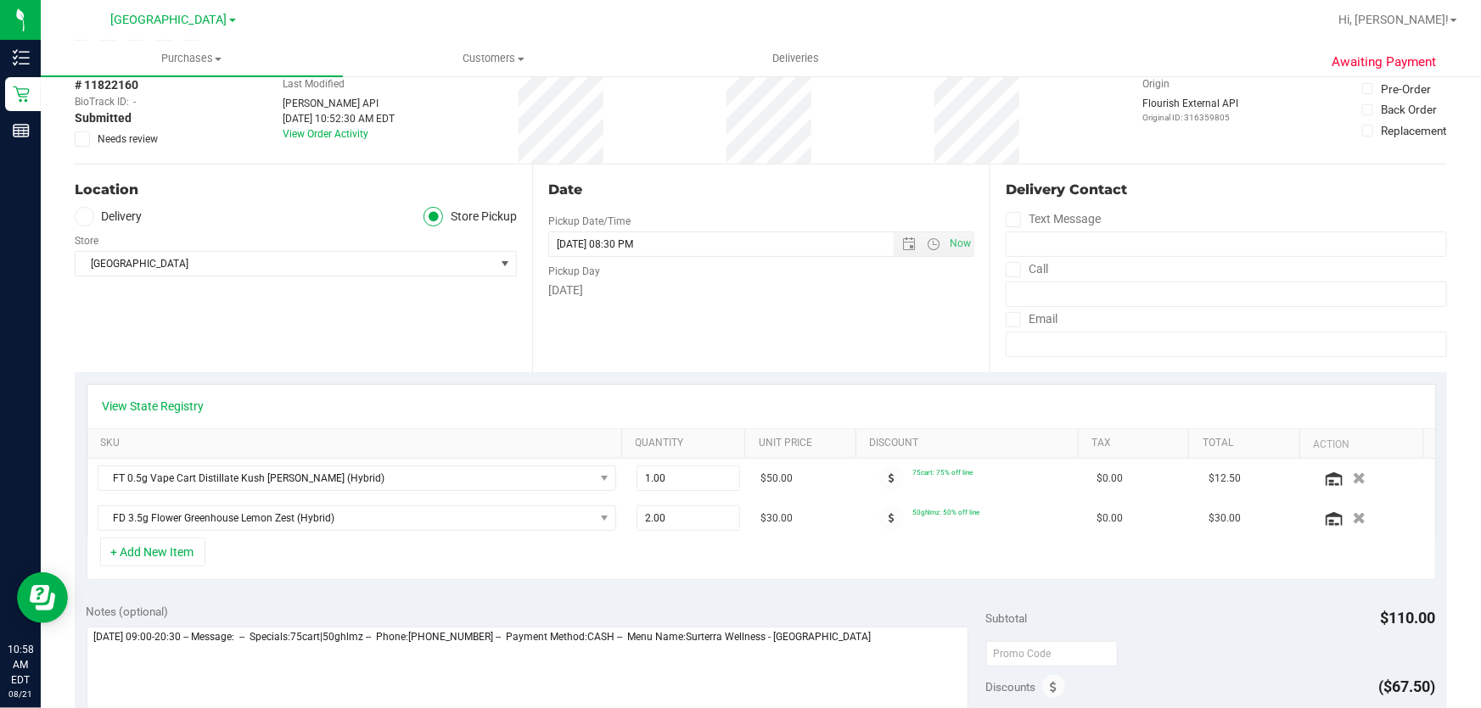
scroll to position [154, 0]
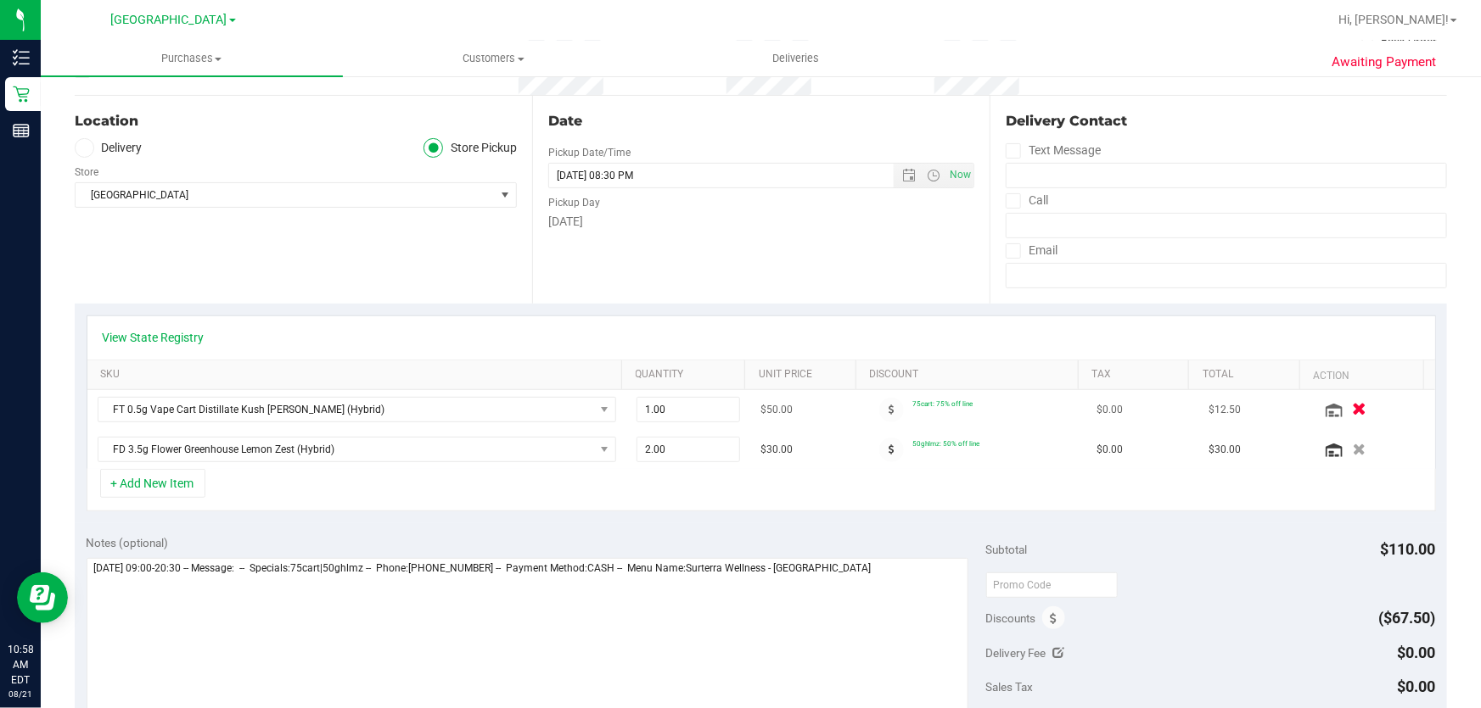
click at [1352, 407] on icon "button" at bounding box center [1359, 410] width 14 height 13
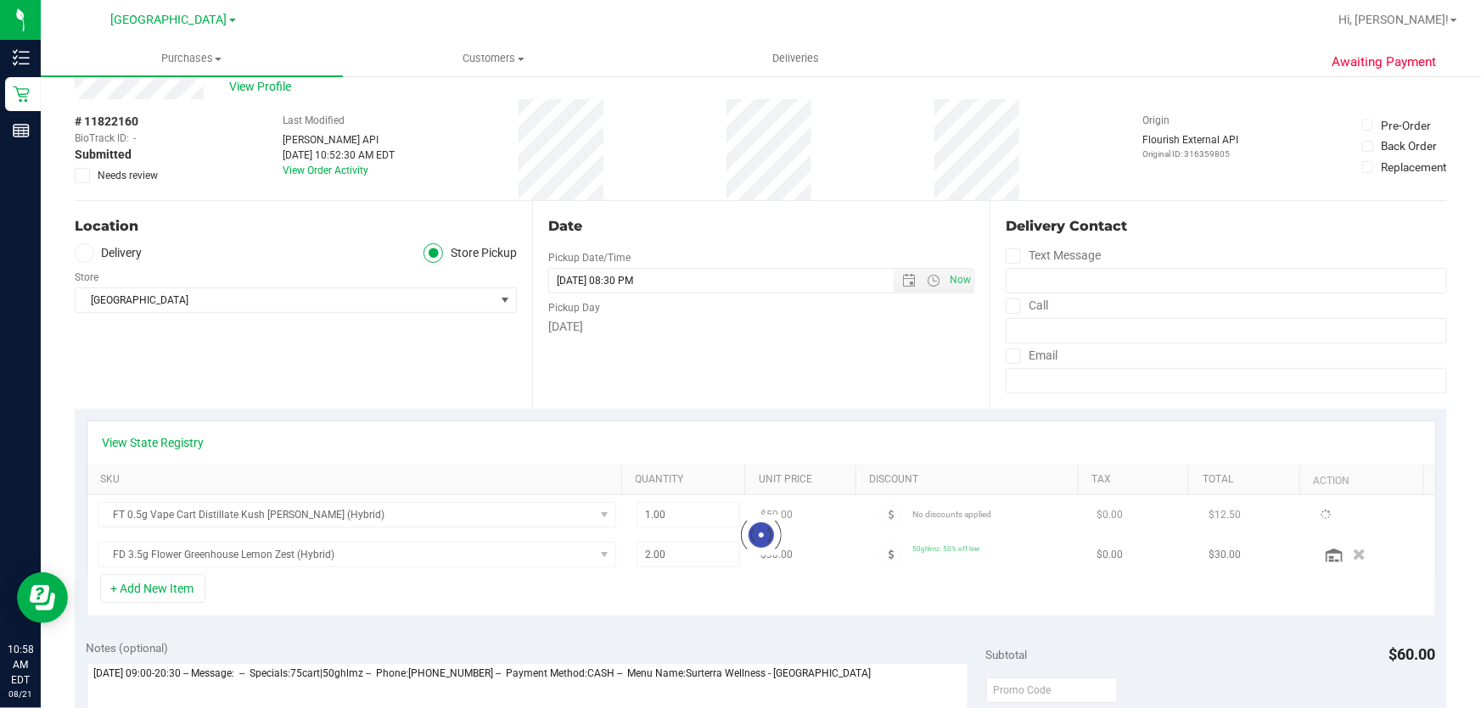
scroll to position [0, 0]
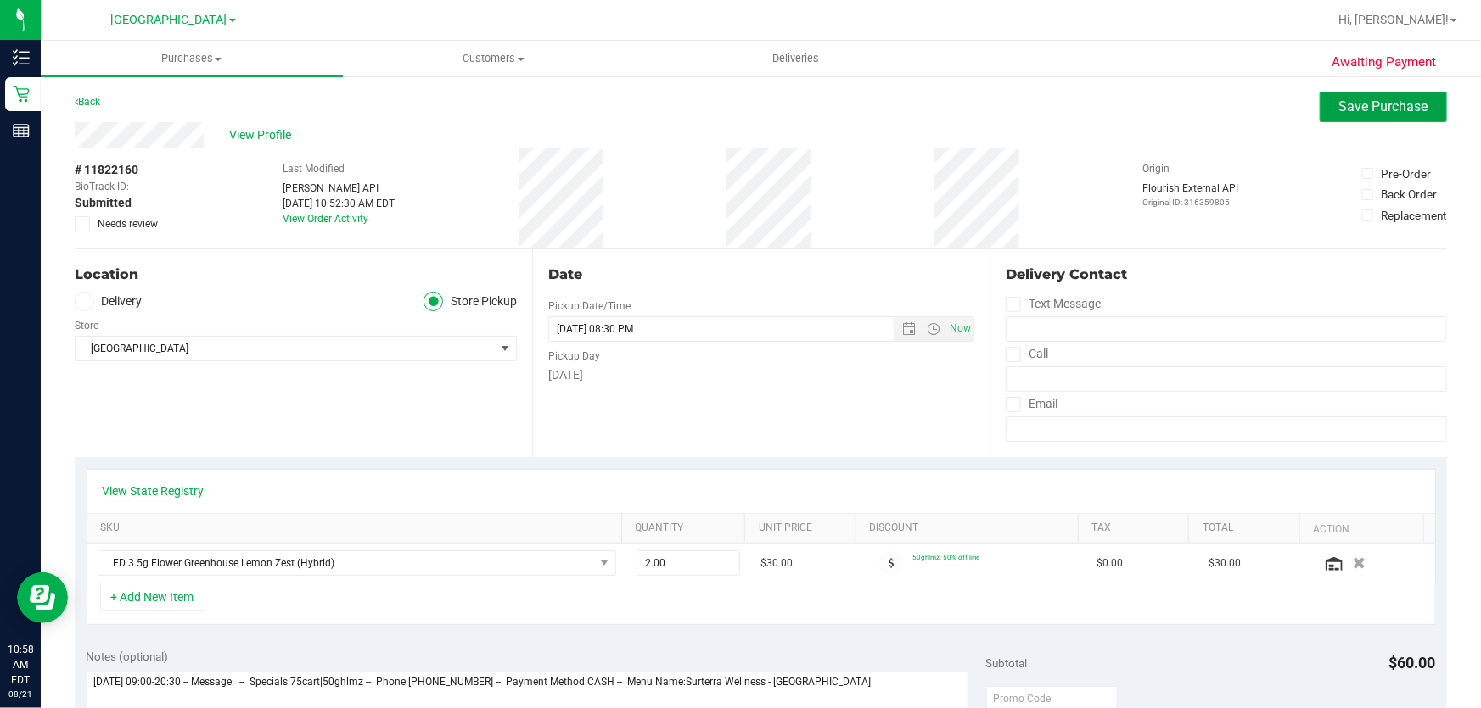
click at [1325, 110] on button "Save Purchase" at bounding box center [1382, 107] width 127 height 31
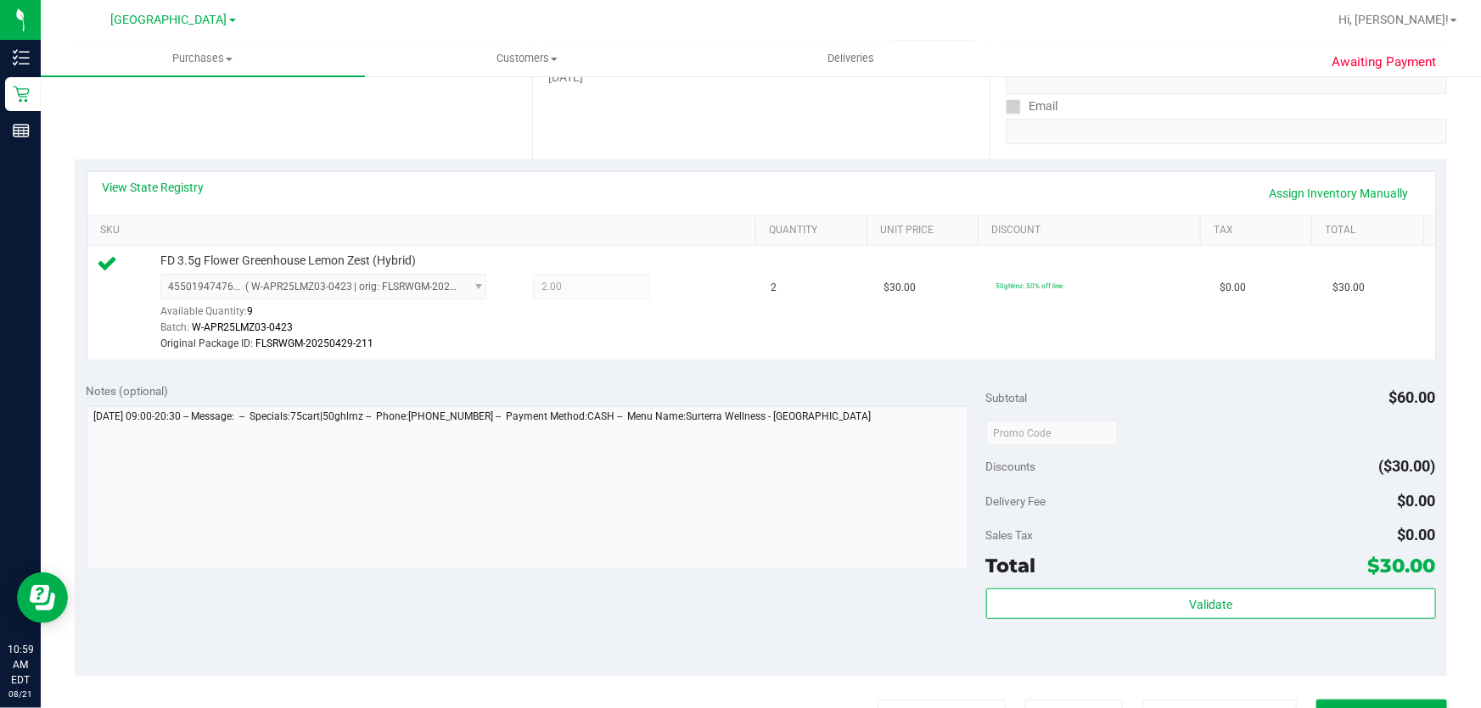
scroll to position [385, 0]
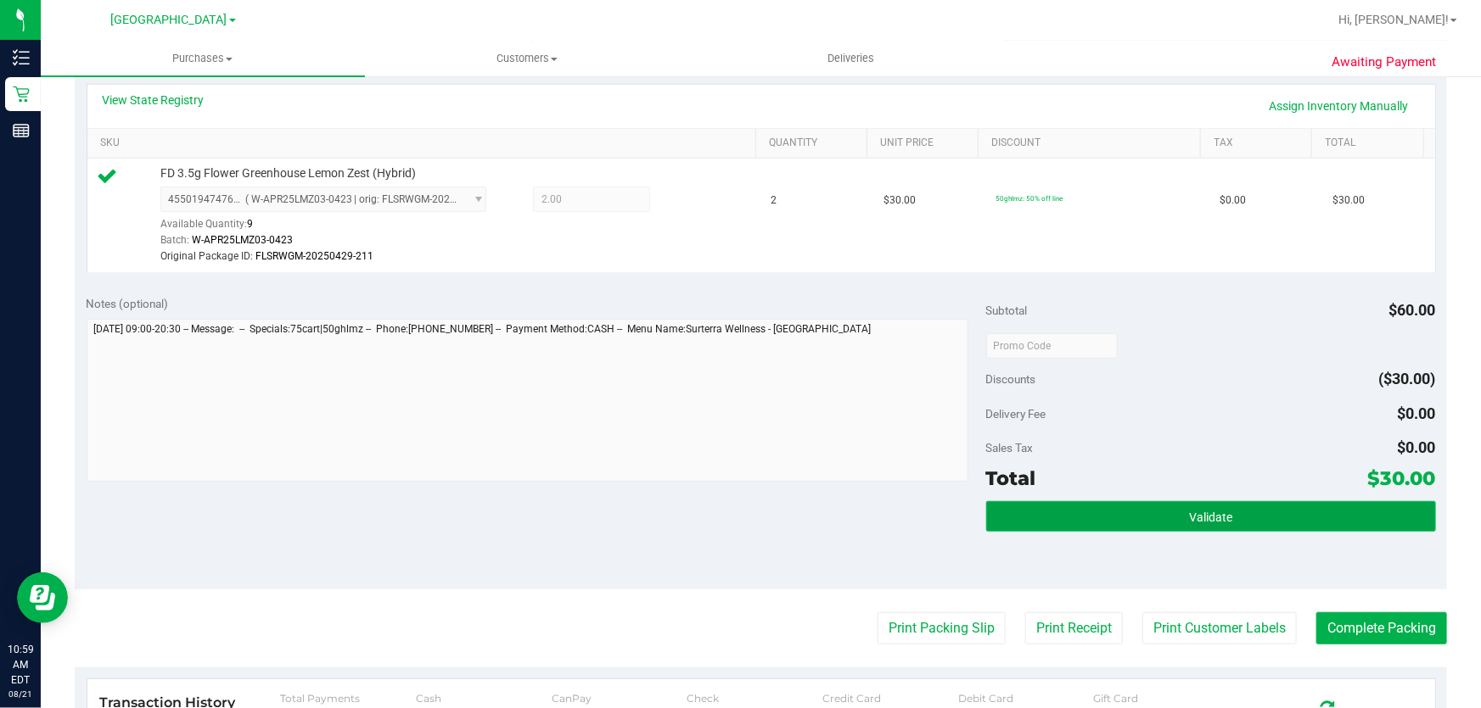
click at [1189, 514] on span "Validate" at bounding box center [1210, 518] width 43 height 14
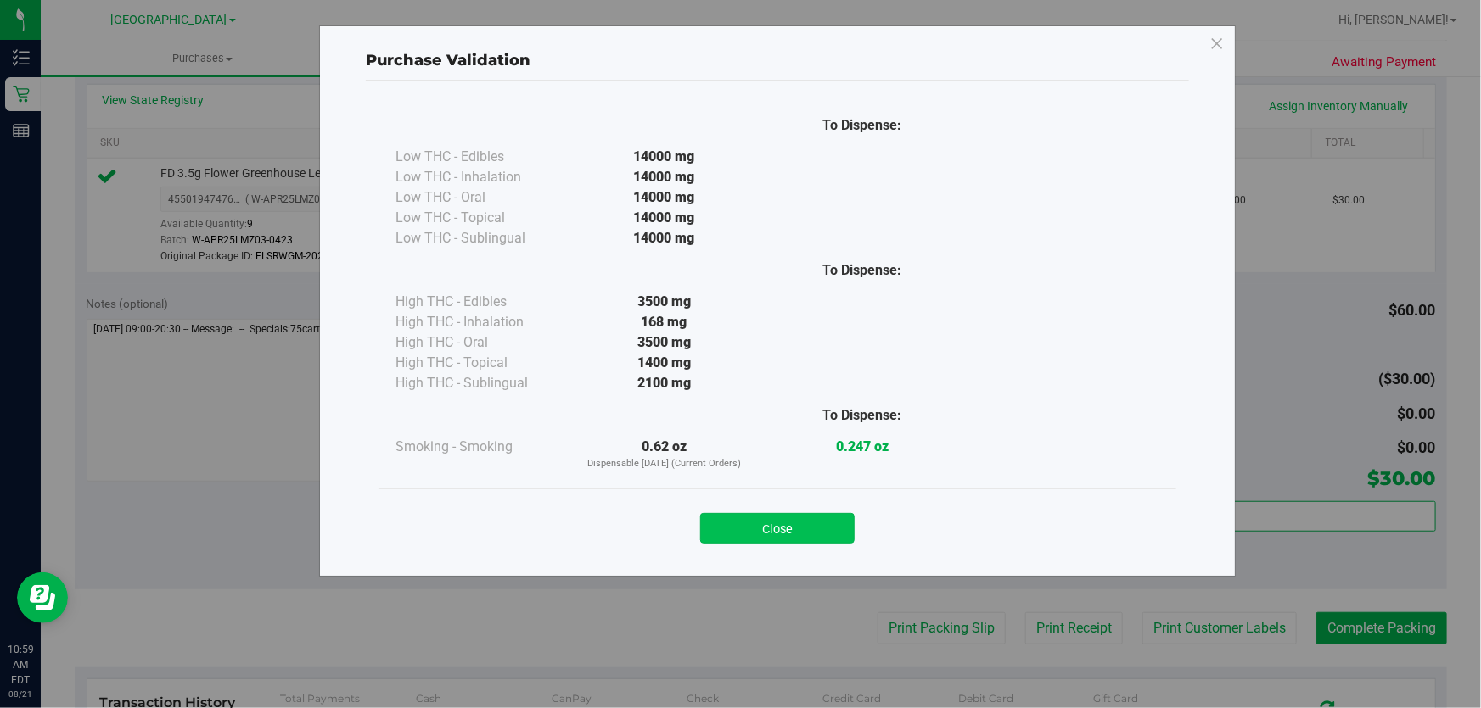
click at [781, 516] on button "Close" at bounding box center [777, 528] width 154 height 31
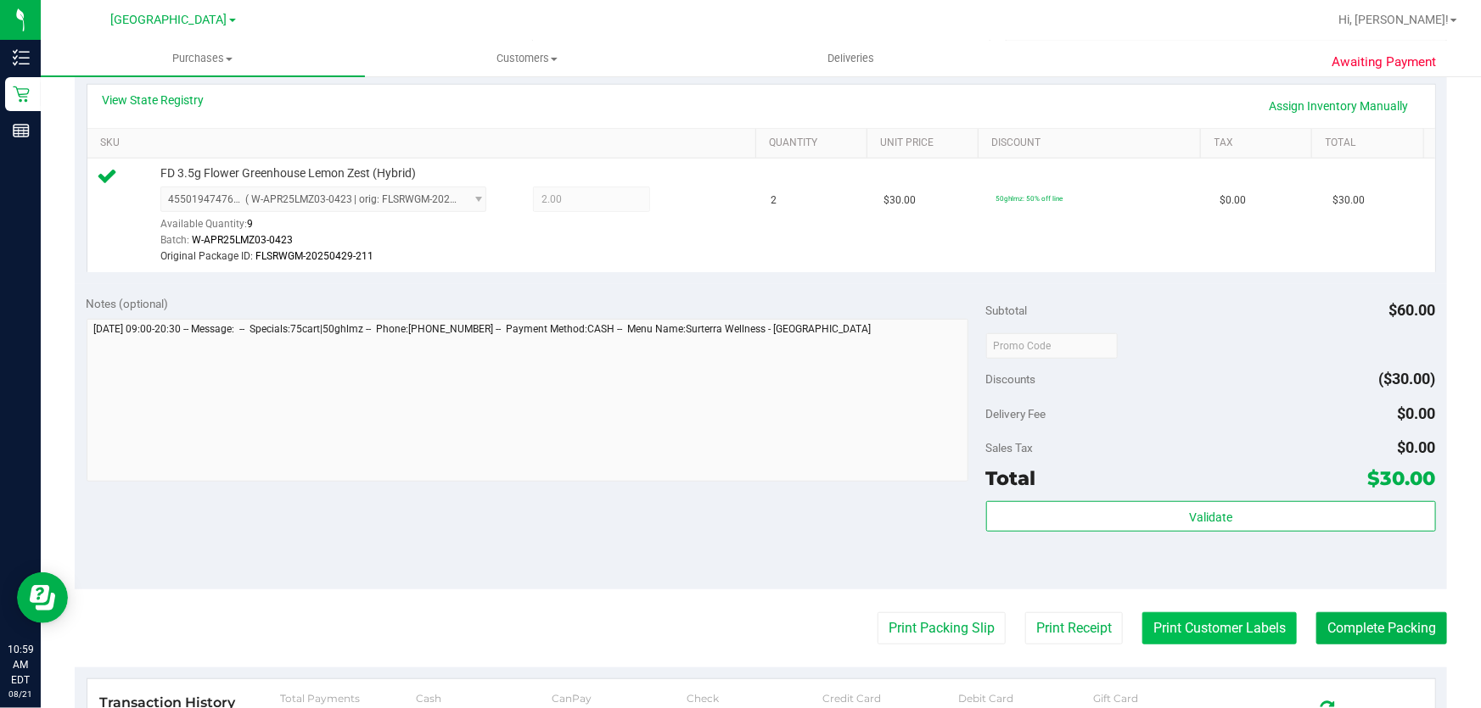
click at [1196, 624] on button "Print Customer Labels" at bounding box center [1219, 629] width 154 height 32
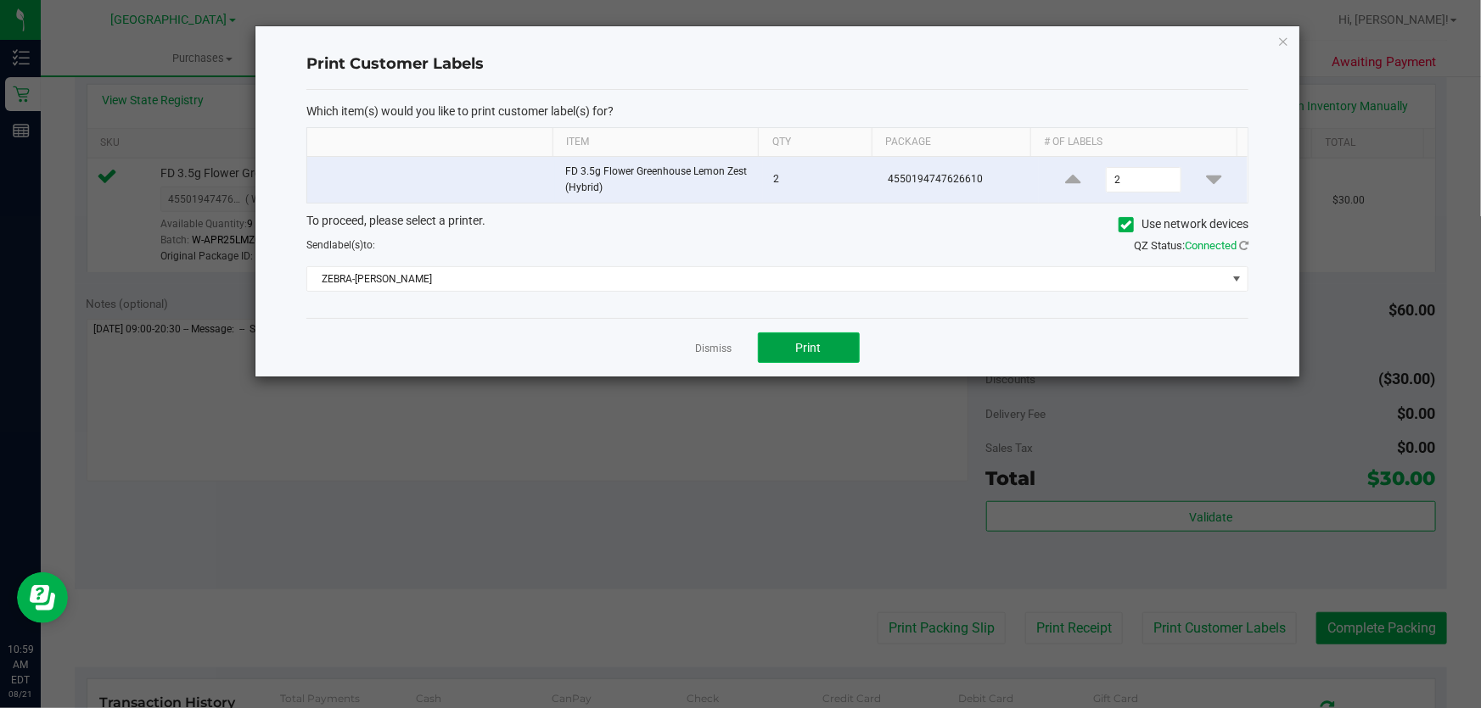
click at [786, 362] on button "Print" at bounding box center [809, 348] width 102 height 31
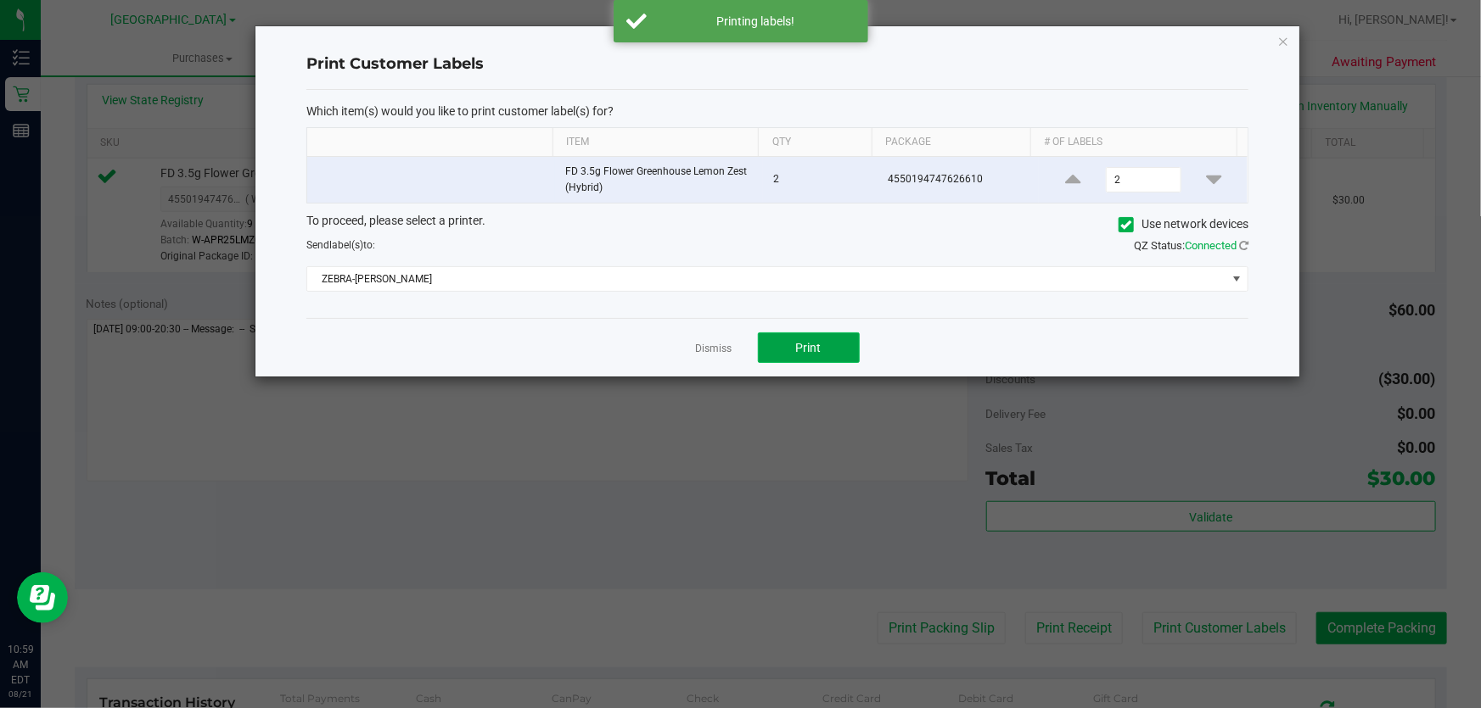
click at [801, 344] on span "Print" at bounding box center [808, 348] width 25 height 14
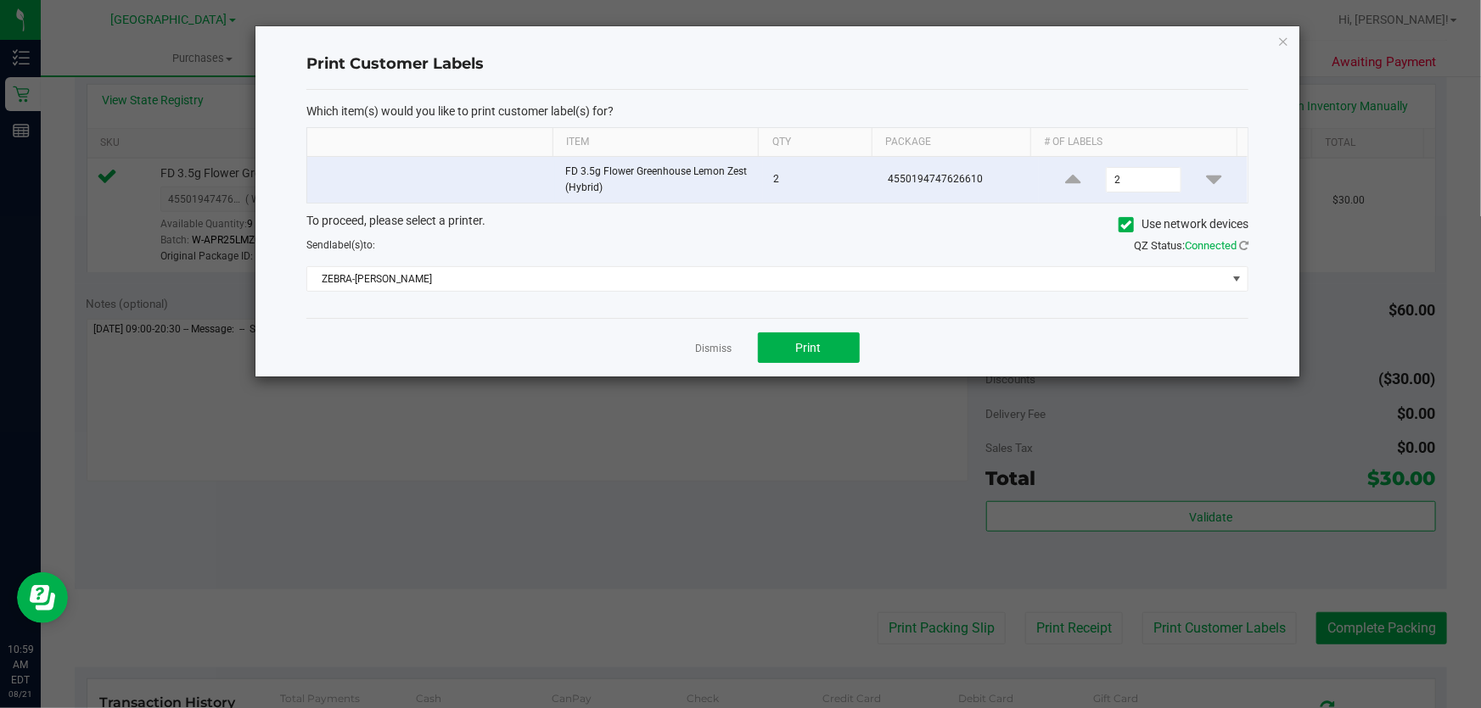
click at [689, 322] on div "Dismiss Print" at bounding box center [777, 347] width 942 height 59
click at [798, 344] on span "Print" at bounding box center [808, 348] width 25 height 14
click at [700, 344] on link "Dismiss" at bounding box center [714, 349] width 36 height 14
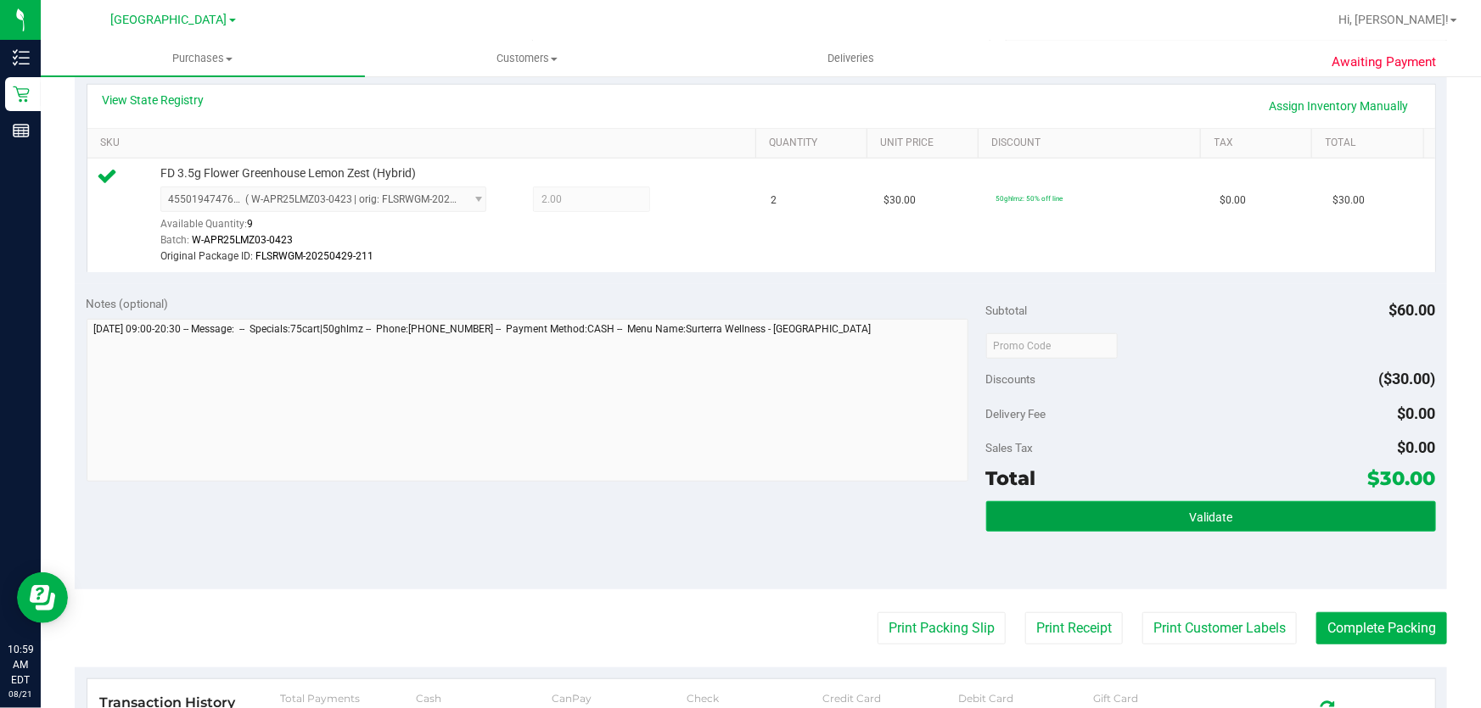
click at [1195, 529] on button "Validate" at bounding box center [1211, 516] width 450 height 31
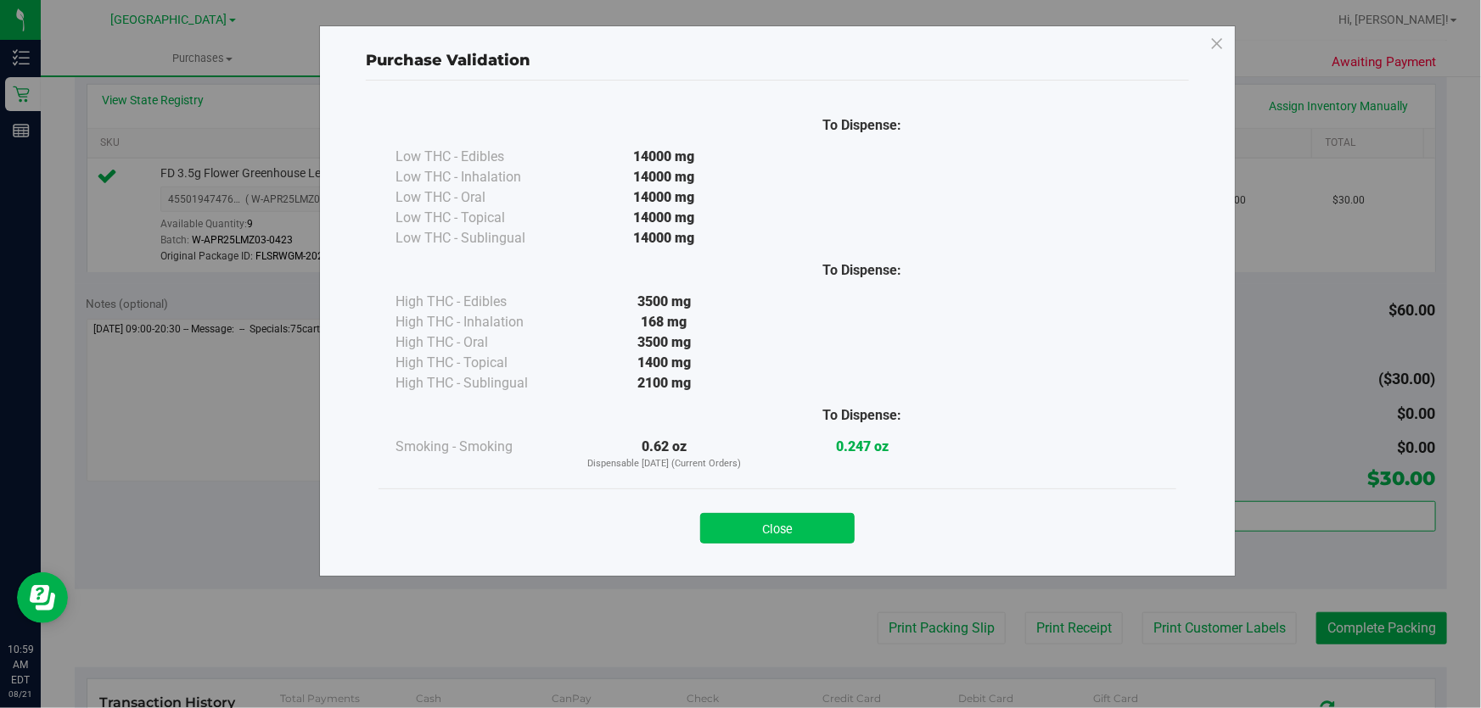
click at [843, 527] on button "Close" at bounding box center [777, 528] width 154 height 31
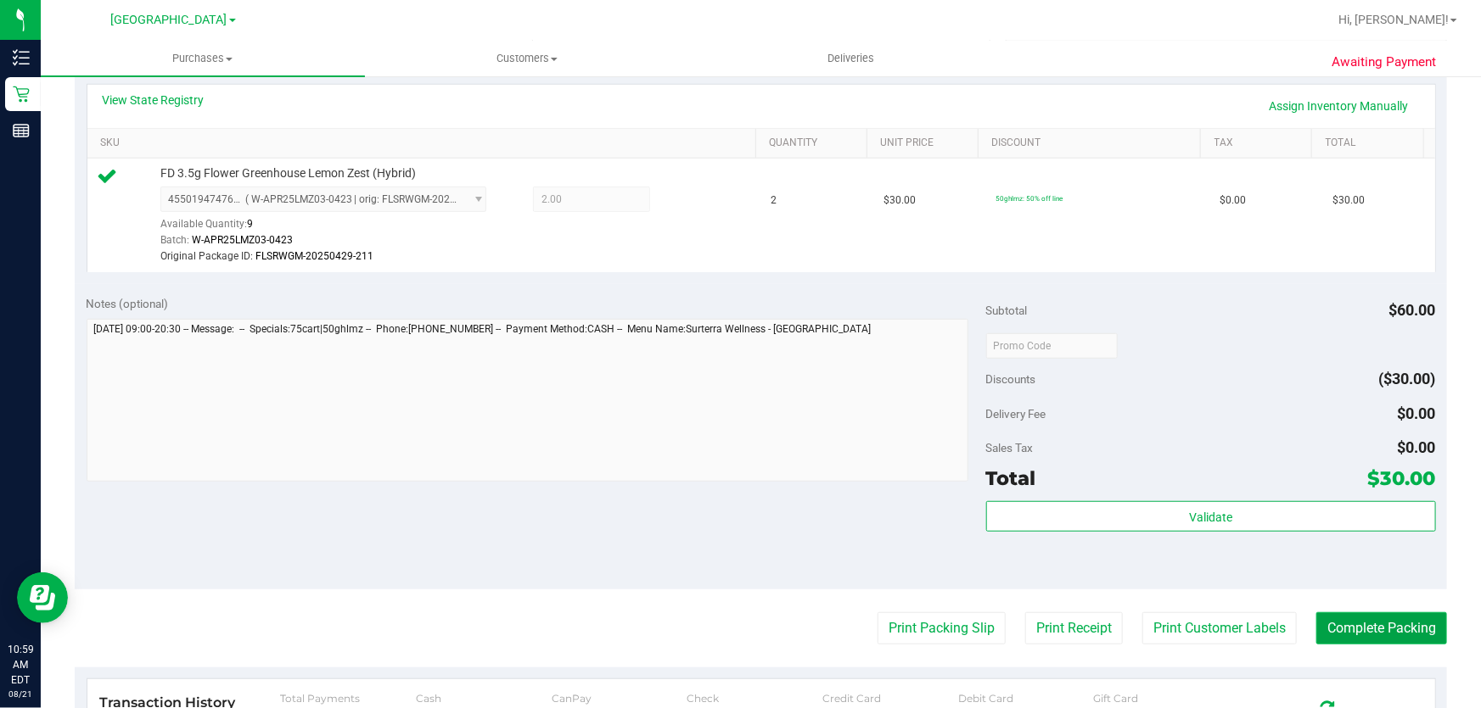
click at [1316, 622] on button "Complete Packing" at bounding box center [1381, 629] width 131 height 32
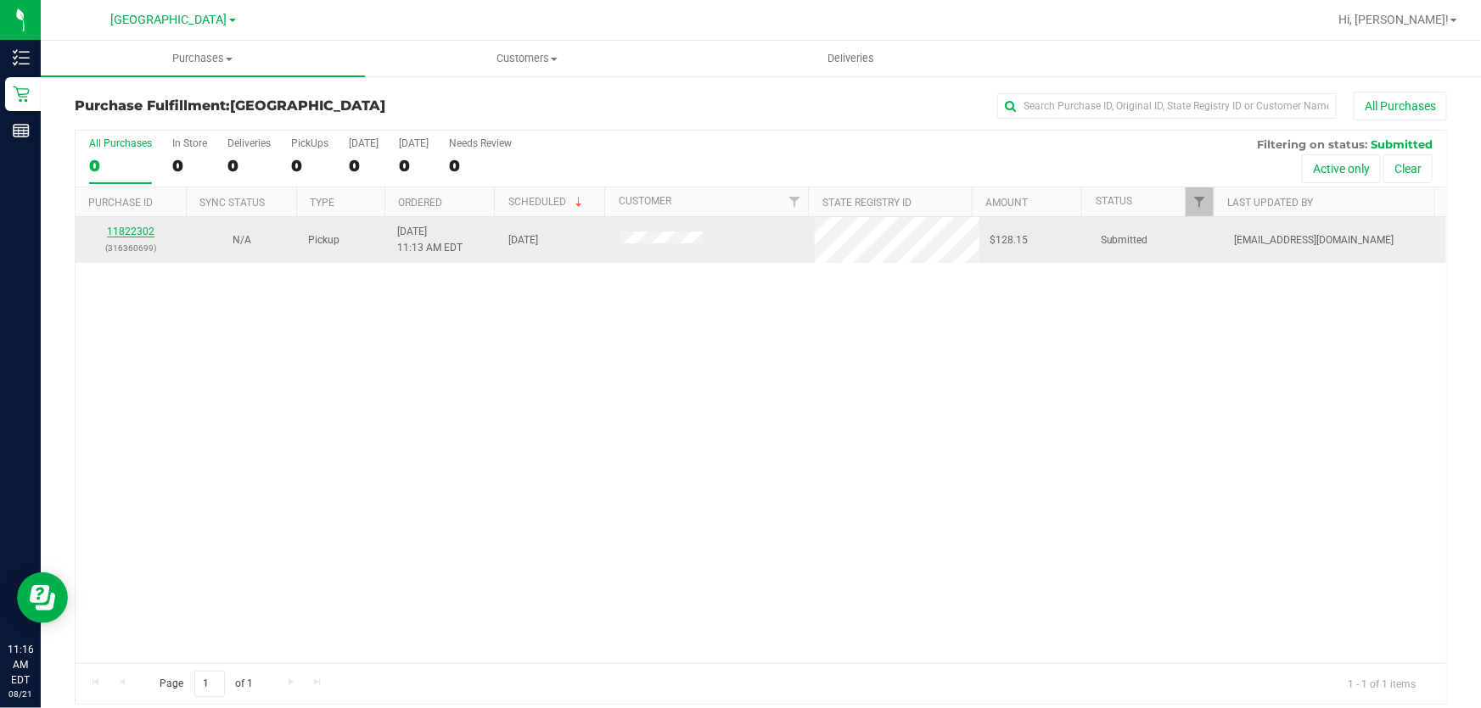
click at [139, 231] on link "11822302" at bounding box center [131, 232] width 48 height 12
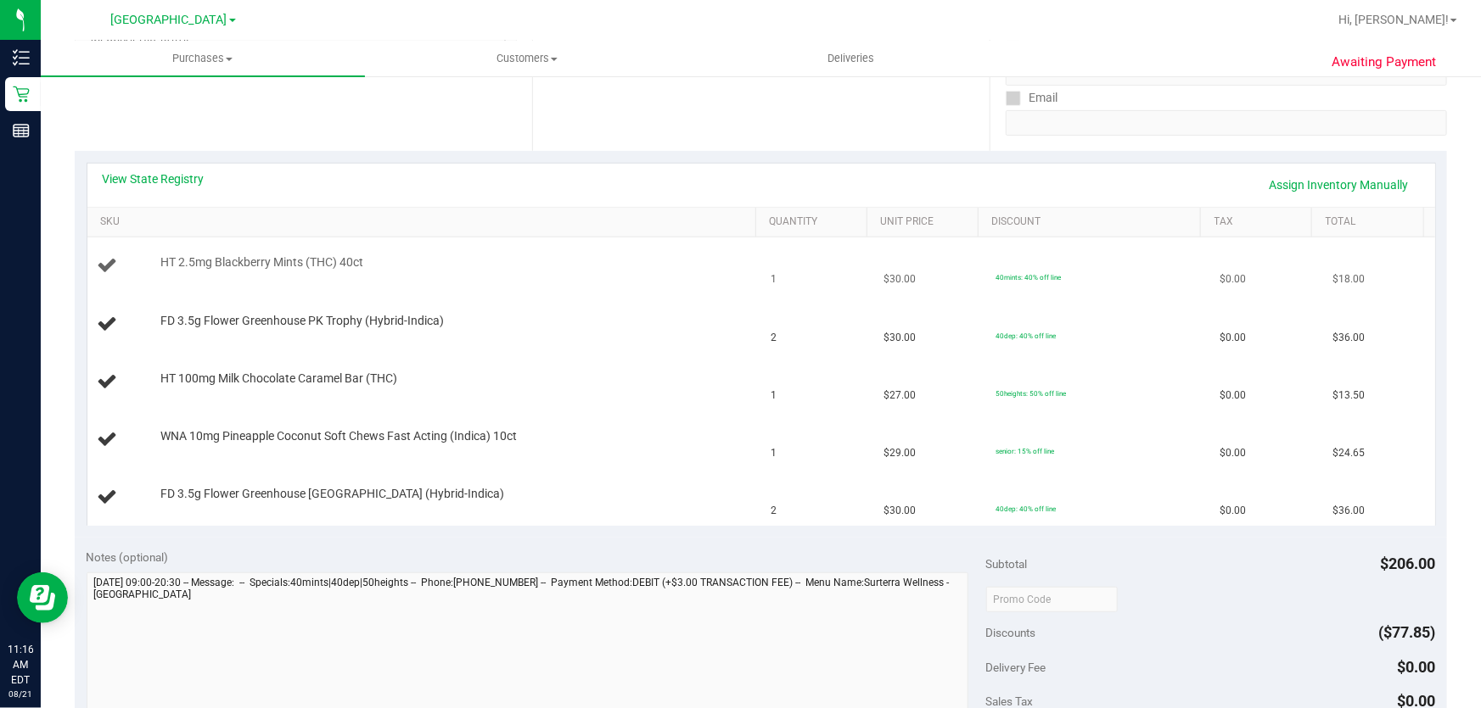
scroll to position [308, 0]
click at [104, 223] on link "SKU" at bounding box center [424, 221] width 648 height 14
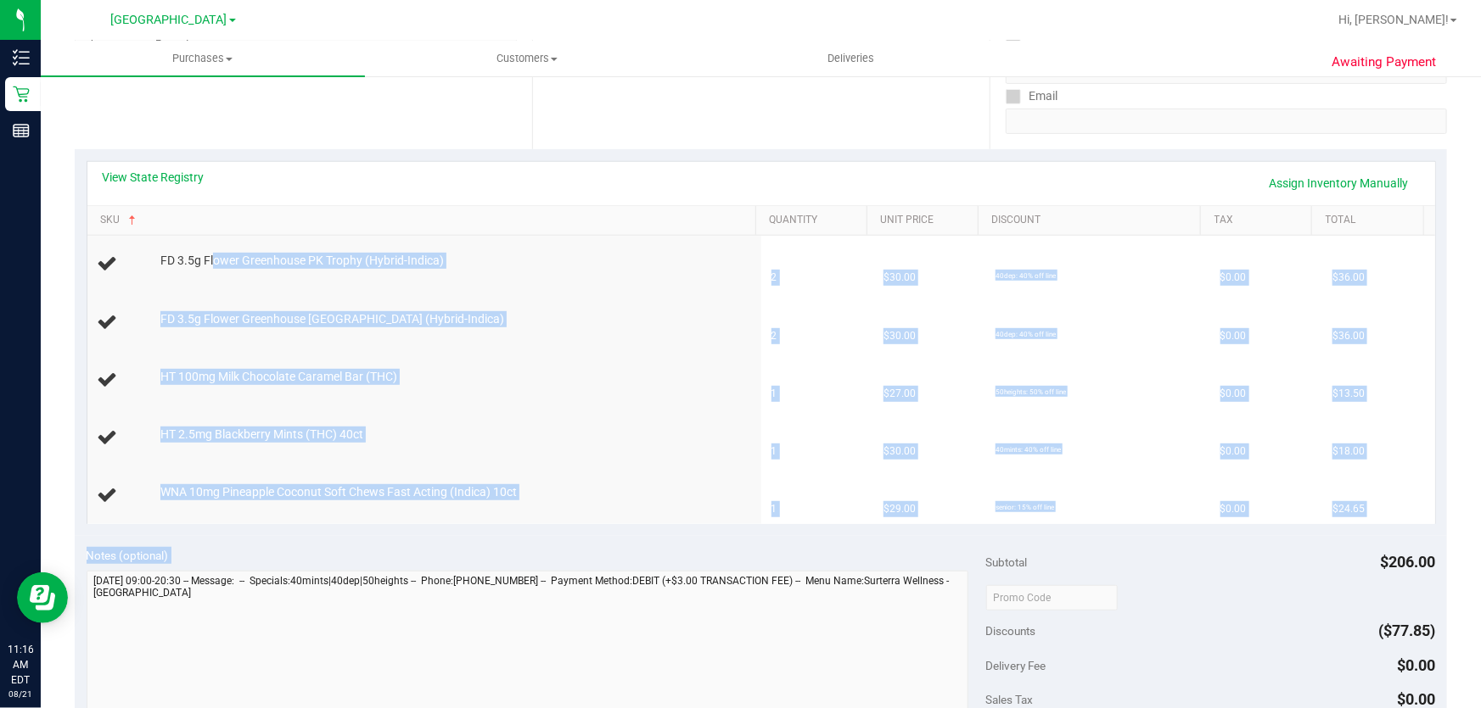
click at [818, 585] on purchase-details "Back Edit Purchase Cancel Purchase View Profile # 11822302 BioTrack ID: - Submi…" at bounding box center [761, 510] width 1372 height 1453
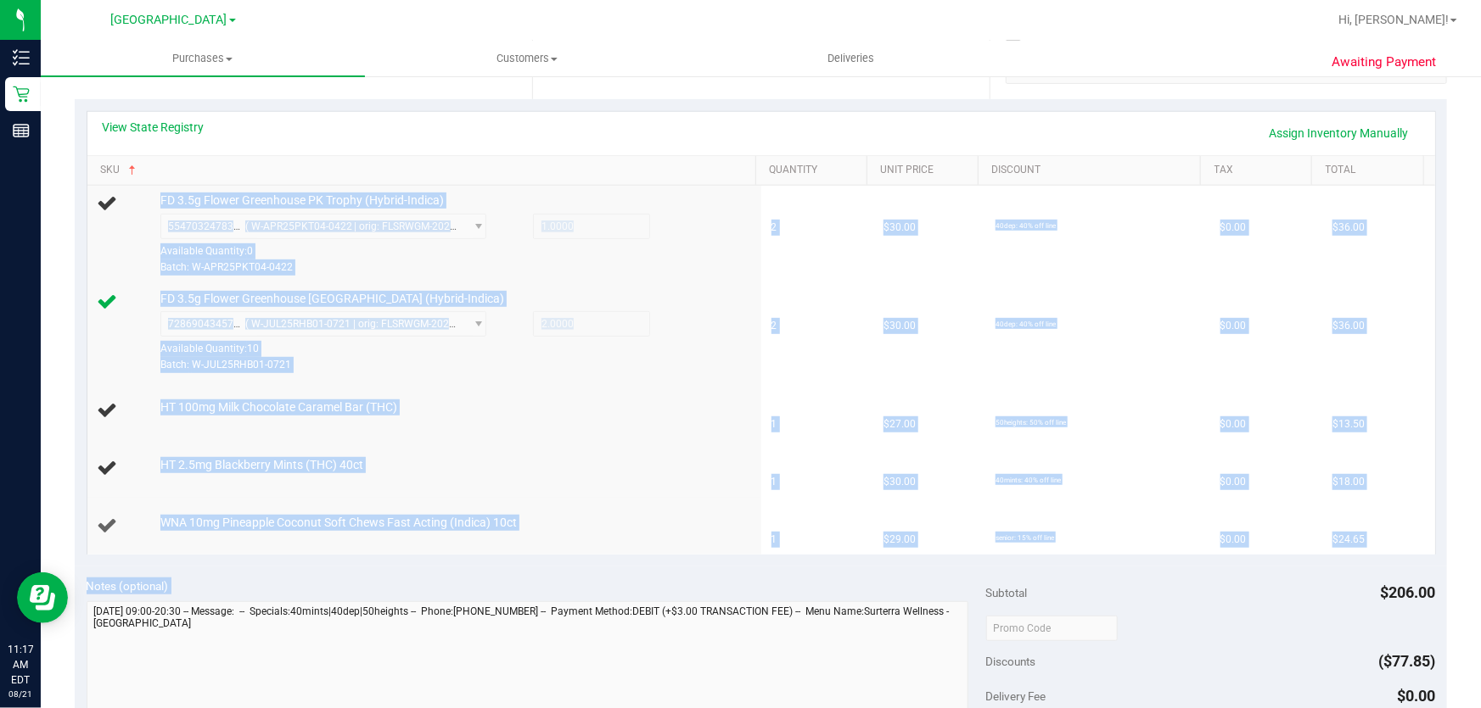
scroll to position [385, 0]
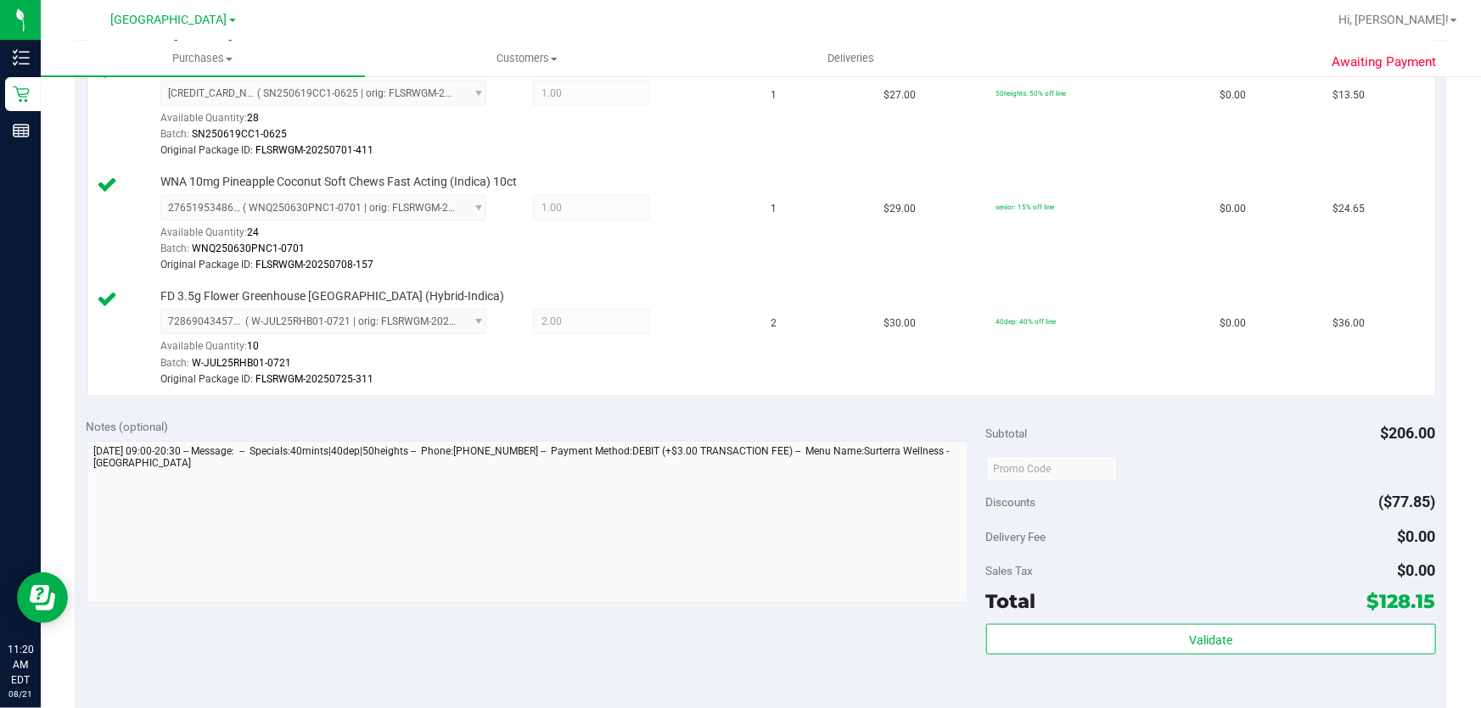
scroll to position [848, 0]
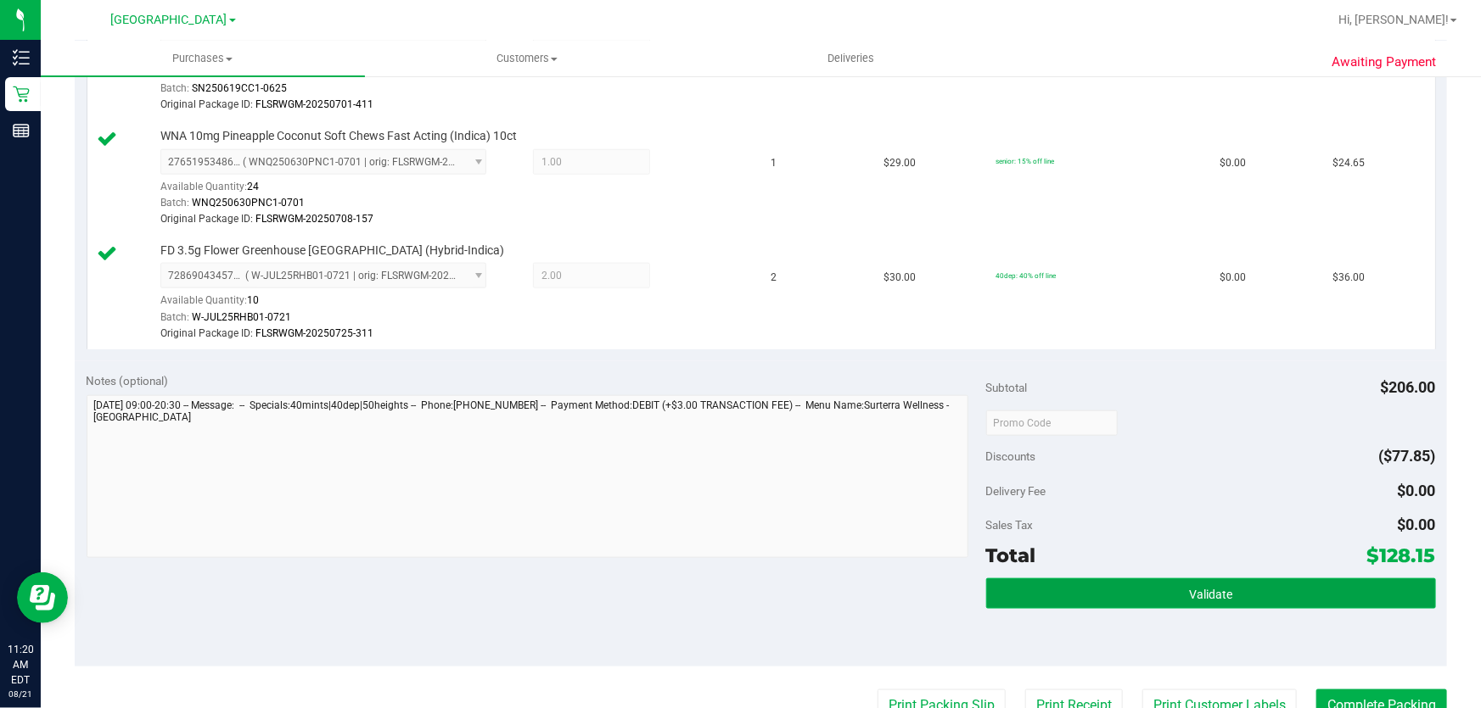
click at [1213, 580] on button "Validate" at bounding box center [1211, 594] width 450 height 31
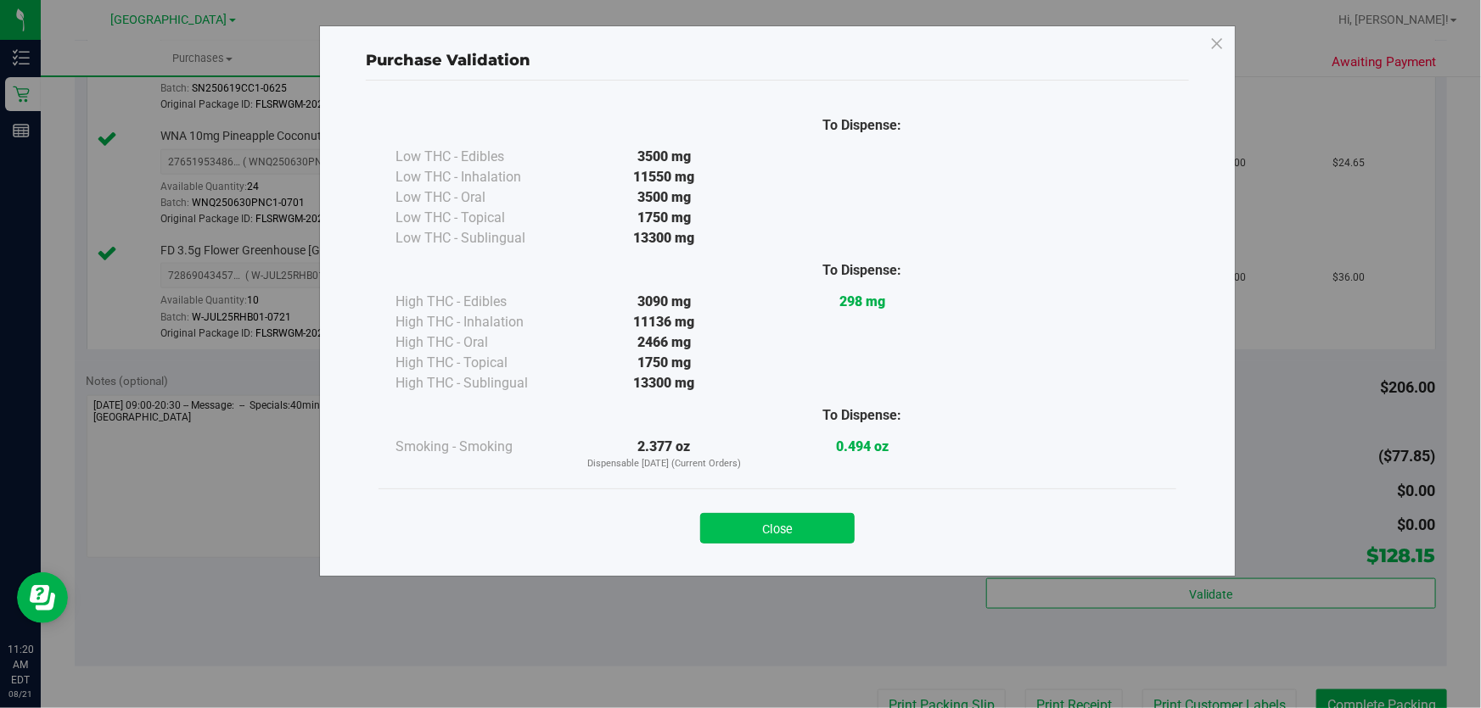
click at [804, 528] on button "Close" at bounding box center [777, 528] width 154 height 31
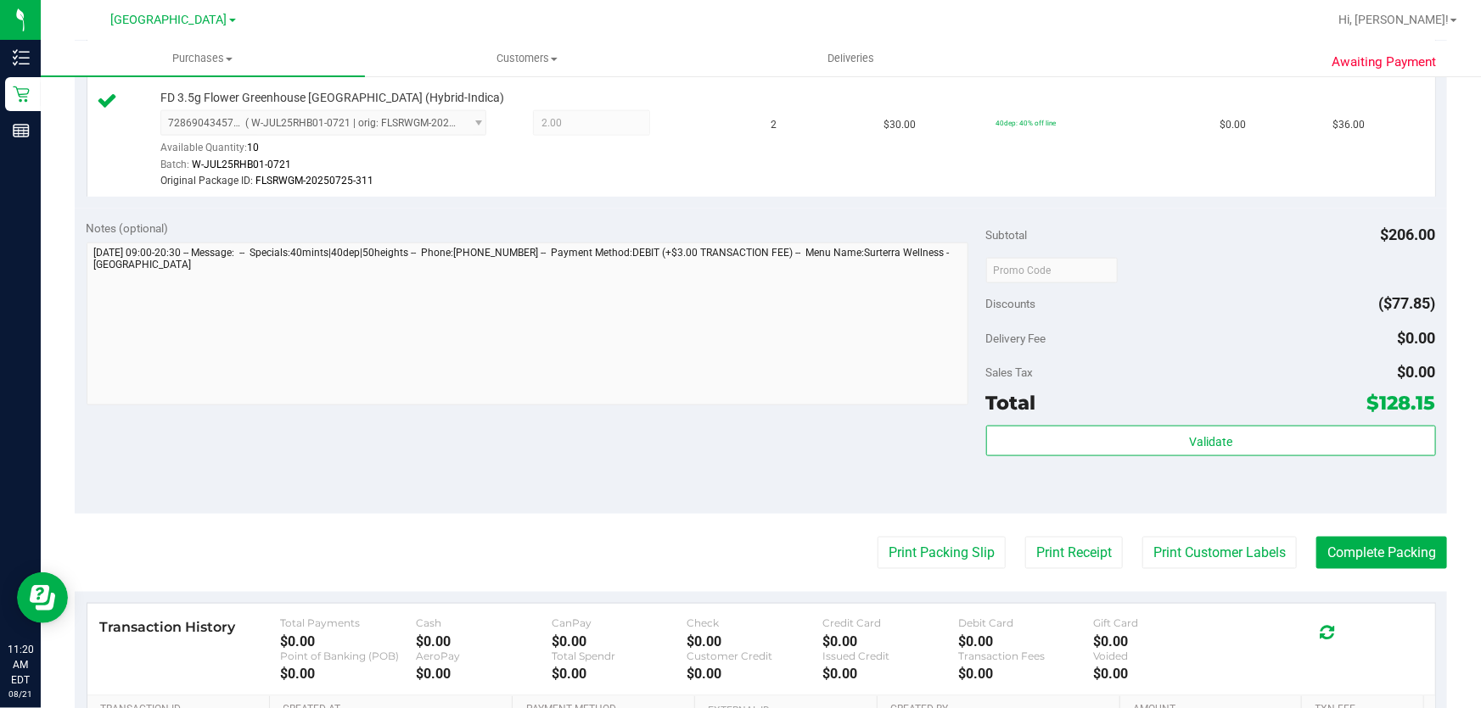
scroll to position [1002, 0]
click at [1185, 544] on button "Print Customer Labels" at bounding box center [1219, 552] width 154 height 32
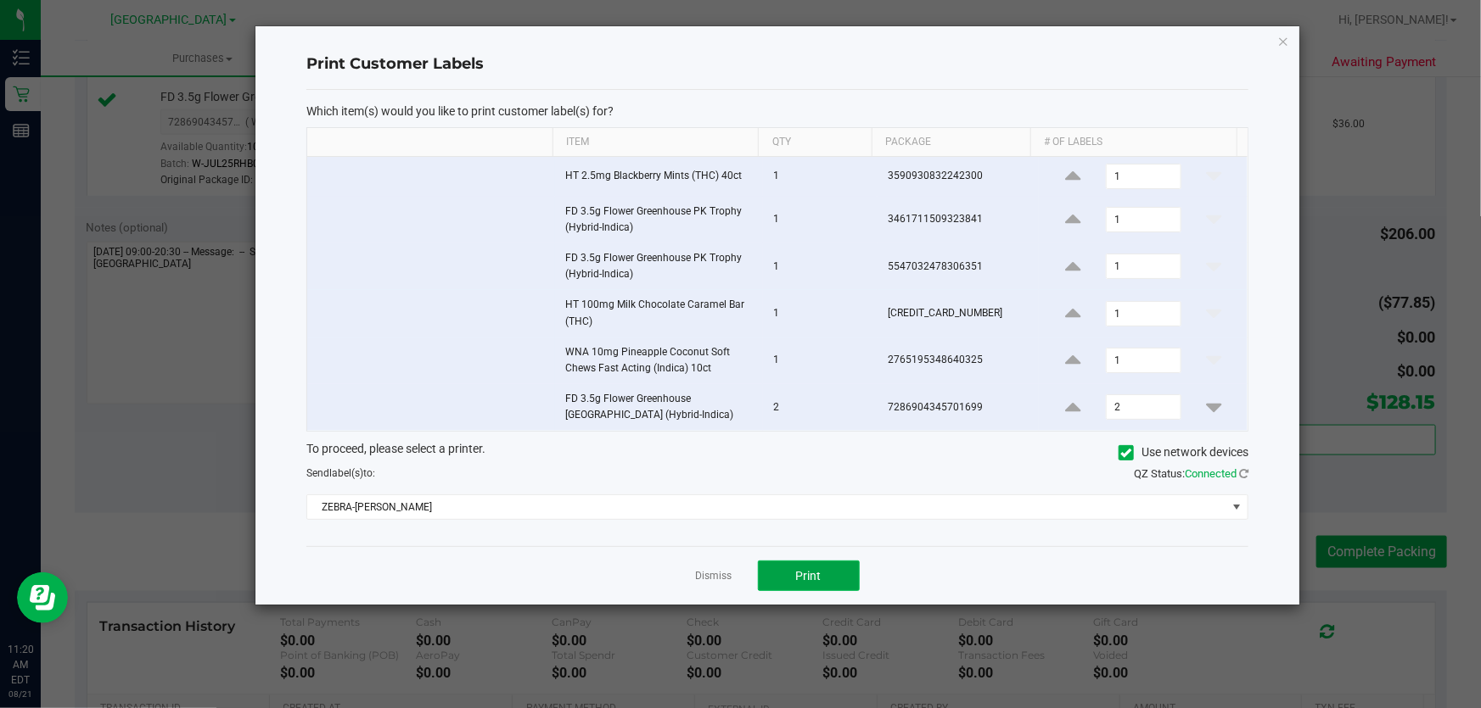
click at [787, 574] on button "Print" at bounding box center [809, 576] width 102 height 31
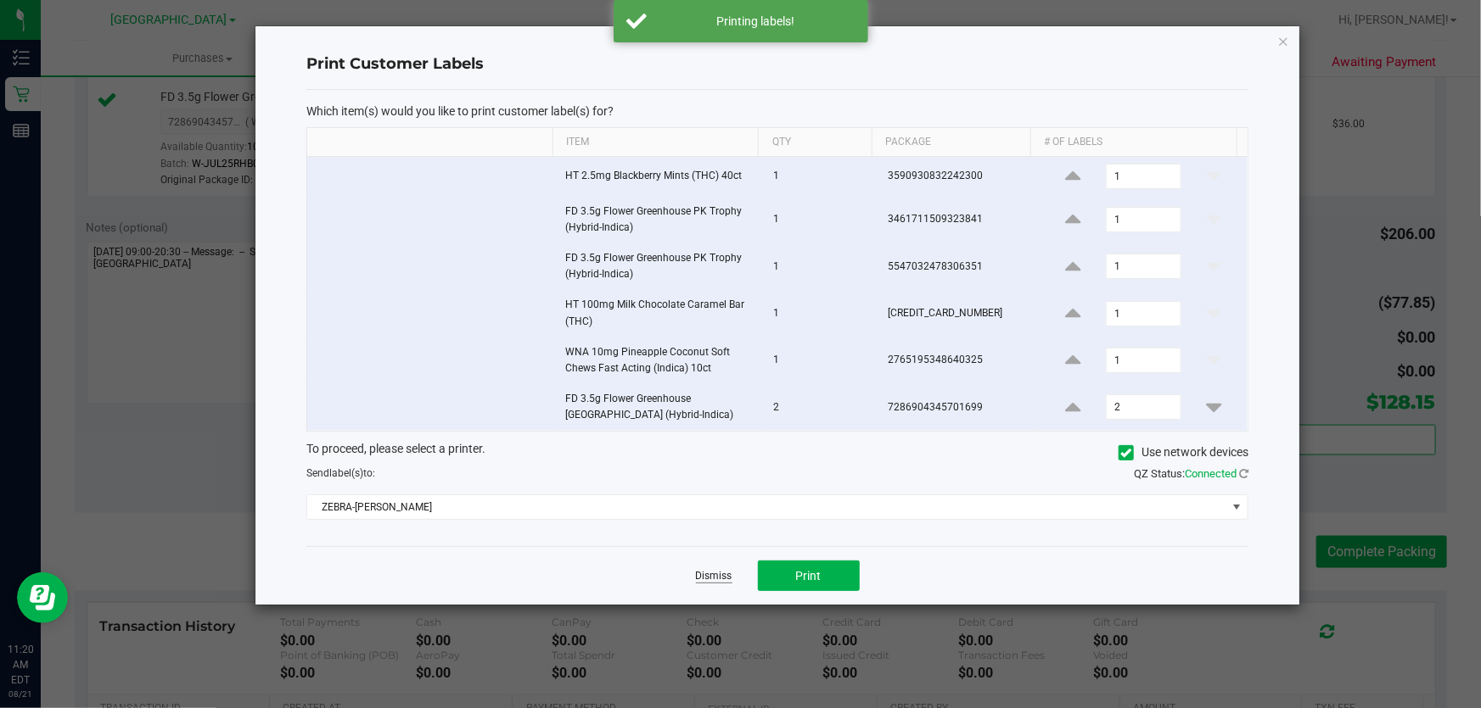
click at [709, 577] on link "Dismiss" at bounding box center [714, 576] width 36 height 14
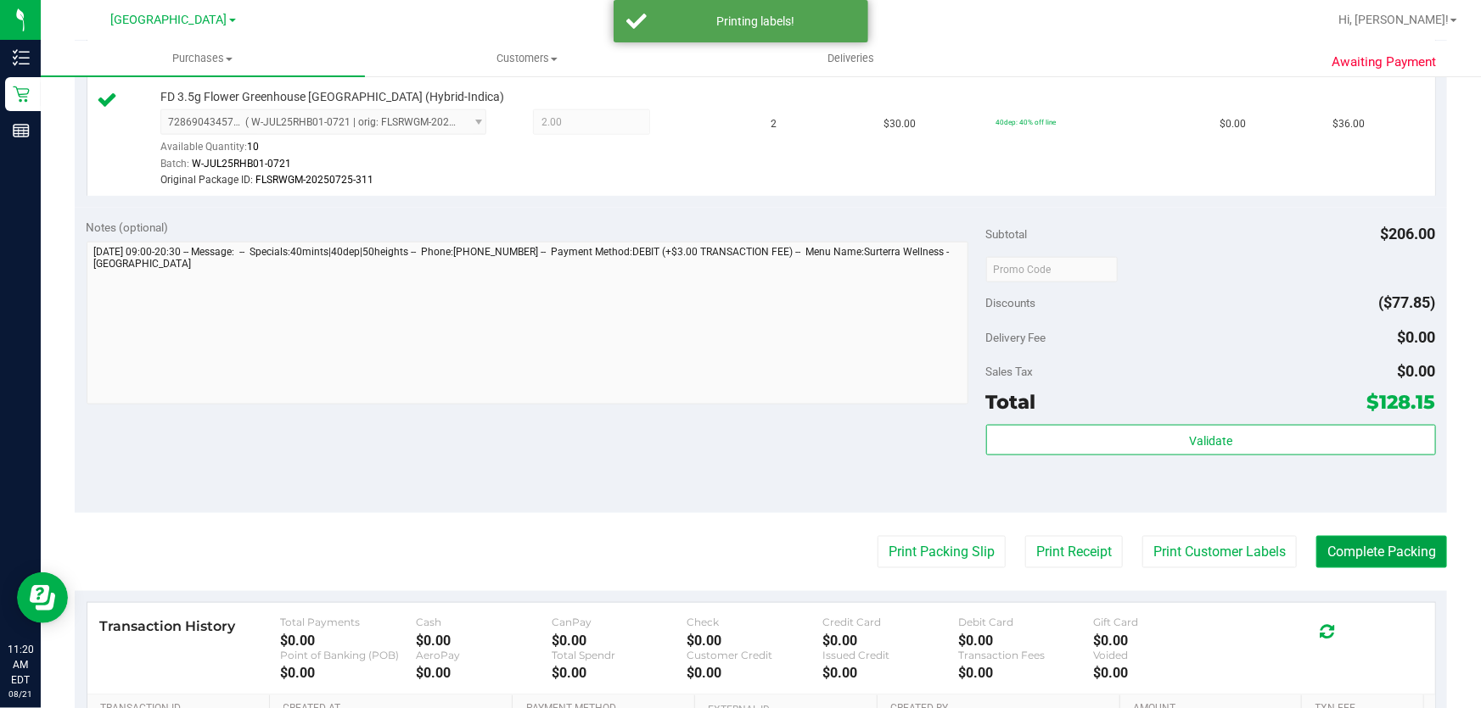
click at [1379, 540] on button "Complete Packing" at bounding box center [1381, 552] width 131 height 32
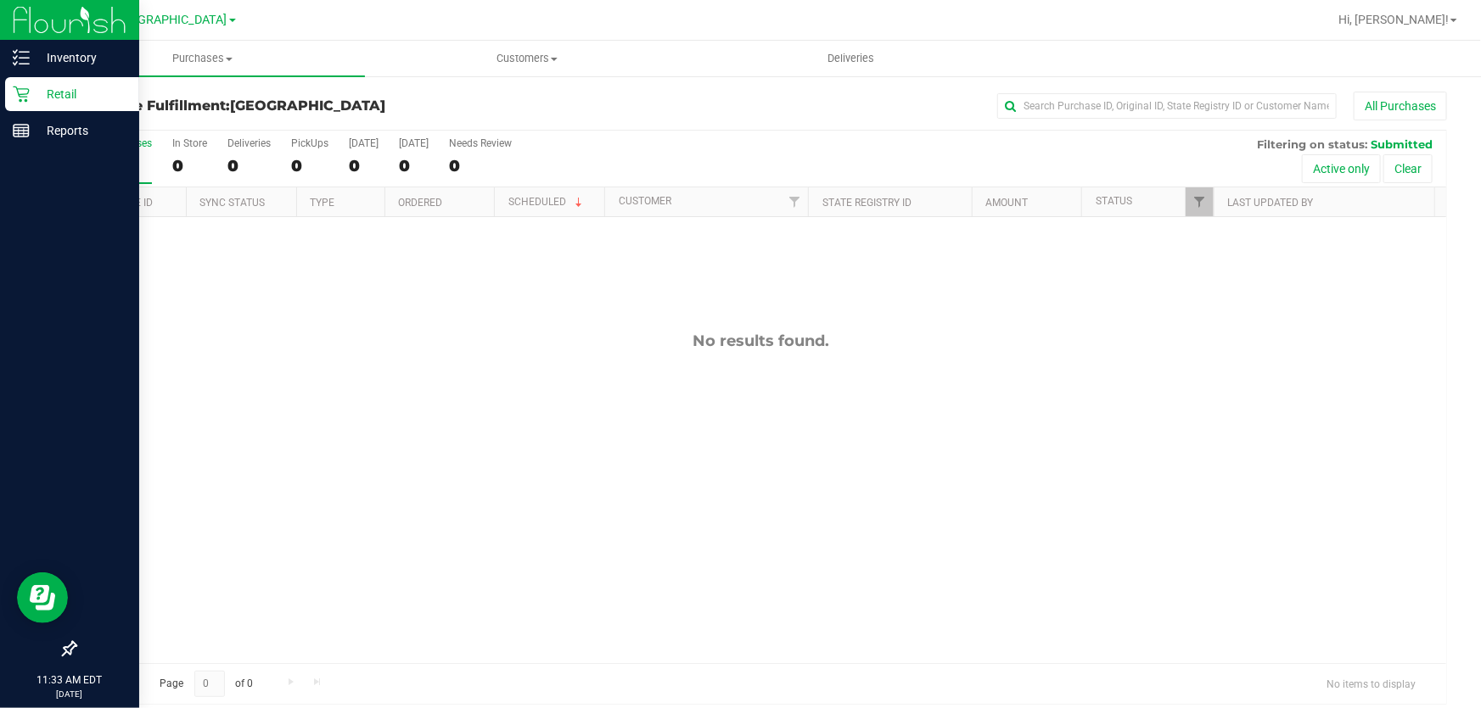
click at [24, 93] on icon at bounding box center [21, 95] width 16 height 16
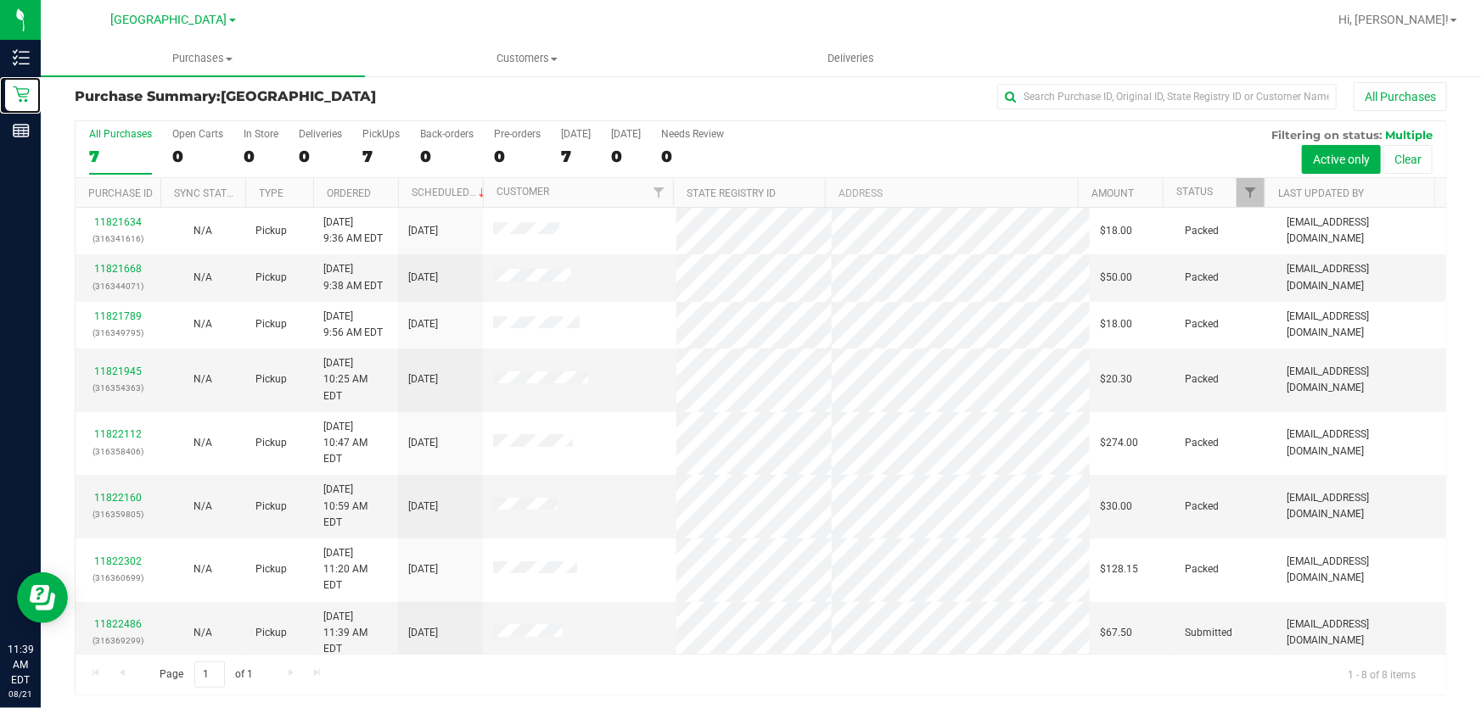
scroll to position [13, 0]
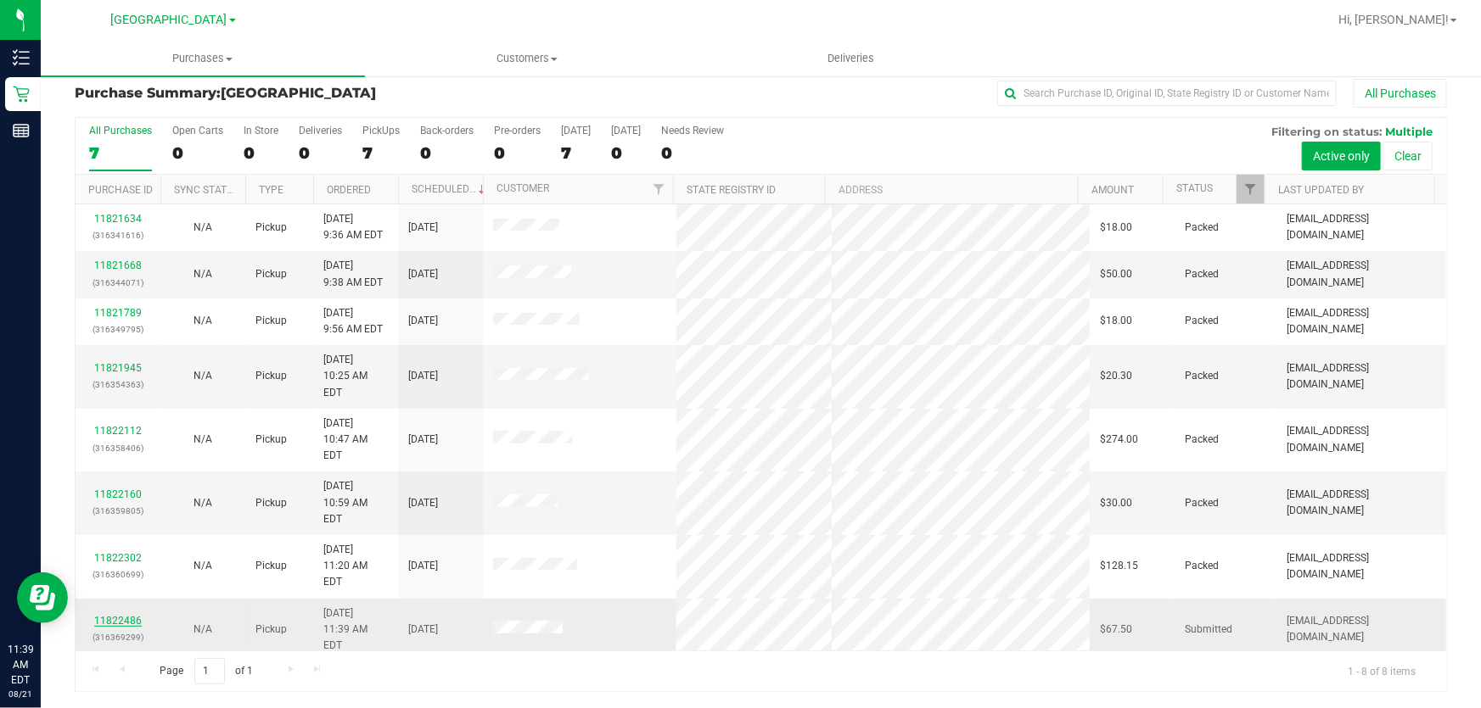
click at [111, 615] on link "11822486" at bounding box center [118, 621] width 48 height 12
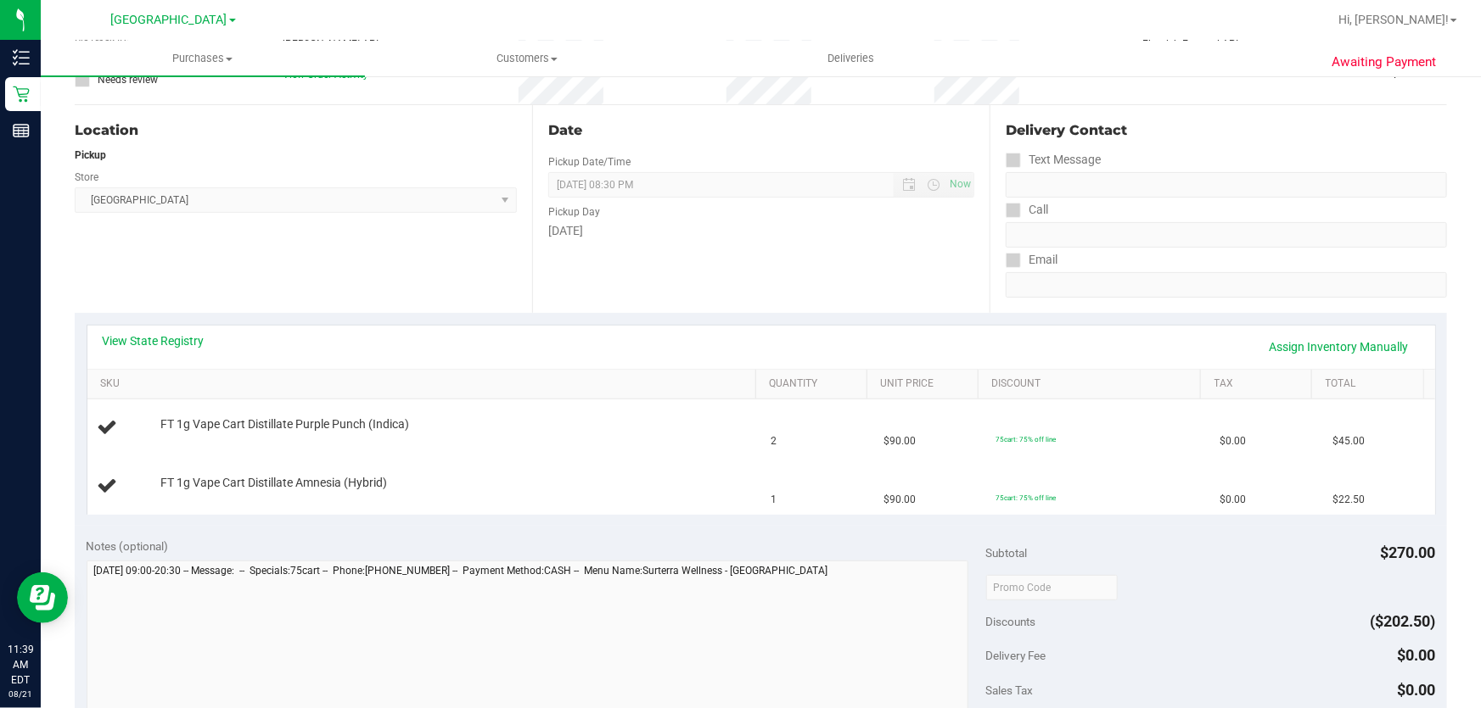
scroll to position [167, 0]
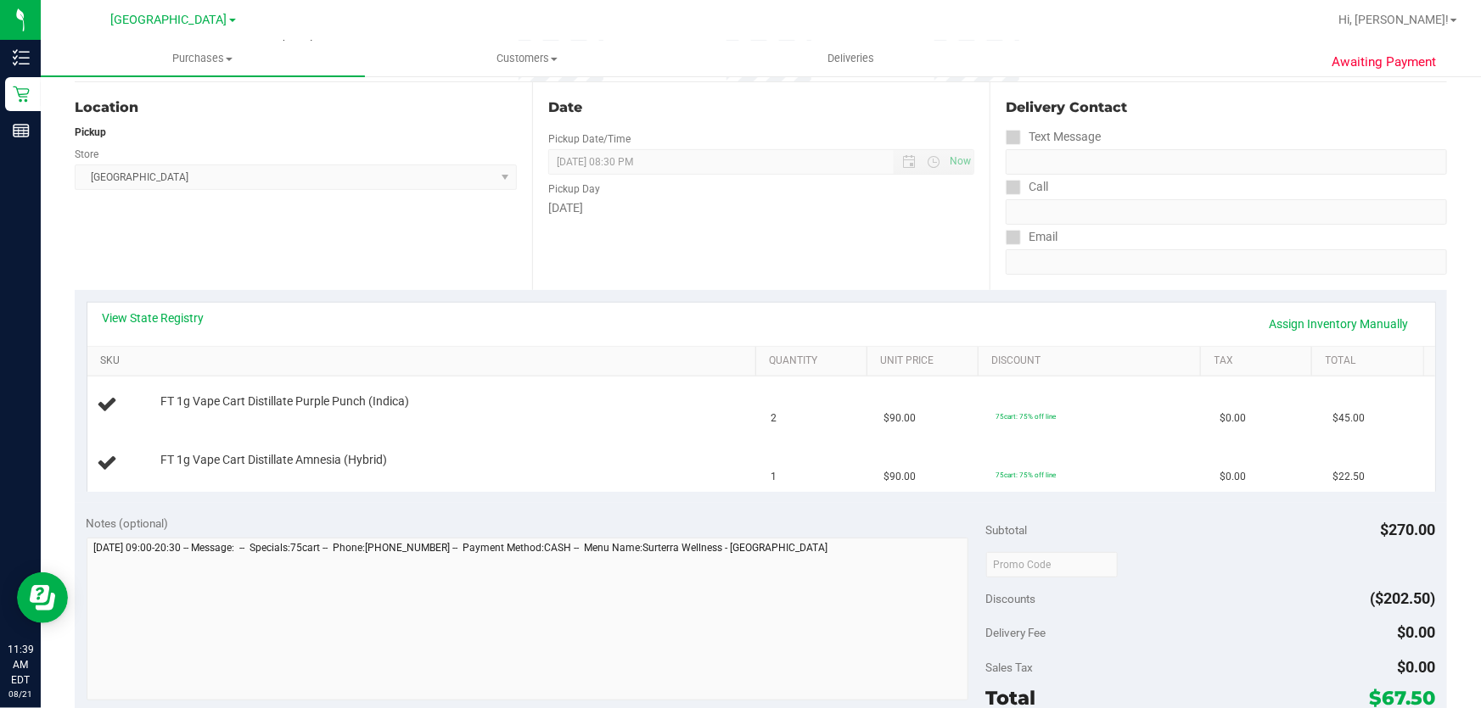
click at [116, 363] on link "SKU" at bounding box center [424, 362] width 648 height 14
drag, startPoint x: 220, startPoint y: 401, endPoint x: 923, endPoint y: 467, distance: 706.4
click at [923, 467] on tbody "FT 1g Vape Cart Distillate Amnesia (Hybrid) 1 $90.00 75cart: 75% off line $0.00…" at bounding box center [760, 434] width 1347 height 115
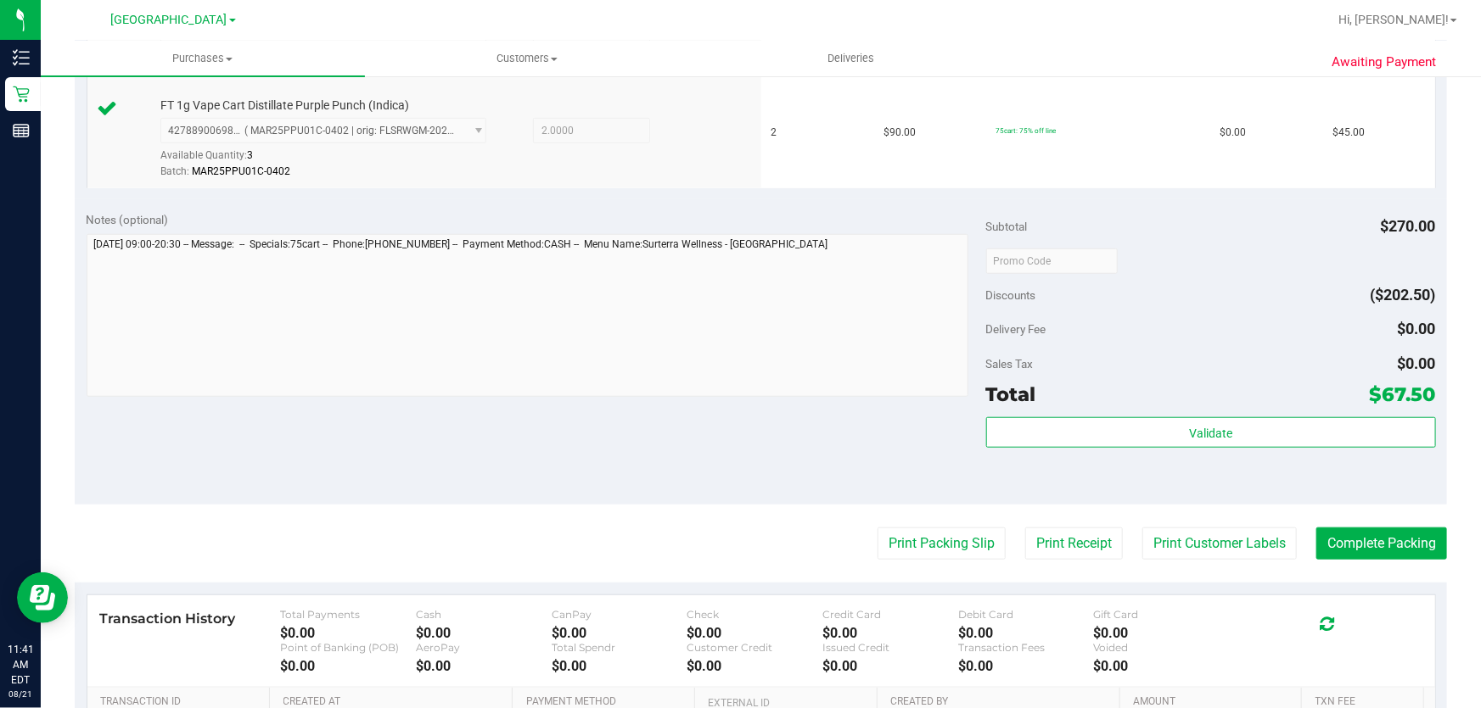
scroll to position [552, 0]
click at [1206, 539] on button "Print Customer Labels" at bounding box center [1219, 543] width 154 height 32
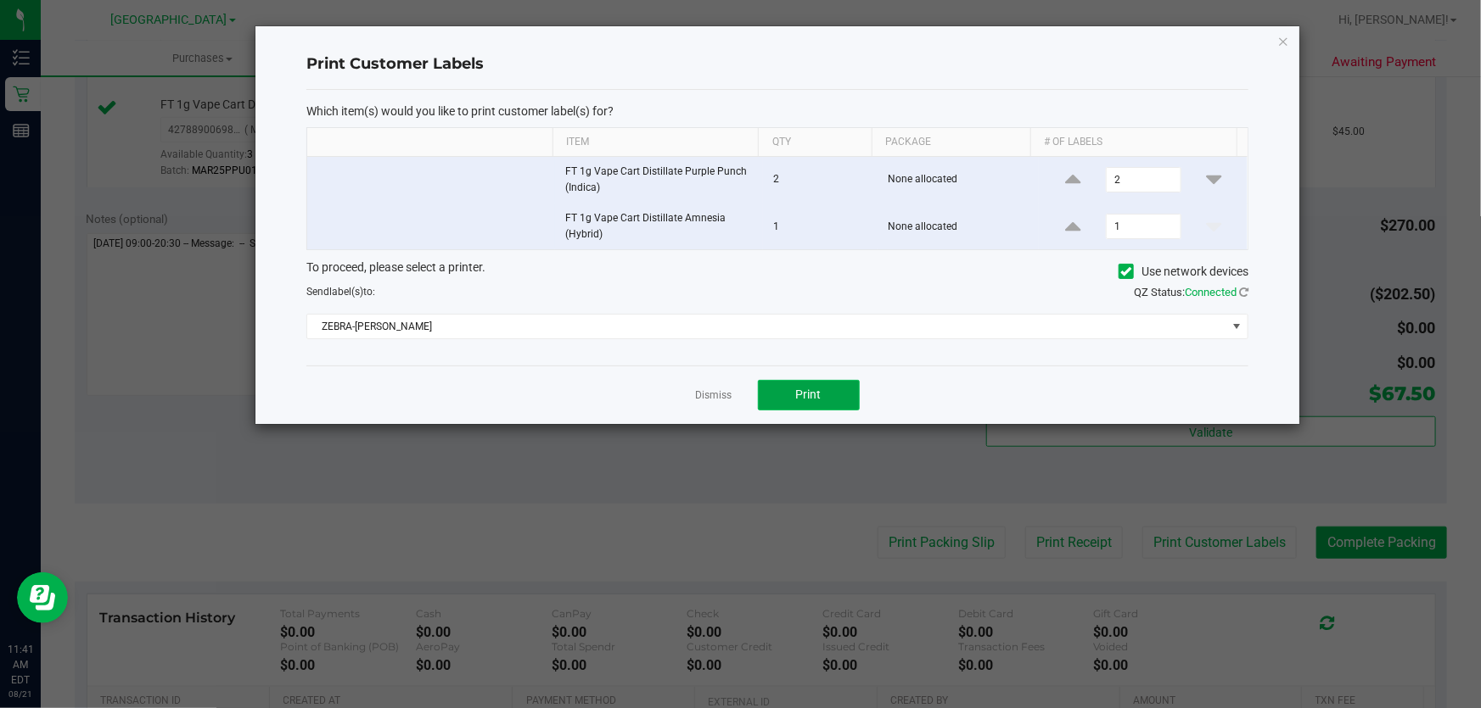
click at [794, 384] on button "Print" at bounding box center [809, 395] width 102 height 31
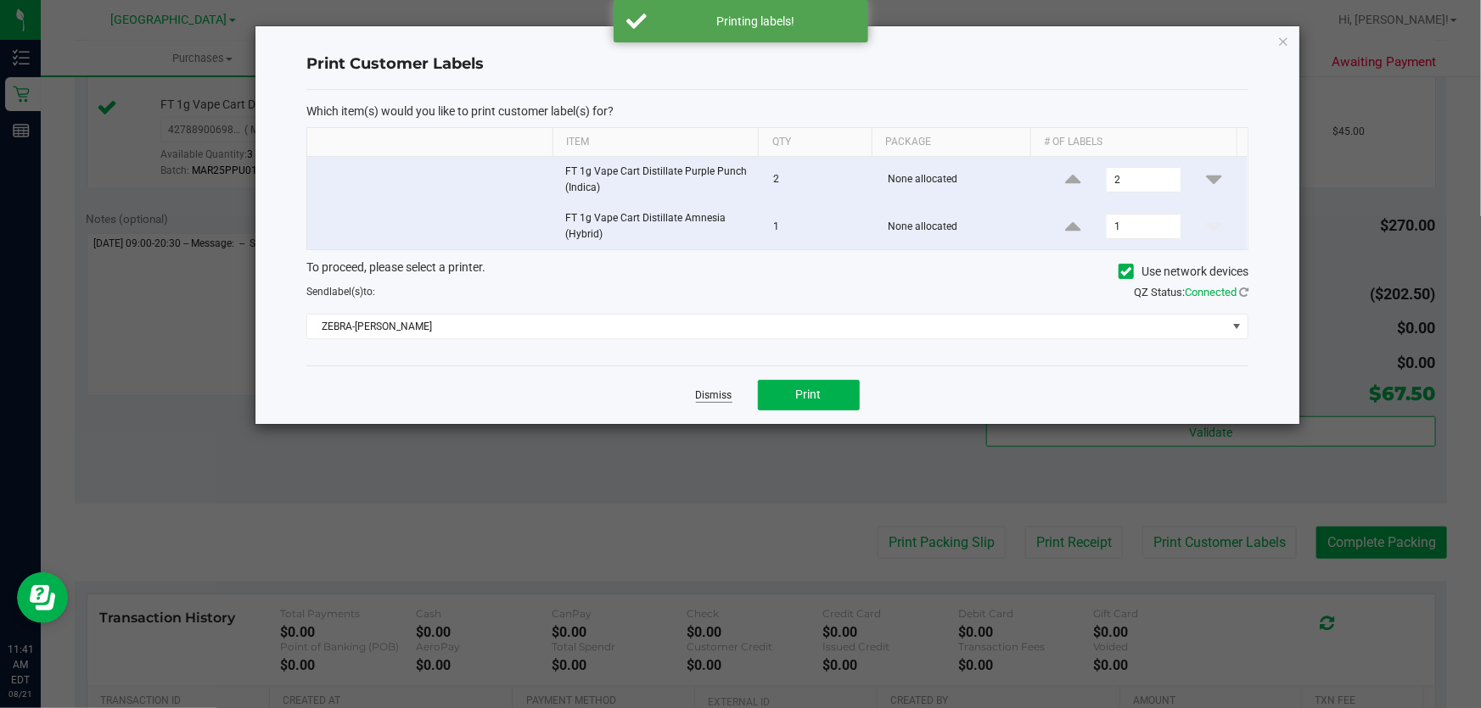
click at [724, 389] on link "Dismiss" at bounding box center [714, 396] width 36 height 14
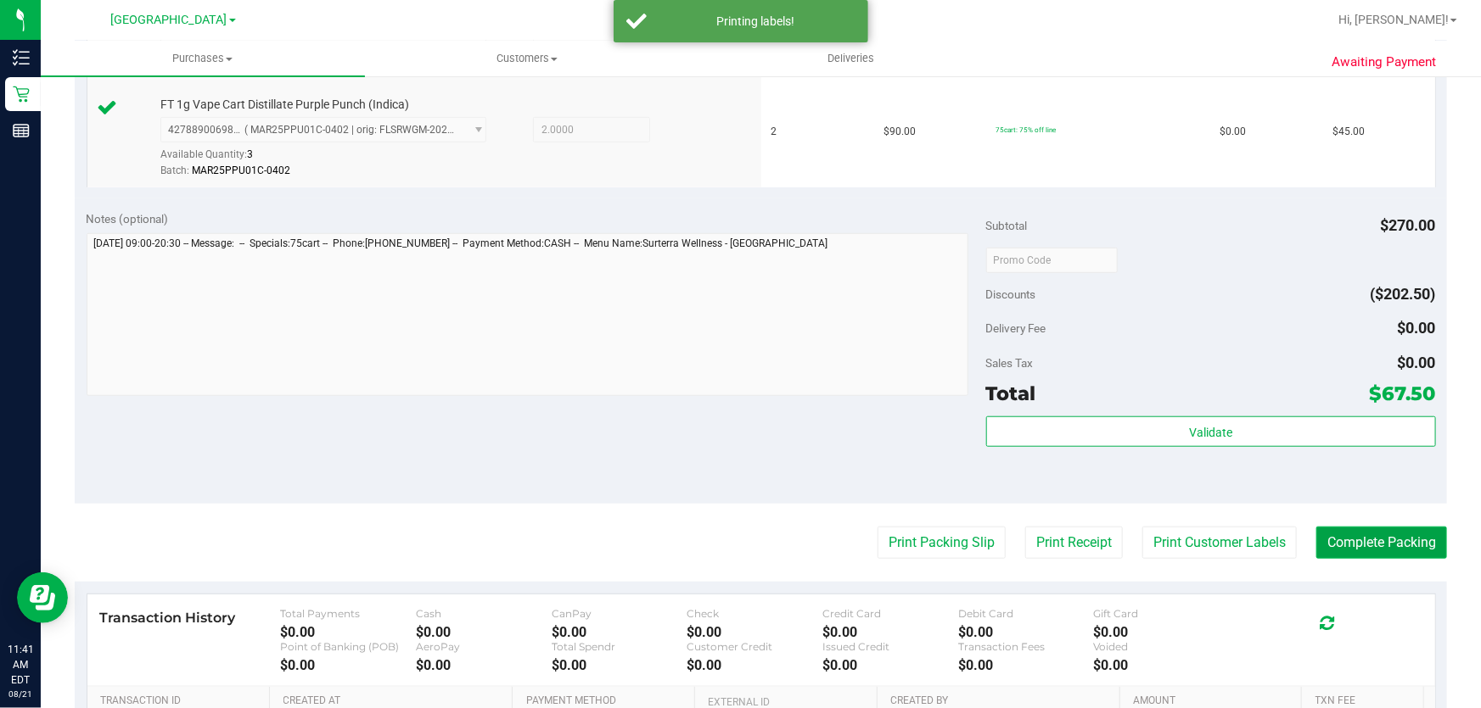
click at [1373, 548] on button "Complete Packing" at bounding box center [1381, 543] width 131 height 32
